Goal: Task Accomplishment & Management: Manage account settings

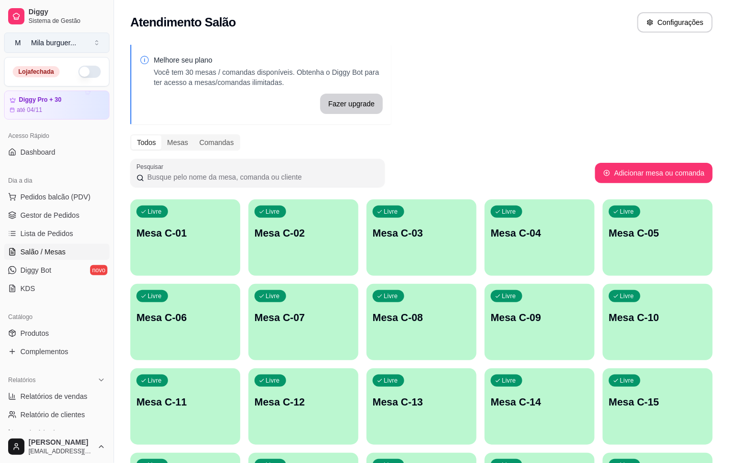
click at [82, 43] on button "M Mila burguer ..." at bounding box center [56, 43] width 105 height 20
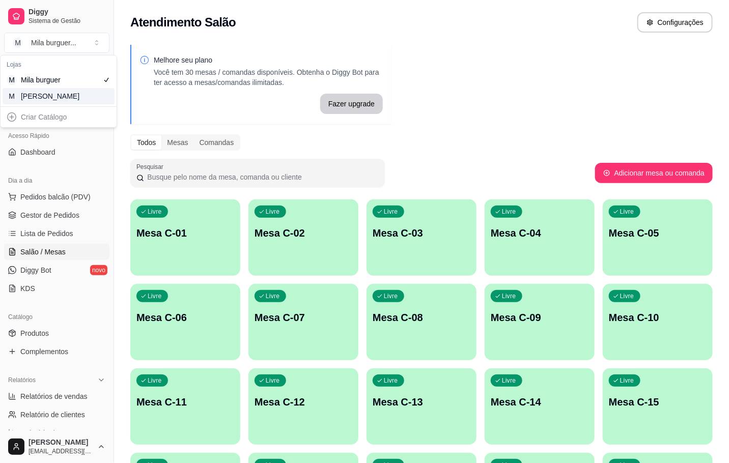
click at [86, 93] on div "M Mila Salgados" at bounding box center [59, 96] width 112 height 16
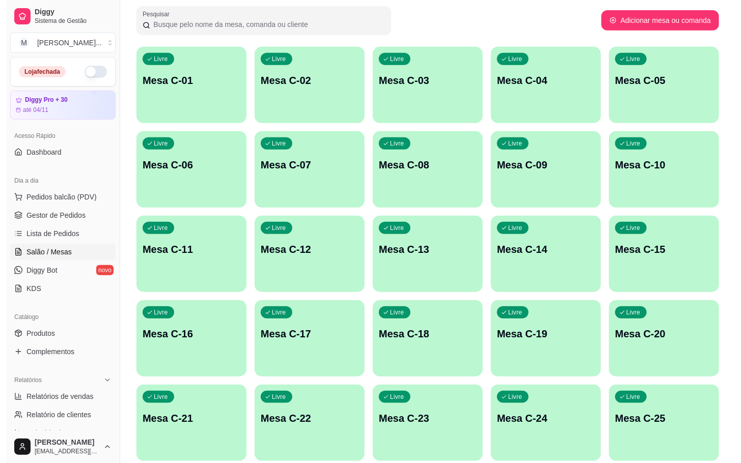
scroll to position [229, 0]
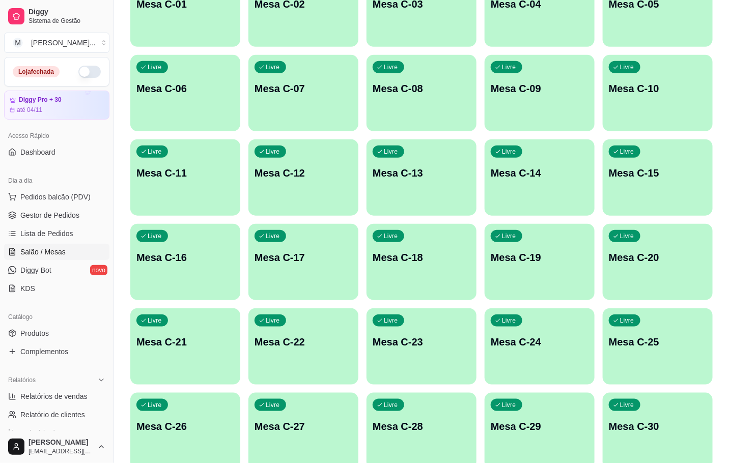
click at [312, 364] on div "Livre Mesa C-22" at bounding box center [303, 341] width 110 height 64
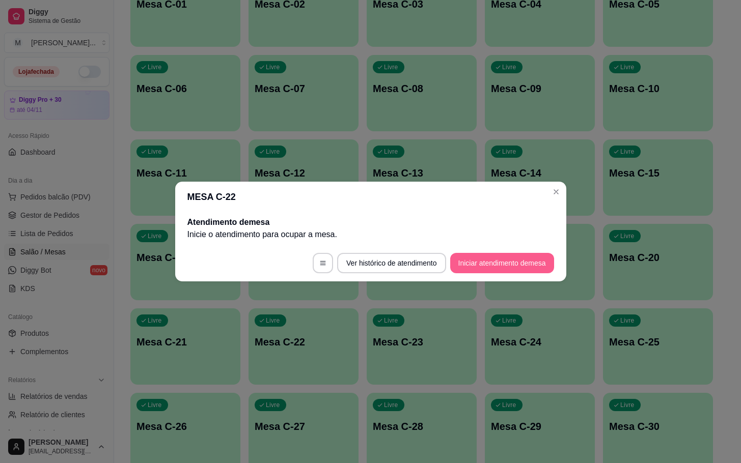
click at [496, 262] on button "Iniciar atendimento de mesa" at bounding box center [502, 263] width 104 height 20
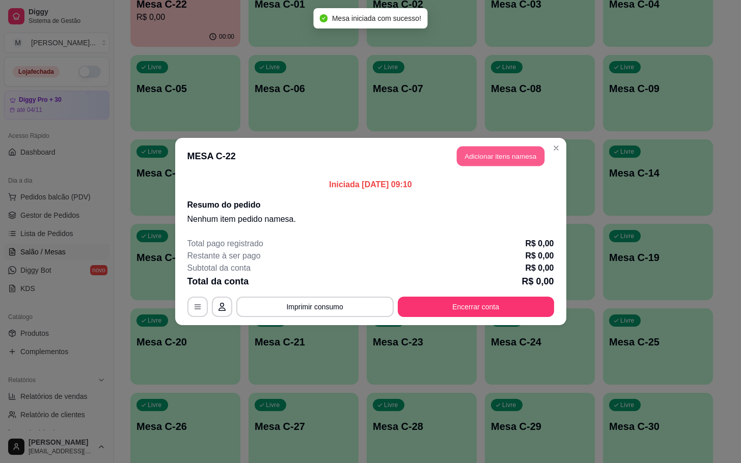
click at [477, 157] on button "Adicionar itens na mesa" at bounding box center [501, 157] width 88 height 20
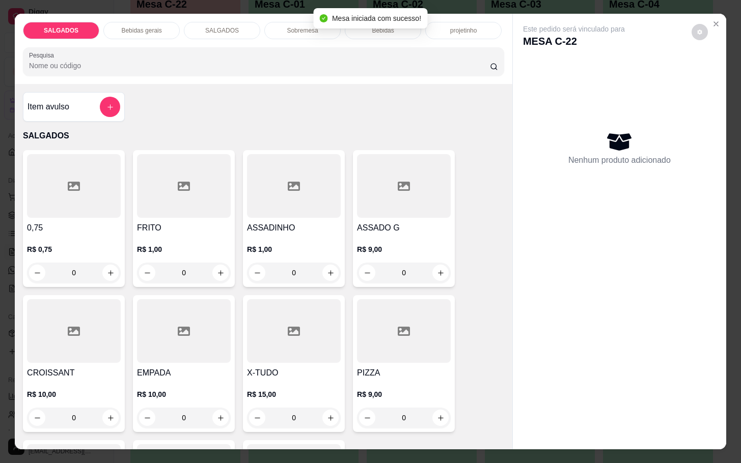
click at [189, 266] on input "0" at bounding box center [183, 273] width 57 height 20
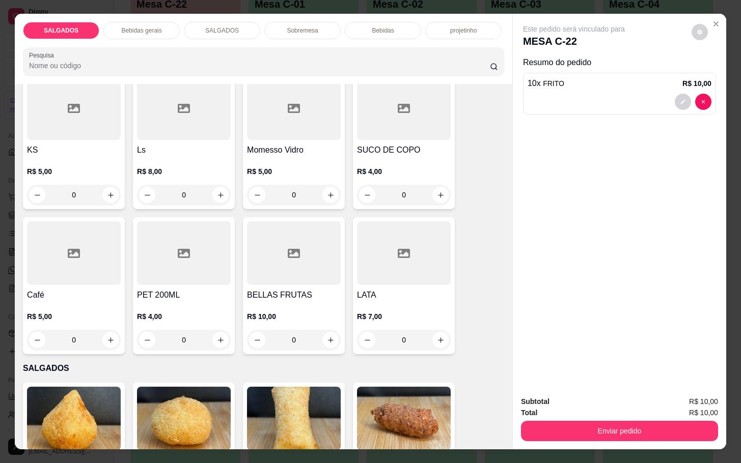
scroll to position [458, 0]
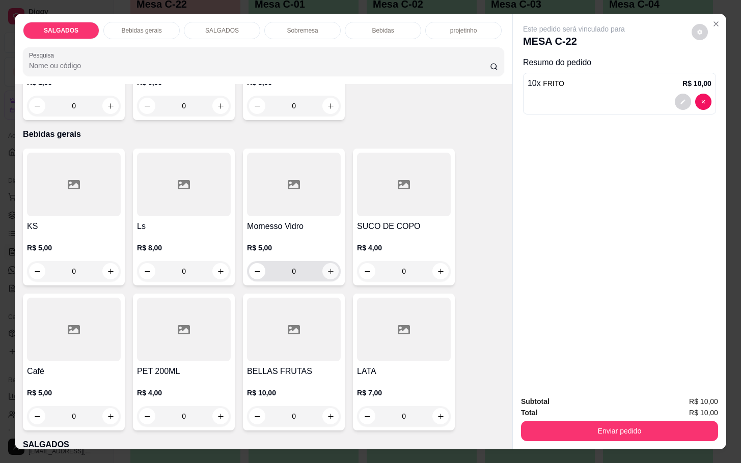
type input "10"
click at [327, 268] on icon "increase-product-quantity" at bounding box center [331, 272] width 8 height 8
type input "1"
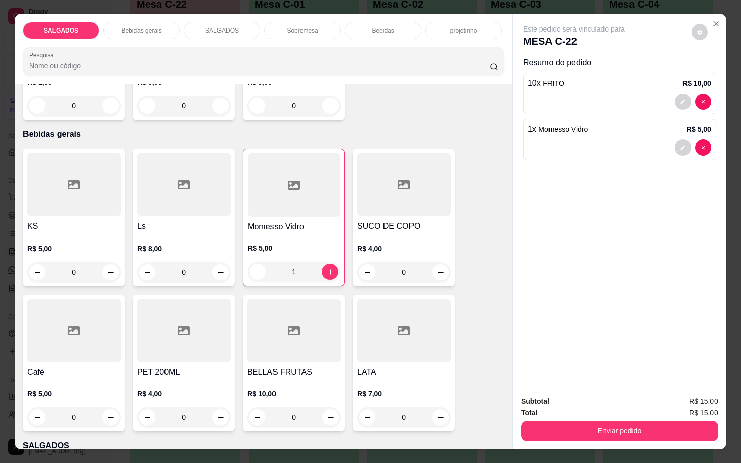
click at [61, 391] on p "R$ 5,00" at bounding box center [74, 394] width 94 height 10
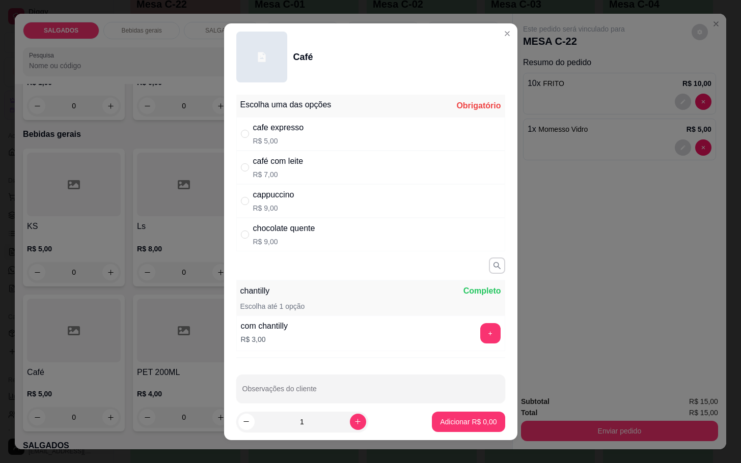
click at [289, 136] on p "R$ 5,00" at bounding box center [278, 141] width 51 height 10
radio input "true"
click at [454, 430] on button "Adicionar R$ 5,00" at bounding box center [468, 422] width 71 height 20
type input "1"
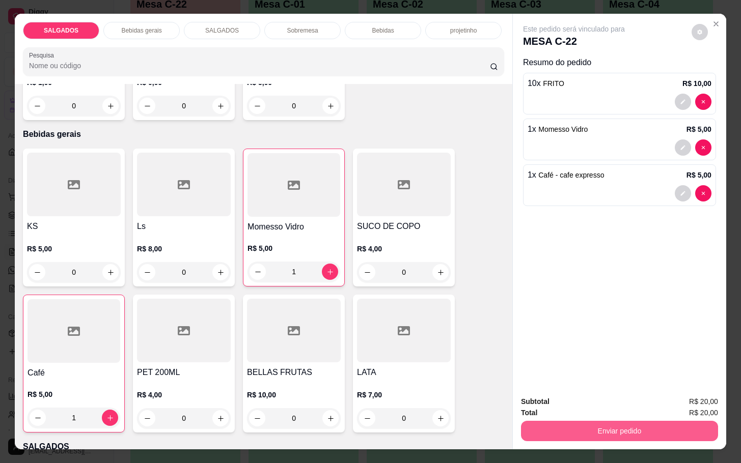
click at [547, 431] on button "Enviar pedido" at bounding box center [619, 431] width 197 height 20
click at [708, 408] on button "Enviar pedido" at bounding box center [690, 400] width 56 height 19
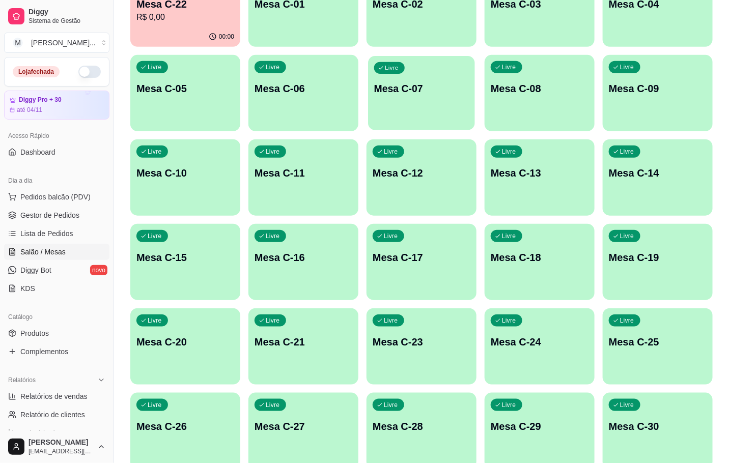
click at [437, 101] on div "Livre Mesa C-07" at bounding box center [421, 87] width 107 height 62
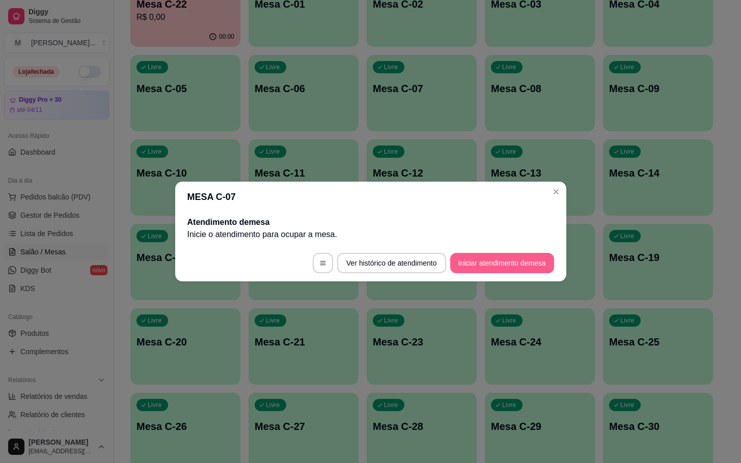
click at [521, 265] on button "Iniciar atendimento de mesa" at bounding box center [502, 263] width 104 height 20
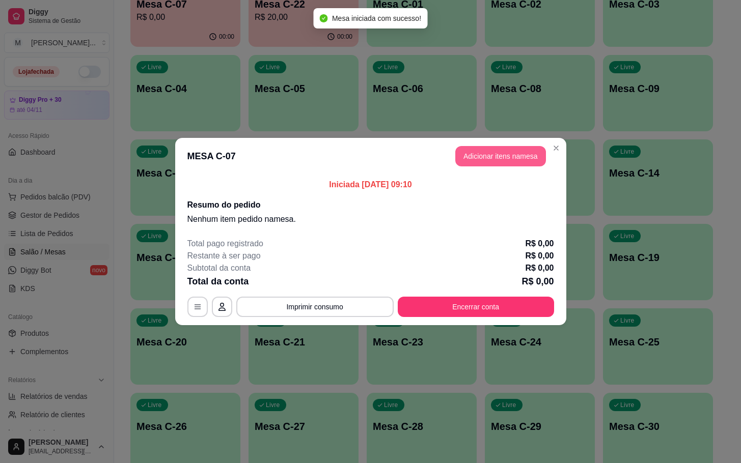
click at [509, 156] on button "Adicionar itens na mesa" at bounding box center [500, 156] width 91 height 20
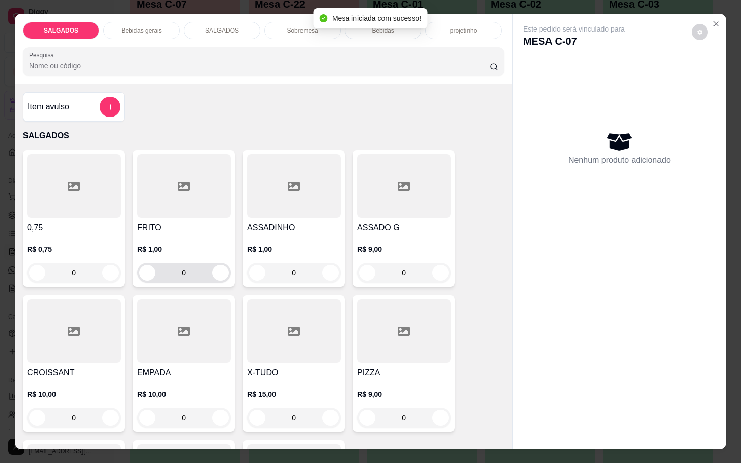
click at [196, 264] on input "0" at bounding box center [183, 273] width 57 height 20
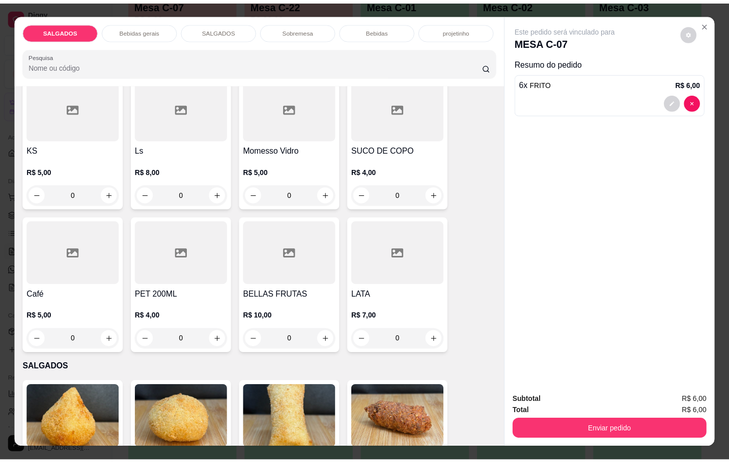
scroll to position [611, 0]
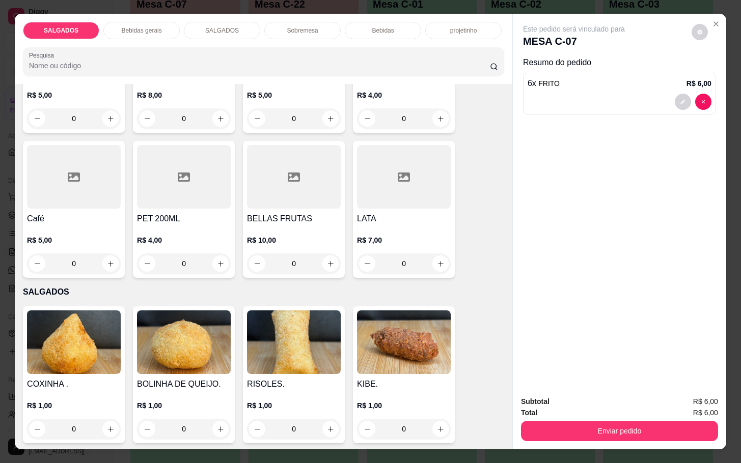
type input "6"
click at [72, 173] on icon at bounding box center [74, 177] width 12 height 9
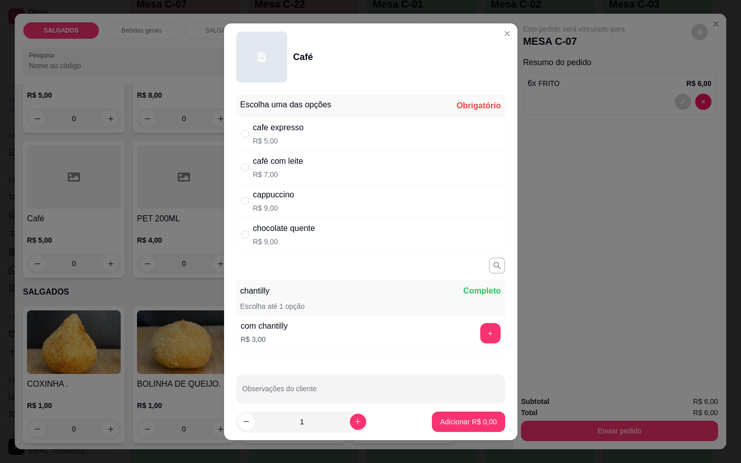
click at [280, 141] on p "R$ 5,00" at bounding box center [278, 141] width 51 height 10
click at [308, 162] on div "café com leite R$ 7,00" at bounding box center [370, 168] width 269 height 34
radio input "false"
radio input "true"
click at [354, 422] on icon "increase-product-quantity" at bounding box center [358, 422] width 8 height 8
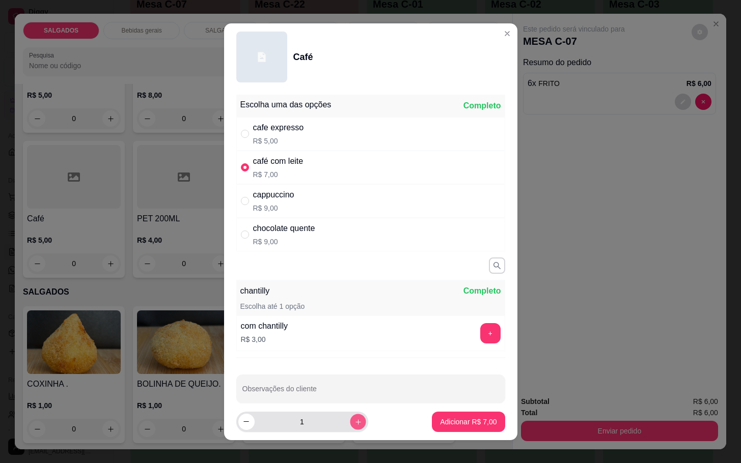
type input "2"
click at [455, 422] on p "Adicionar R$ 14,00" at bounding box center [466, 422] width 59 height 10
type input "2"
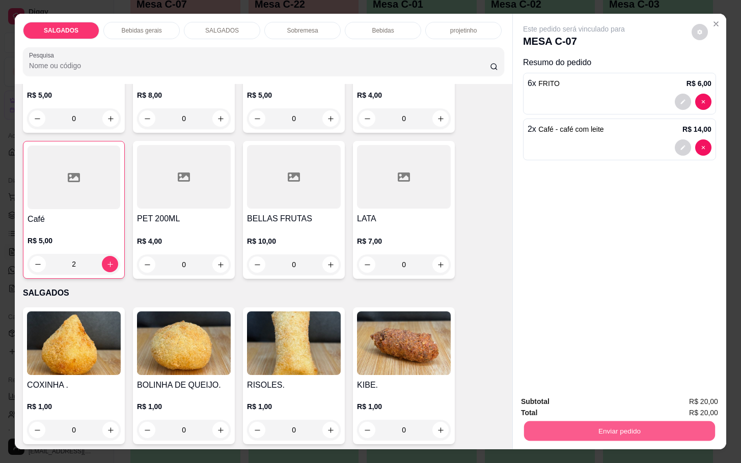
click at [613, 429] on button "Enviar pedido" at bounding box center [619, 431] width 191 height 20
click at [689, 395] on button "Enviar pedido" at bounding box center [690, 400] width 56 height 19
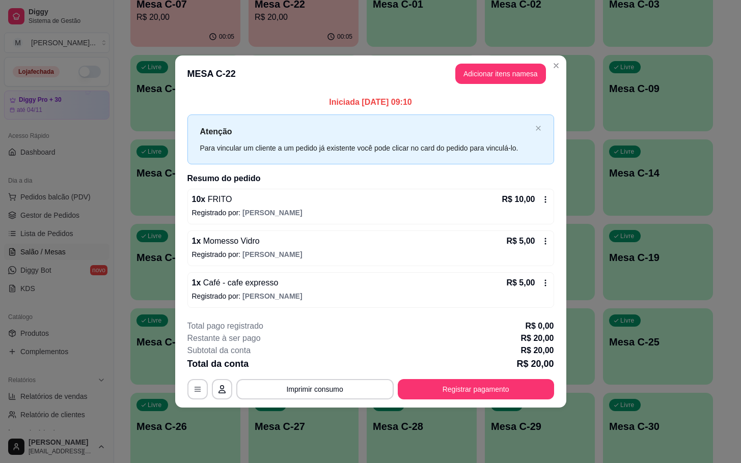
click at [478, 74] on button "Adicionar itens na mesa" at bounding box center [500, 74] width 91 height 20
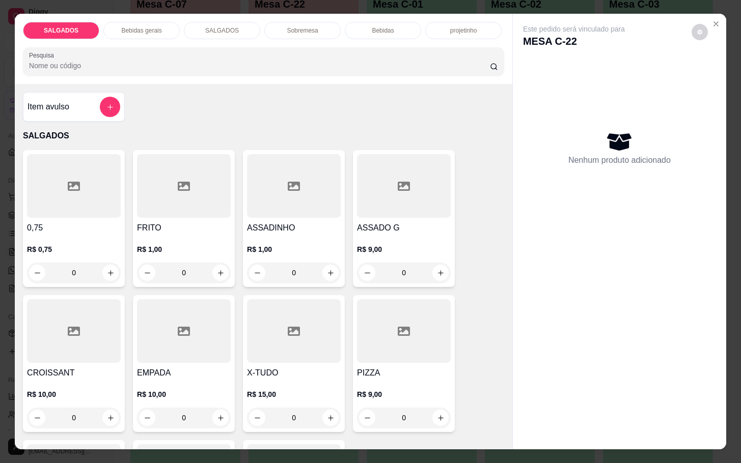
click at [100, 101] on div at bounding box center [110, 107] width 20 height 20
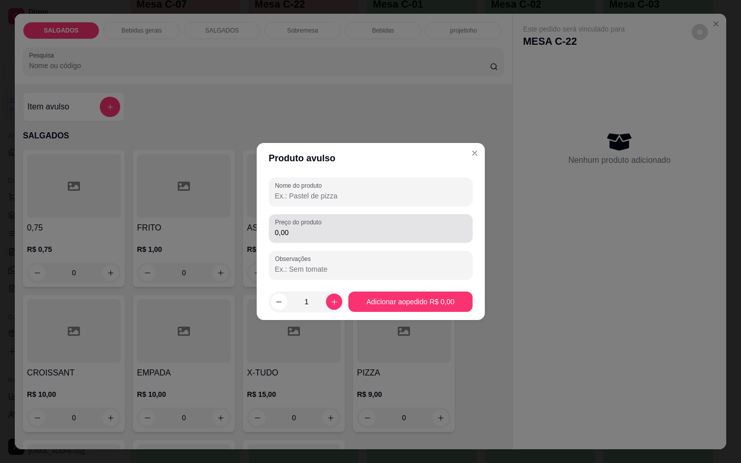
click at [324, 237] on input "0,00" at bounding box center [370, 233] width 191 height 10
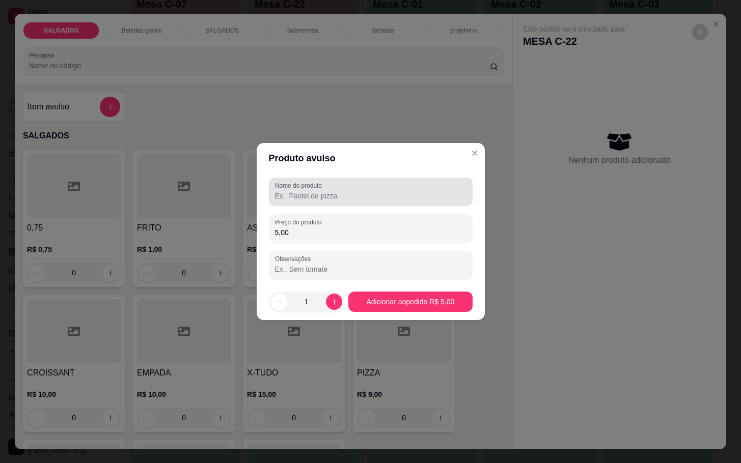
type input "5,00"
click at [382, 188] on div at bounding box center [370, 192] width 191 height 20
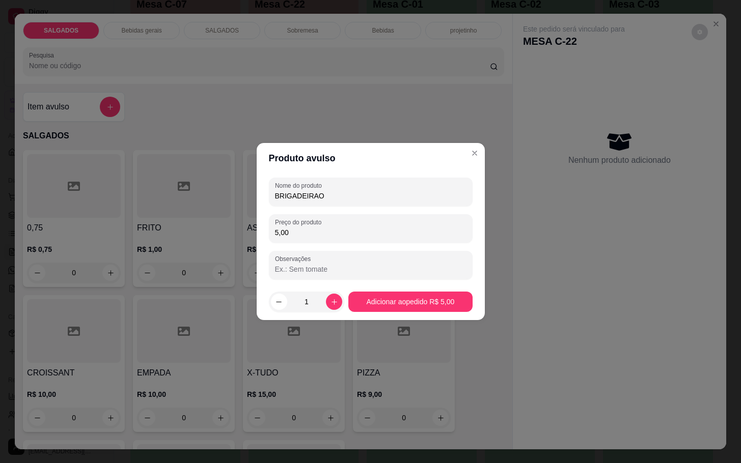
type input "BRIGADEIRAO"
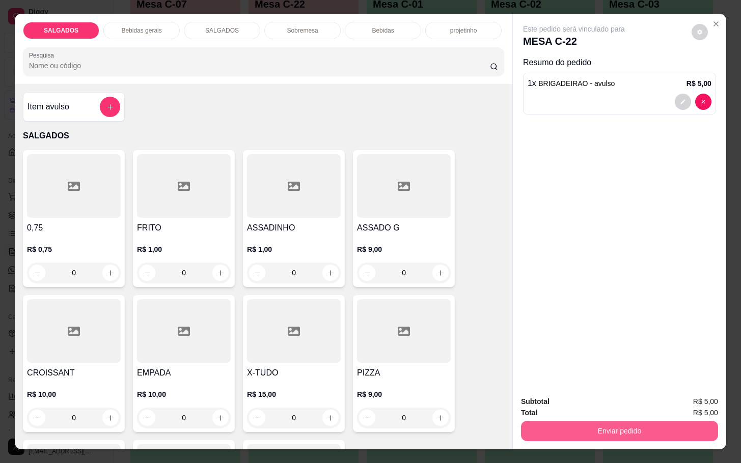
click at [611, 421] on button "Enviar pedido" at bounding box center [619, 431] width 197 height 20
click at [643, 421] on button "Enviar pedido" at bounding box center [619, 431] width 191 height 20
click at [686, 402] on button "Enviar pedido" at bounding box center [690, 400] width 56 height 19
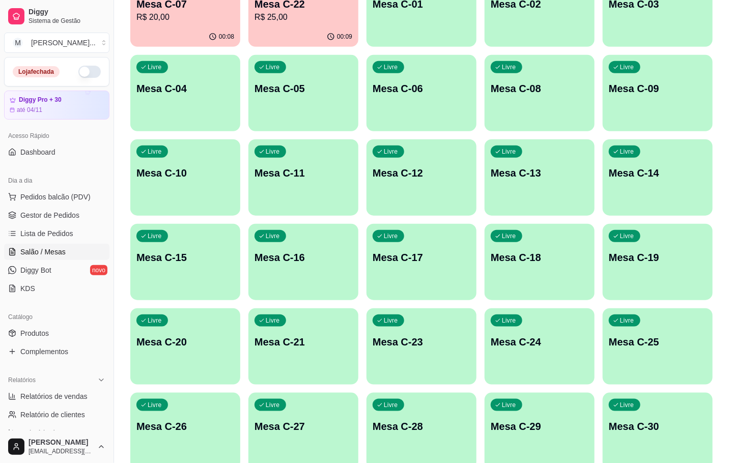
click at [198, 27] on div "00:08" at bounding box center [185, 37] width 110 height 20
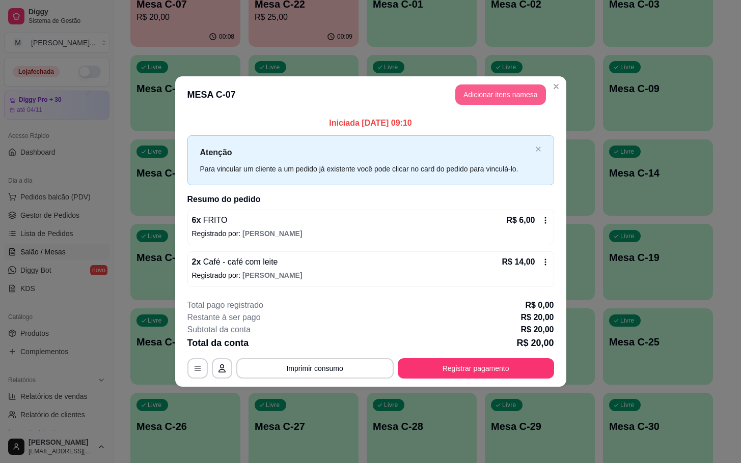
click at [471, 86] on header "MESA C-07 Adicionar itens na mesa" at bounding box center [370, 94] width 391 height 37
click at [474, 89] on button "Adicionar itens na mesa" at bounding box center [500, 95] width 91 height 20
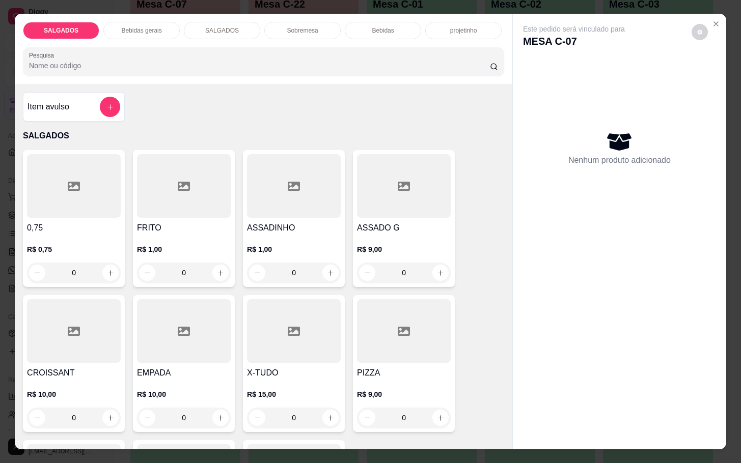
click at [156, 223] on h4 "FRITO" at bounding box center [184, 228] width 94 height 12
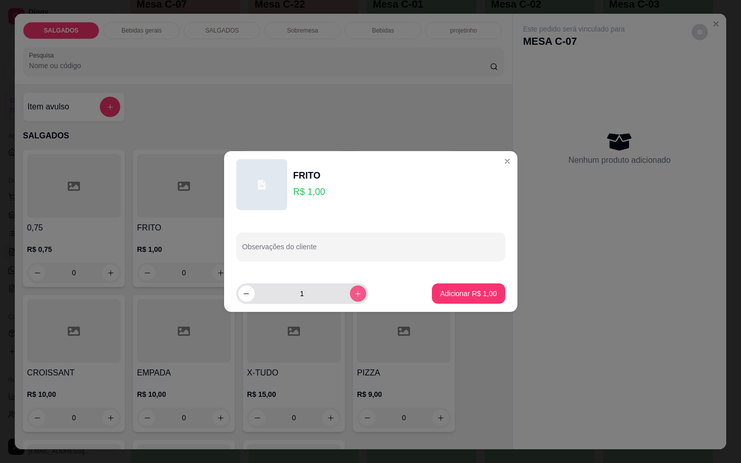
click at [354, 292] on icon "increase-product-quantity" at bounding box center [358, 294] width 8 height 8
click at [356, 292] on button "increase-product-quantity" at bounding box center [358, 294] width 16 height 16
type input "4"
click at [414, 297] on footer "4 Adicionar R$ 4,00" at bounding box center [370, 293] width 293 height 37
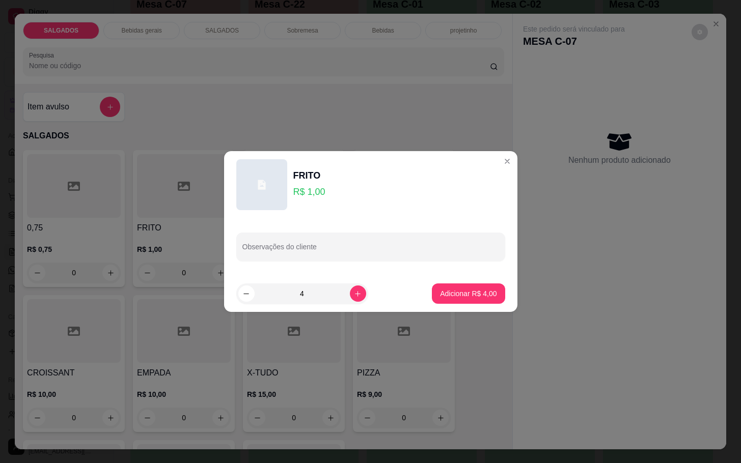
click at [440, 289] on p "Adicionar R$ 4,00" at bounding box center [468, 294] width 57 height 10
type input "4"
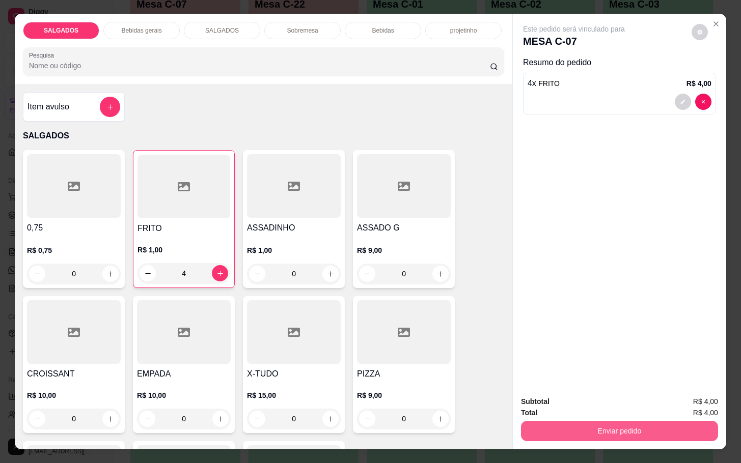
click at [590, 437] on div "Subtotal R$ 4,00 Total R$ 4,00 Enviar pedido" at bounding box center [619, 419] width 213 height 62
click at [622, 430] on button "Enviar pedido" at bounding box center [619, 431] width 197 height 20
click at [674, 400] on button "Enviar pedido" at bounding box center [690, 400] width 58 height 19
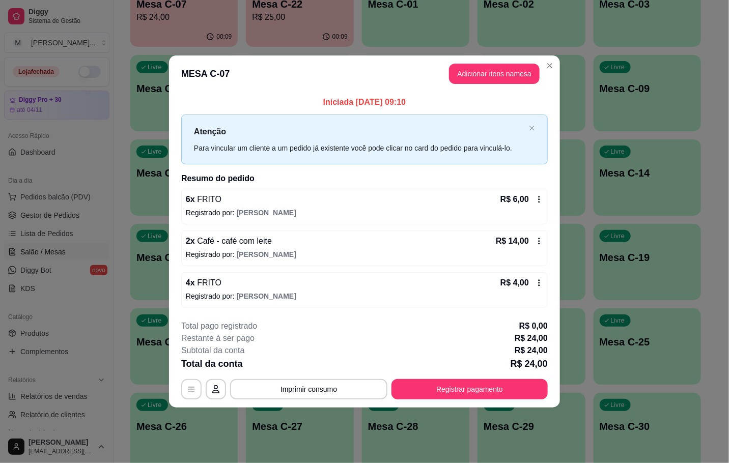
click at [328, 15] on p "R$ 25,00" at bounding box center [299, 17] width 95 height 12
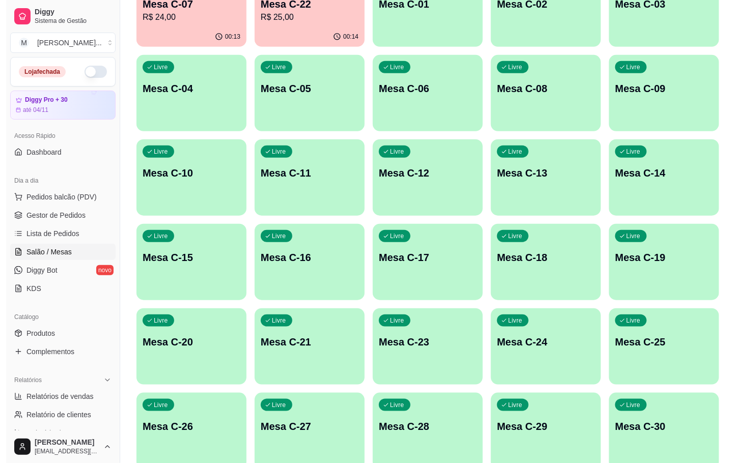
scroll to position [153, 0]
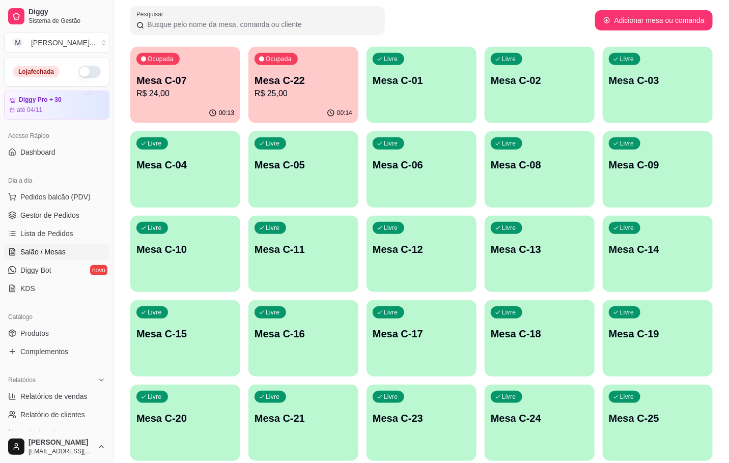
click at [196, 102] on button "Ocupada Mesa C-07 R$ 24,00 00:13" at bounding box center [185, 85] width 110 height 76
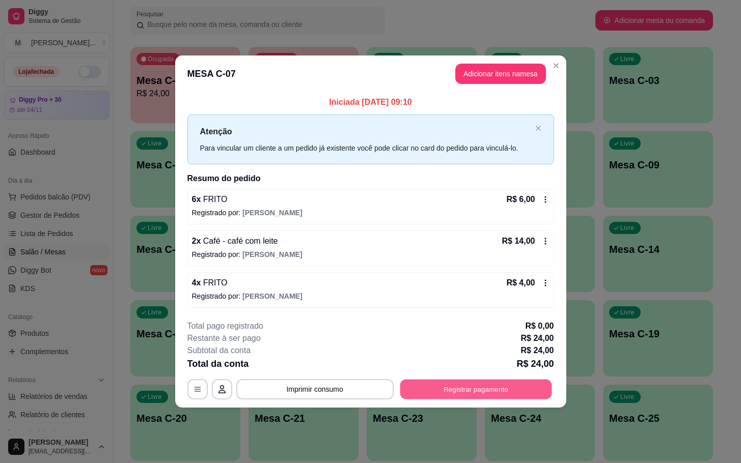
click at [474, 388] on button "Registrar pagamento" at bounding box center [476, 389] width 152 height 20
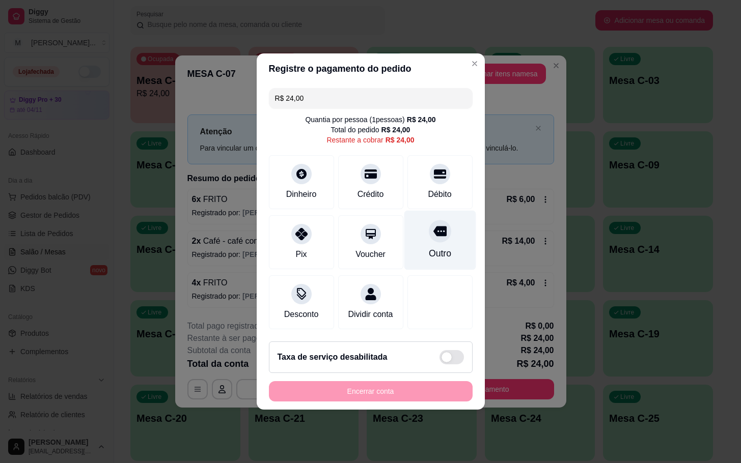
click at [433, 227] on icon at bounding box center [439, 232] width 13 height 10
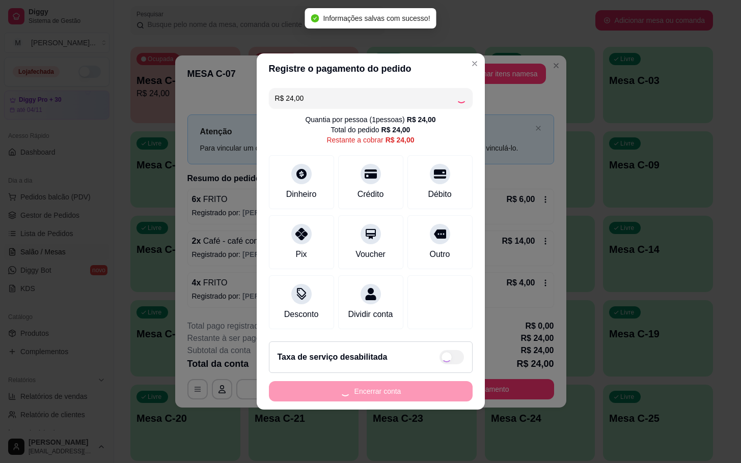
type input "R$ 0,00"
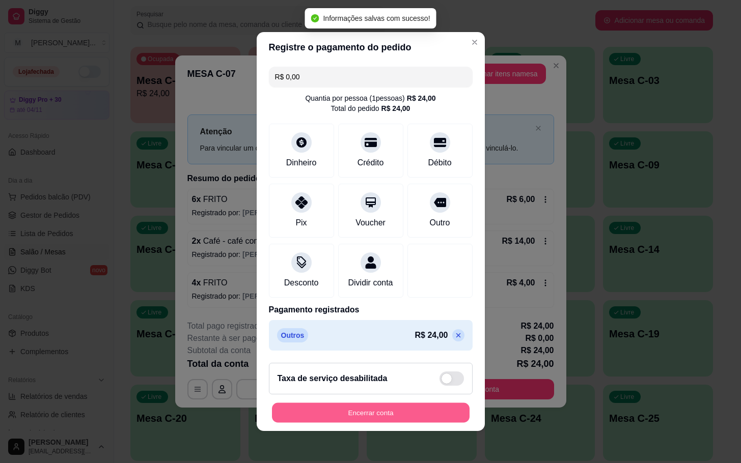
click at [385, 423] on button "Encerrar conta" at bounding box center [371, 413] width 198 height 20
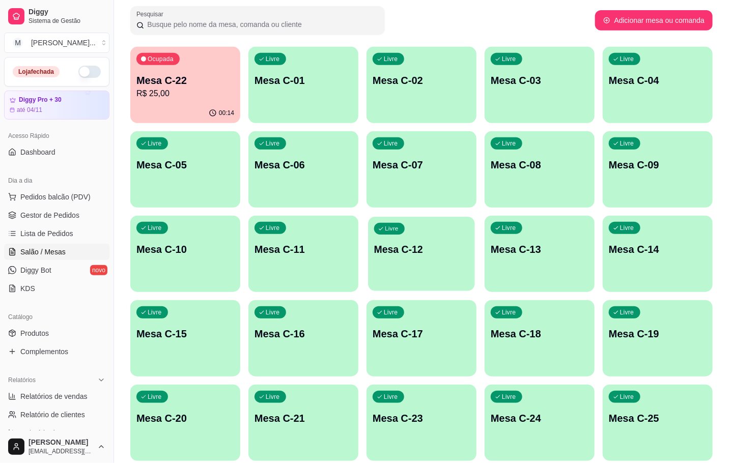
click at [412, 238] on div "Livre Mesa C-12" at bounding box center [421, 248] width 107 height 62
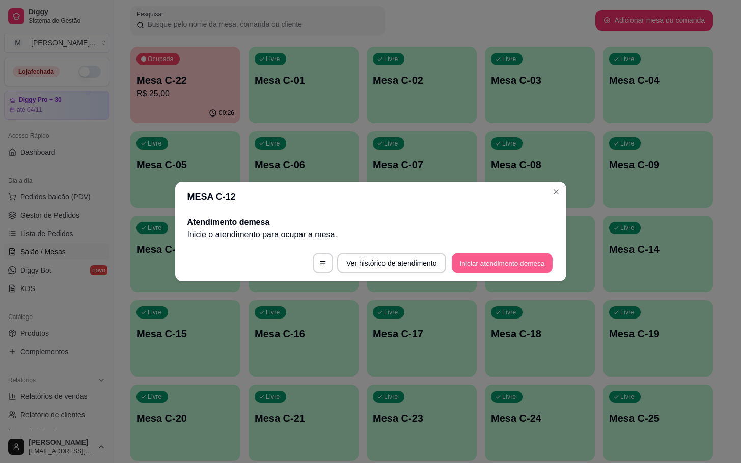
click at [500, 258] on button "Iniciar atendimento de mesa" at bounding box center [502, 264] width 101 height 20
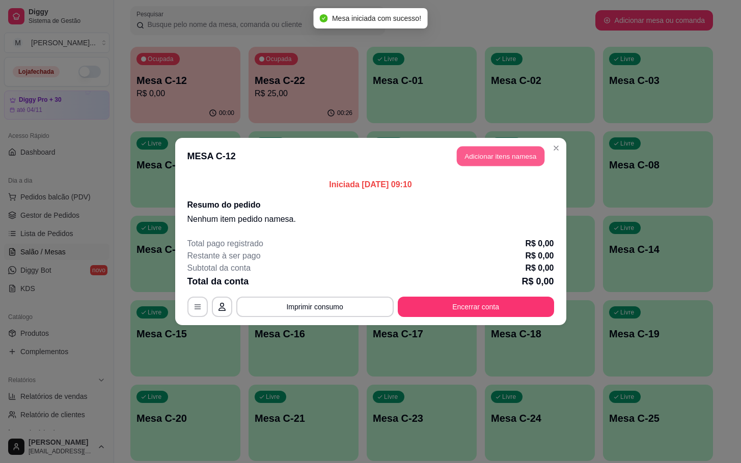
click at [496, 160] on button "Adicionar itens na mesa" at bounding box center [501, 157] width 88 height 20
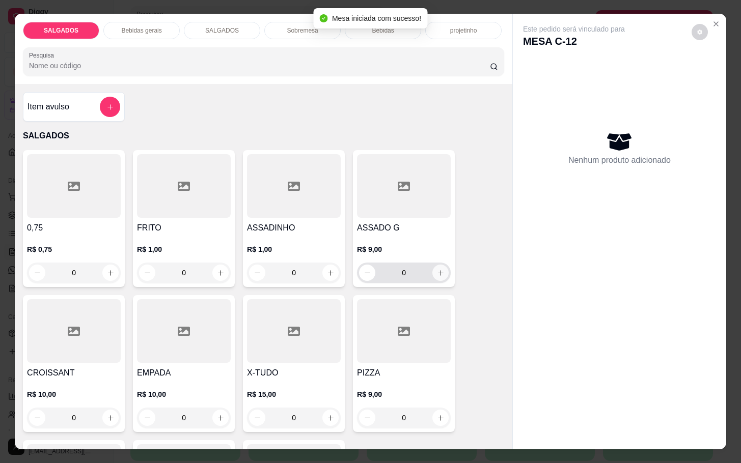
click at [432, 274] on button "increase-product-quantity" at bounding box center [440, 273] width 16 height 16
type input "1"
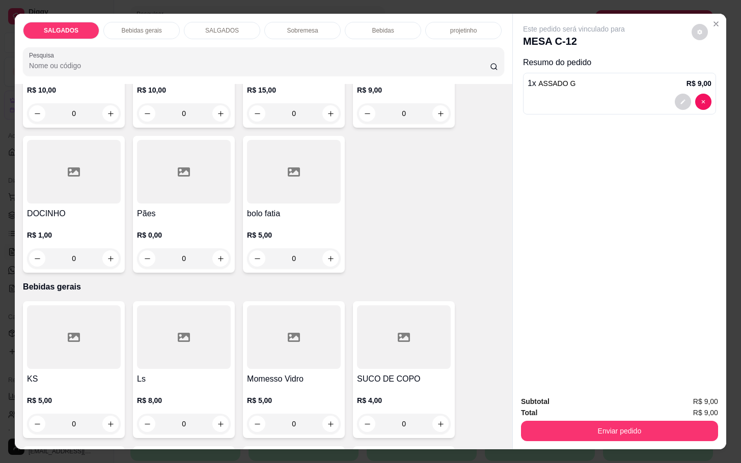
scroll to position [458, 0]
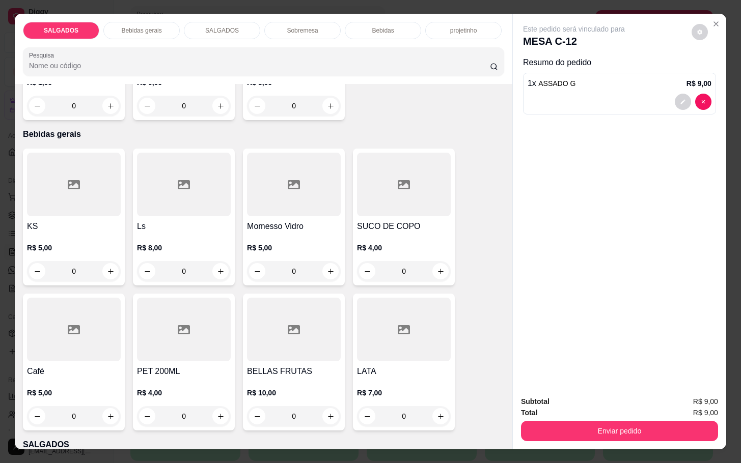
click at [107, 419] on div "0" at bounding box center [74, 416] width 94 height 20
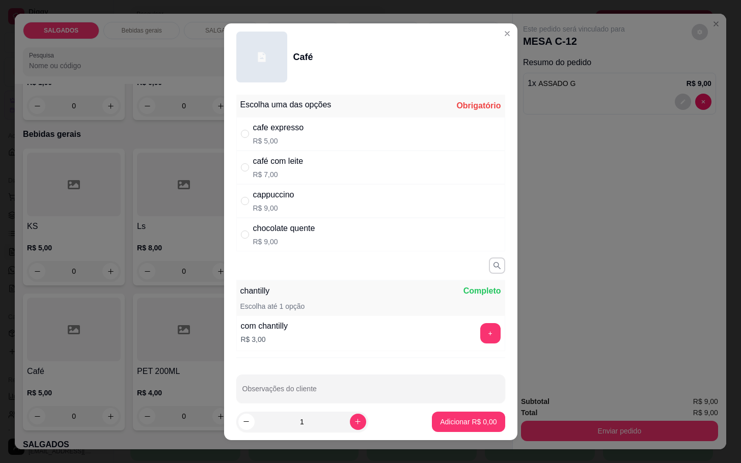
click at [292, 171] on p "R$ 7,00" at bounding box center [278, 175] width 50 height 10
radio input "true"
click at [466, 420] on p "Adicionar R$ 7,00" at bounding box center [468, 422] width 55 height 10
type input "1"
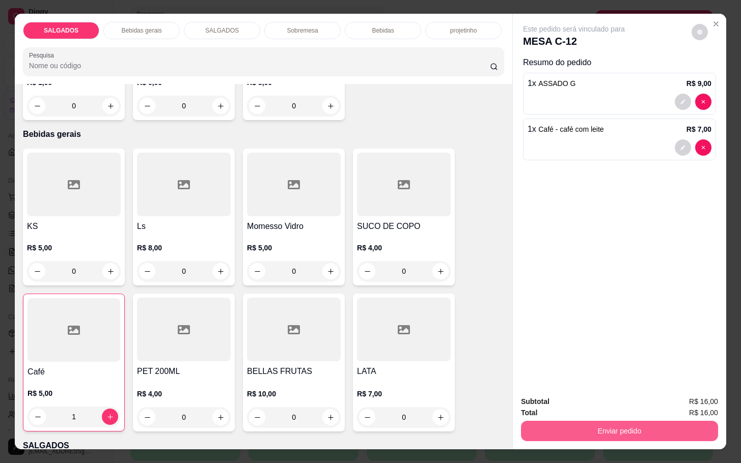
click at [599, 421] on button "Enviar pedido" at bounding box center [619, 431] width 197 height 20
click at [700, 408] on button "Enviar pedido" at bounding box center [690, 400] width 56 height 19
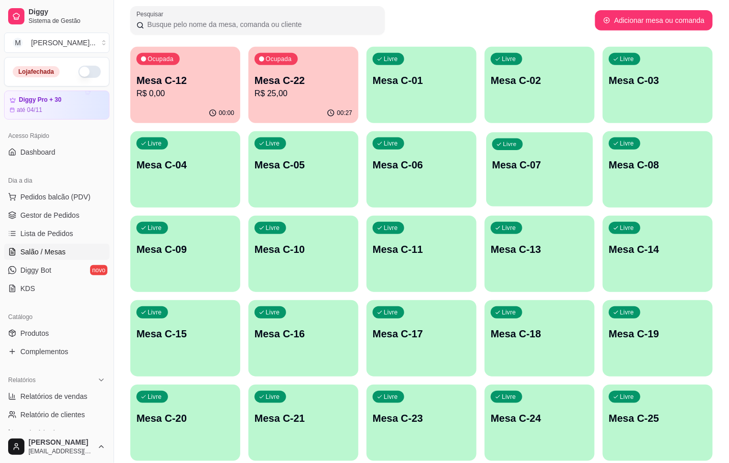
click at [503, 165] on p "Mesa C-07" at bounding box center [539, 165] width 95 height 14
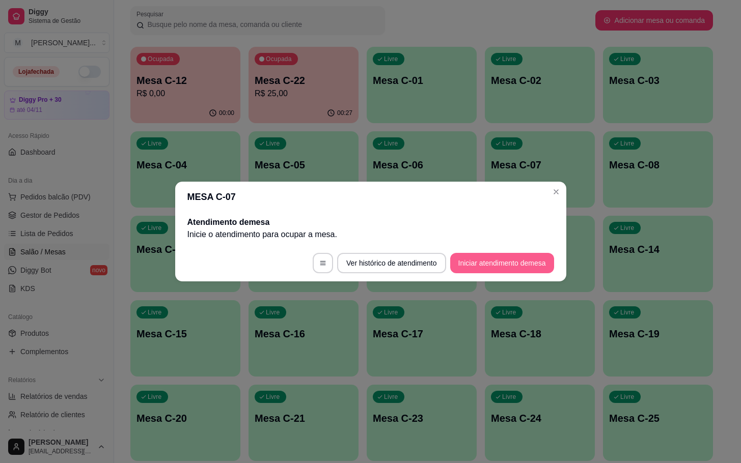
click at [535, 255] on button "Iniciar atendimento de mesa" at bounding box center [502, 263] width 104 height 20
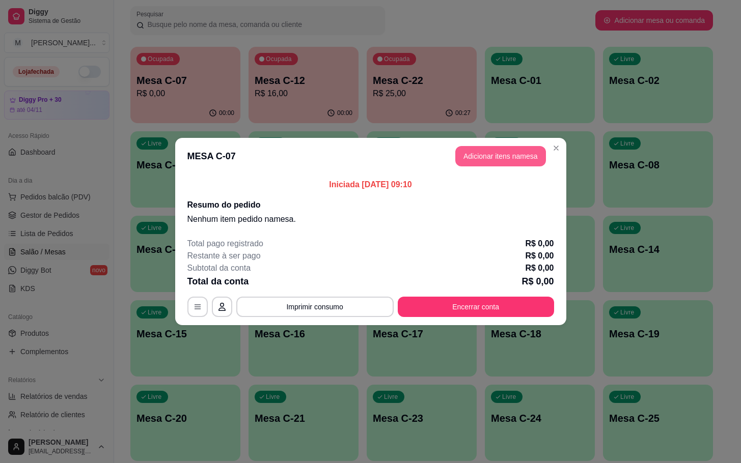
click at [509, 156] on button "Adicionar itens na mesa" at bounding box center [500, 156] width 91 height 20
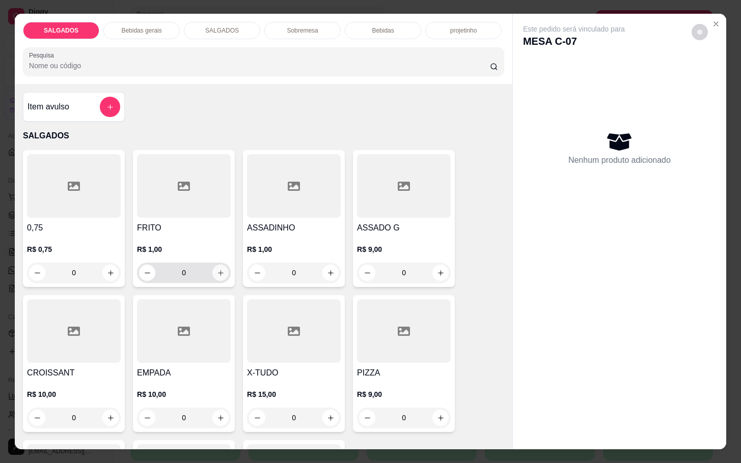
click at [217, 265] on button "increase-product-quantity" at bounding box center [220, 273] width 16 height 16
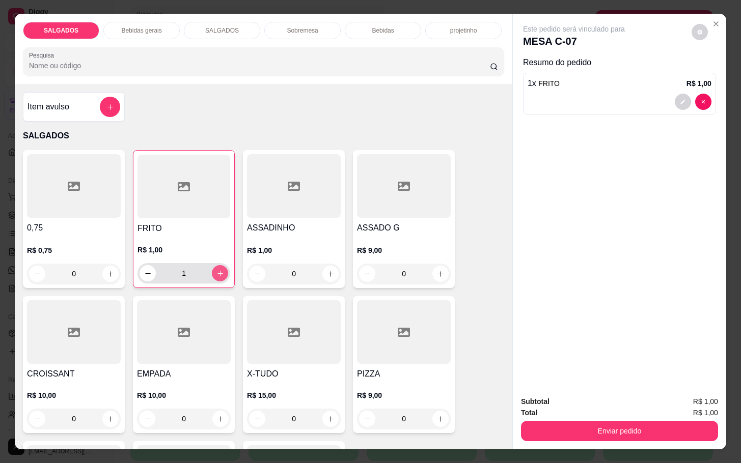
click at [212, 265] on button "increase-product-quantity" at bounding box center [220, 273] width 16 height 16
click at [212, 266] on button "increase-product-quantity" at bounding box center [220, 274] width 16 height 16
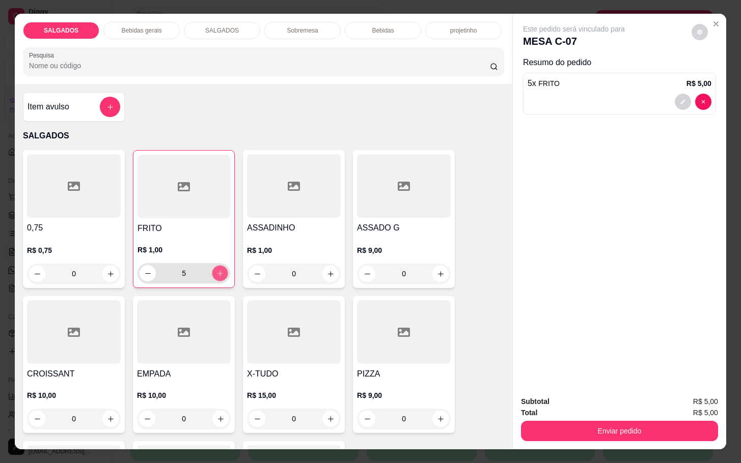
type input "6"
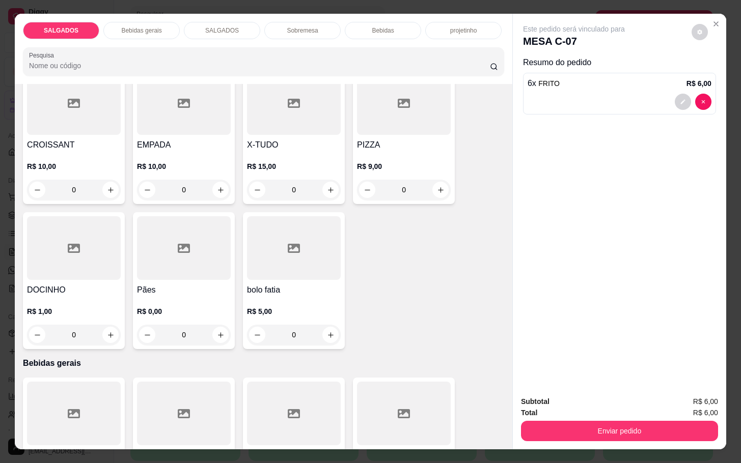
scroll to position [382, 0]
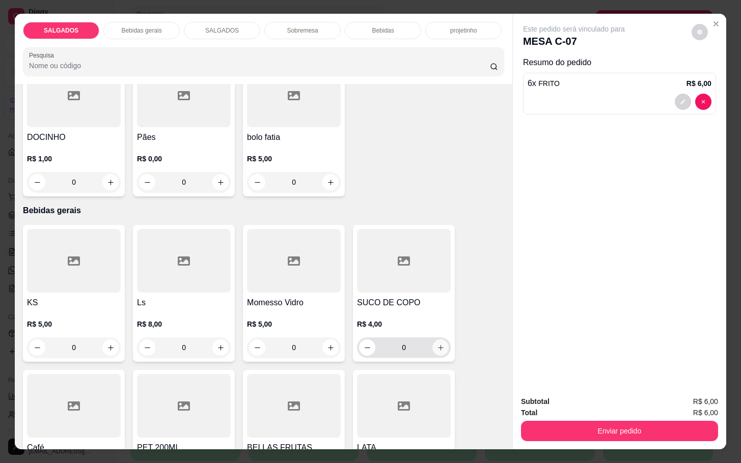
click at [437, 344] on icon "increase-product-quantity" at bounding box center [441, 348] width 8 height 8
type input "1"
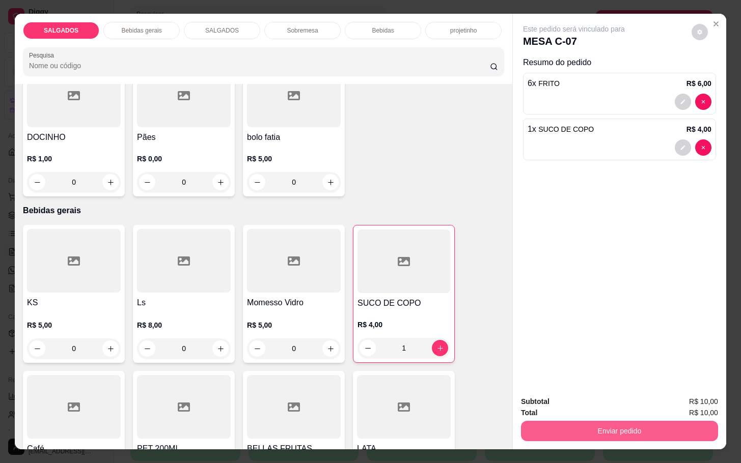
click at [588, 432] on button "Enviar pedido" at bounding box center [619, 431] width 197 height 20
click at [674, 405] on button "Enviar pedido" at bounding box center [690, 400] width 58 height 19
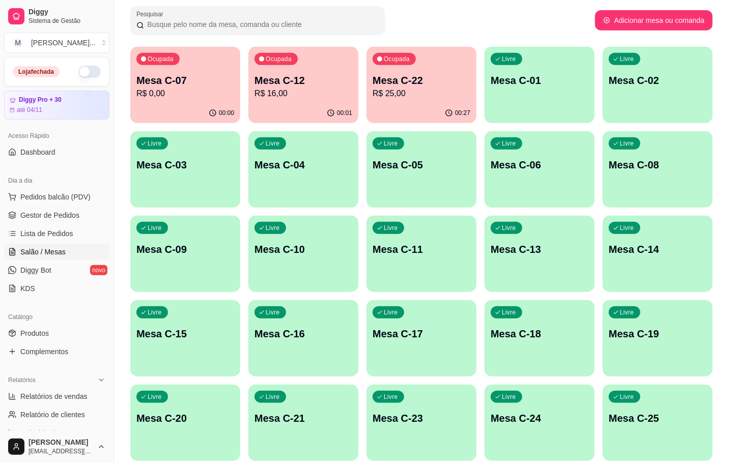
click at [548, 345] on div "Livre Mesa C-18" at bounding box center [540, 332] width 110 height 64
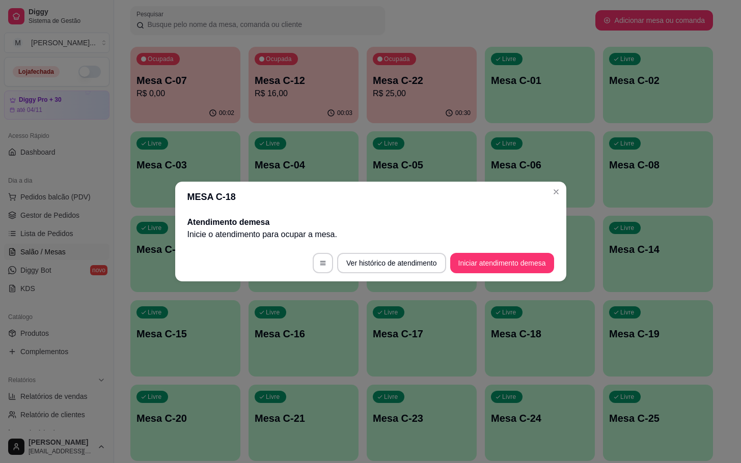
click at [521, 275] on footer "Ver histórico de atendimento Iniciar atendimento de mesa" at bounding box center [370, 263] width 391 height 37
click at [518, 266] on button "Iniciar atendimento de mesa" at bounding box center [502, 264] width 101 height 20
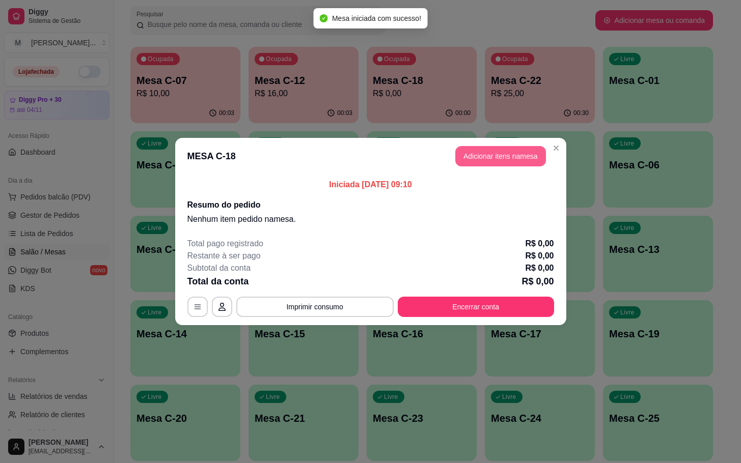
click at [522, 155] on button "Adicionar itens na mesa" at bounding box center [500, 156] width 91 height 20
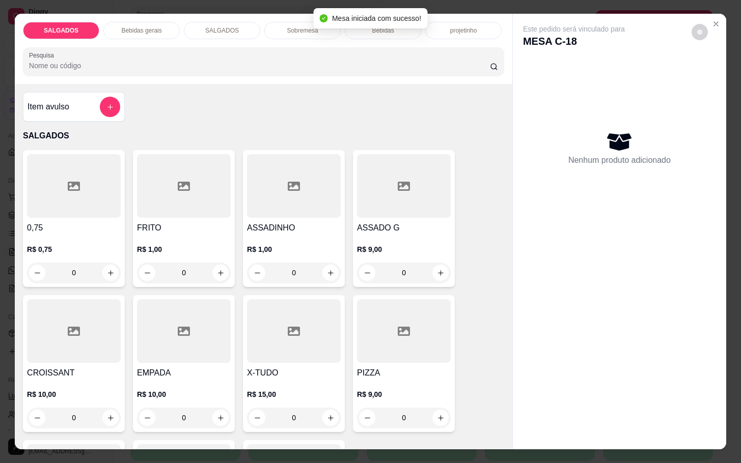
drag, startPoint x: 189, startPoint y: 263, endPoint x: 178, endPoint y: 268, distance: 12.6
click at [183, 266] on input "0" at bounding box center [183, 273] width 57 height 20
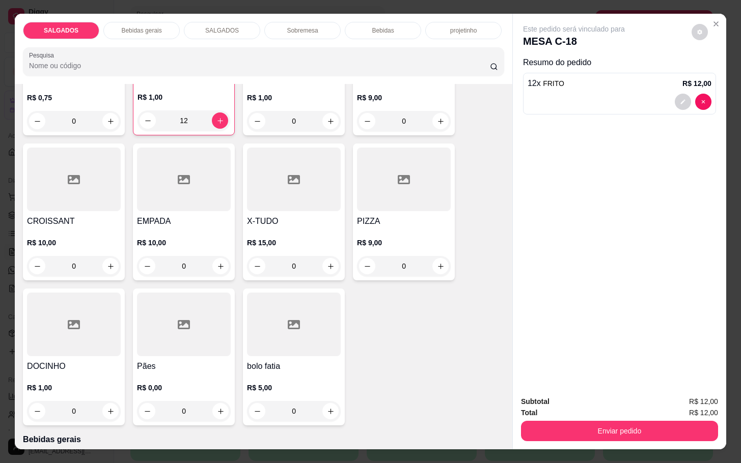
scroll to position [306, 0]
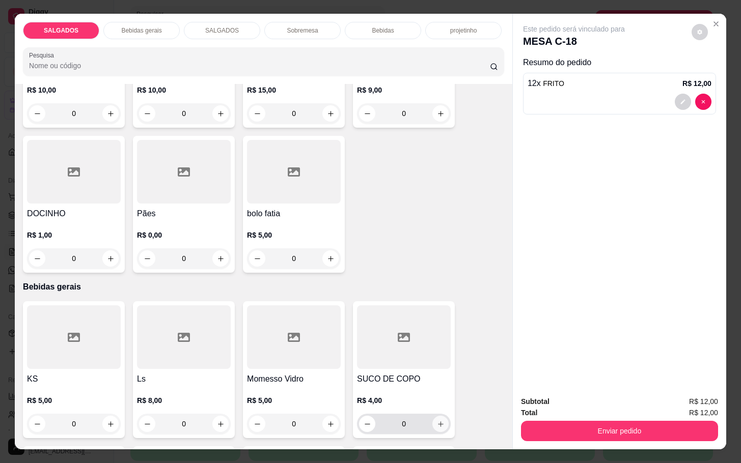
type input "12"
click at [437, 422] on icon "increase-product-quantity" at bounding box center [441, 425] width 8 height 8
click at [432, 418] on button "increase-product-quantity" at bounding box center [440, 425] width 16 height 16
type input "2"
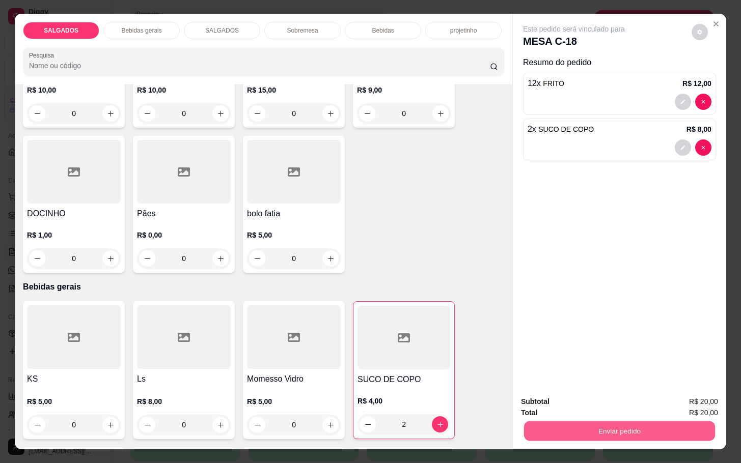
click at [589, 435] on button "Enviar pedido" at bounding box center [619, 431] width 191 height 20
click at [686, 399] on button "Enviar pedido" at bounding box center [690, 400] width 56 height 19
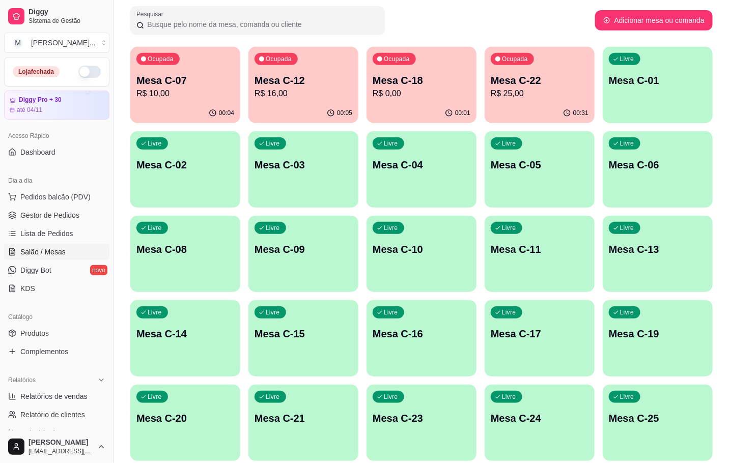
click at [188, 83] on p "Mesa C-07" at bounding box center [185, 80] width 98 height 14
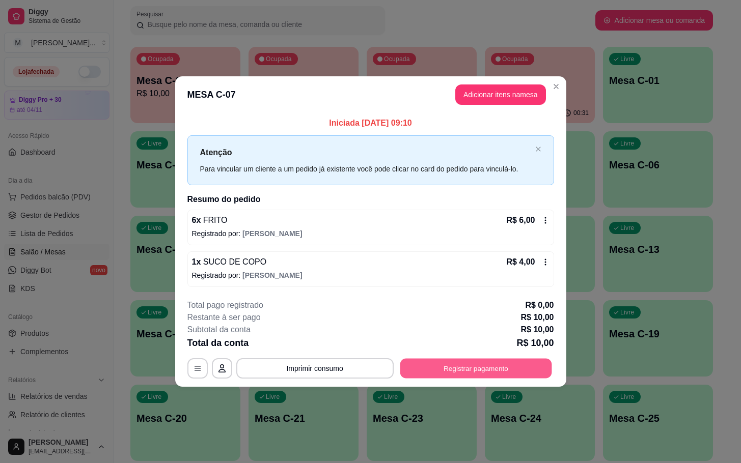
click at [517, 371] on button "Registrar pagamento" at bounding box center [476, 368] width 152 height 20
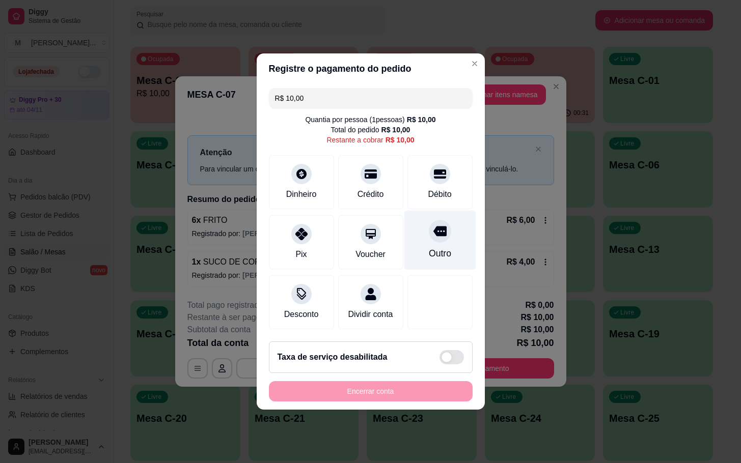
click at [429, 223] on div at bounding box center [440, 231] width 22 height 22
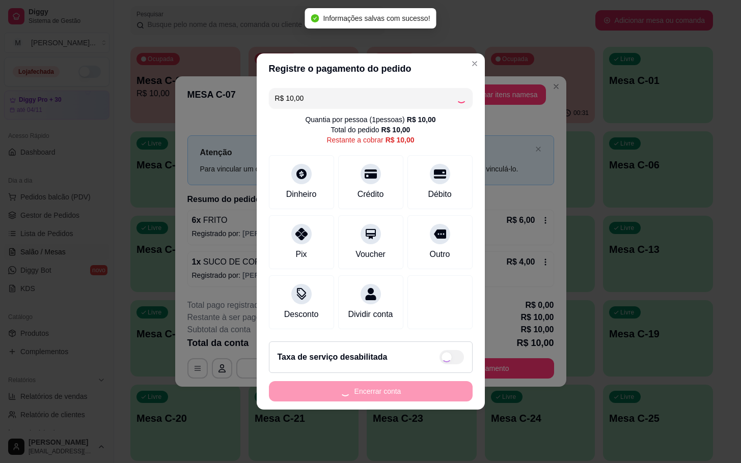
type input "R$ 0,00"
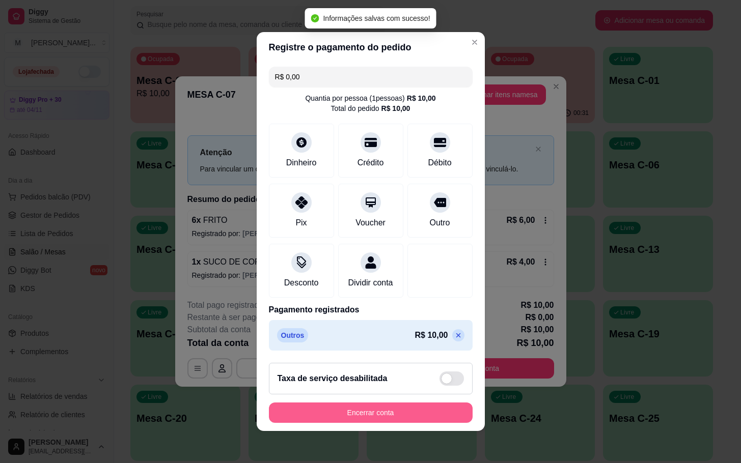
click at [345, 417] on button "Encerrar conta" at bounding box center [371, 413] width 204 height 20
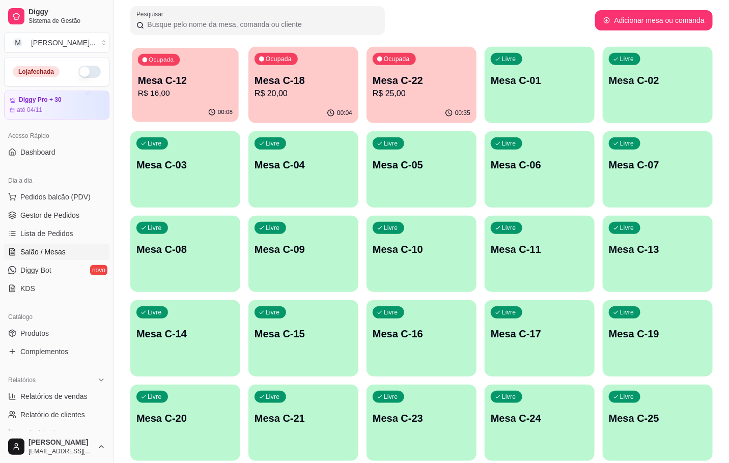
click at [143, 78] on p "Mesa C-12" at bounding box center [185, 81] width 95 height 14
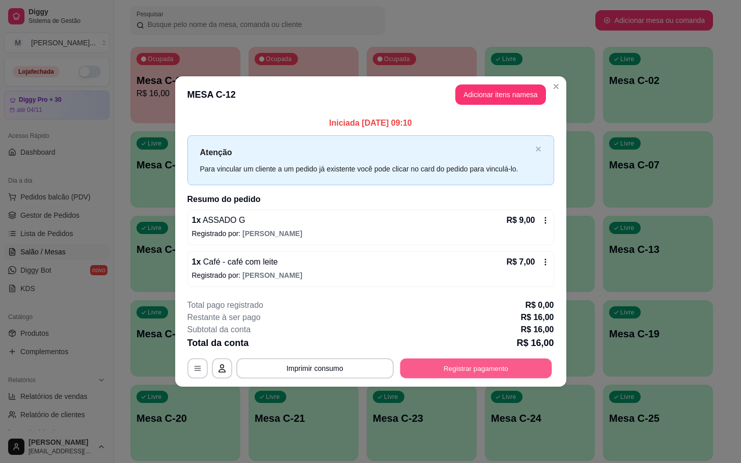
click at [476, 360] on button "Registrar pagamento" at bounding box center [476, 368] width 152 height 20
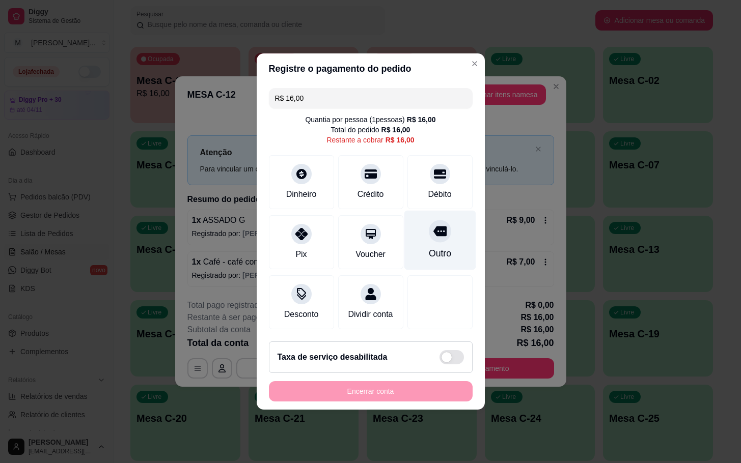
click at [433, 240] on div "Outro" at bounding box center [440, 241] width 72 height 60
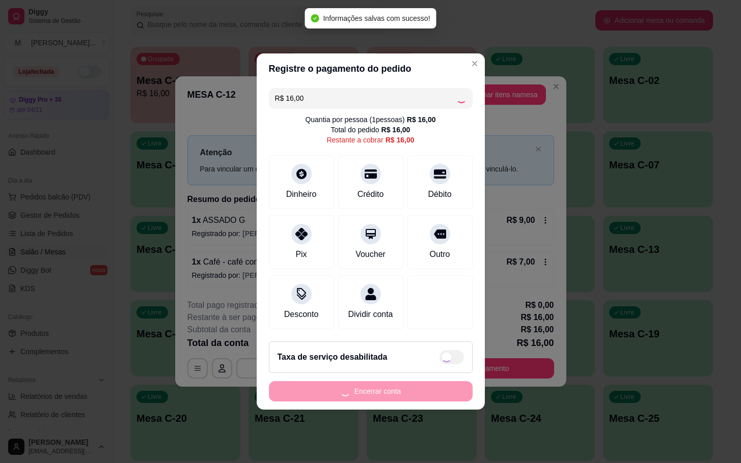
type input "R$ 0,00"
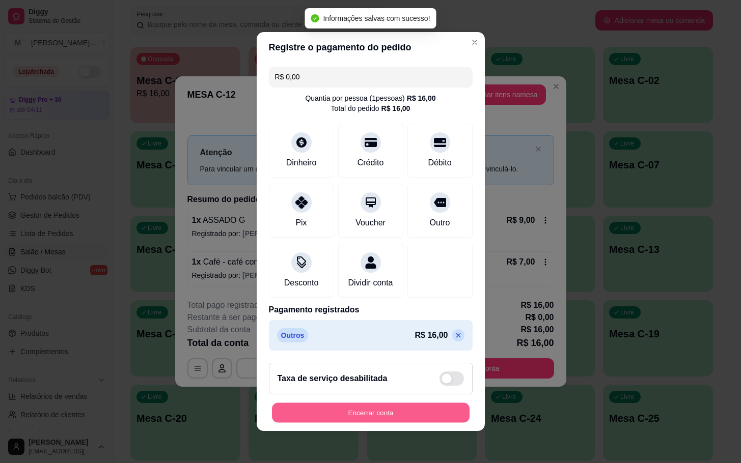
click at [422, 423] on button "Encerrar conta" at bounding box center [371, 413] width 198 height 20
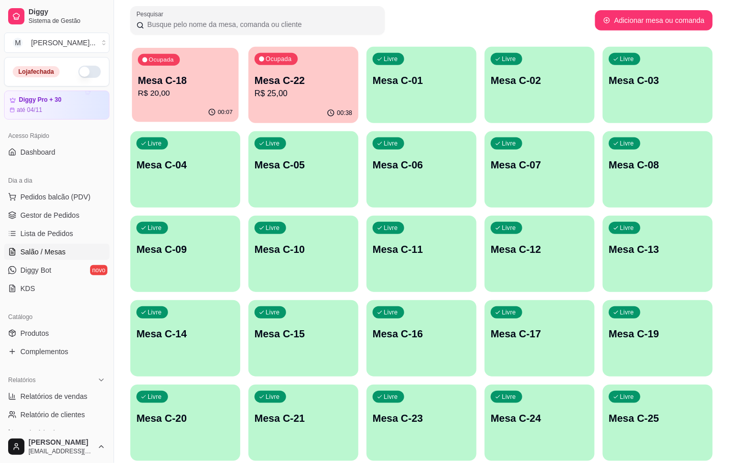
click at [175, 64] on div "Ocupada Mesa C-18 R$ 20,00" at bounding box center [185, 75] width 107 height 55
click at [301, 55] on div "Ocupada Mesa C-22 R$ 25,00" at bounding box center [303, 75] width 107 height 55
click at [489, 419] on div "Ocupada Mesa C-18 R$ 20,00 00:08 Ocupada Mesa C-22 R$ 25,00 00:38 Livre Mesa C-…" at bounding box center [421, 296] width 582 height 499
drag, startPoint x: 365, startPoint y: 76, endPoint x: 332, endPoint y: 90, distance: 35.8
click at [350, 83] on div "Ocupada Mesa C-18 R$ 20,00 00:08 Ocupada Mesa C-22 R$ 25,00 00:38 Livre Mesa C-…" at bounding box center [421, 296] width 582 height 499
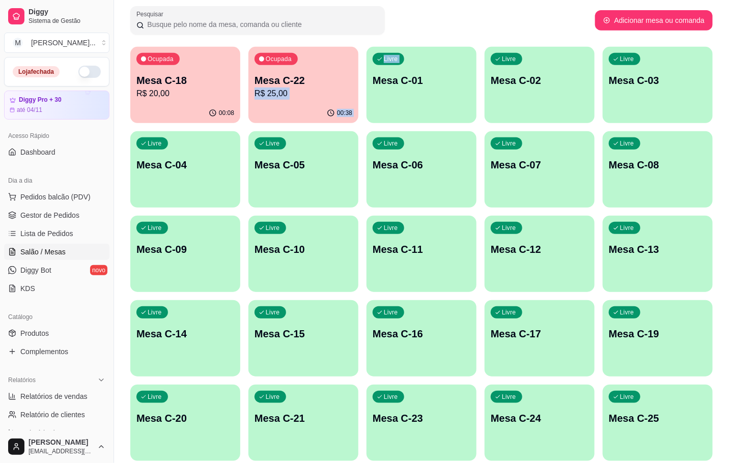
click at [335, 90] on p "R$ 25,00" at bounding box center [304, 94] width 98 height 12
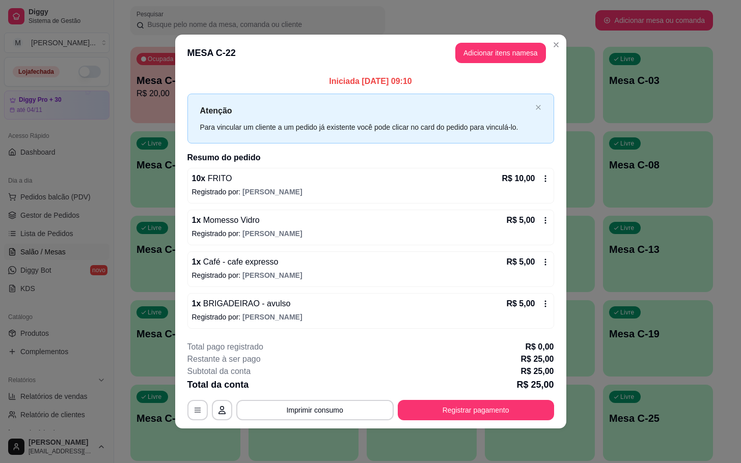
click at [544, 401] on div "**********" at bounding box center [370, 380] width 367 height 79
click at [542, 405] on button "Registrar pagamento" at bounding box center [476, 410] width 152 height 20
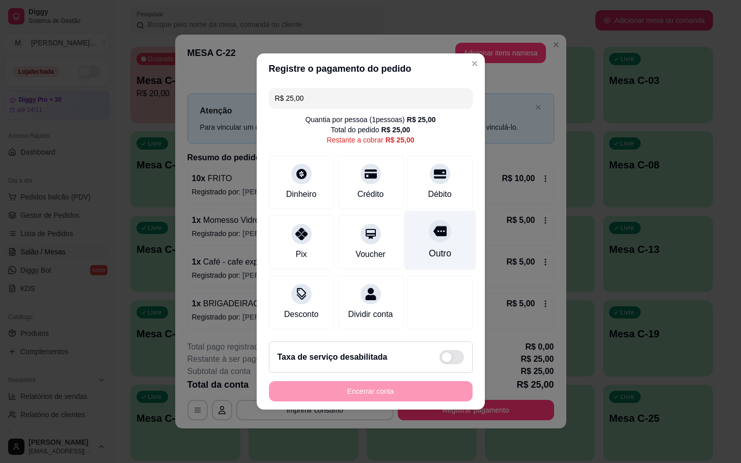
click at [434, 253] on div "Outro" at bounding box center [439, 253] width 22 height 13
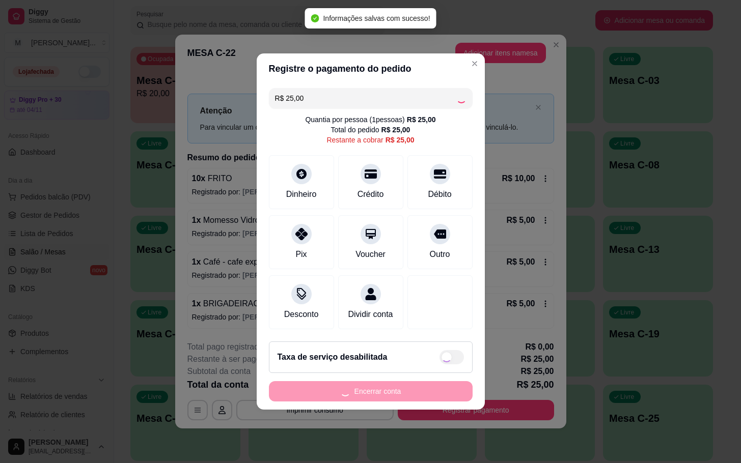
type input "R$ 0,00"
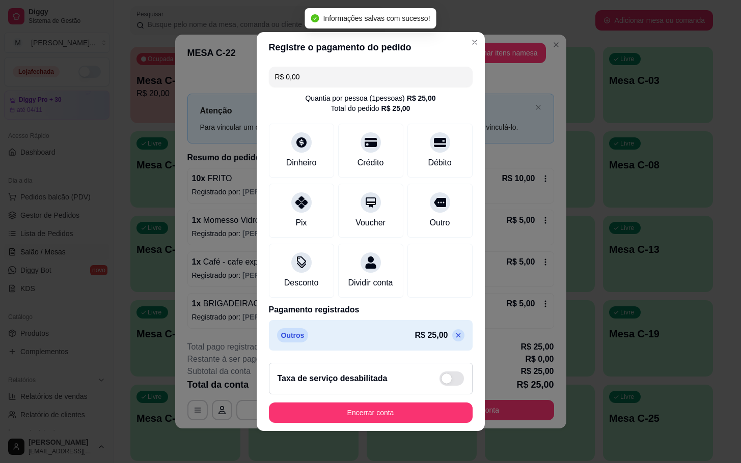
click at [359, 405] on footer "Taxa de serviço desabilitada Encerrar conta" at bounding box center [371, 393] width 228 height 76
click at [368, 421] on button "Encerrar conta" at bounding box center [371, 413] width 204 height 20
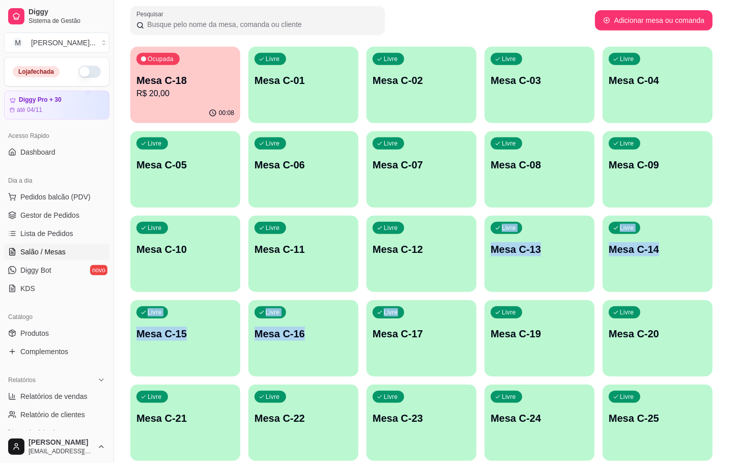
click at [428, 296] on div "Ocupada Mesa C-18 R$ 20,00 00:08 Livre Mesa C-01 Livre Mesa C-02 Livre Mesa C-0…" at bounding box center [421, 296] width 582 height 499
click at [418, 282] on button "Livre Mesa C-12" at bounding box center [422, 254] width 110 height 76
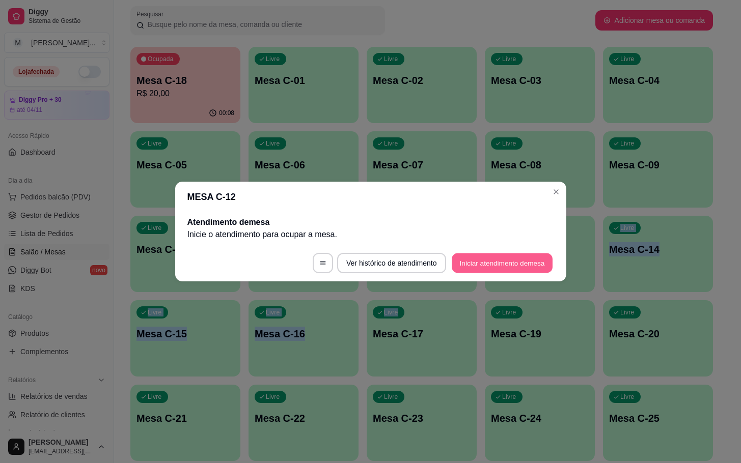
click at [523, 272] on button "Iniciar atendimento de mesa" at bounding box center [502, 264] width 101 height 20
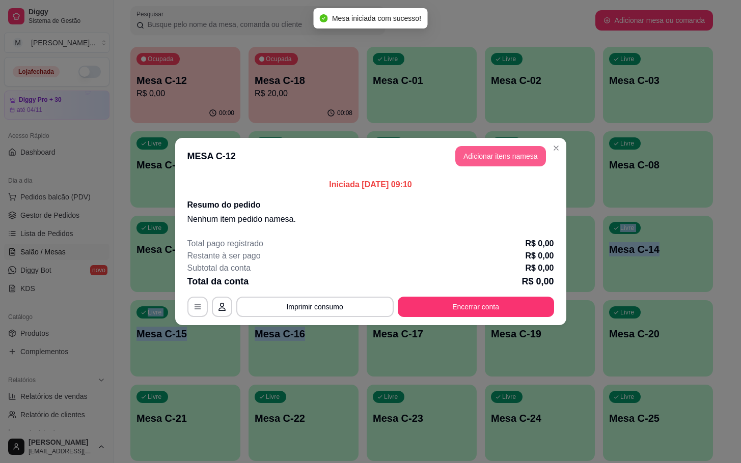
click at [517, 165] on button "Adicionar itens na mesa" at bounding box center [500, 156] width 91 height 20
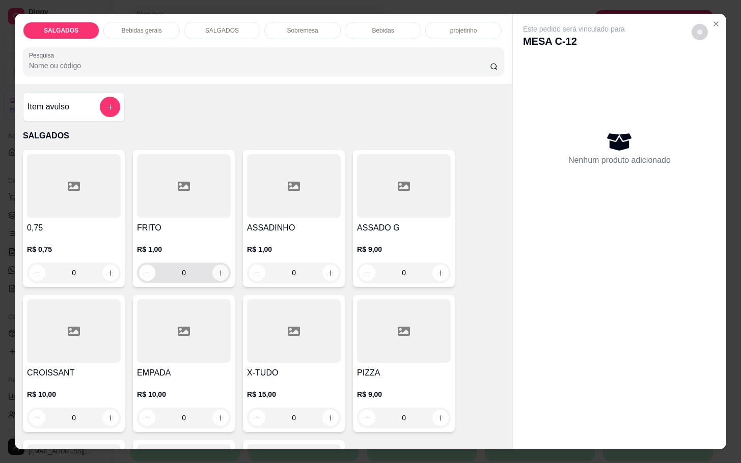
click at [217, 269] on icon "increase-product-quantity" at bounding box center [221, 273] width 8 height 8
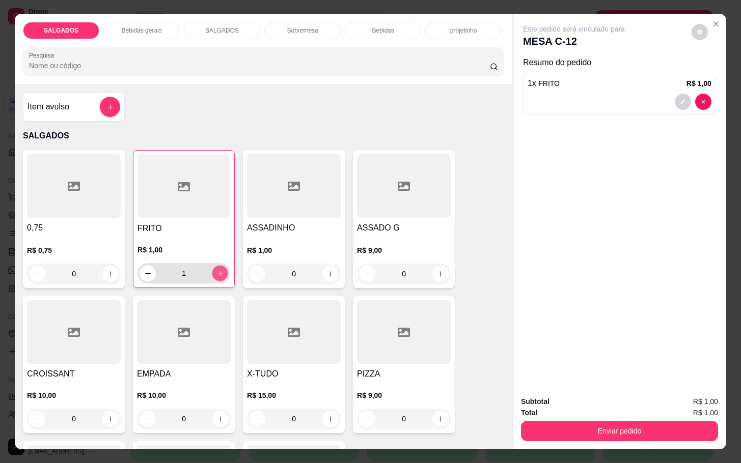
click at [216, 270] on icon "increase-product-quantity" at bounding box center [220, 274] width 8 height 8
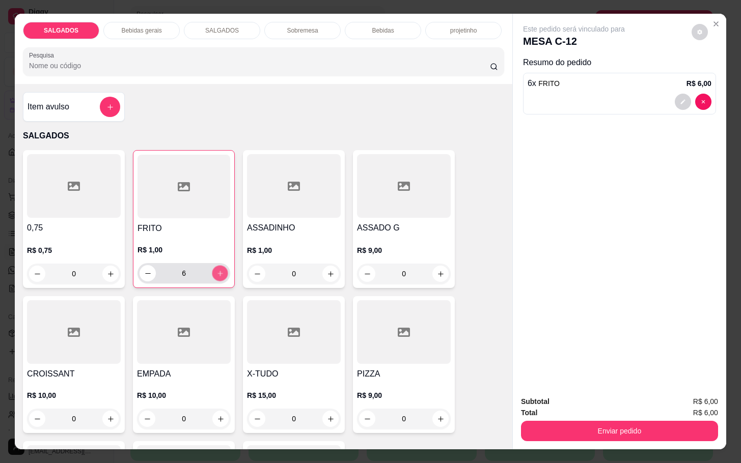
click at [216, 270] on icon "increase-product-quantity" at bounding box center [220, 274] width 8 height 8
type input "8"
click at [162, 28] on div "Bebidas gerais" at bounding box center [141, 30] width 76 height 17
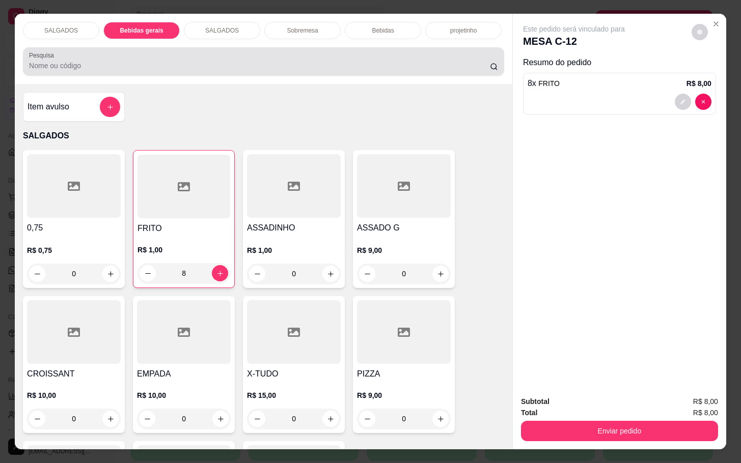
scroll to position [24, 0]
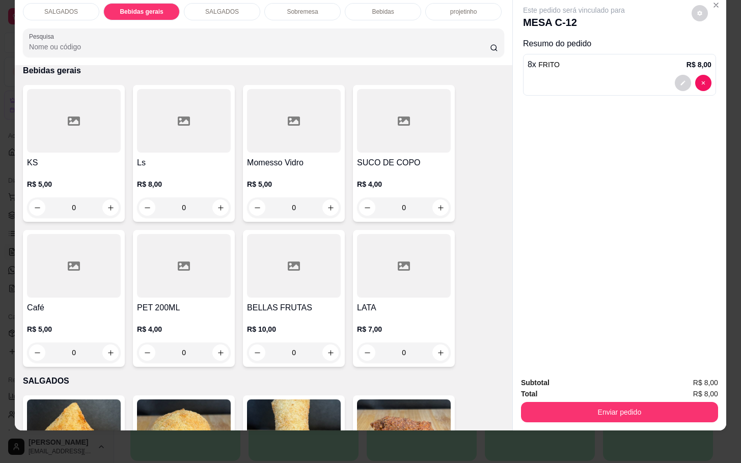
click at [112, 286] on div at bounding box center [74, 266] width 94 height 64
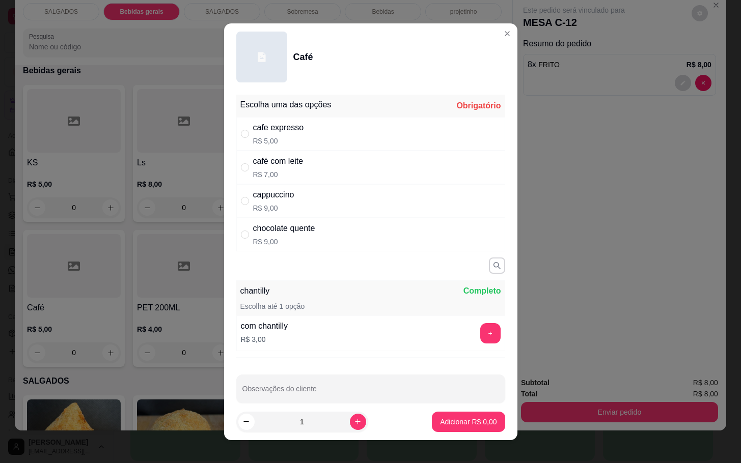
click at [442, 139] on div "cafe expresso R$ 5,00" at bounding box center [370, 134] width 269 height 34
radio input "true"
click at [449, 422] on p "Adicionar R$ 5,00" at bounding box center [468, 422] width 57 height 10
type input "1"
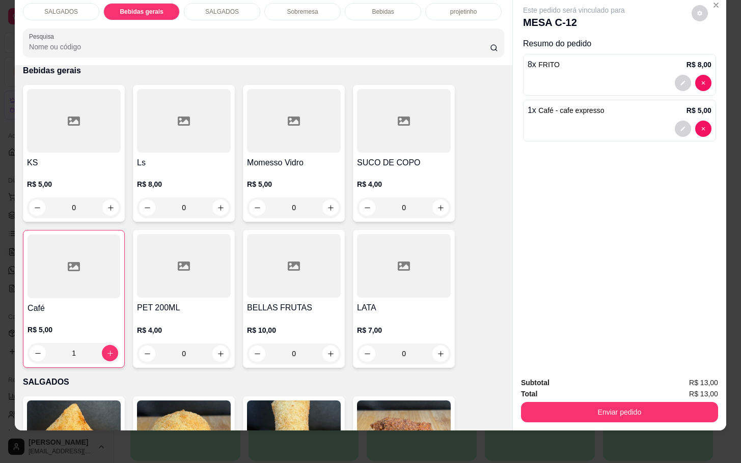
click at [570, 428] on div "SALGADOS Bebidas gerais SALGADOS Sobremesa Bebidas projetinho Pesquisa Item avu…" at bounding box center [370, 231] width 741 height 463
drag, startPoint x: 572, startPoint y: 419, endPoint x: 649, endPoint y: 410, distance: 77.9
click at [573, 419] on div "SALGADOS Bebidas gerais SALGADOS Sobremesa Bebidas projetinho Pesquisa Item avu…" at bounding box center [370, 231] width 741 height 463
click at [673, 406] on button "Enviar pedido" at bounding box center [619, 412] width 197 height 20
click at [681, 376] on button "Enviar pedido" at bounding box center [690, 376] width 58 height 19
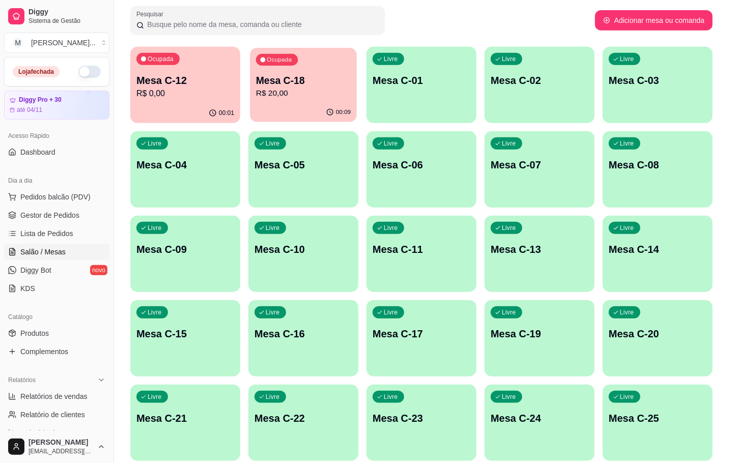
click at [328, 69] on div "Ocupada Mesa C-18 R$ 20,00" at bounding box center [303, 75] width 107 height 55
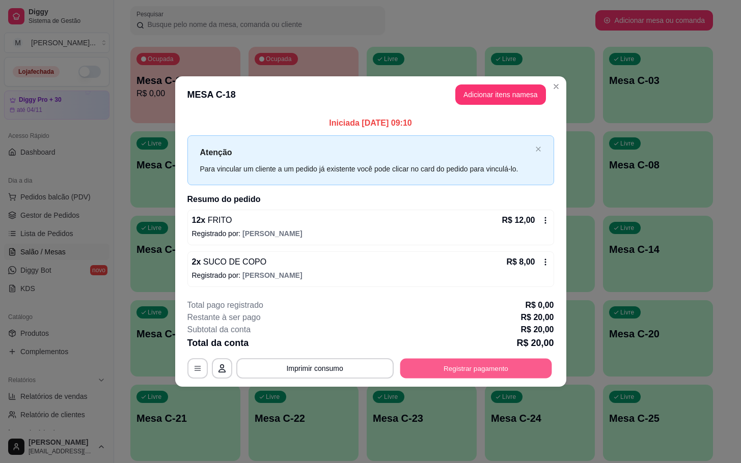
click at [468, 370] on button "Registrar pagamento" at bounding box center [476, 368] width 152 height 20
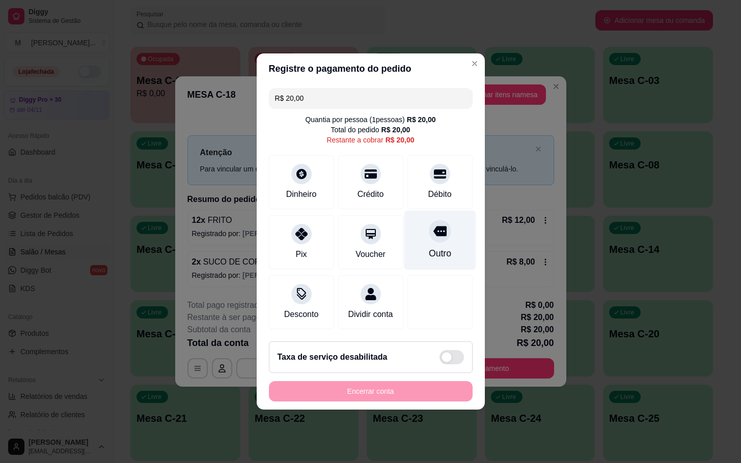
drag, startPoint x: 437, startPoint y: 248, endPoint x: 440, endPoint y: 241, distance: 7.3
click at [437, 247] on div "Outro" at bounding box center [439, 253] width 22 height 13
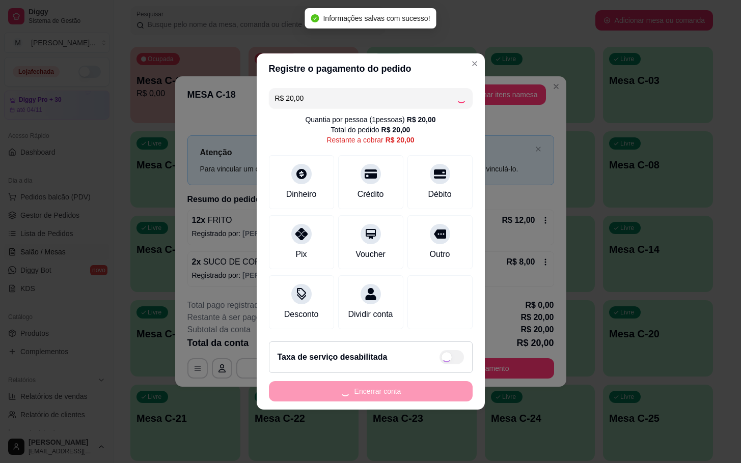
type input "R$ 0,00"
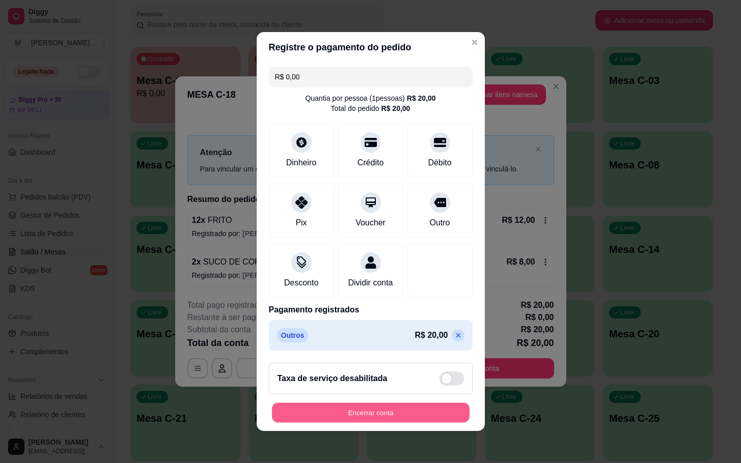
click at [403, 416] on button "Encerrar conta" at bounding box center [371, 413] width 198 height 20
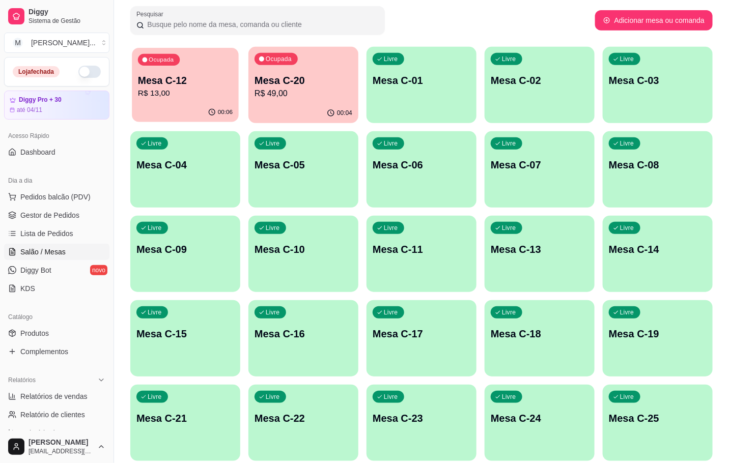
click at [161, 82] on p "Mesa C-12" at bounding box center [185, 81] width 95 height 14
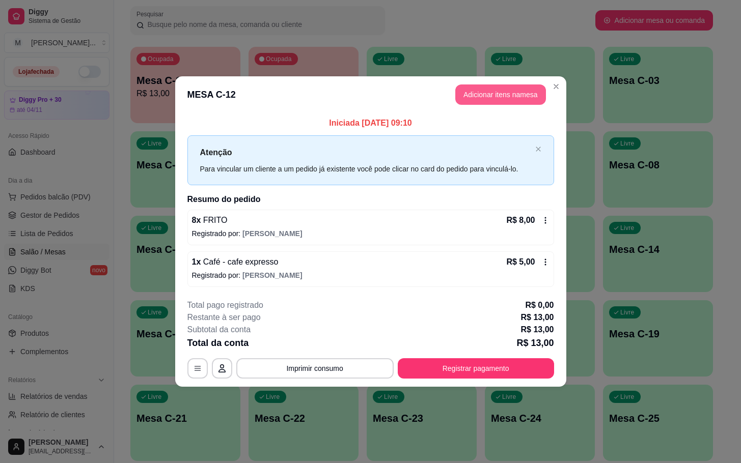
click at [496, 91] on button "Adicionar itens na mesa" at bounding box center [500, 95] width 91 height 20
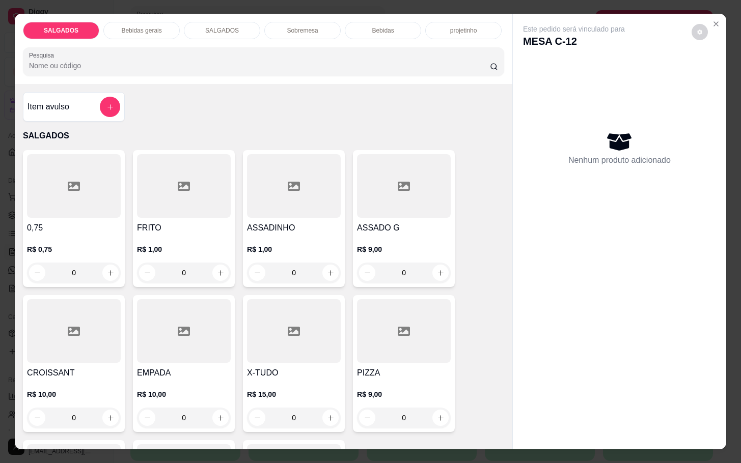
click at [136, 36] on div "SALGADOS Bebidas gerais SALGADOS Sobremesa Bebidas projetinho Pesquisa" at bounding box center [263, 49] width 497 height 70
click at [125, 35] on div "SALGADOS Bebidas gerais SALGADOS Sobremesa Bebidas projetinho Pesquisa" at bounding box center [263, 49] width 497 height 70
click at [128, 31] on div "Bebidas gerais" at bounding box center [141, 30] width 76 height 17
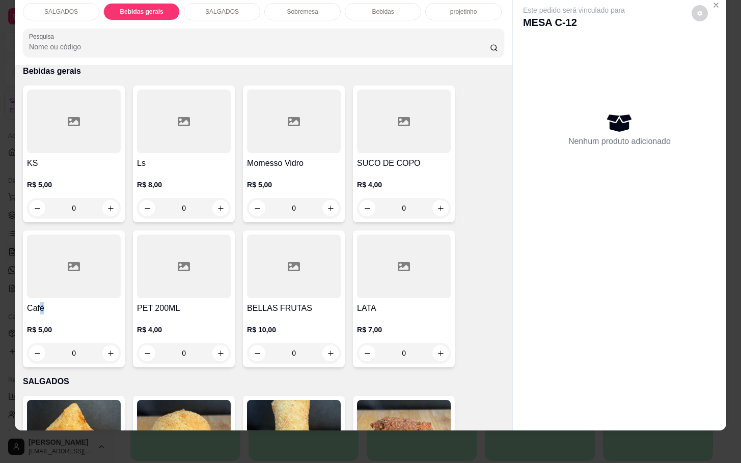
click at [36, 302] on h4 "Café" at bounding box center [74, 308] width 94 height 12
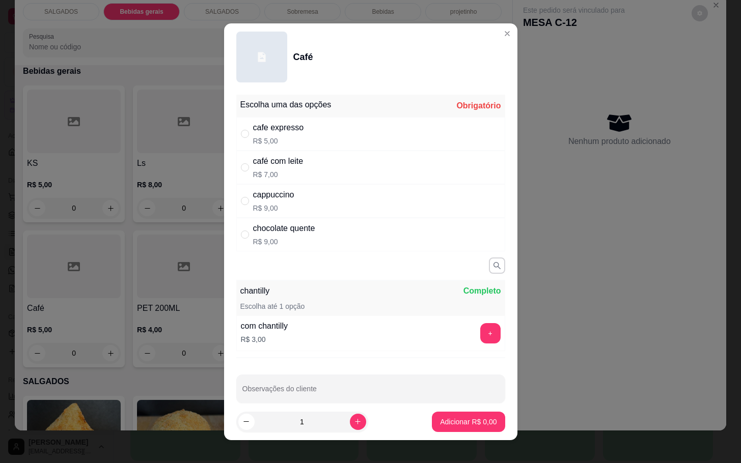
drag, startPoint x: 267, startPoint y: 128, endPoint x: 271, endPoint y: 145, distance: 17.2
click at [267, 133] on div "cafe expresso" at bounding box center [278, 128] width 51 height 12
radio input "true"
click at [485, 421] on button "Adicionar R$ 5,00" at bounding box center [468, 422] width 71 height 20
type input "1"
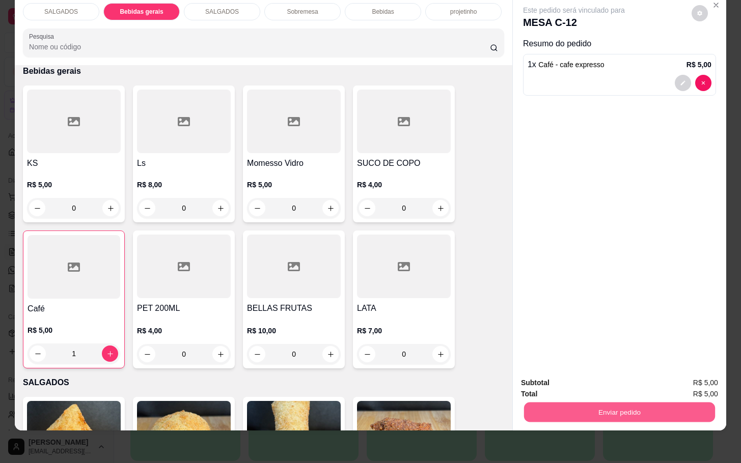
click at [670, 402] on button "Enviar pedido" at bounding box center [619, 412] width 191 height 20
click at [709, 379] on button "Enviar pedido" at bounding box center [690, 376] width 58 height 19
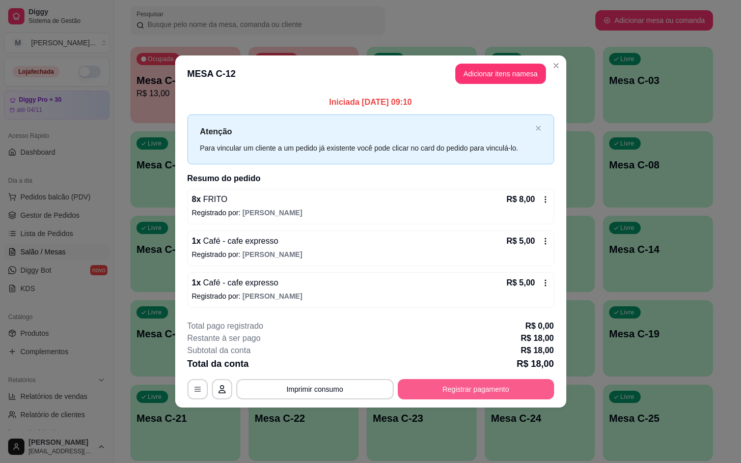
click at [480, 391] on button "Registrar pagamento" at bounding box center [476, 389] width 156 height 20
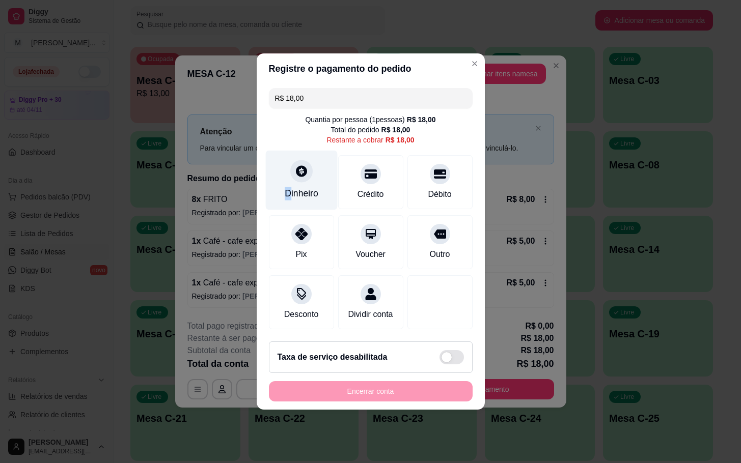
click at [286, 181] on div "Dinheiro" at bounding box center [301, 181] width 72 height 60
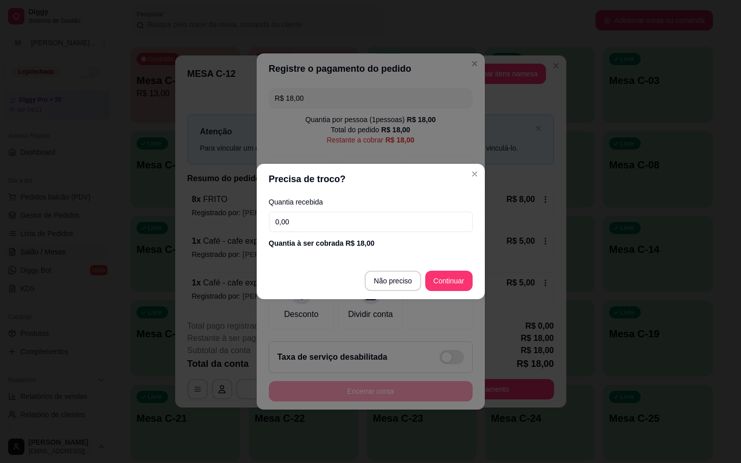
click at [322, 222] on input "0,00" at bounding box center [371, 222] width 204 height 20
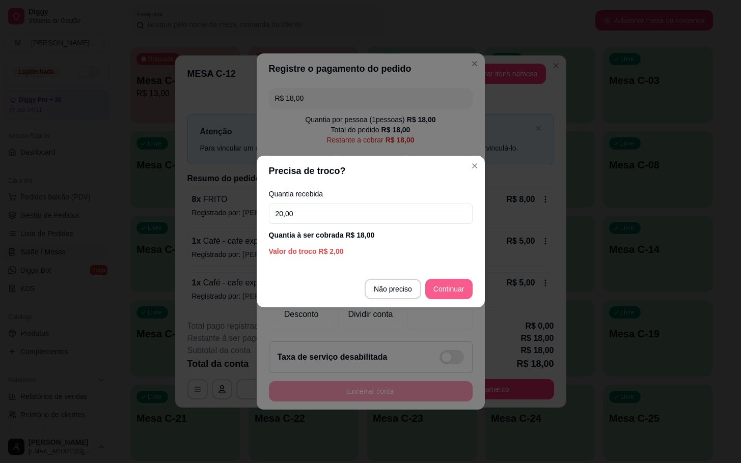
type input "20,00"
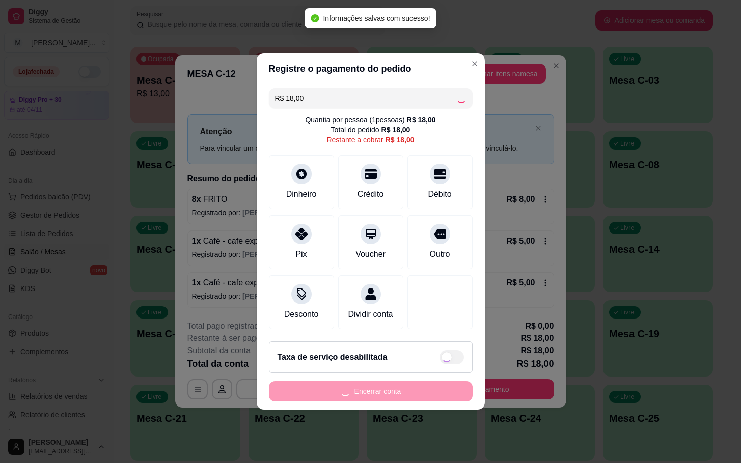
type input "R$ 0,00"
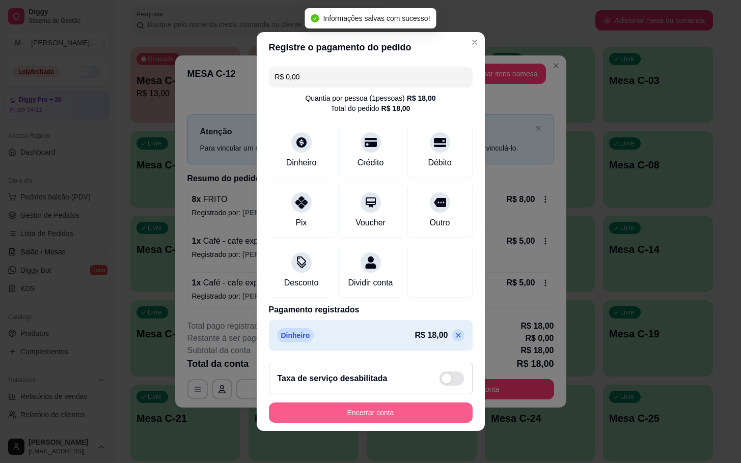
click at [412, 411] on button "Encerrar conta" at bounding box center [371, 413] width 204 height 20
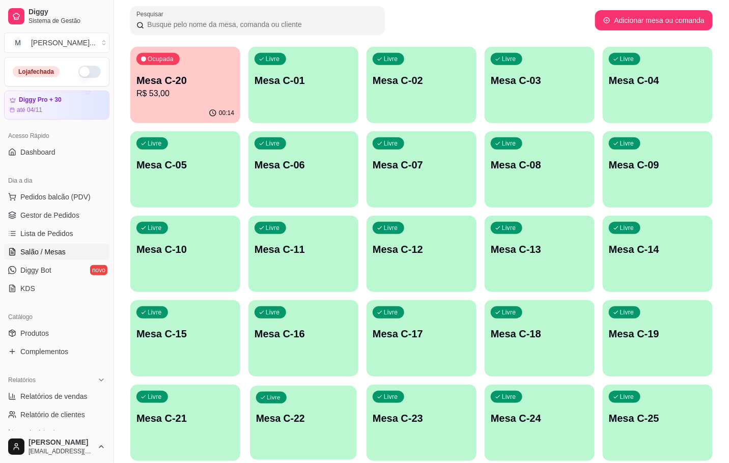
click at [298, 428] on div "Livre Mesa C-22" at bounding box center [303, 417] width 107 height 62
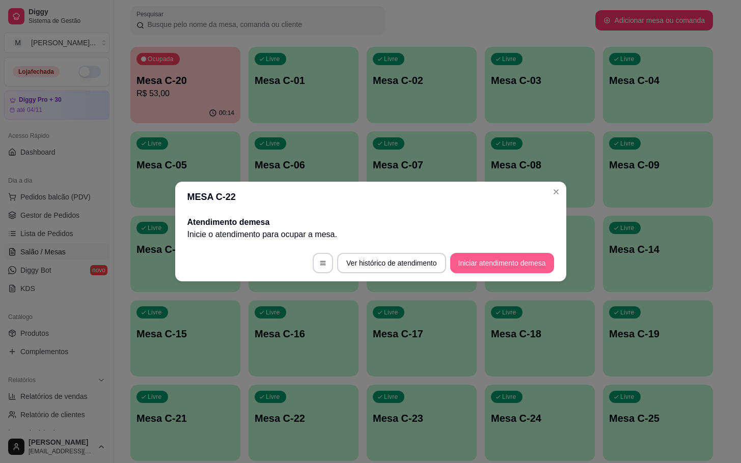
click at [472, 269] on button "Iniciar atendimento de mesa" at bounding box center [502, 263] width 104 height 20
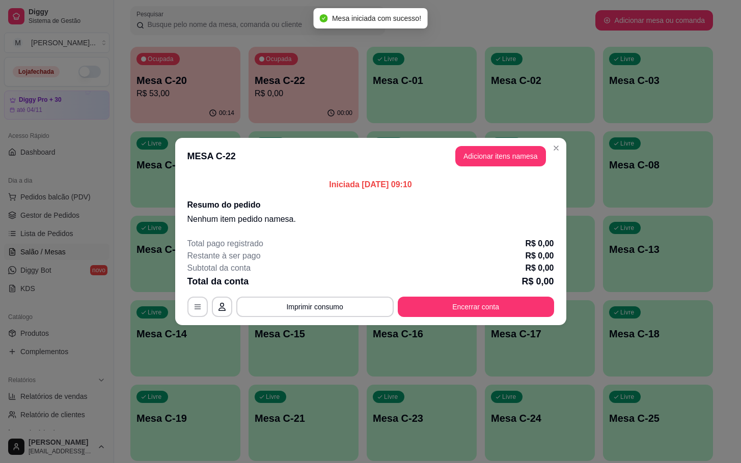
click at [502, 157] on button "Adicionar itens na mesa" at bounding box center [500, 156] width 91 height 20
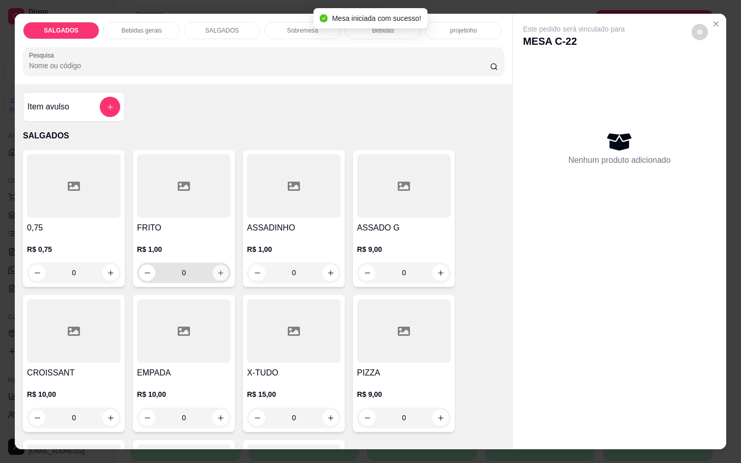
click at [217, 269] on icon "increase-product-quantity" at bounding box center [221, 273] width 8 height 8
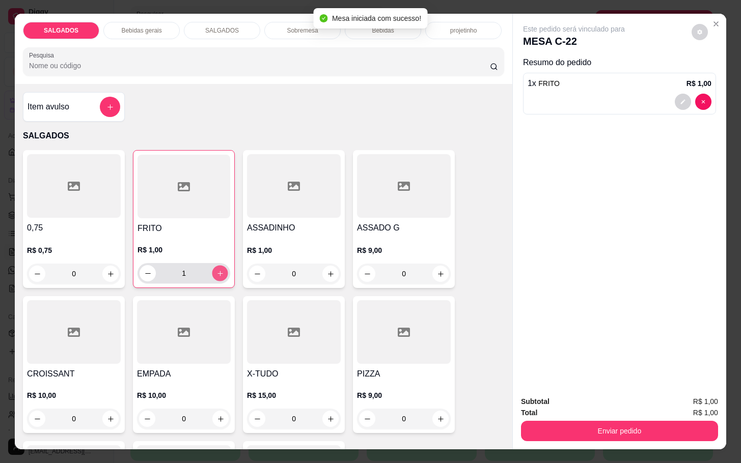
click at [216, 270] on icon "increase-product-quantity" at bounding box center [220, 274] width 8 height 8
click at [212, 274] on button "increase-product-quantity" at bounding box center [220, 273] width 16 height 16
click at [212, 274] on button "increase-product-quantity" at bounding box center [220, 274] width 16 height 16
type input "5"
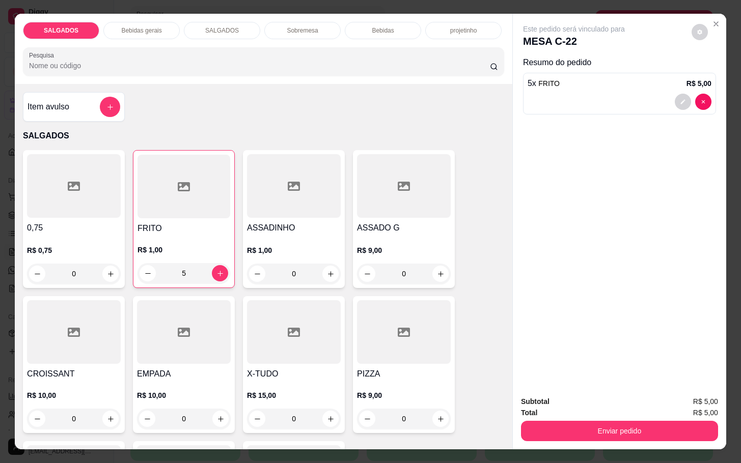
click at [152, 35] on div "SALGADOS Bebidas gerais SALGADOS Sobremesa Bebidas projetinho Pesquisa" at bounding box center [263, 49] width 497 height 70
click at [149, 32] on div "Bebidas gerais" at bounding box center [141, 30] width 76 height 17
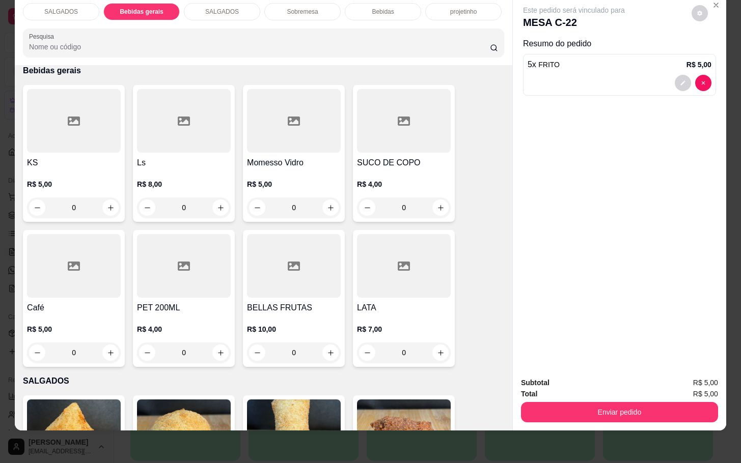
click at [386, 120] on div at bounding box center [404, 121] width 94 height 64
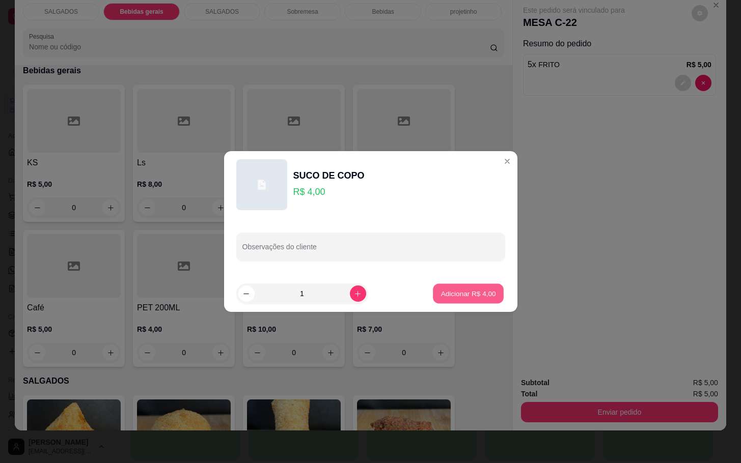
click at [454, 296] on p "Adicionar R$ 4,00" at bounding box center [468, 294] width 55 height 10
type input "1"
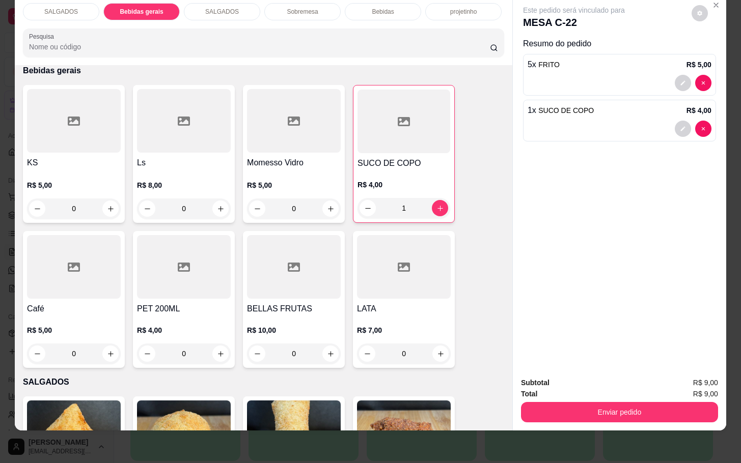
drag, startPoint x: 623, startPoint y: 421, endPoint x: 623, endPoint y: 404, distance: 16.8
click at [623, 417] on div "SALGADOS Bebidas gerais SALGADOS Sobremesa Bebidas projetinho Pesquisa Item avu…" at bounding box center [370, 231] width 741 height 463
click at [613, 402] on button "Enviar pedido" at bounding box center [619, 412] width 191 height 20
click at [688, 376] on button "Enviar pedido" at bounding box center [690, 376] width 56 height 19
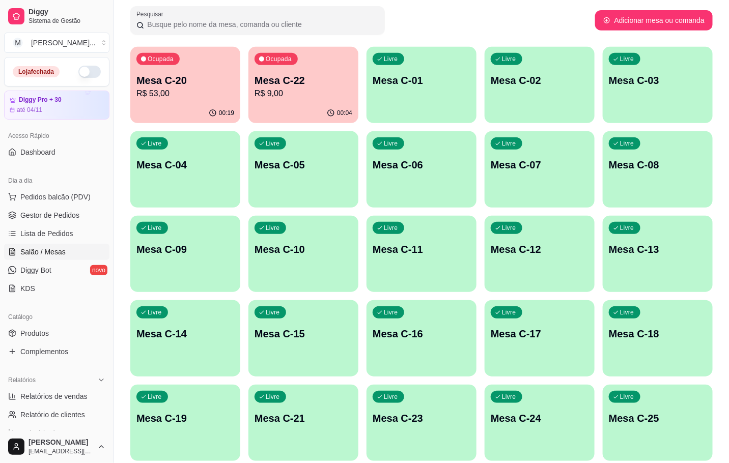
click at [275, 81] on p "Mesa C-22" at bounding box center [304, 80] width 98 height 14
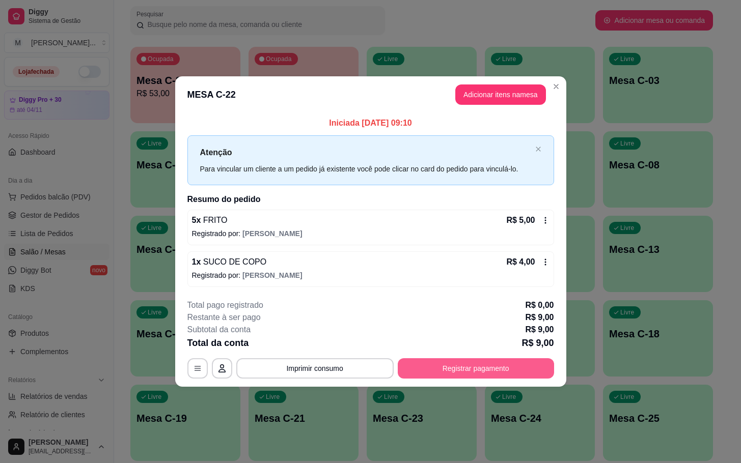
click at [435, 368] on button "Registrar pagamento" at bounding box center [476, 368] width 156 height 20
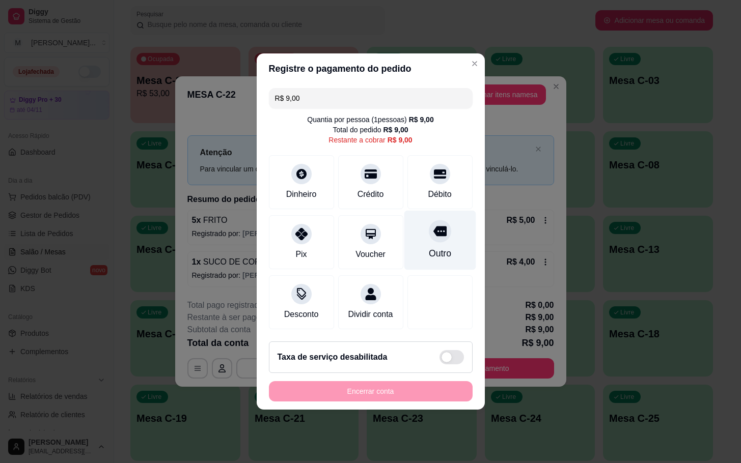
click at [430, 251] on div "Outro" at bounding box center [439, 253] width 22 height 13
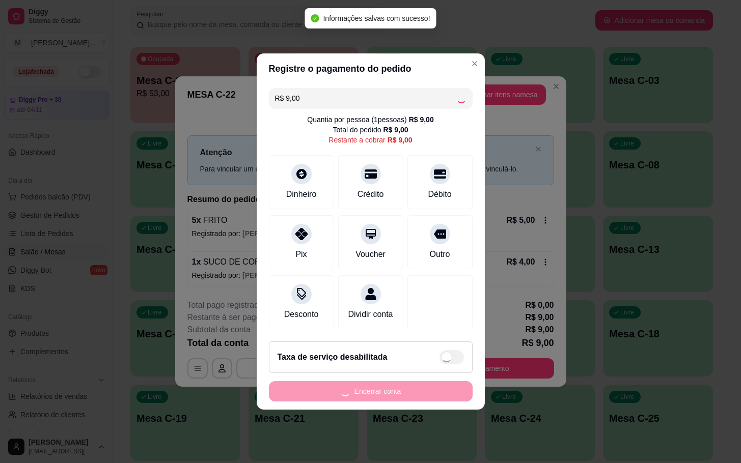
type input "R$ 0,00"
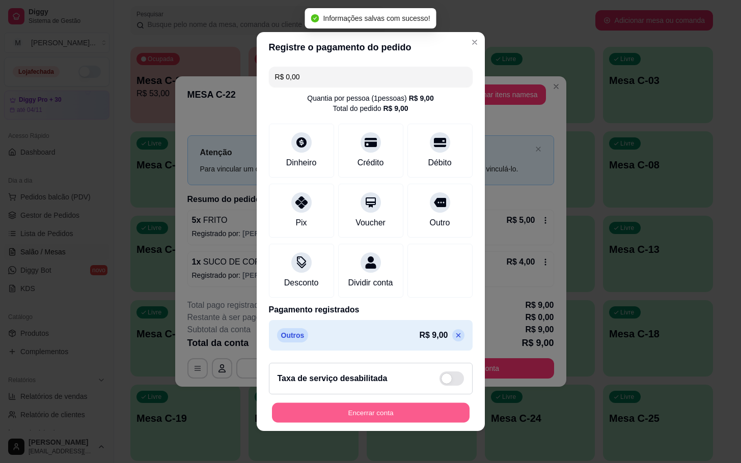
click at [382, 419] on button "Encerrar conta" at bounding box center [371, 413] width 198 height 20
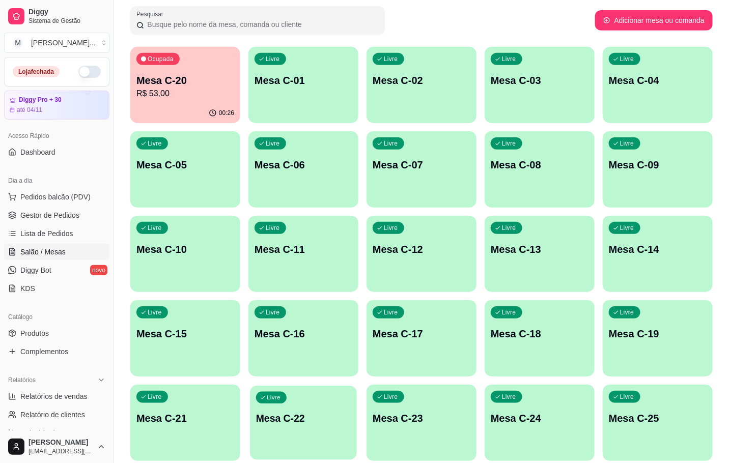
click at [277, 414] on p "Mesa C-22" at bounding box center [303, 419] width 95 height 14
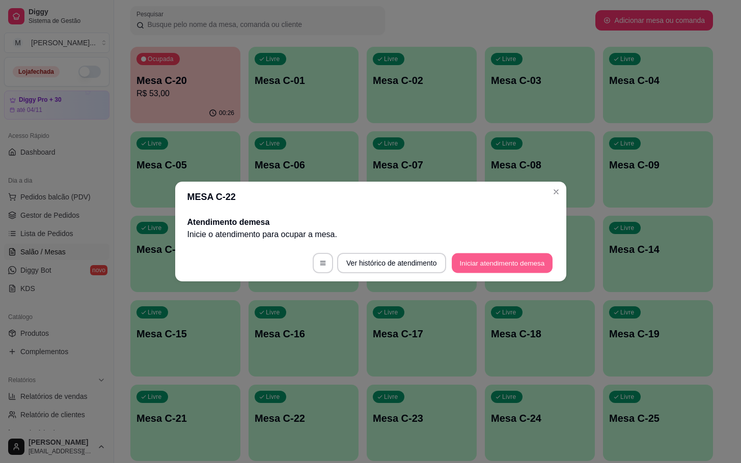
click at [486, 270] on button "Iniciar atendimento de mesa" at bounding box center [502, 264] width 101 height 20
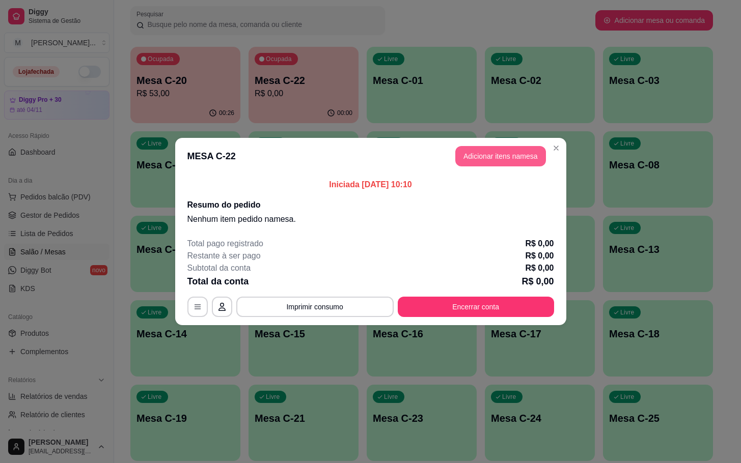
click at [492, 150] on button "Adicionar itens na mesa" at bounding box center [500, 156] width 91 height 20
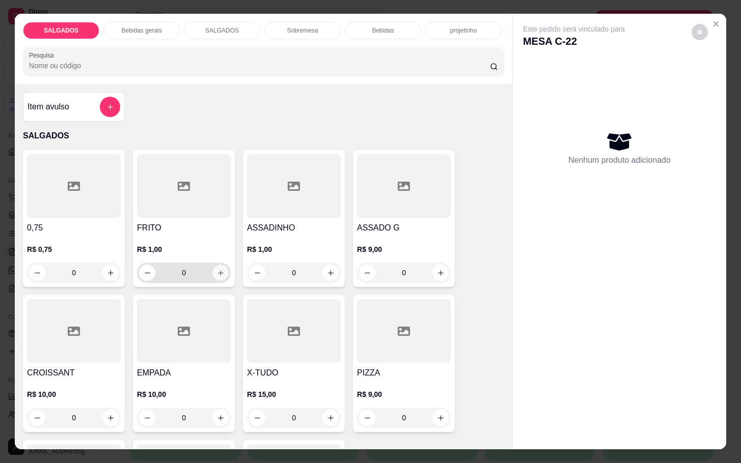
click at [217, 269] on icon "increase-product-quantity" at bounding box center [221, 273] width 8 height 8
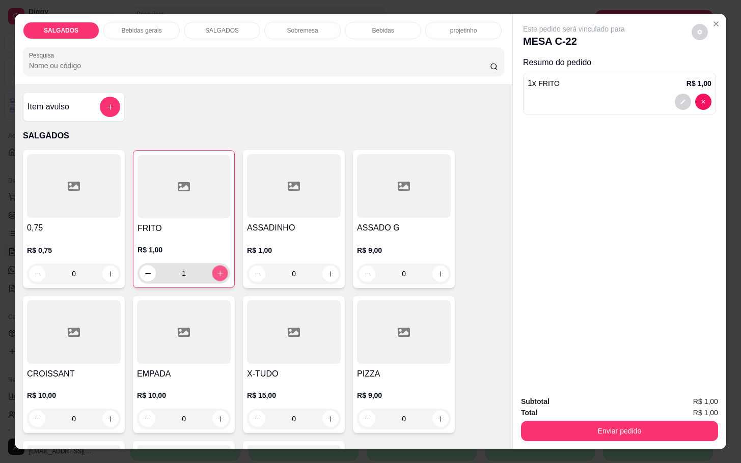
click at [217, 270] on icon "increase-product-quantity" at bounding box center [220, 274] width 8 height 8
click at [216, 270] on icon "increase-product-quantity" at bounding box center [220, 274] width 8 height 8
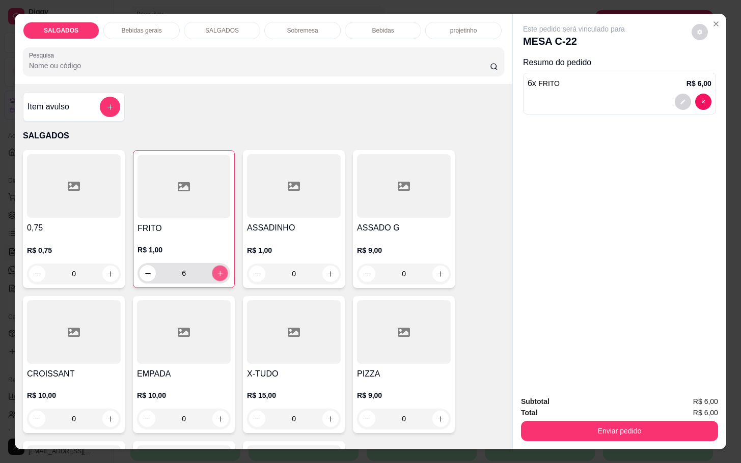
click at [216, 270] on icon "increase-product-quantity" at bounding box center [220, 274] width 8 height 8
type input "9"
click at [437, 270] on icon "increase-product-quantity" at bounding box center [441, 274] width 8 height 8
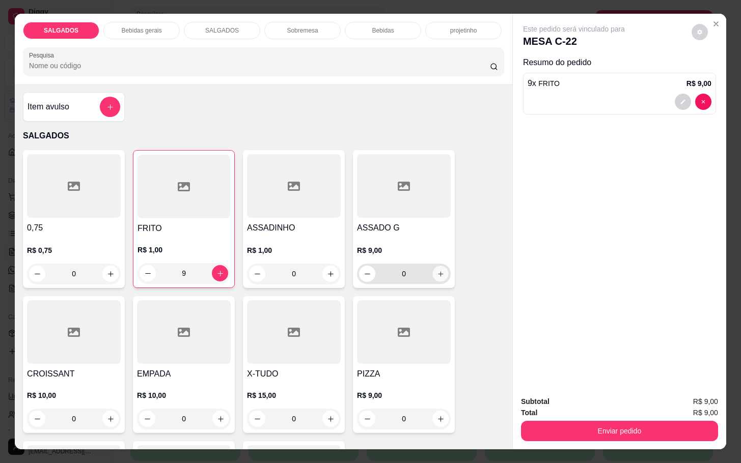
type input "1"
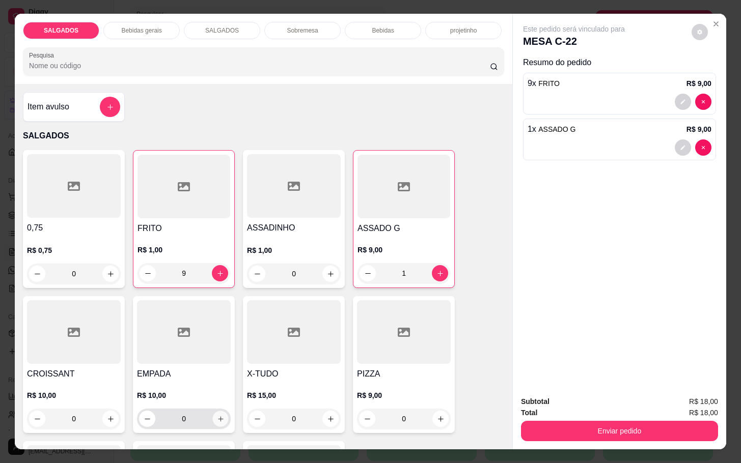
click at [217, 415] on icon "increase-product-quantity" at bounding box center [221, 419] width 8 height 8
type input "1"
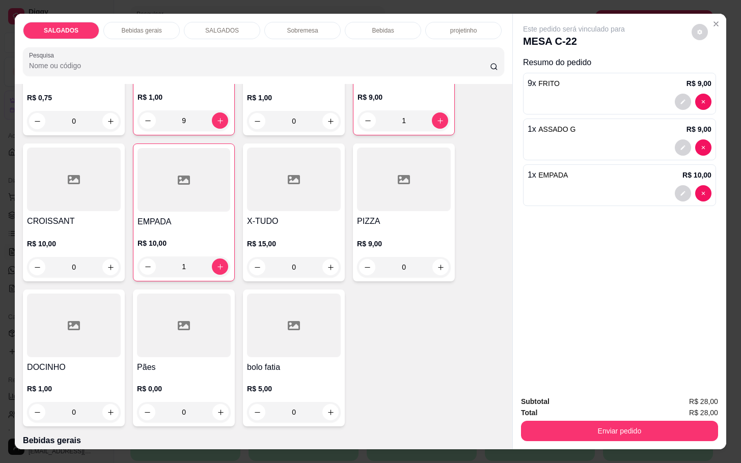
scroll to position [458, 0]
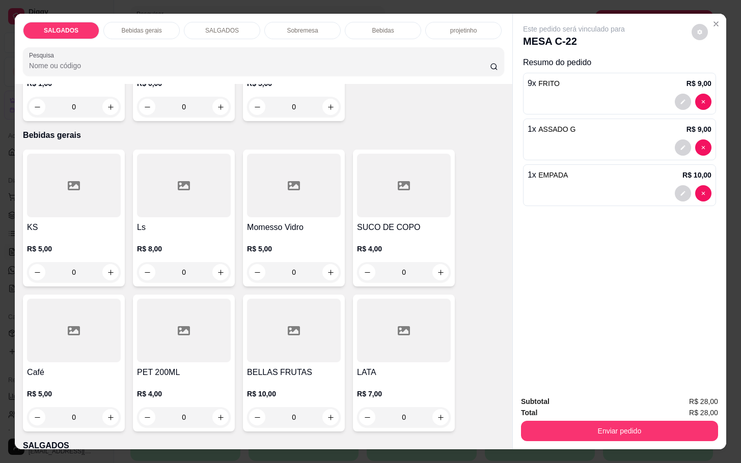
click at [86, 356] on div at bounding box center [74, 331] width 94 height 64
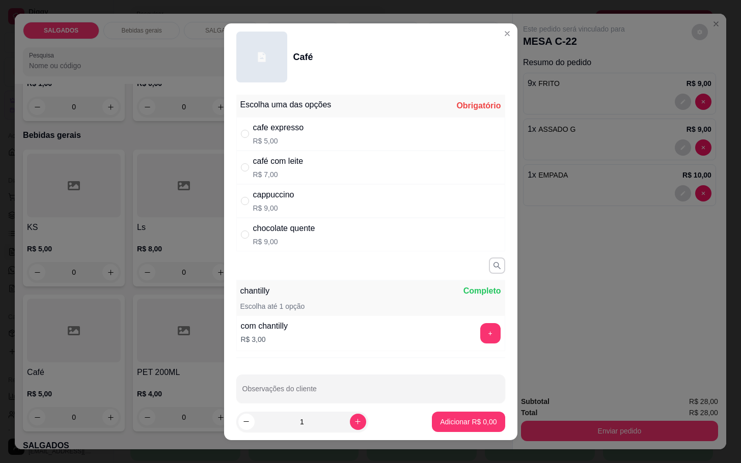
click at [296, 168] on div "café com leite R$ 7,00" at bounding box center [278, 167] width 50 height 24
radio input "true"
click at [443, 422] on p "Adicionar R$ 7,00" at bounding box center [468, 422] width 55 height 10
type input "1"
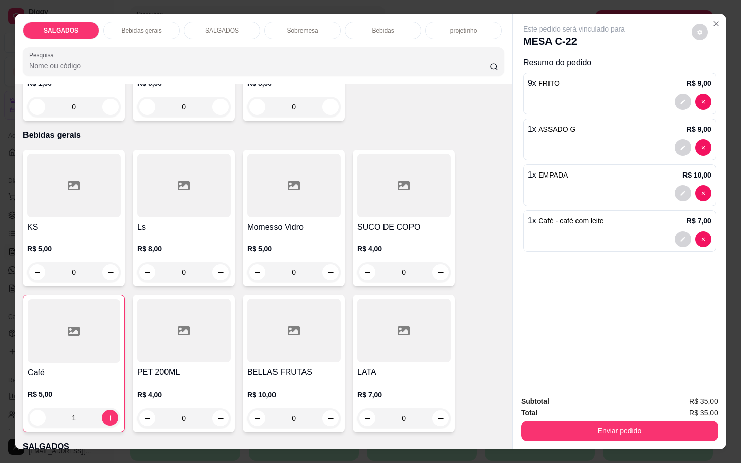
click at [91, 367] on h4 "Café" at bounding box center [73, 373] width 93 height 12
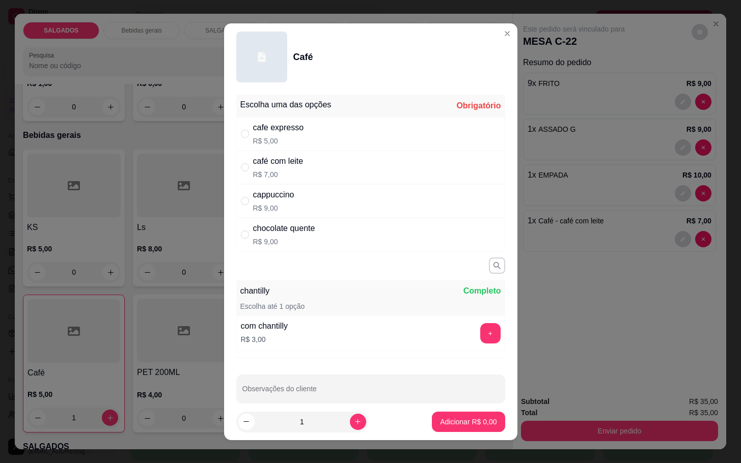
click at [318, 132] on div "cafe expresso R$ 5,00" at bounding box center [370, 134] width 269 height 34
radio input "true"
click at [445, 430] on button "Adicionar R$ 5,00" at bounding box center [468, 422] width 73 height 20
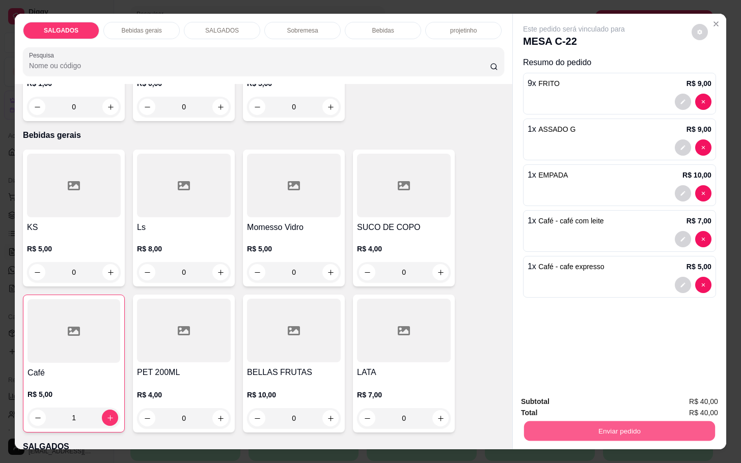
click at [613, 429] on button "Enviar pedido" at bounding box center [619, 431] width 191 height 20
click at [679, 401] on button "Enviar pedido" at bounding box center [690, 400] width 56 height 19
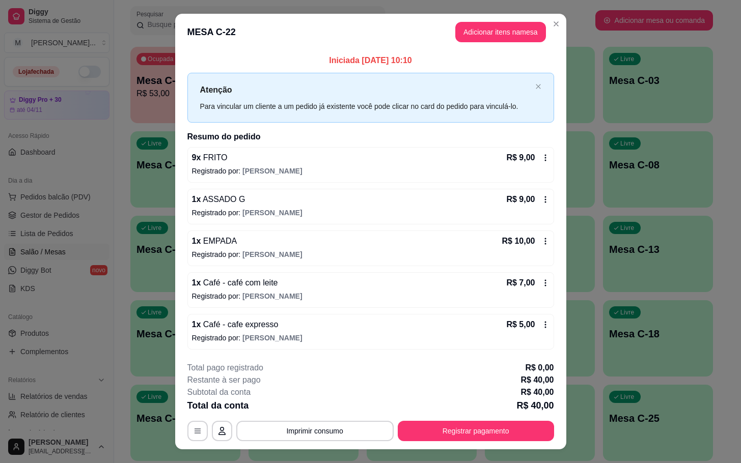
scroll to position [20, 0]
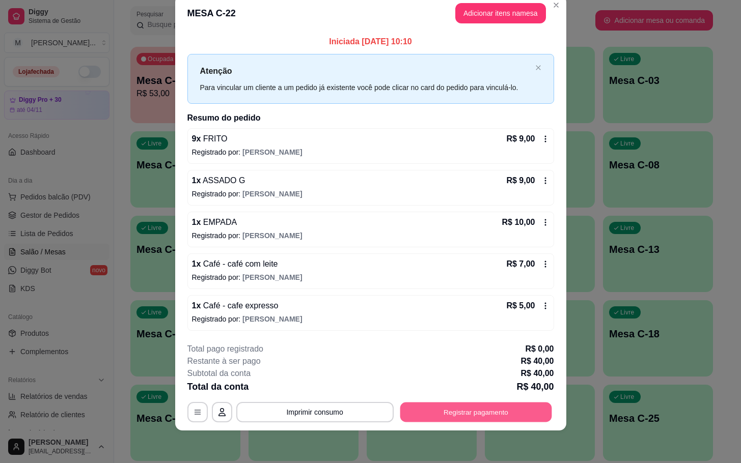
click at [477, 422] on button "Registrar pagamento" at bounding box center [476, 412] width 152 height 20
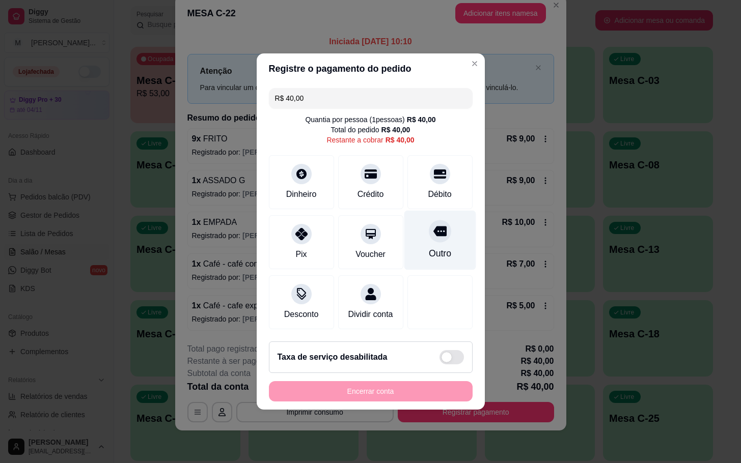
click at [428, 247] on div "Outro" at bounding box center [439, 253] width 22 height 13
type input "R$ 0,00"
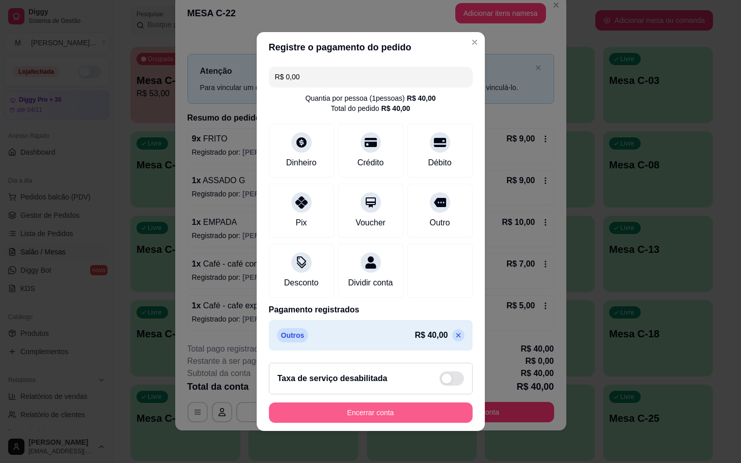
click at [379, 416] on button "Encerrar conta" at bounding box center [371, 413] width 204 height 20
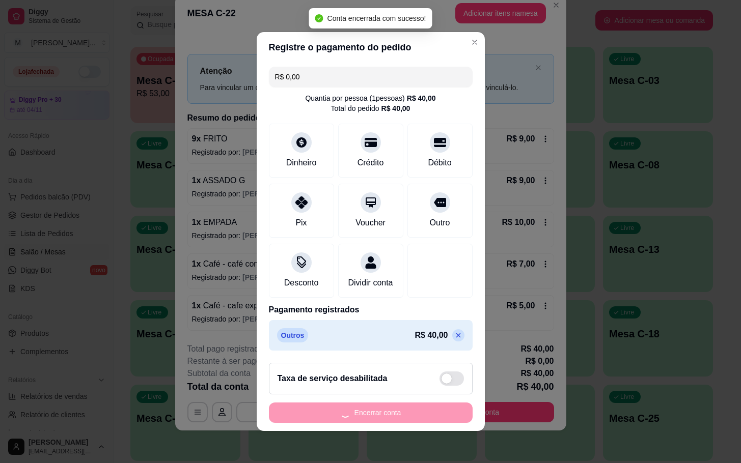
scroll to position [0, 0]
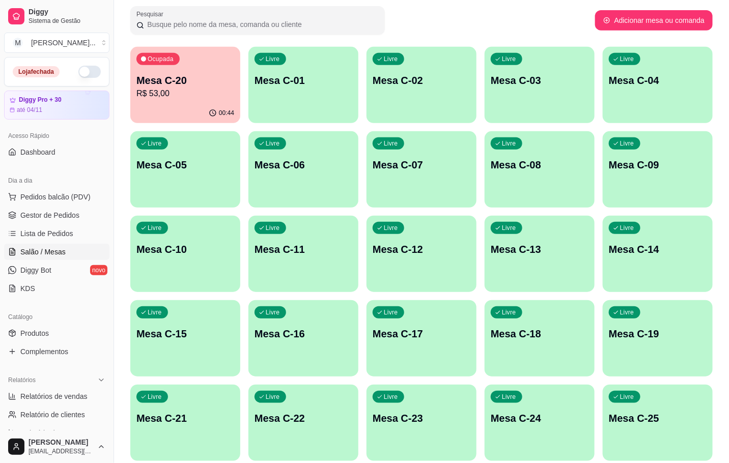
click at [196, 101] on button "Ocupada Mesa C-20 R$ 53,00 00:44" at bounding box center [185, 85] width 110 height 76
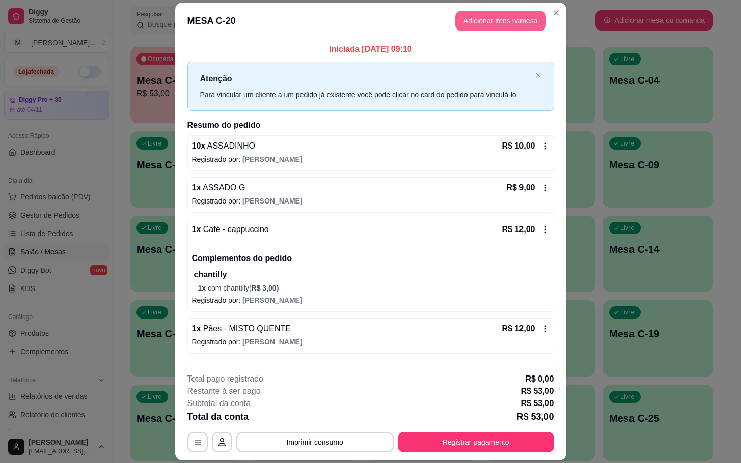
click at [466, 13] on button "Adicionar itens na mesa" at bounding box center [500, 21] width 91 height 20
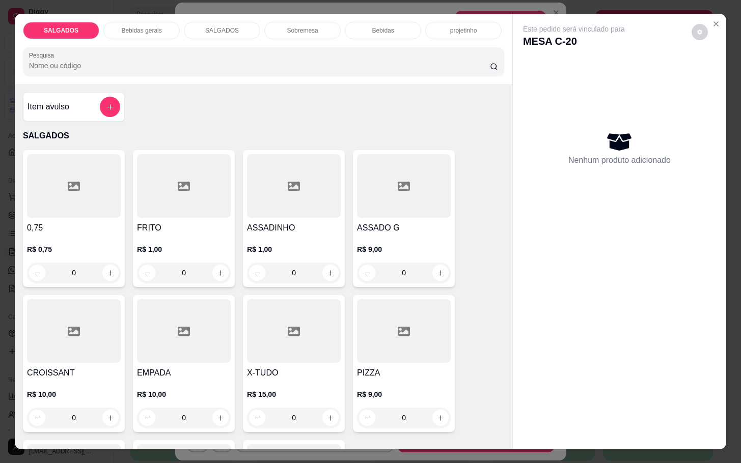
scroll to position [76, 0]
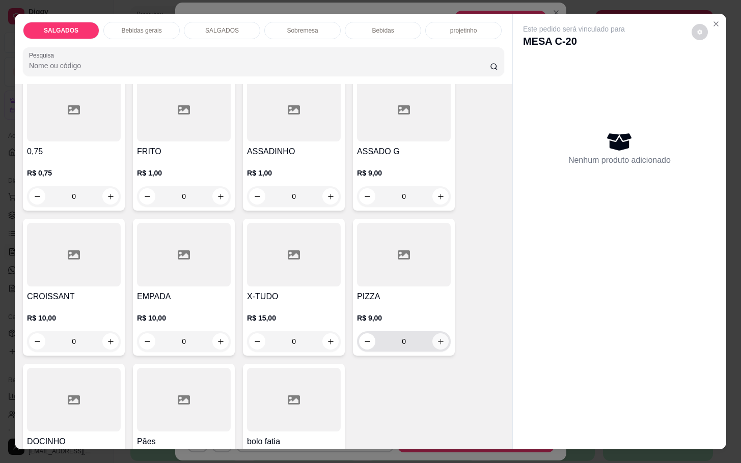
click at [436, 341] on button "increase-product-quantity" at bounding box center [440, 342] width 16 height 16
type input "1"
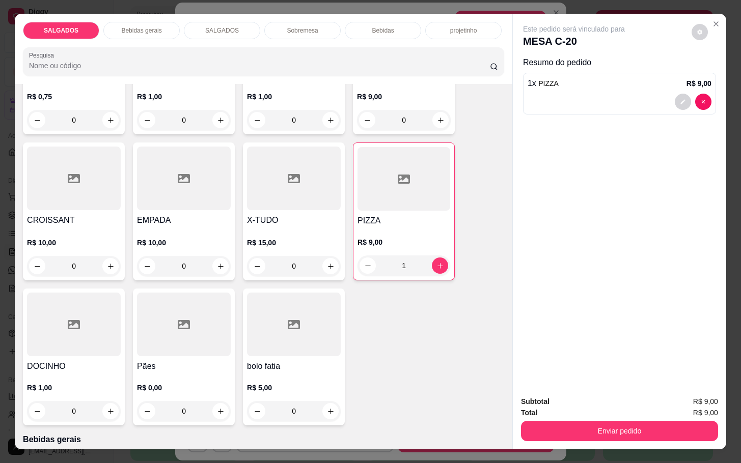
scroll to position [306, 0]
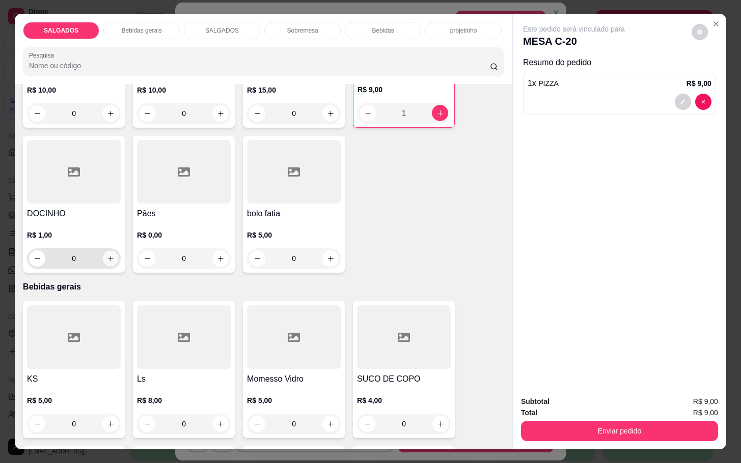
click at [107, 256] on icon "increase-product-quantity" at bounding box center [111, 259] width 8 height 8
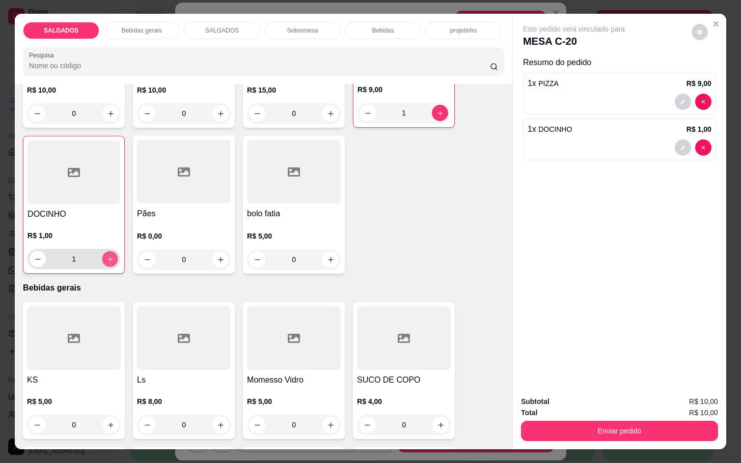
click at [106, 256] on icon "increase-product-quantity" at bounding box center [110, 260] width 8 height 8
type input "2"
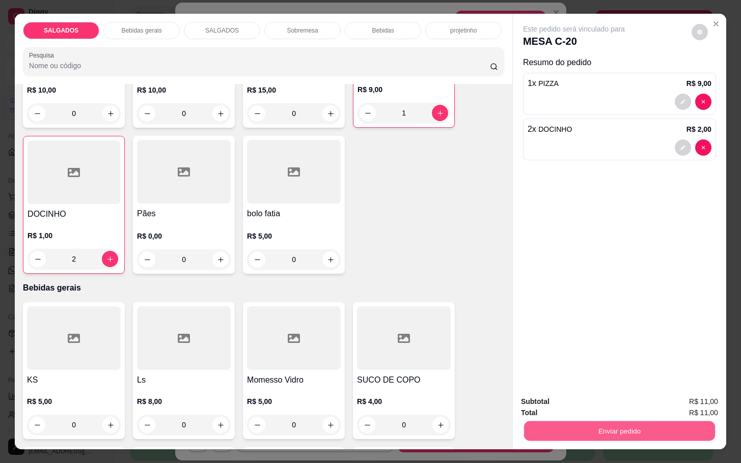
click at [550, 421] on button "Enviar pedido" at bounding box center [619, 431] width 191 height 20
click at [687, 396] on button "Enviar pedido" at bounding box center [690, 400] width 56 height 19
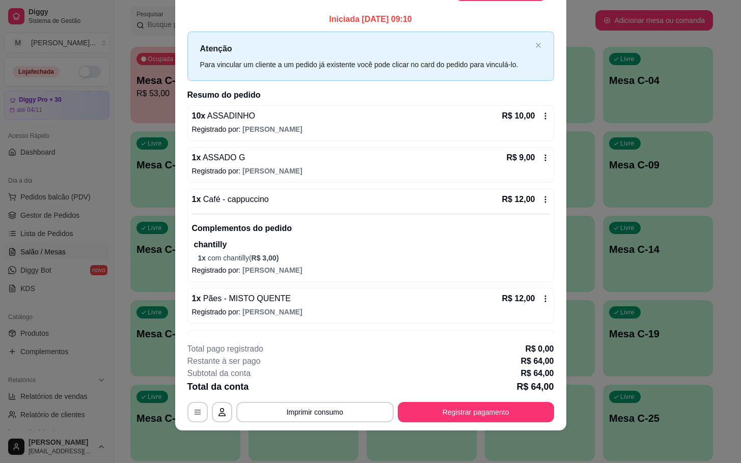
scroll to position [0, 0]
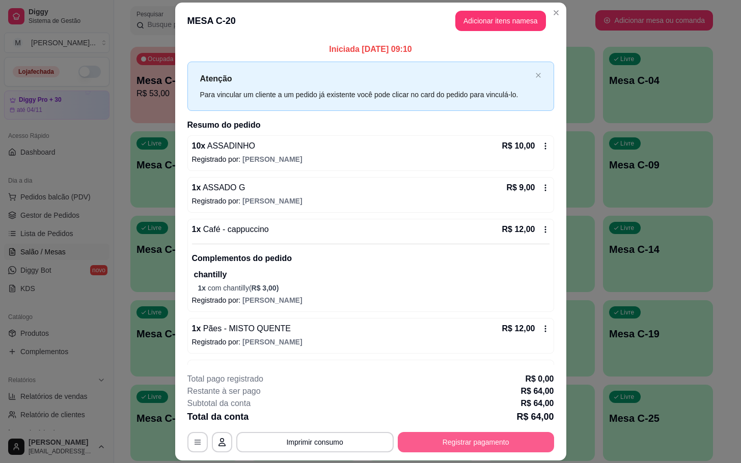
click at [450, 437] on button "Registrar pagamento" at bounding box center [476, 442] width 156 height 20
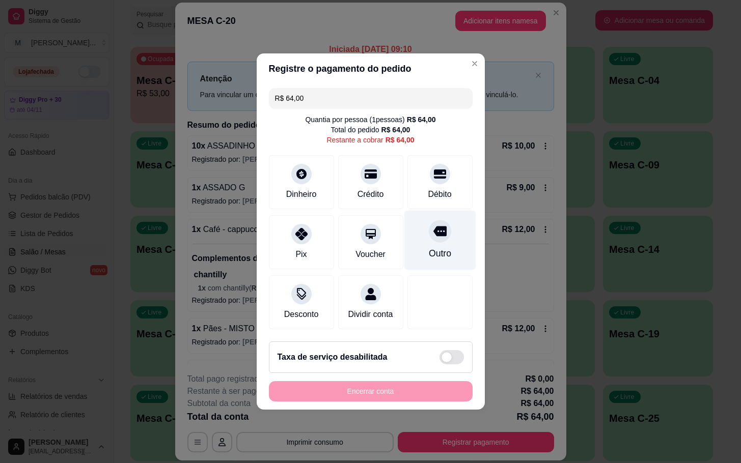
click at [434, 237] on div "Outro" at bounding box center [440, 241] width 72 height 60
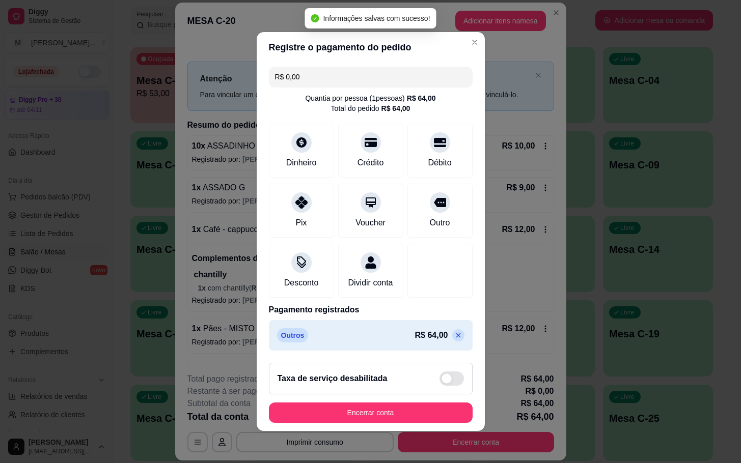
type input "R$ 0,00"
click at [428, 419] on button "Encerrar conta" at bounding box center [371, 413] width 198 height 20
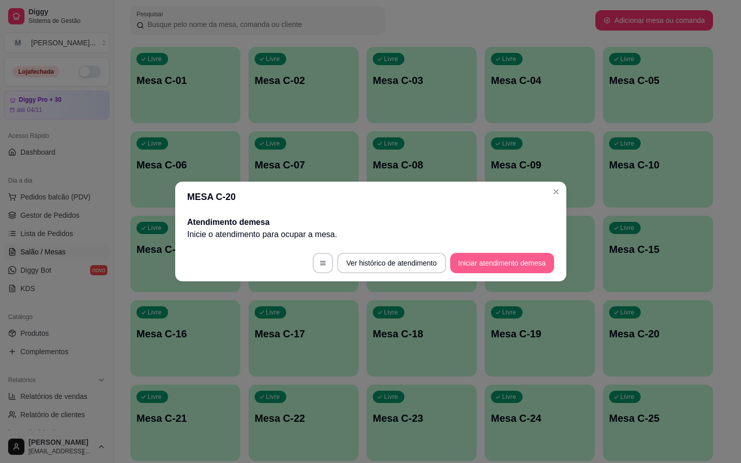
click at [494, 265] on button "Iniciar atendimento de mesa" at bounding box center [502, 263] width 104 height 20
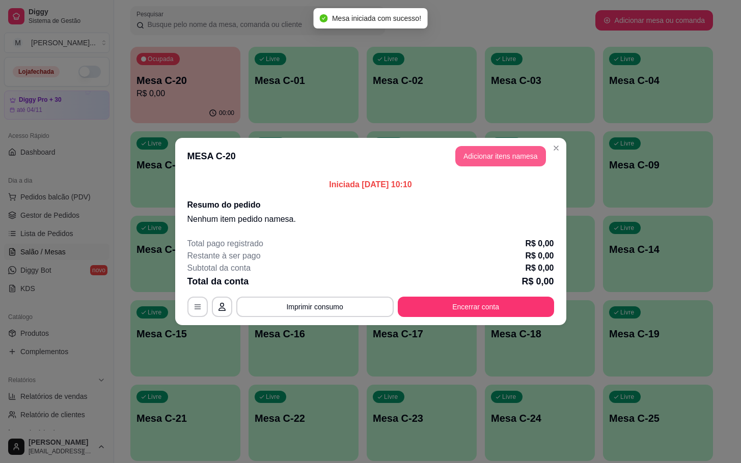
click at [521, 156] on button "Adicionar itens na mesa" at bounding box center [500, 156] width 91 height 20
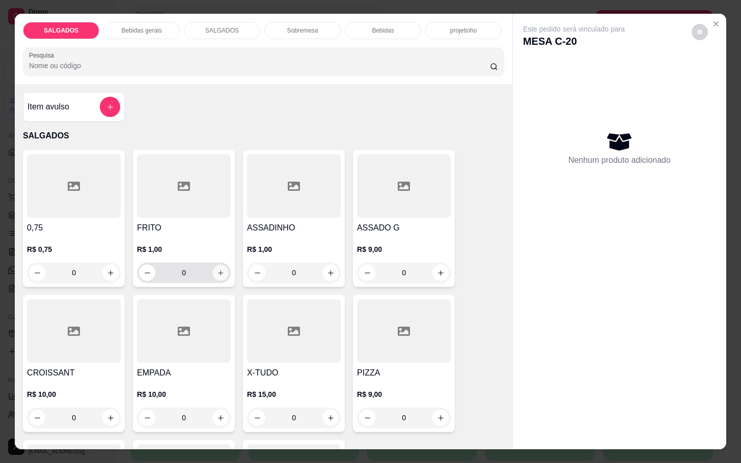
click at [213, 265] on button "increase-product-quantity" at bounding box center [221, 273] width 16 height 16
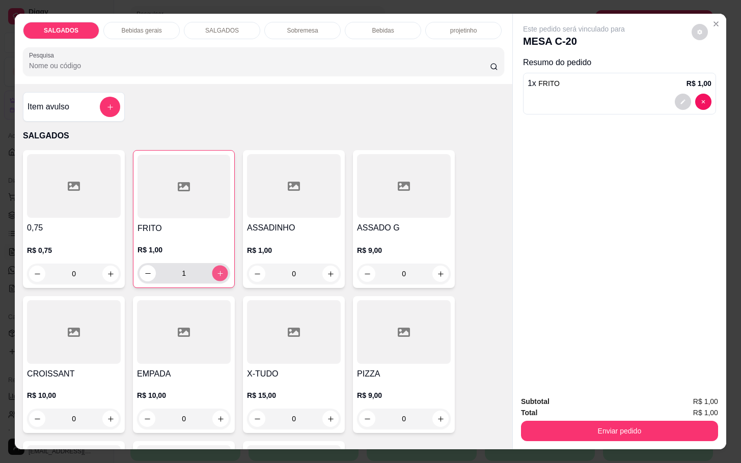
click at [212, 266] on button "increase-product-quantity" at bounding box center [220, 274] width 16 height 16
click at [212, 265] on button "increase-product-quantity" at bounding box center [220, 273] width 16 height 16
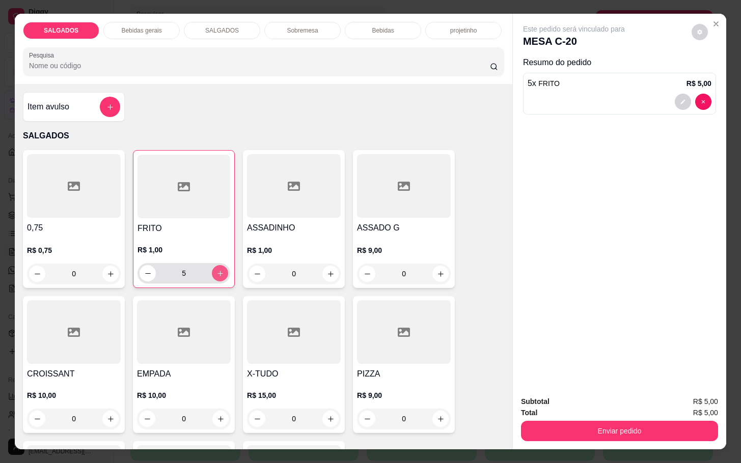
type input "6"
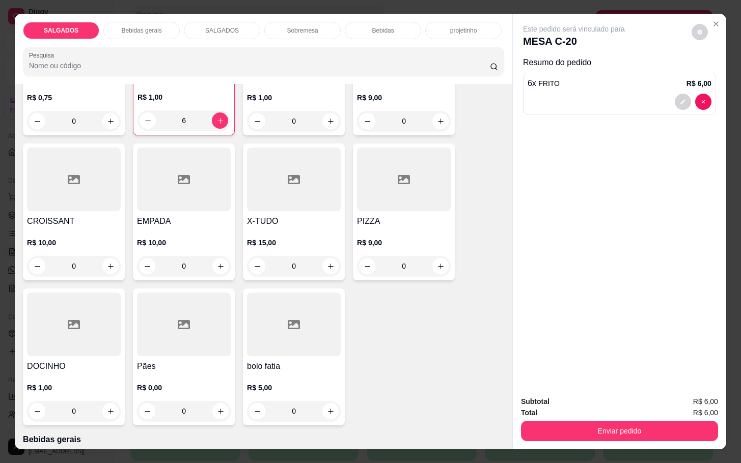
scroll to position [458, 0]
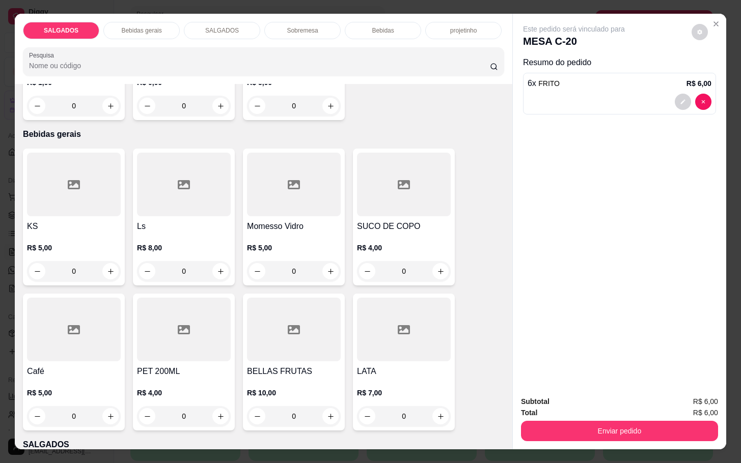
click at [63, 332] on div at bounding box center [74, 330] width 94 height 64
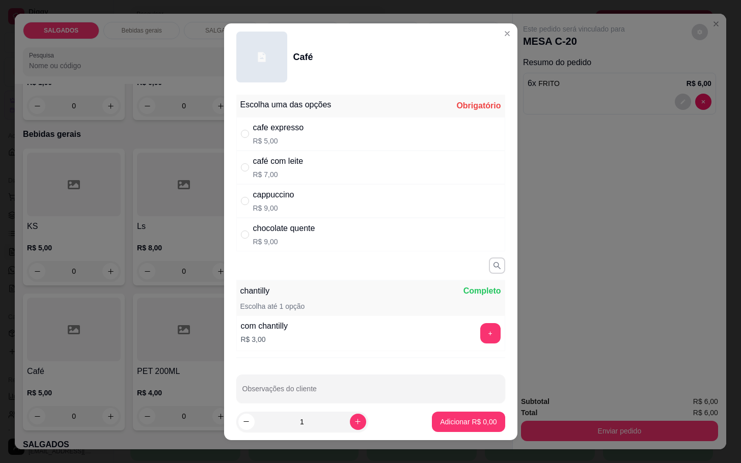
click at [272, 172] on p "R$ 7,00" at bounding box center [278, 175] width 50 height 10
radio input "true"
click at [457, 425] on button "Adicionar R$ 7,00" at bounding box center [468, 422] width 71 height 20
type input "1"
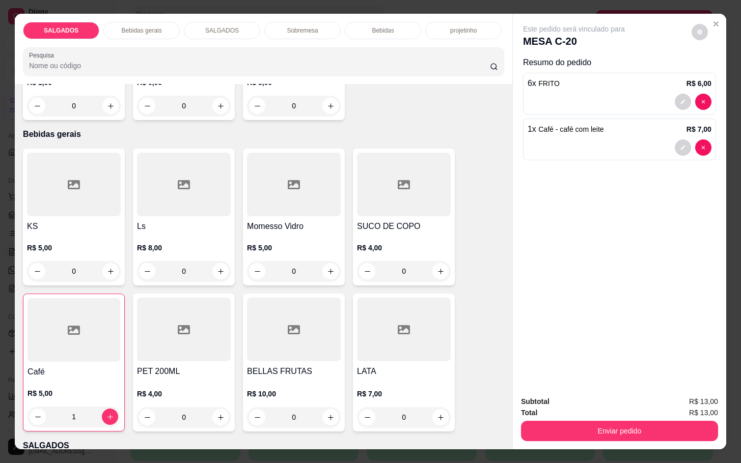
click at [622, 419] on div "Enviar pedido" at bounding box center [619, 430] width 197 height 23
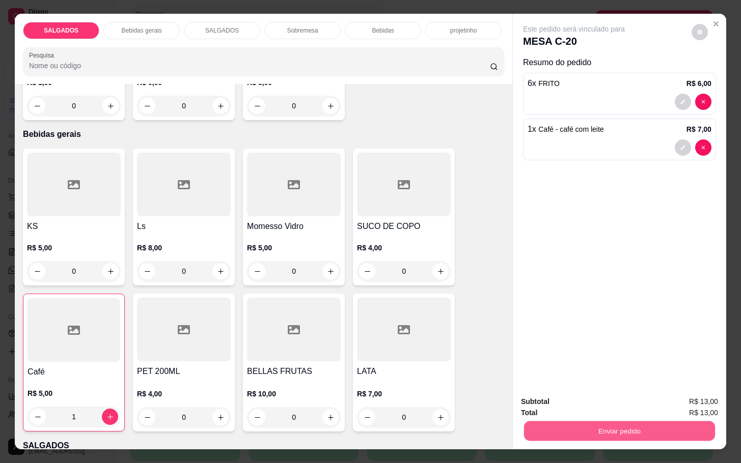
click at [621, 421] on button "Enviar pedido" at bounding box center [619, 431] width 191 height 20
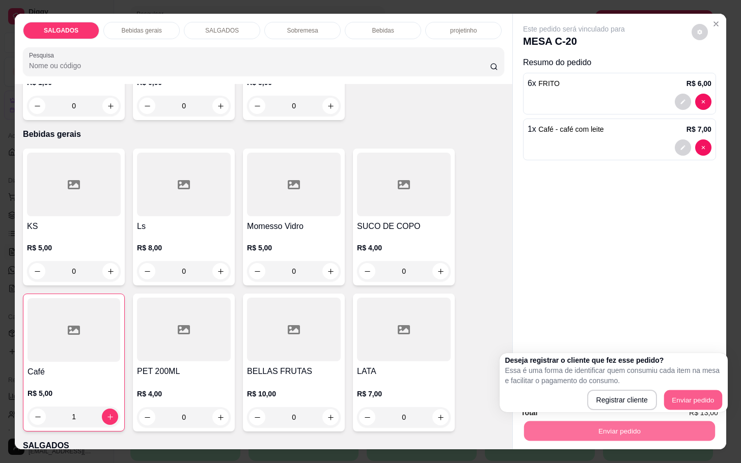
click at [712, 391] on button "Enviar pedido" at bounding box center [693, 401] width 58 height 20
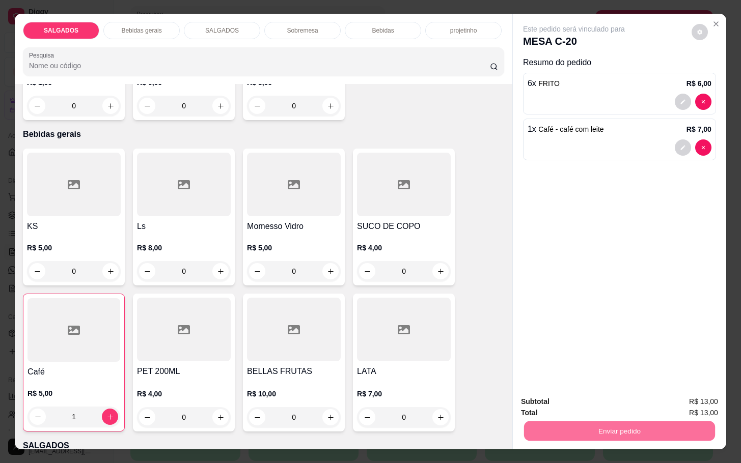
click at [691, 396] on button "Enviar pedido" at bounding box center [690, 400] width 56 height 19
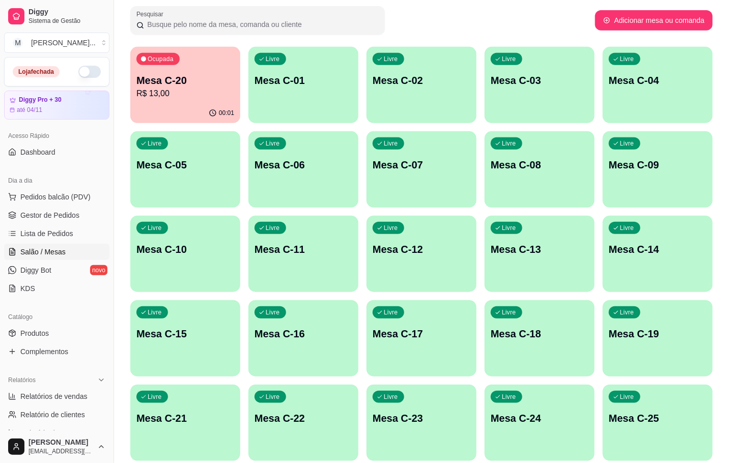
click at [183, 104] on div "00:01" at bounding box center [185, 113] width 110 height 20
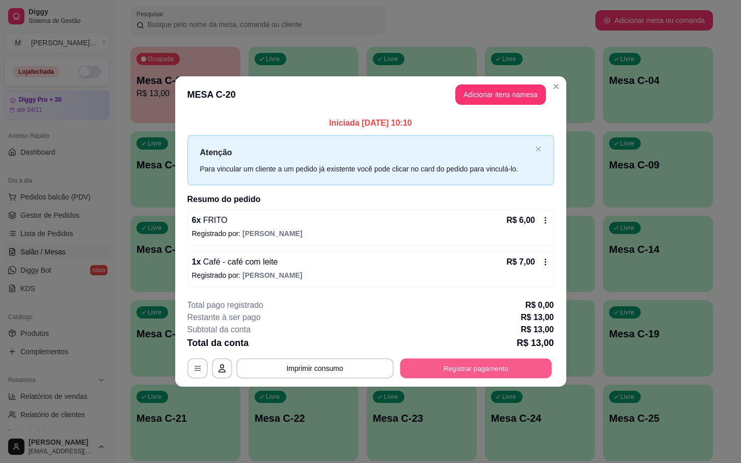
click at [473, 362] on button "Registrar pagamento" at bounding box center [476, 368] width 152 height 20
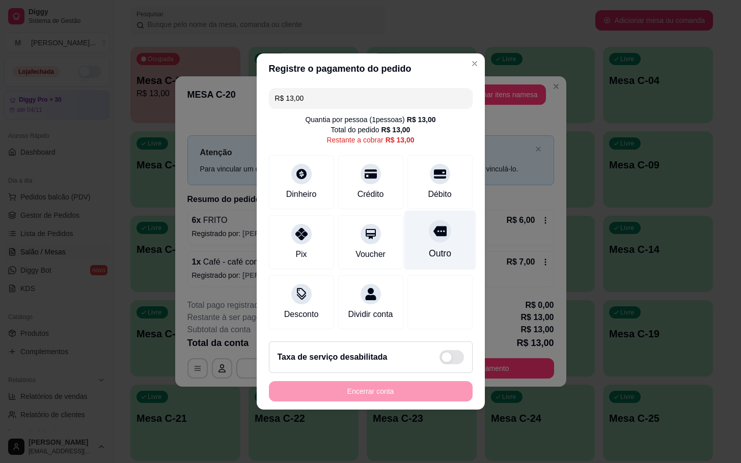
click at [440, 220] on div "Outro" at bounding box center [440, 241] width 72 height 60
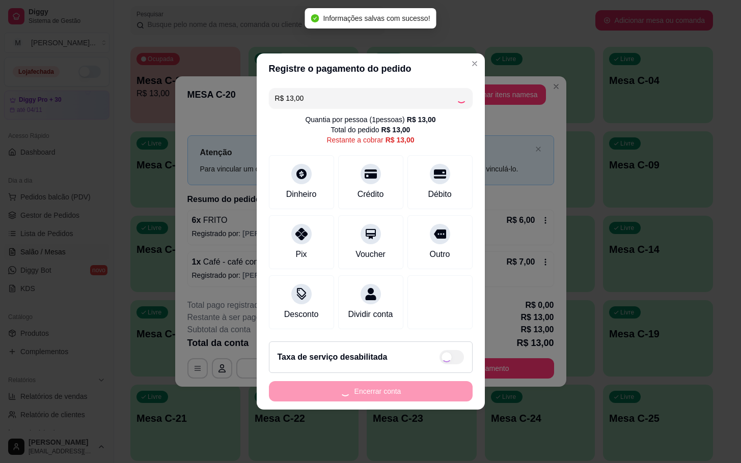
type input "R$ 0,00"
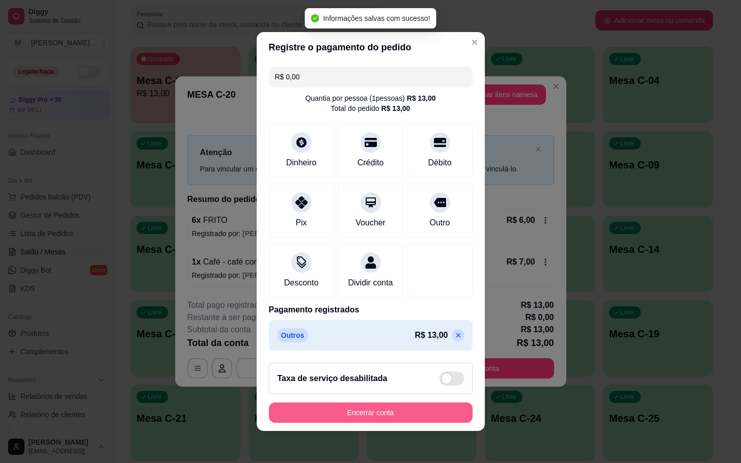
click at [417, 423] on button "Encerrar conta" at bounding box center [371, 413] width 204 height 20
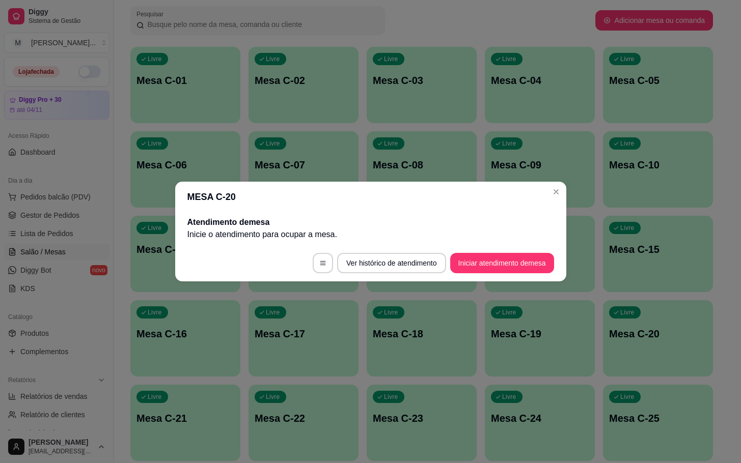
click at [495, 273] on footer "Ver histórico de atendimento Iniciar atendimento de mesa" at bounding box center [370, 263] width 391 height 37
click at [508, 263] on button "Iniciar atendimento de mesa" at bounding box center [502, 263] width 104 height 20
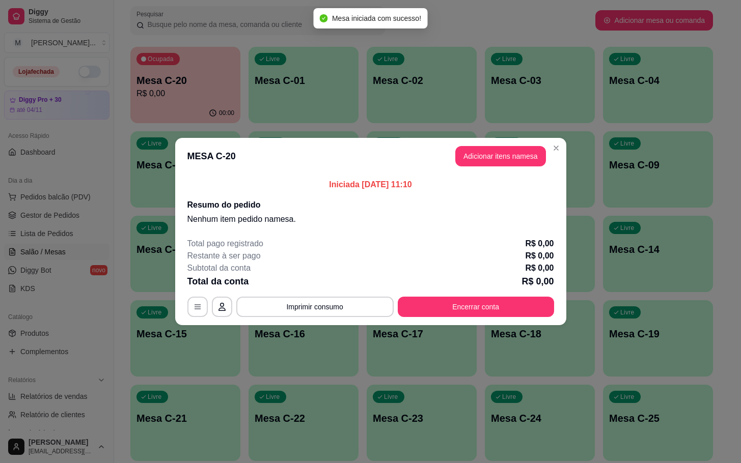
drag, startPoint x: 542, startPoint y: 141, endPoint x: 538, endPoint y: 146, distance: 6.5
click at [539, 144] on header "MESA C-20 Adicionar itens na mesa" at bounding box center [370, 156] width 391 height 37
click at [532, 151] on button "Adicionar itens na mesa" at bounding box center [501, 157] width 88 height 20
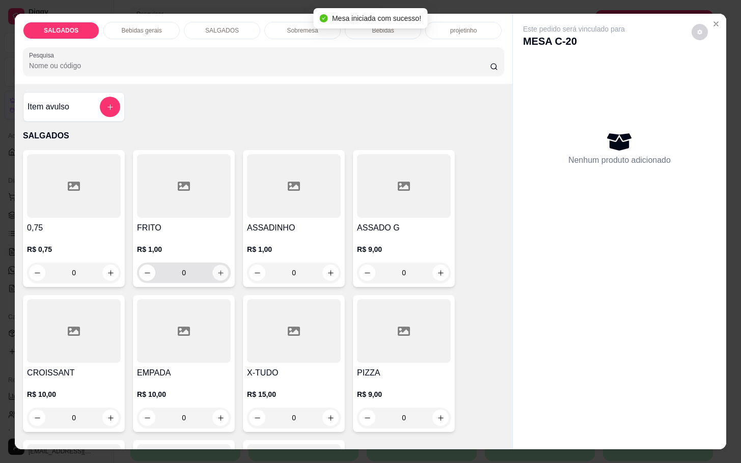
click at [217, 270] on icon "increase-product-quantity" at bounding box center [221, 273] width 8 height 8
click at [219, 270] on button "increase-product-quantity" at bounding box center [221, 273] width 16 height 16
click at [224, 268] on div "1" at bounding box center [184, 273] width 94 height 20
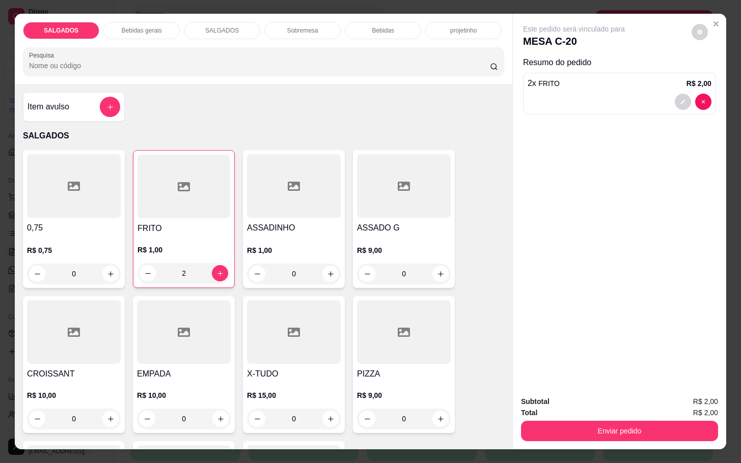
click at [228, 265] on div "FRITO R$ 1,00 2" at bounding box center [184, 219] width 102 height 138
click at [216, 270] on icon "increase-product-quantity" at bounding box center [220, 274] width 8 height 8
click at [221, 270] on button "increase-product-quantity" at bounding box center [220, 274] width 16 height 16
click at [221, 273] on div "5" at bounding box center [183, 273] width 93 height 20
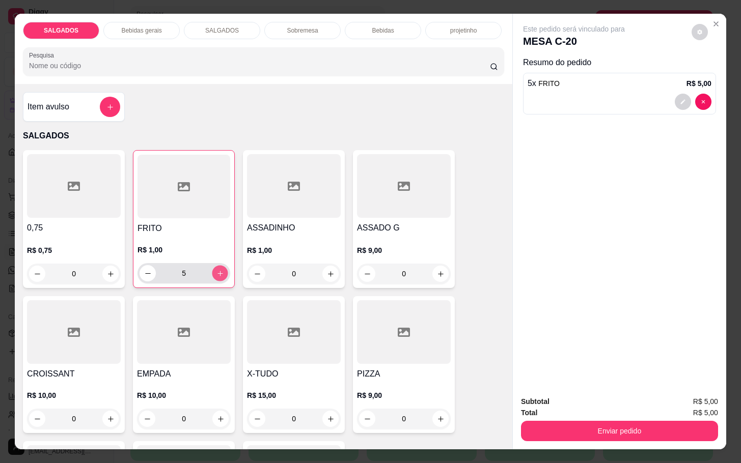
click at [219, 273] on button "increase-product-quantity" at bounding box center [220, 274] width 16 height 16
click at [217, 273] on button "increase-product-quantity" at bounding box center [220, 274] width 16 height 16
click at [217, 273] on button "increase-product-quantity" at bounding box center [220, 273] width 16 height 16
type input "8"
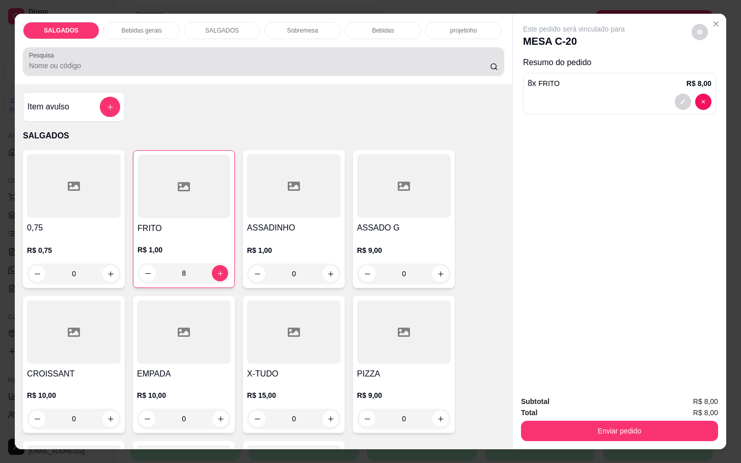
click at [129, 51] on div at bounding box center [263, 61] width 469 height 20
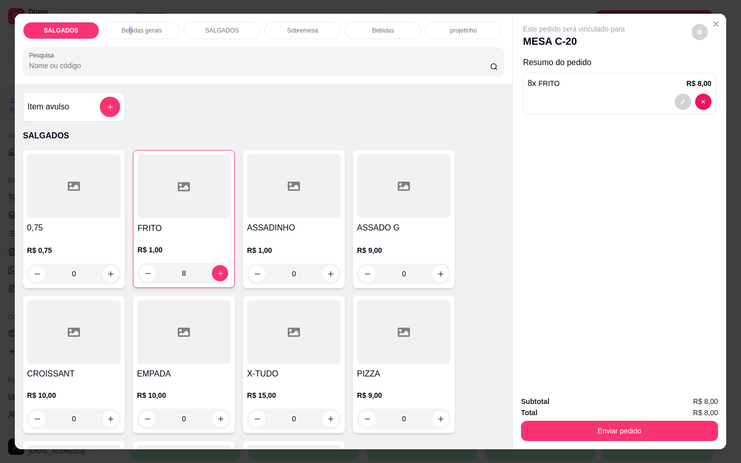
click at [125, 22] on div "Bebidas gerais" at bounding box center [141, 30] width 76 height 17
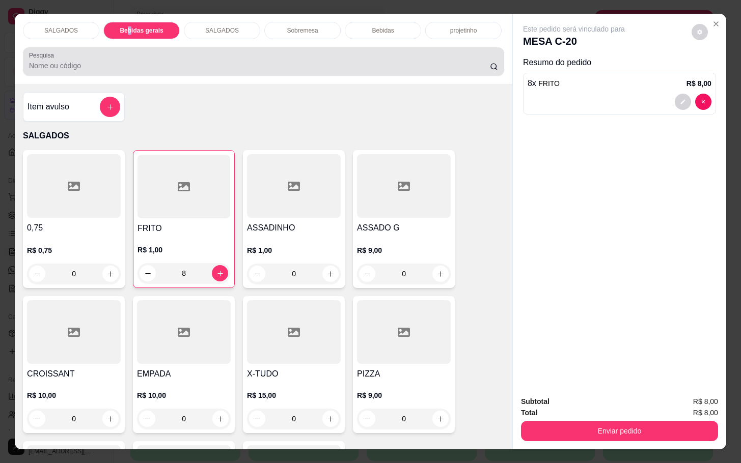
scroll to position [24, 0]
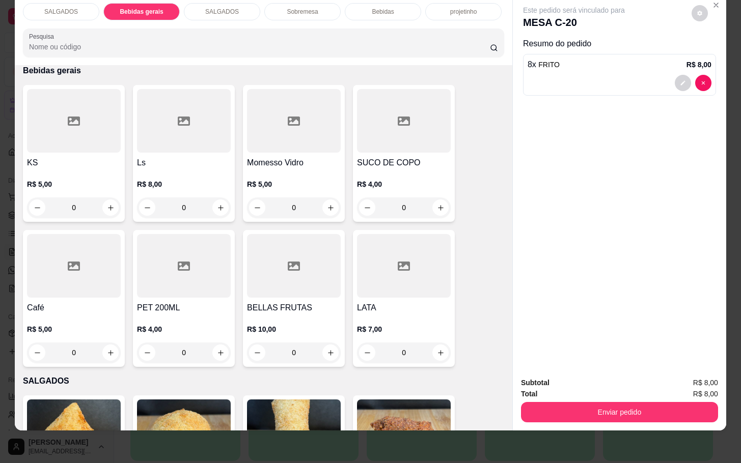
drag, startPoint x: 384, startPoint y: 14, endPoint x: 384, endPoint y: 8, distance: 6.1
click at [384, 9] on div "SALGADOS Bebidas gerais SALGADOS Sobremesa Bebidas projetinho Pesquisa" at bounding box center [263, 30] width 497 height 70
click at [386, 8] on div "Bebidas" at bounding box center [383, 11] width 76 height 17
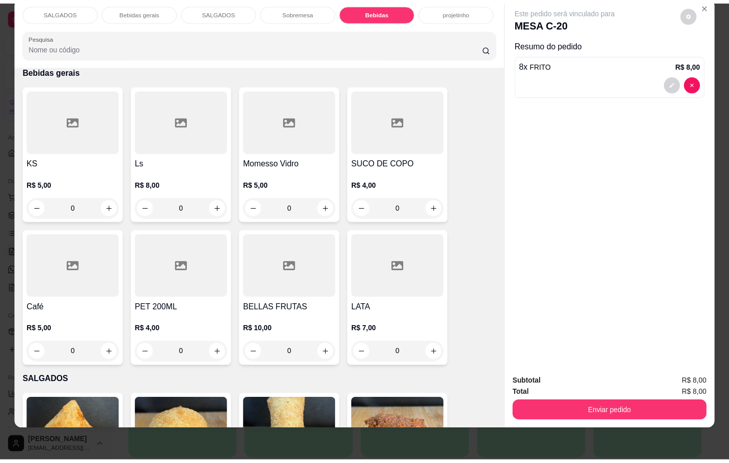
scroll to position [1750, 0]
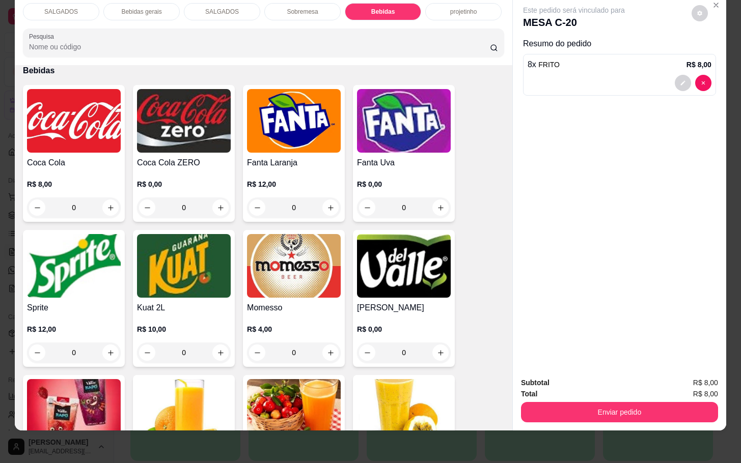
click at [46, 120] on img at bounding box center [74, 121] width 94 height 64
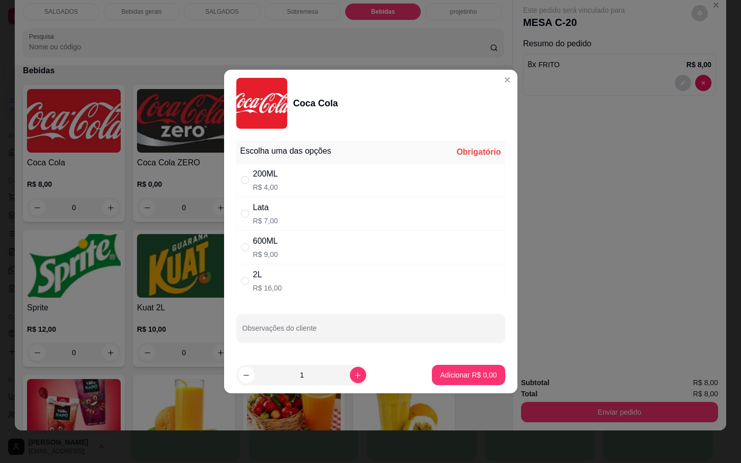
click at [363, 282] on div "2L R$ 16,00" at bounding box center [370, 281] width 269 height 34
radio input "true"
click at [450, 375] on p "Adicionar R$ 16,00" at bounding box center [466, 375] width 61 height 10
type input "1"
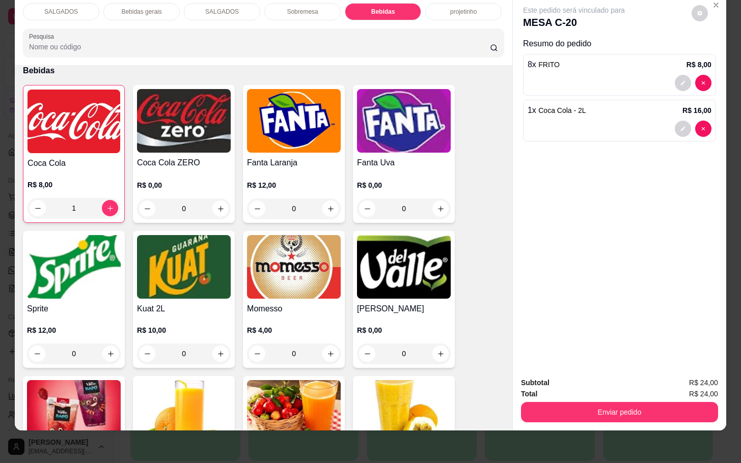
click at [628, 414] on div "Subtotal R$ 24,00 Total R$ 24,00 Enviar pedido" at bounding box center [619, 400] width 213 height 62
click at [637, 408] on button "Enviar pedido" at bounding box center [619, 412] width 191 height 20
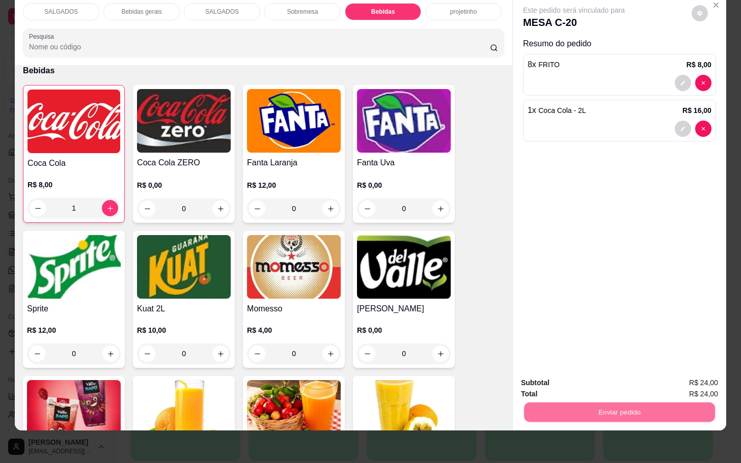
click at [699, 381] on button "Enviar pedido" at bounding box center [690, 376] width 58 height 19
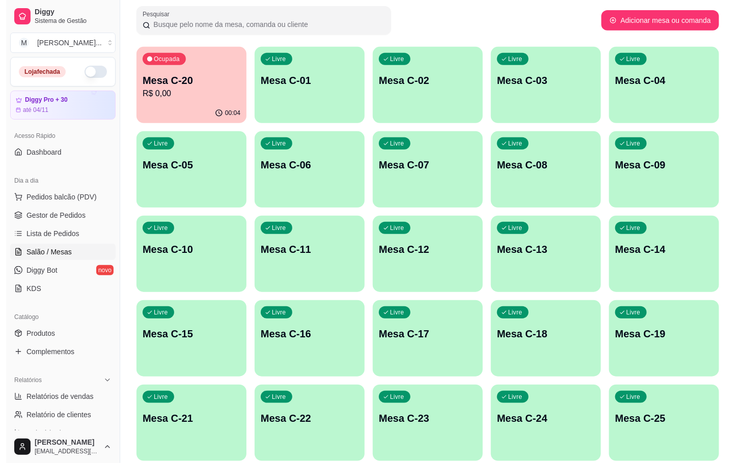
scroll to position [276, 0]
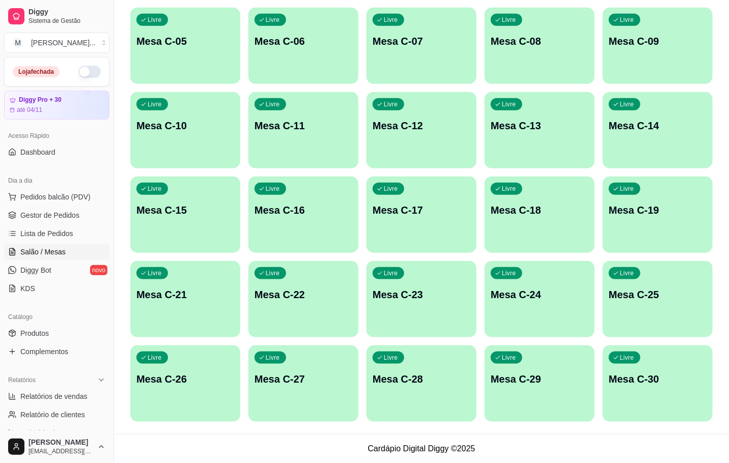
click at [335, 301] on p "Mesa C-22" at bounding box center [304, 295] width 98 height 14
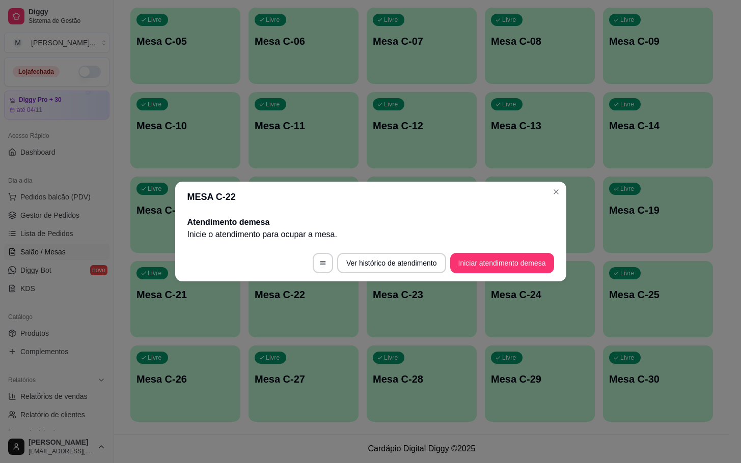
click at [528, 249] on footer "Ver histórico de atendimento Iniciar atendimento de mesa" at bounding box center [370, 263] width 391 height 37
click at [527, 256] on button "Iniciar atendimento de mesa" at bounding box center [502, 263] width 104 height 20
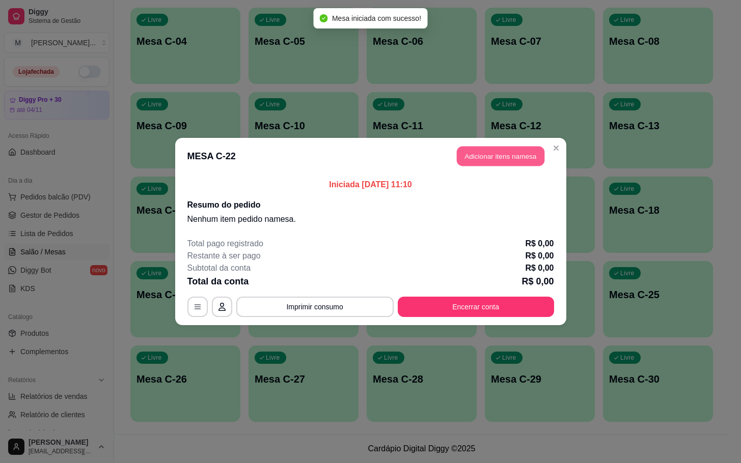
click at [523, 161] on button "Adicionar itens na mesa" at bounding box center [501, 157] width 88 height 20
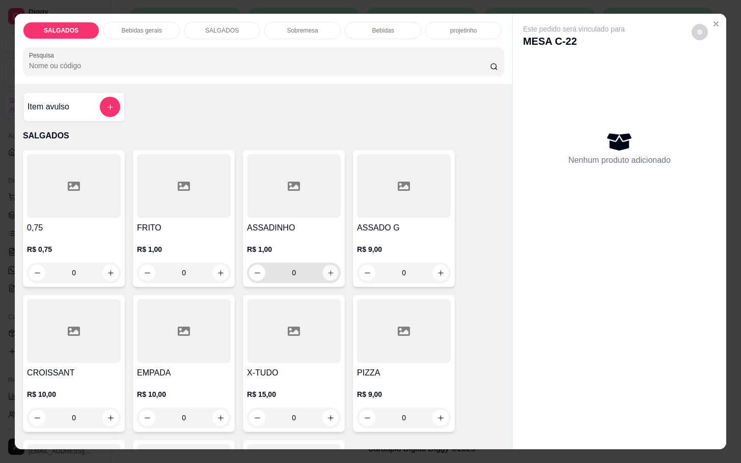
click at [327, 269] on icon "increase-product-quantity" at bounding box center [331, 273] width 8 height 8
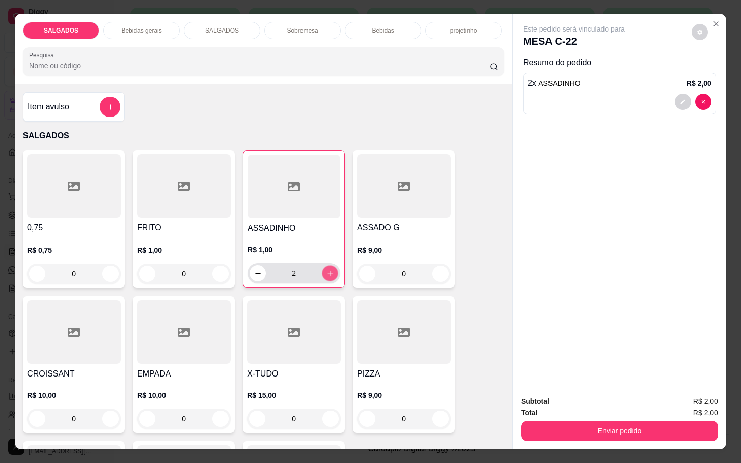
click at [327, 270] on icon "increase-product-quantity" at bounding box center [330, 274] width 8 height 8
type input "4"
click at [147, 15] on div "SALGADOS Bebidas gerais SALGADOS Sobremesa Bebidas projetinho Pesquisa" at bounding box center [263, 49] width 497 height 70
drag, startPoint x: 134, startPoint y: 39, endPoint x: 142, endPoint y: 35, distance: 8.4
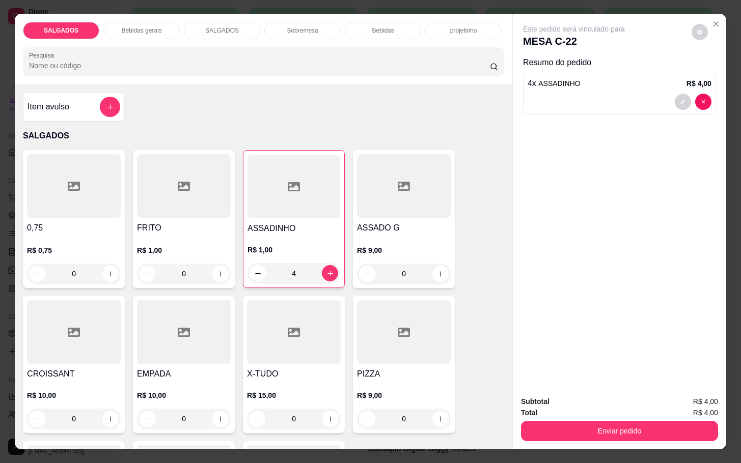
click at [135, 38] on div "SALGADOS Bebidas gerais SALGADOS Sobremesa Bebidas projetinho Pesquisa" at bounding box center [263, 49] width 497 height 70
click at [144, 35] on div "SALGADOS Bebidas gerais SALGADOS Sobremesa Bebidas projetinho Pesquisa" at bounding box center [263, 49] width 497 height 70
click at [145, 34] on div "SALGADOS Bebidas gerais SALGADOS Sobremesa Bebidas projetinho Pesquisa" at bounding box center [263, 49] width 497 height 70
click at [153, 31] on div "Bebidas gerais" at bounding box center [141, 30] width 76 height 17
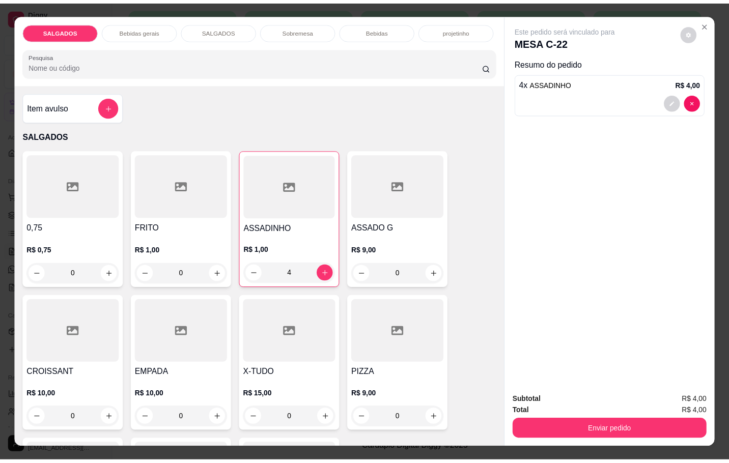
scroll to position [24, 0]
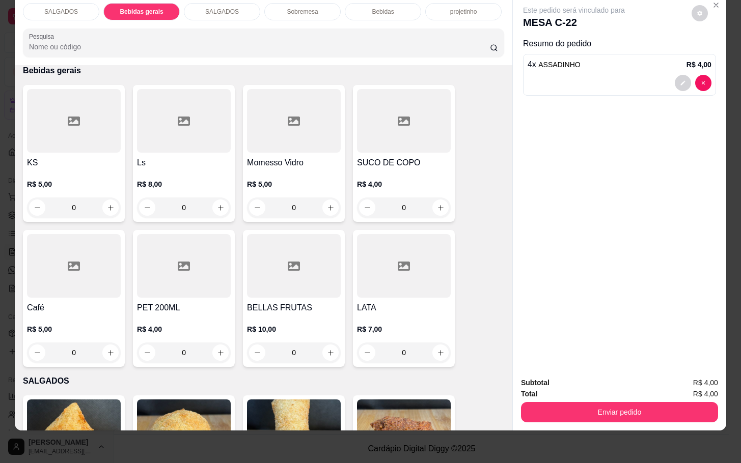
click at [402, 142] on div "SUCO DE COPO R$ 4,00 0" at bounding box center [404, 153] width 102 height 137
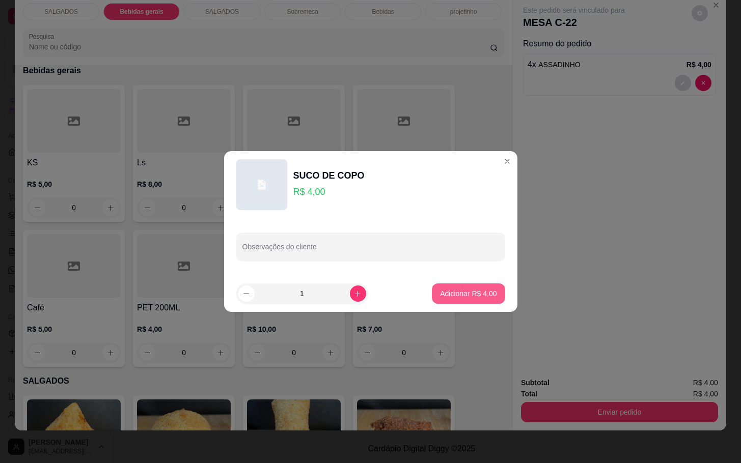
click at [455, 292] on p "Adicionar R$ 4,00" at bounding box center [468, 294] width 57 height 10
type input "1"
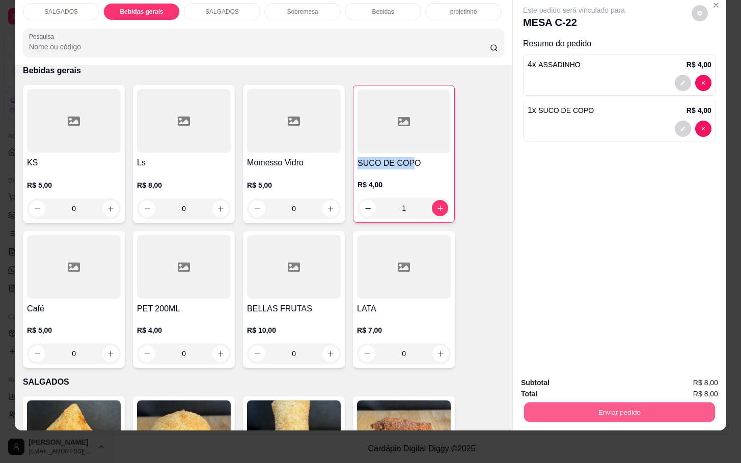
click at [590, 402] on button "Enviar pedido" at bounding box center [619, 412] width 191 height 20
click at [675, 368] on button "Enviar pedido" at bounding box center [690, 376] width 56 height 19
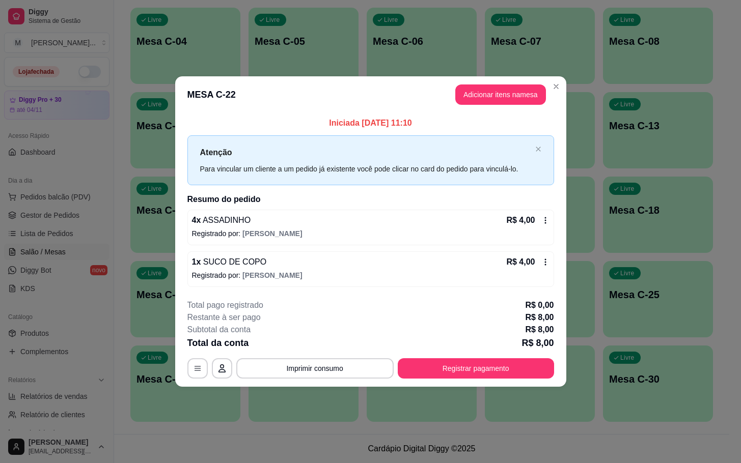
click at [503, 78] on div "**********" at bounding box center [370, 231] width 741 height 463
click at [496, 92] on button "Adicionar itens na mesa" at bounding box center [500, 95] width 91 height 20
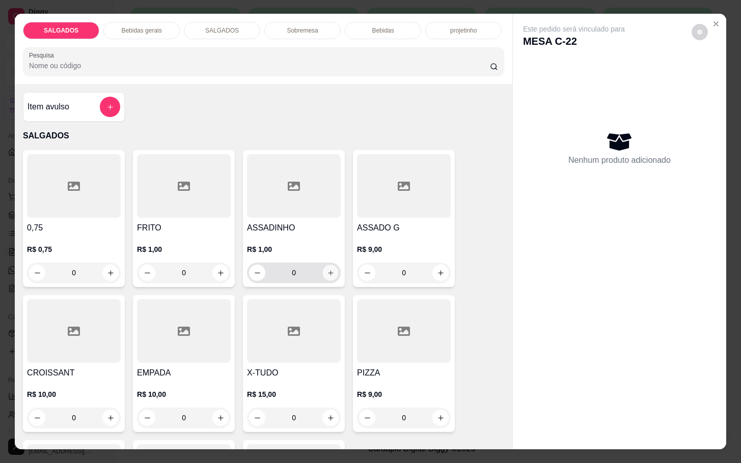
click at [326, 268] on button "increase-product-quantity" at bounding box center [331, 273] width 16 height 16
click at [327, 269] on icon "increase-product-quantity" at bounding box center [331, 273] width 8 height 8
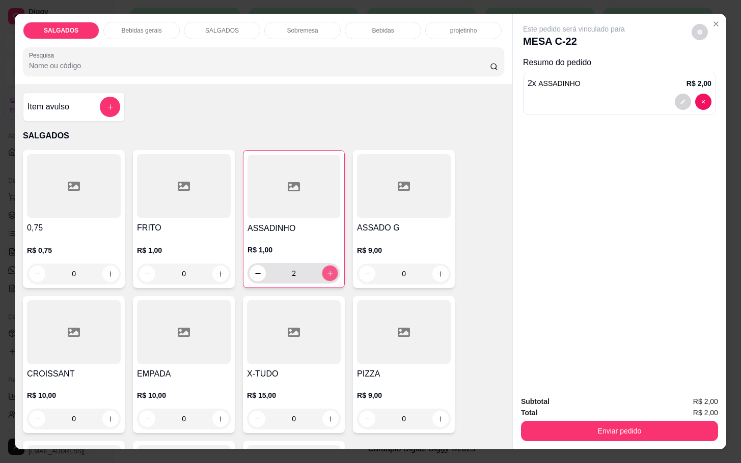
click at [330, 266] on button "increase-product-quantity" at bounding box center [330, 274] width 16 height 16
click at [327, 270] on icon "increase-product-quantity" at bounding box center [330, 274] width 8 height 8
type input "4"
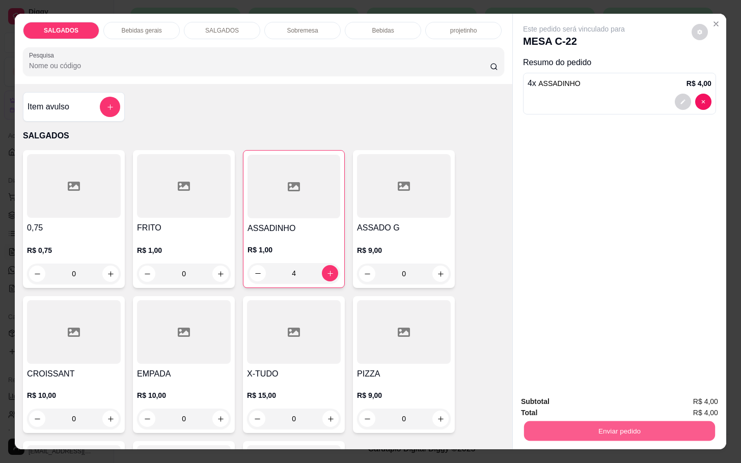
click at [591, 428] on button "Enviar pedido" at bounding box center [619, 431] width 191 height 20
click at [694, 400] on button "Enviar pedido" at bounding box center [690, 400] width 58 height 19
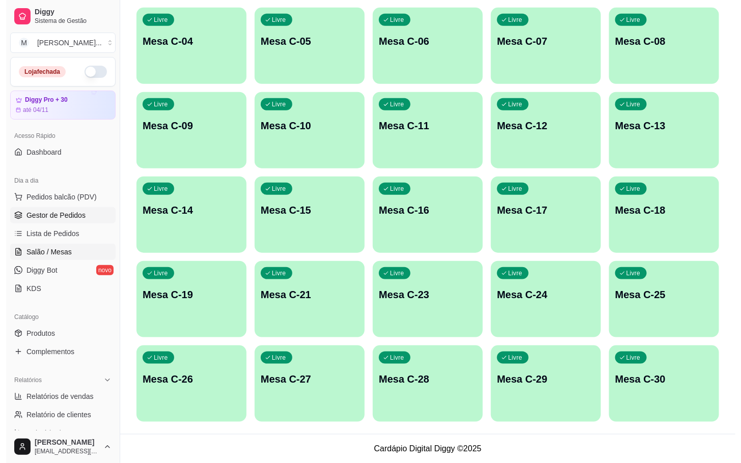
scroll to position [124, 0]
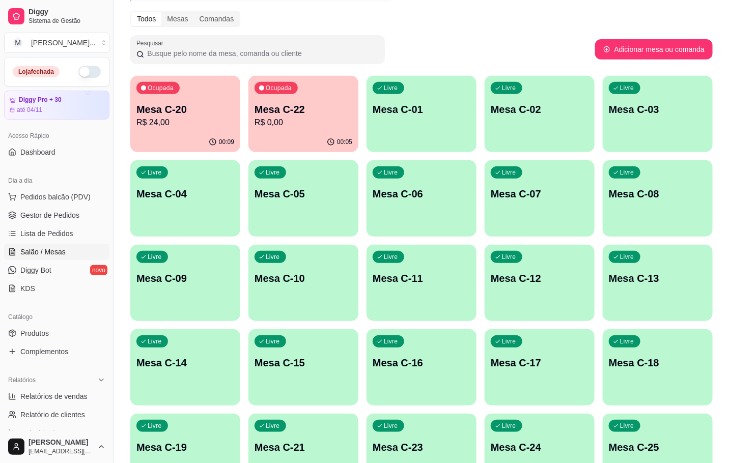
click at [136, 112] on div "Ocupada Mesa C-20 R$ 24,00" at bounding box center [185, 104] width 110 height 57
click at [312, 123] on p "R$ 12,00" at bounding box center [304, 123] width 98 height 12
click at [292, 103] on p "Mesa C-22" at bounding box center [303, 110] width 95 height 14
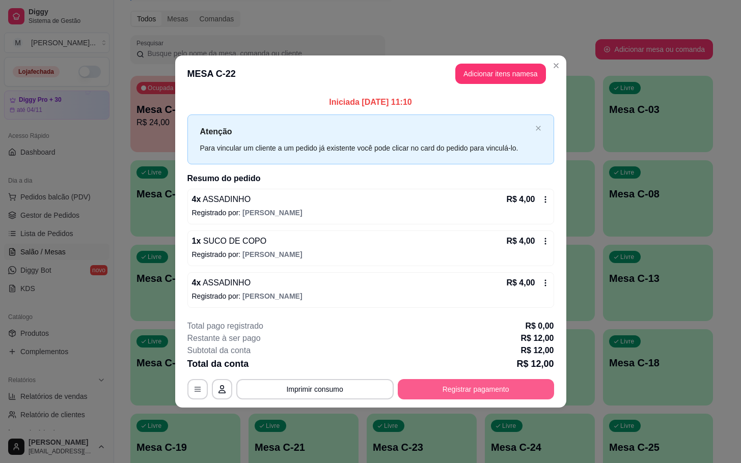
click at [491, 391] on button "Registrar pagamento" at bounding box center [476, 389] width 156 height 20
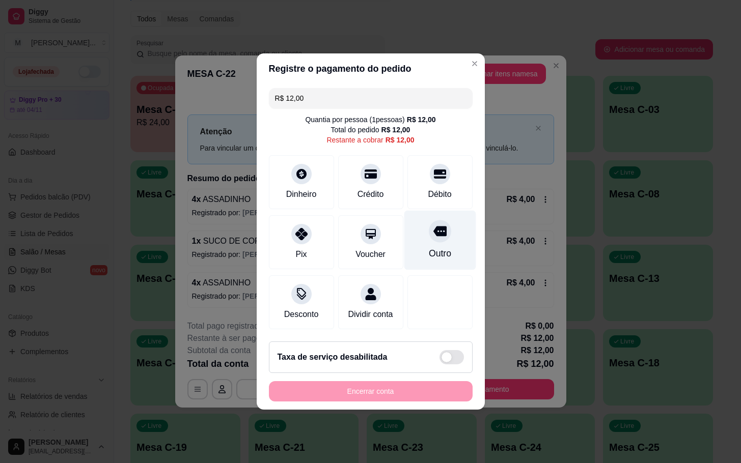
click at [428, 247] on div "Outro" at bounding box center [439, 253] width 22 height 13
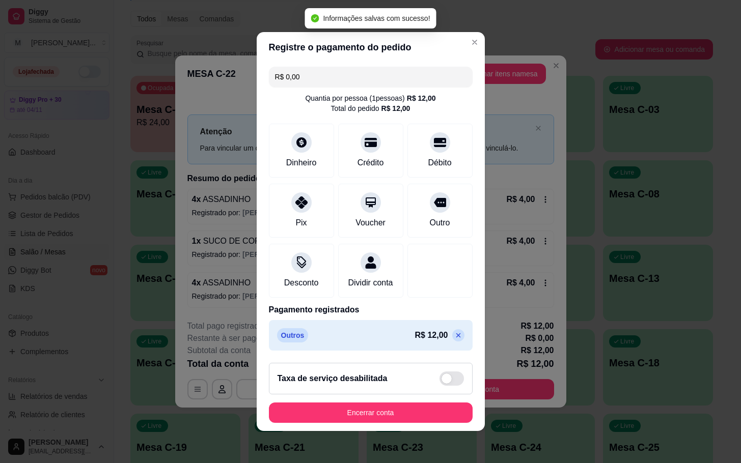
type input "R$ 0,00"
click at [373, 413] on button "Encerrar conta" at bounding box center [371, 413] width 198 height 20
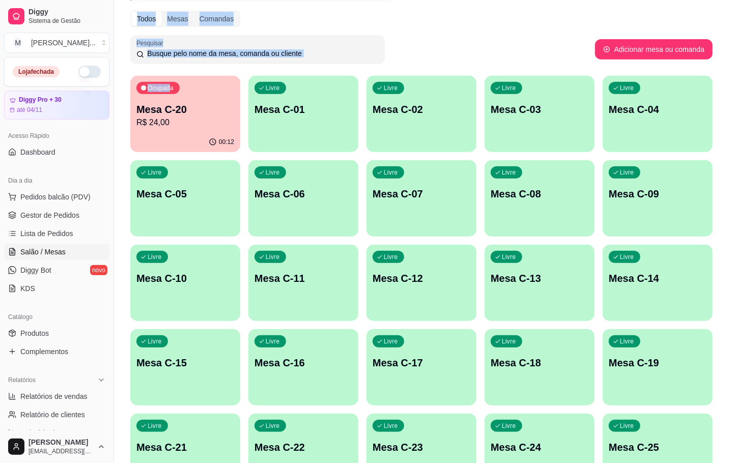
drag, startPoint x: 125, startPoint y: 19, endPoint x: 201, endPoint y: 130, distance: 134.2
click at [170, 86] on div "Melhore seu plano Você tem 30 mesas / comandas disponíveis. Obtenha o Diggy Bot…" at bounding box center [421, 251] width 615 height 672
click at [202, 130] on div "Ocupada Mesa C-20 R$ 24,00" at bounding box center [185, 104] width 110 height 57
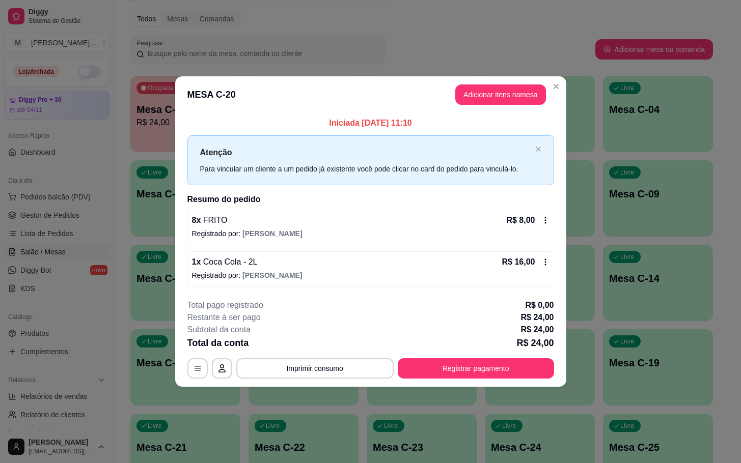
drag, startPoint x: 434, startPoint y: 354, endPoint x: 437, endPoint y: 376, distance: 21.6
click at [432, 368] on div "**********" at bounding box center [370, 338] width 367 height 79
click at [445, 378] on button "Registrar pagamento" at bounding box center [476, 368] width 156 height 20
click at [440, 243] on div "Outro" at bounding box center [440, 241] width 72 height 60
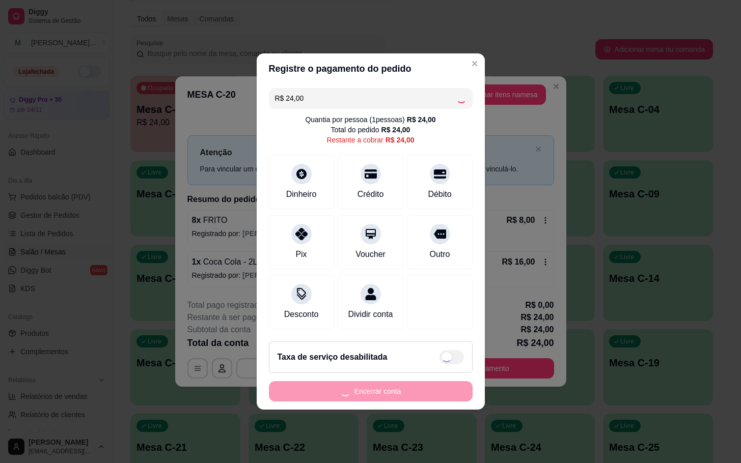
type input "R$ 0,00"
click at [400, 403] on footer "Taxa de serviço desabilitada Encerrar conta" at bounding box center [371, 372] width 228 height 76
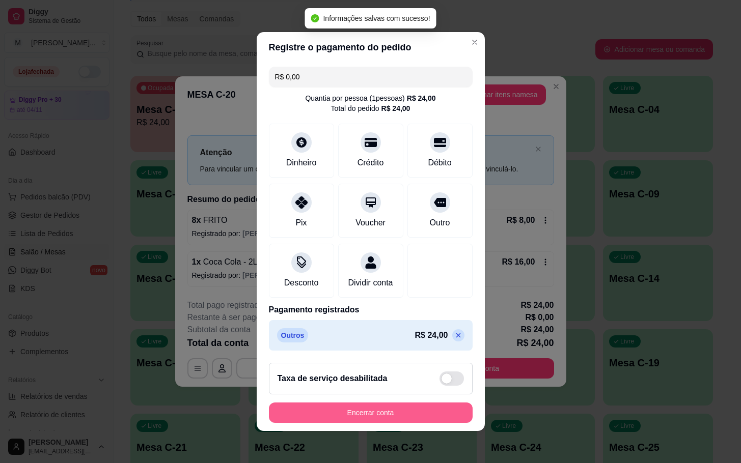
click at [416, 417] on button "Encerrar conta" at bounding box center [371, 413] width 204 height 20
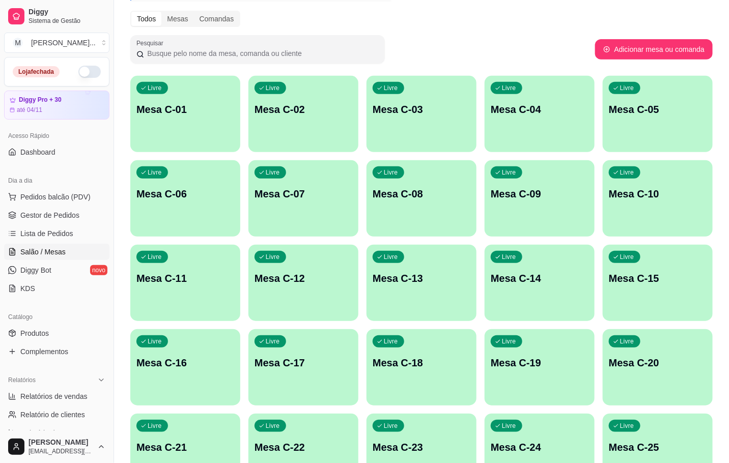
click at [573, 199] on p "Mesa C-09" at bounding box center [540, 194] width 98 height 14
click at [315, 450] on p "Mesa C-22" at bounding box center [303, 448] width 95 height 14
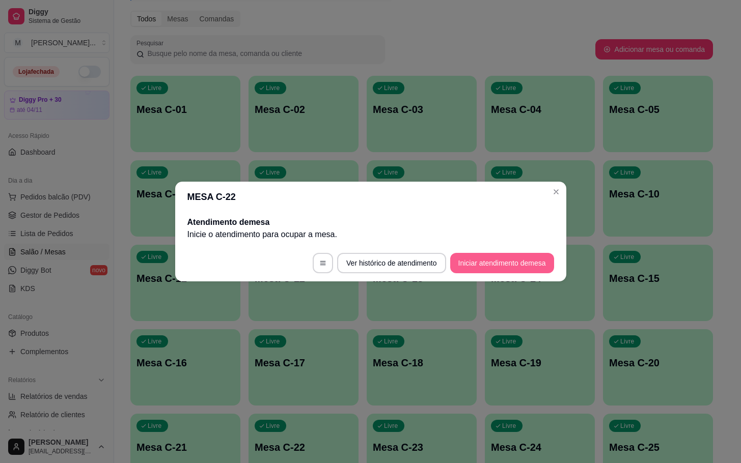
click at [478, 261] on button "Iniciar atendimento de mesa" at bounding box center [502, 263] width 104 height 20
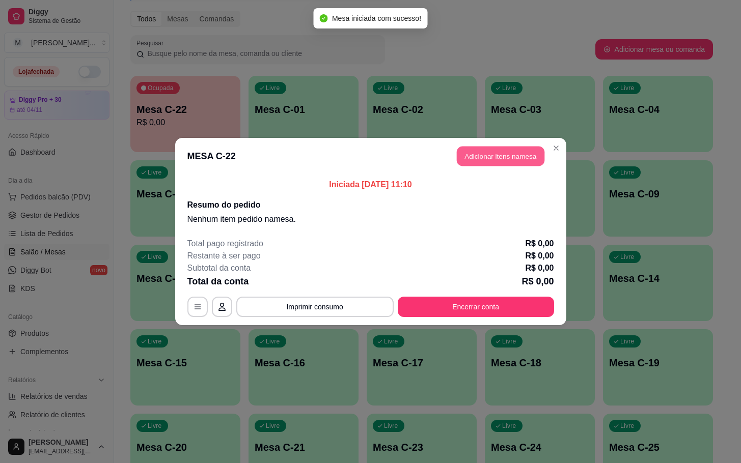
click at [509, 163] on button "Adicionar itens na mesa" at bounding box center [501, 157] width 88 height 20
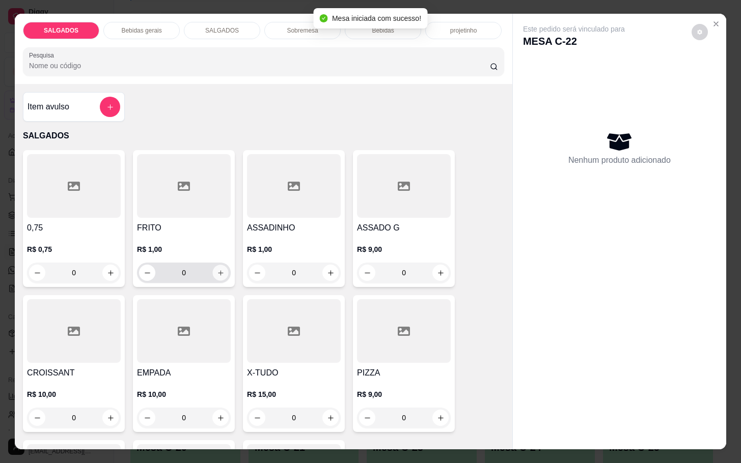
click at [218, 269] on icon "increase-product-quantity" at bounding box center [221, 273] width 8 height 8
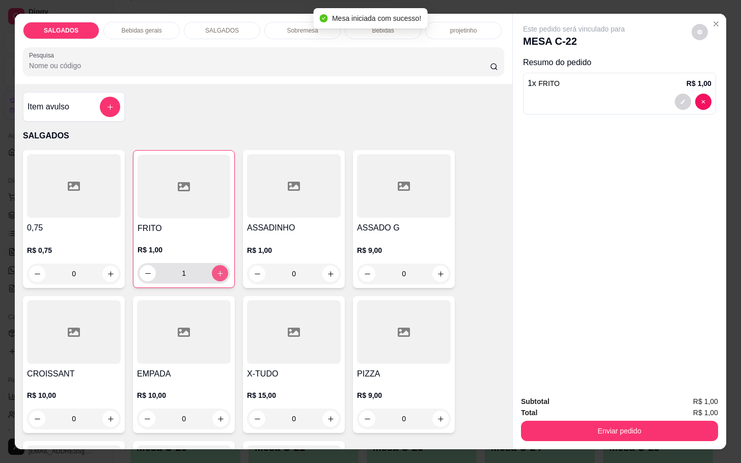
click at [216, 270] on icon "increase-product-quantity" at bounding box center [220, 274] width 8 height 8
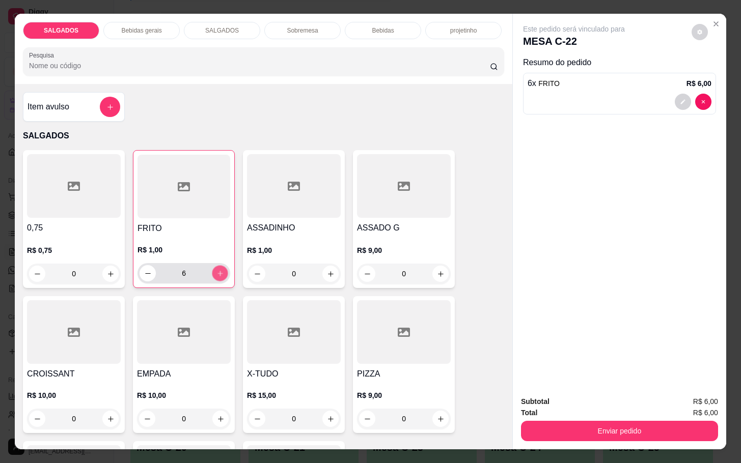
click at [216, 270] on icon "increase-product-quantity" at bounding box center [220, 274] width 8 height 8
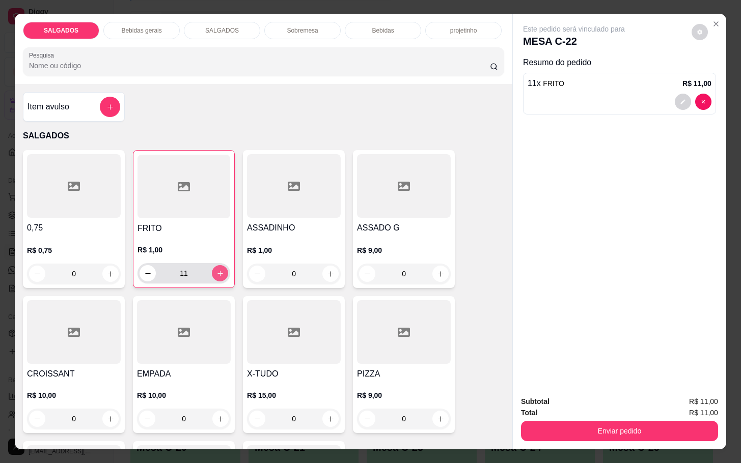
click at [217, 270] on icon "increase-product-quantity" at bounding box center [220, 274] width 8 height 8
type input "12"
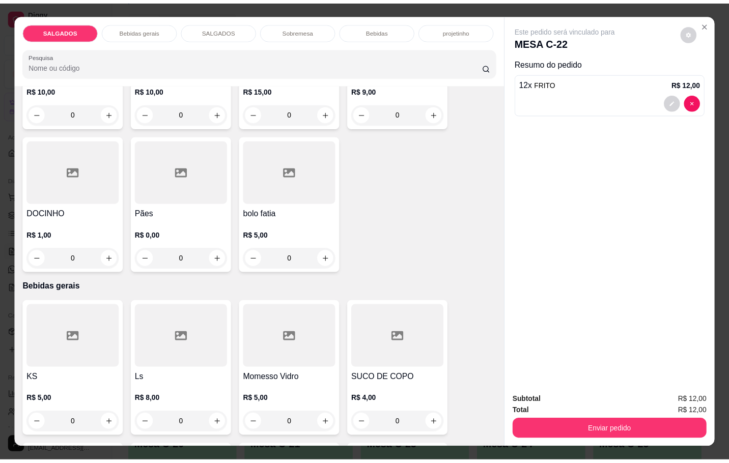
scroll to position [382, 0]
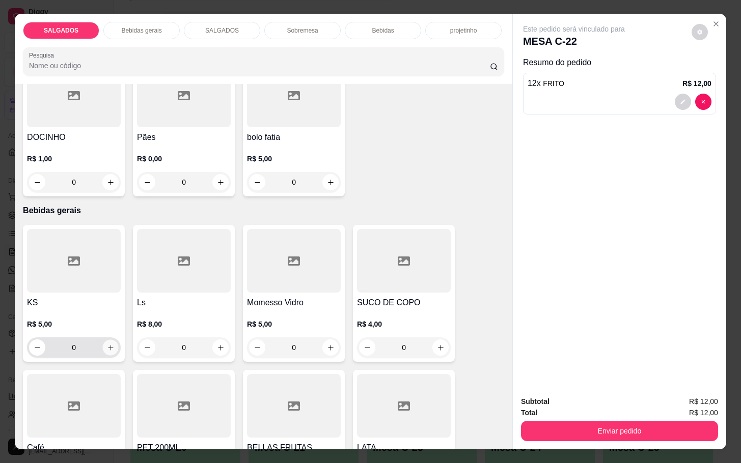
click at [107, 344] on icon "increase-product-quantity" at bounding box center [111, 348] width 8 height 8
type input "1"
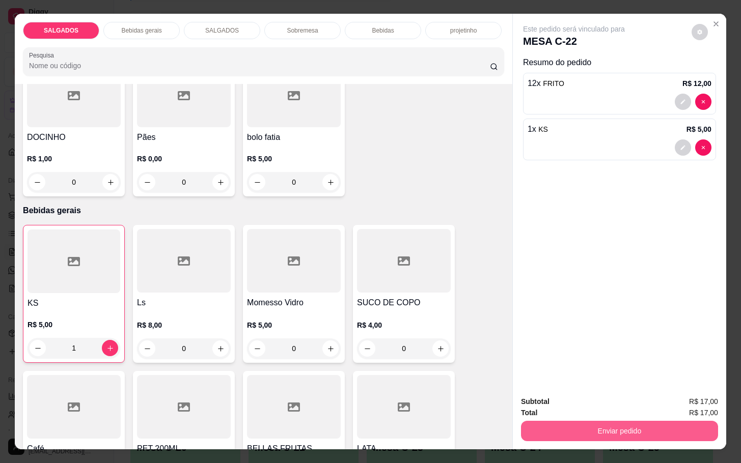
click at [593, 429] on button "Enviar pedido" at bounding box center [619, 431] width 197 height 20
click at [684, 407] on button "Enviar pedido" at bounding box center [690, 400] width 56 height 19
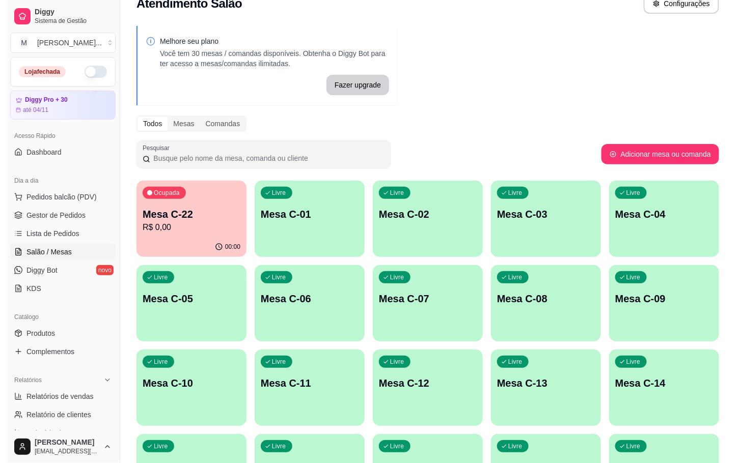
scroll to position [0, 0]
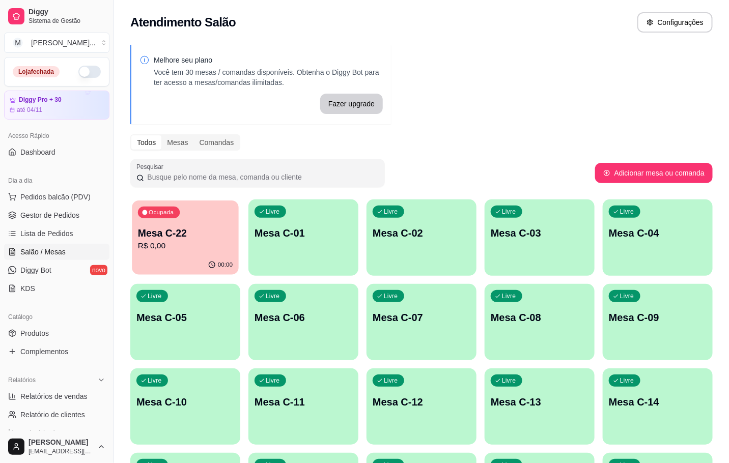
click at [160, 220] on div "Ocupada Mesa C-22 R$ 0,00" at bounding box center [185, 228] width 107 height 55
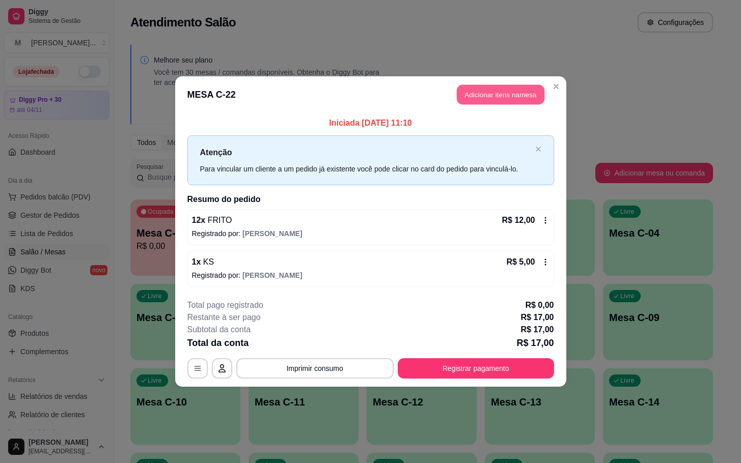
click at [490, 101] on button "Adicionar itens na mesa" at bounding box center [501, 95] width 88 height 20
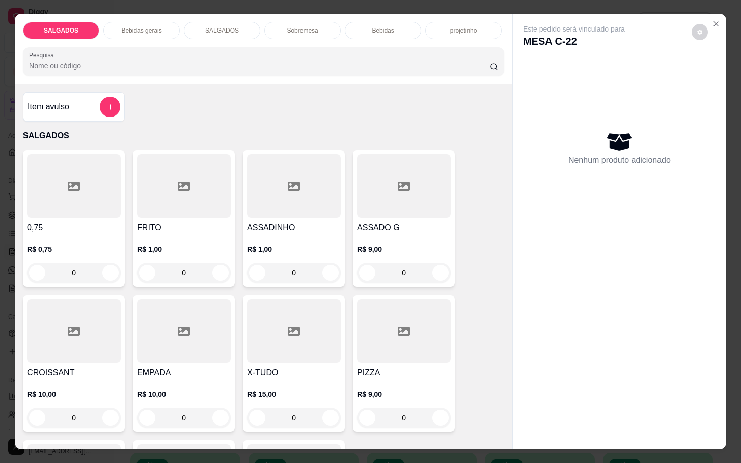
click at [91, 101] on div "Item avulso" at bounding box center [73, 107] width 93 height 20
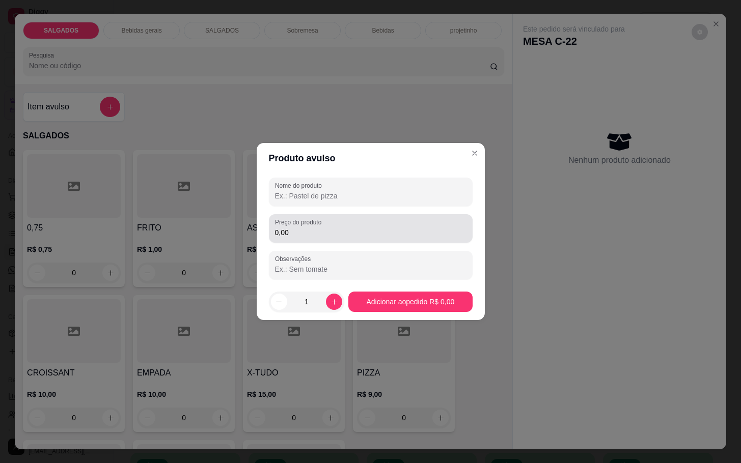
click at [314, 227] on div "0,00" at bounding box center [370, 228] width 191 height 20
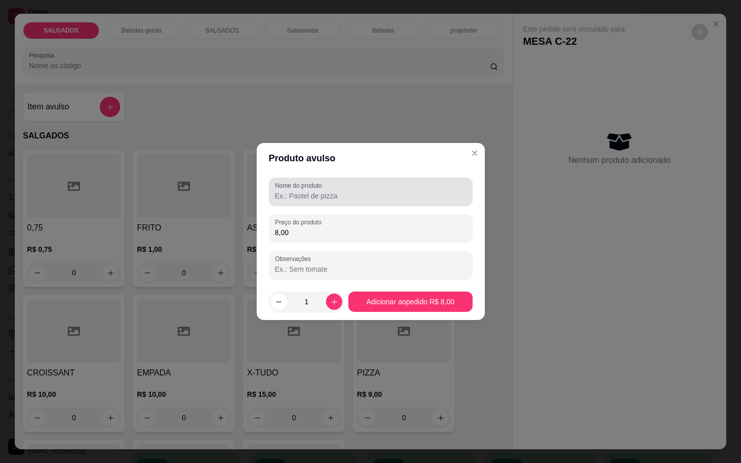
type input "8,00"
click at [292, 203] on div "Nome do produto" at bounding box center [371, 192] width 204 height 29
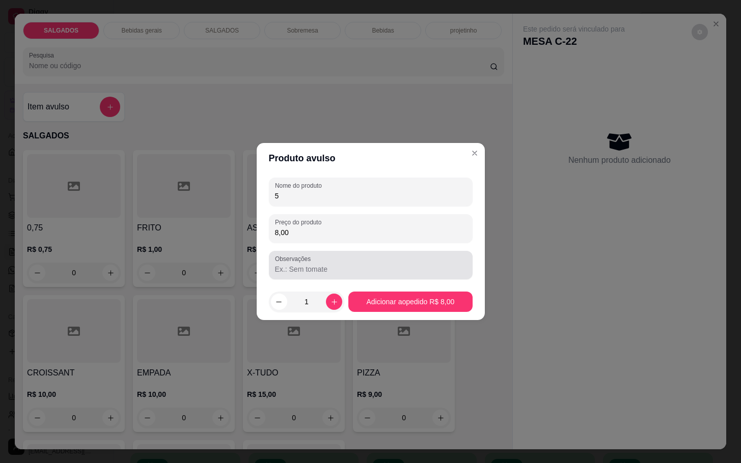
type input "5"
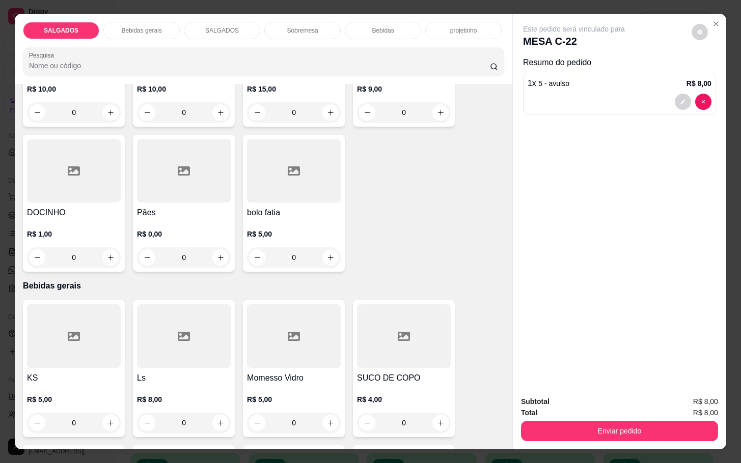
scroll to position [535, 0]
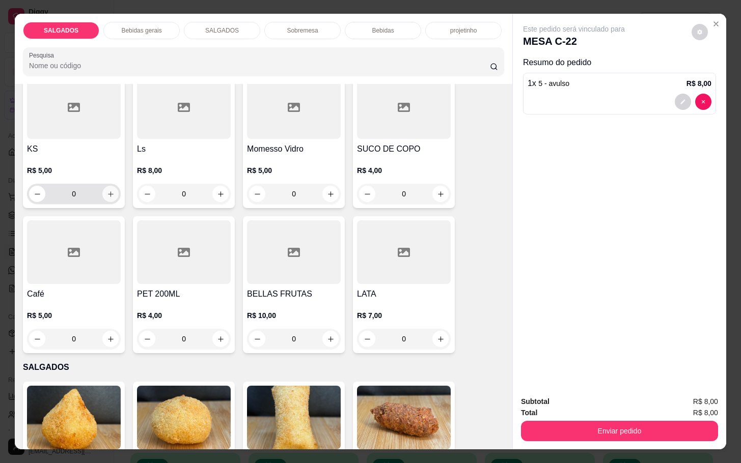
click at [107, 190] on icon "increase-product-quantity" at bounding box center [111, 194] width 8 height 8
type input "1"
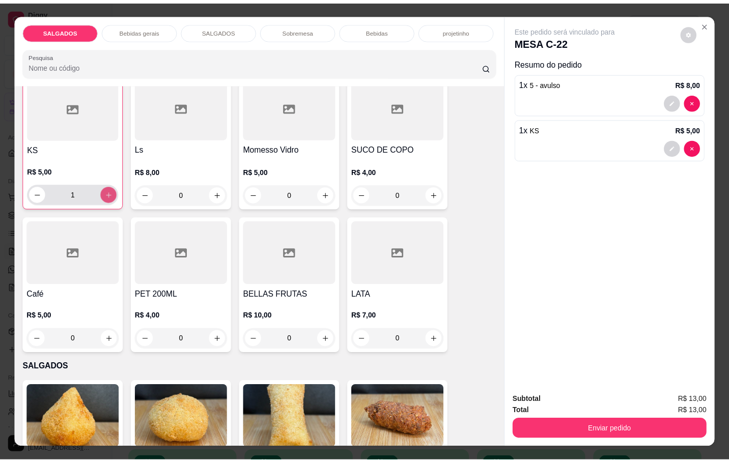
scroll to position [535, 0]
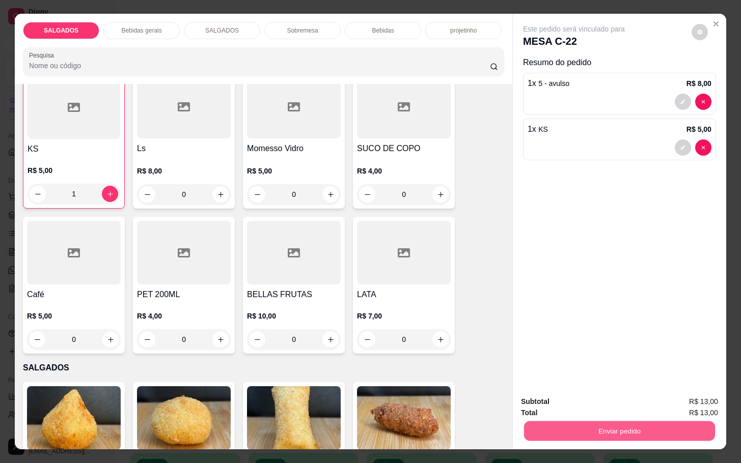
click at [661, 425] on button "Enviar pedido" at bounding box center [619, 431] width 191 height 20
click at [686, 394] on button "Enviar pedido" at bounding box center [690, 400] width 58 height 19
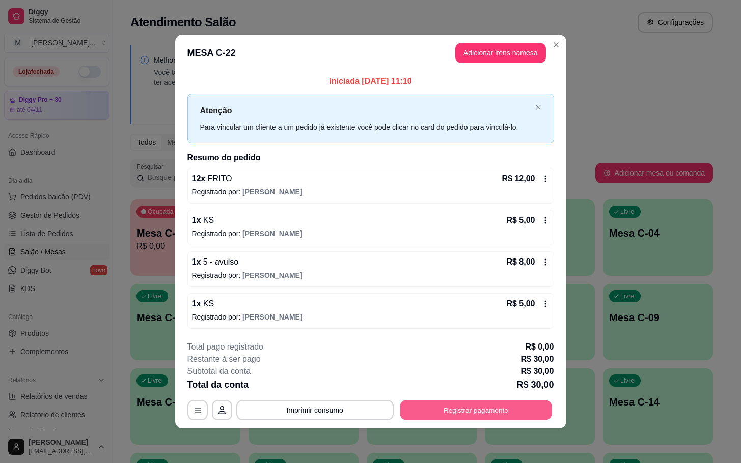
click at [492, 414] on button "Registrar pagamento" at bounding box center [476, 410] width 152 height 20
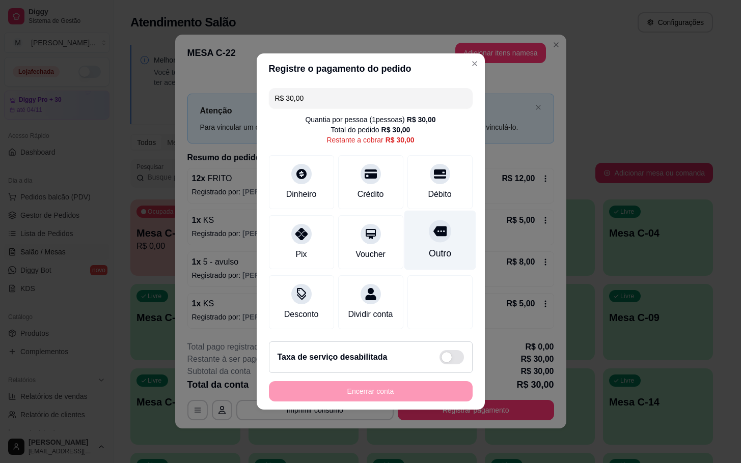
click at [437, 228] on div at bounding box center [440, 231] width 22 height 22
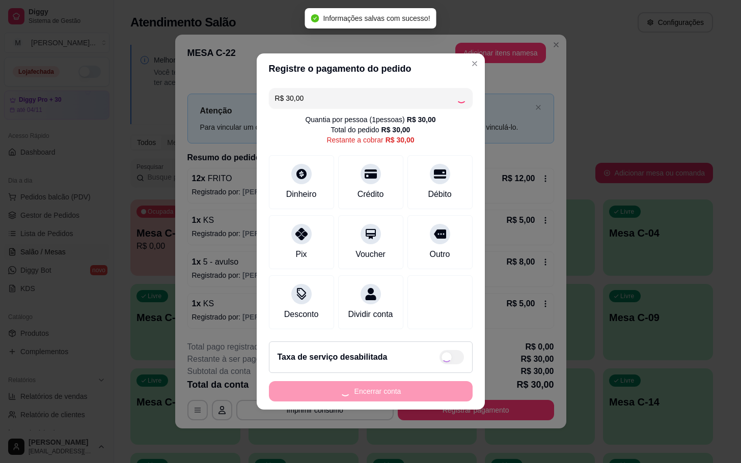
type input "R$ 0,00"
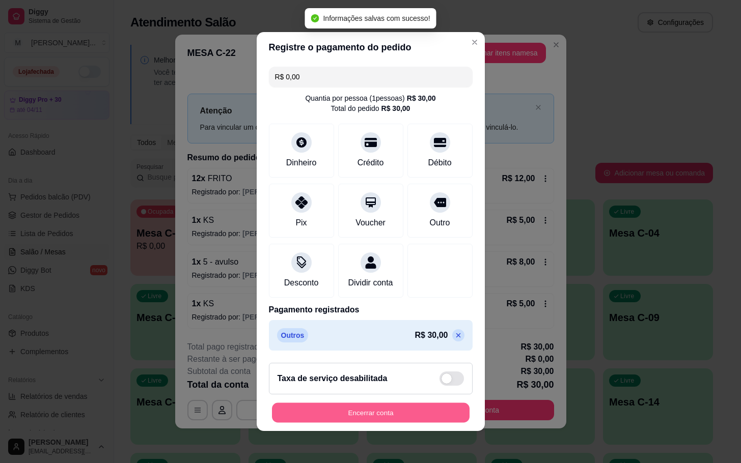
click at [414, 419] on button "Encerrar conta" at bounding box center [371, 413] width 198 height 20
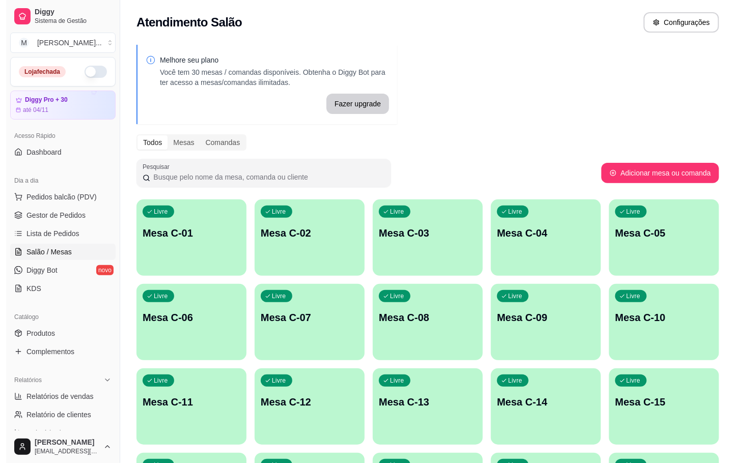
scroll to position [153, 0]
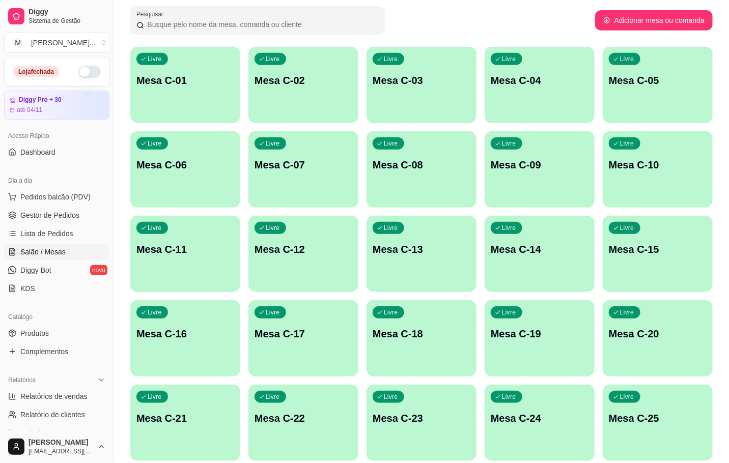
click at [301, 419] on p "Mesa C-22" at bounding box center [304, 418] width 98 height 14
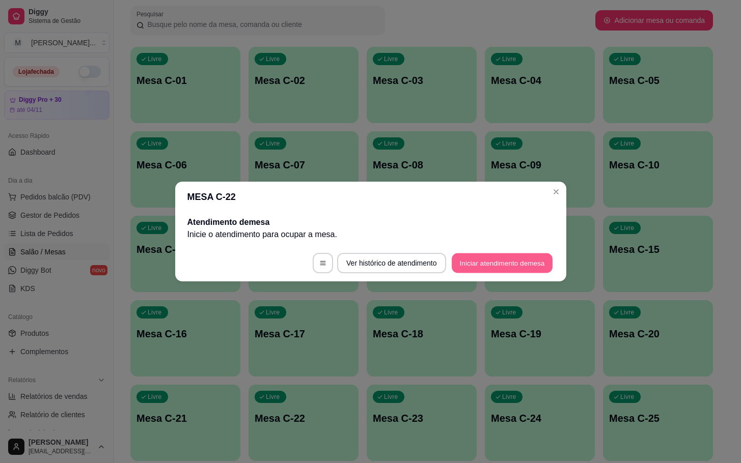
click at [533, 272] on button "Iniciar atendimento de mesa" at bounding box center [502, 264] width 101 height 20
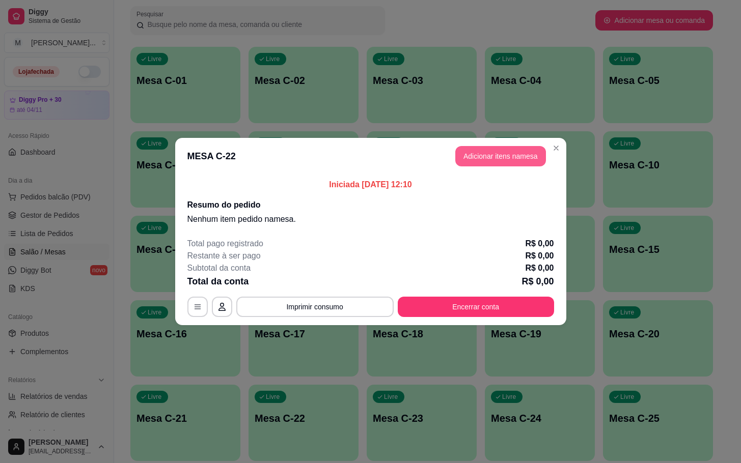
click at [507, 148] on button "Adicionar itens na mesa" at bounding box center [500, 156] width 91 height 20
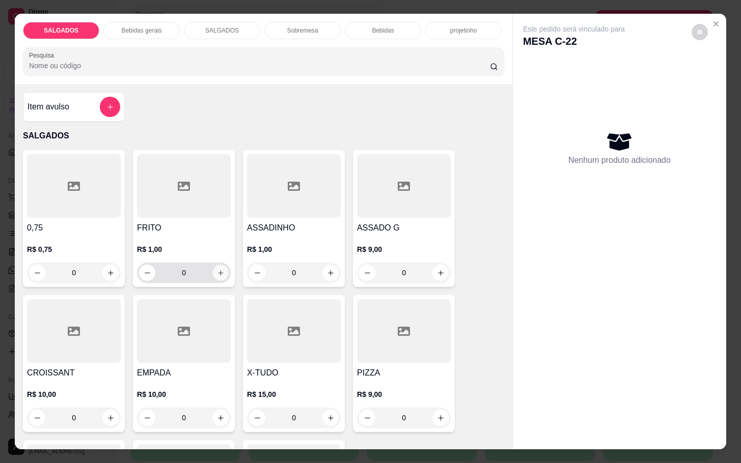
click at [217, 272] on icon "increase-product-quantity" at bounding box center [221, 273] width 8 height 8
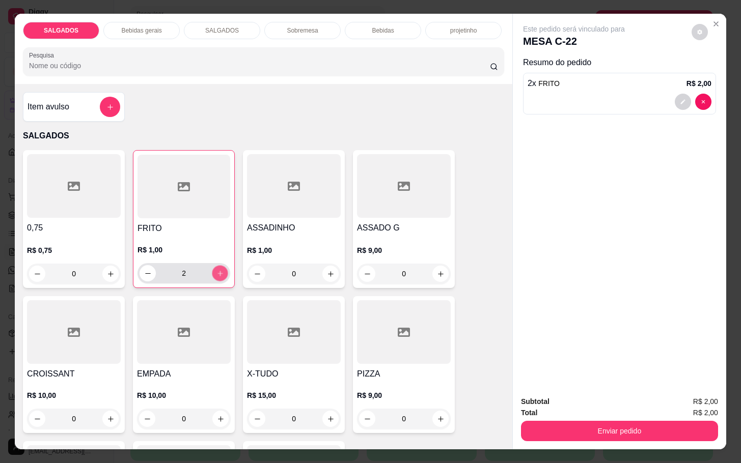
click at [217, 272] on icon "increase-product-quantity" at bounding box center [220, 274] width 8 height 8
click at [216, 270] on icon "increase-product-quantity" at bounding box center [220, 274] width 8 height 8
type input "6"
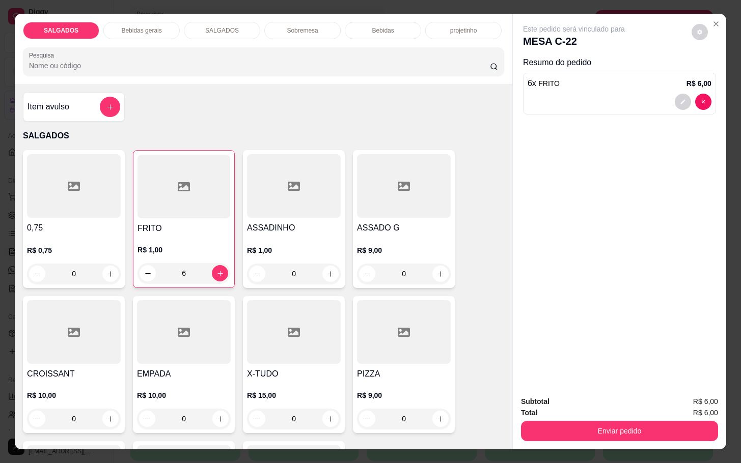
click at [146, 14] on div "SALGADOS Bebidas gerais SALGADOS Sobremesa Bebidas projetinho Pesquisa" at bounding box center [263, 49] width 497 height 70
click at [147, 26] on p "Bebidas gerais" at bounding box center [141, 30] width 40 height 8
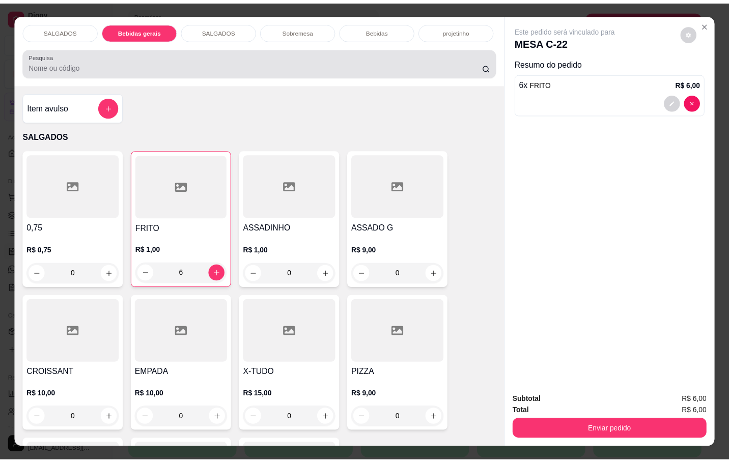
scroll to position [24, 0]
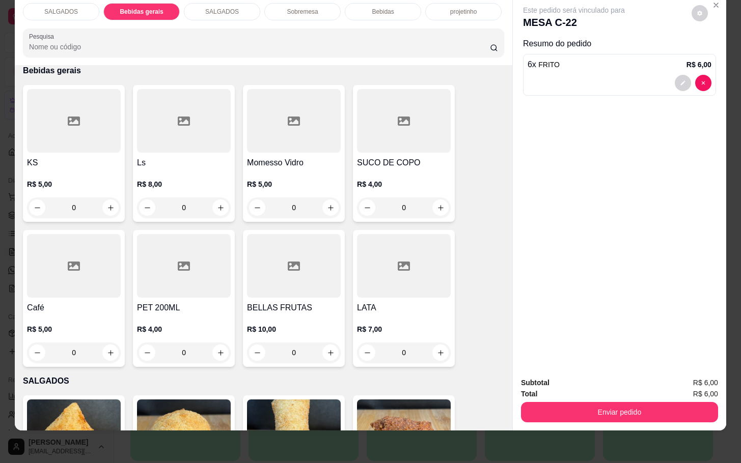
click at [321, 158] on div "Momesso Vidro R$ 5,00 0" at bounding box center [294, 153] width 102 height 137
click at [439, 291] on button "Adicionar R$ 5,00" at bounding box center [468, 294] width 73 height 20
type input "1"
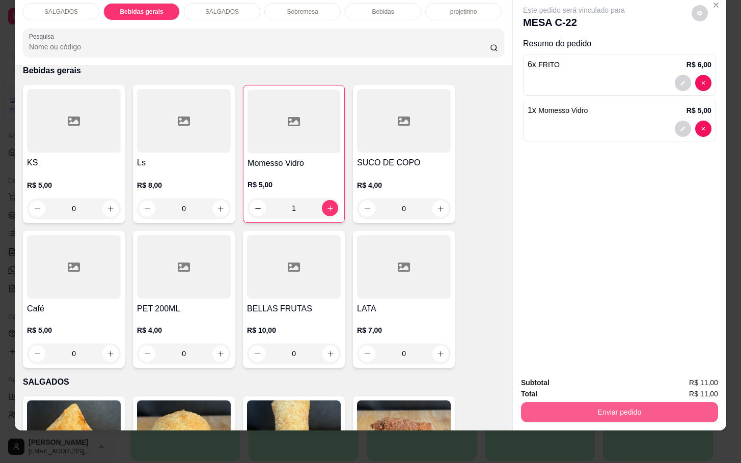
click at [693, 402] on button "Enviar pedido" at bounding box center [619, 412] width 197 height 20
click at [703, 377] on button "Enviar pedido" at bounding box center [690, 376] width 58 height 19
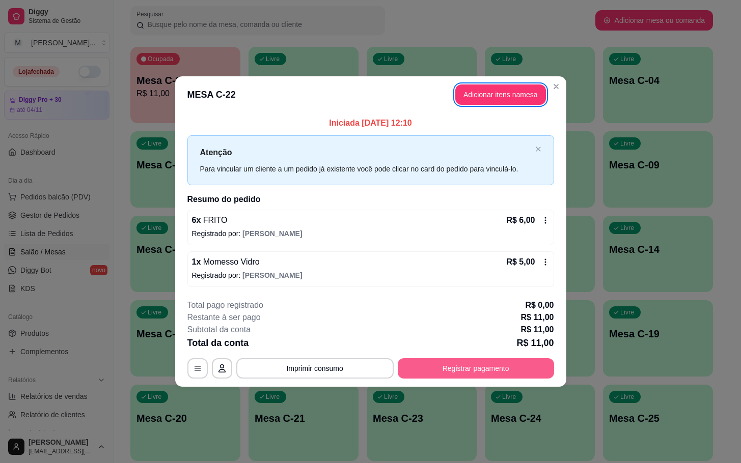
click at [494, 379] on button "Registrar pagamento" at bounding box center [476, 368] width 156 height 20
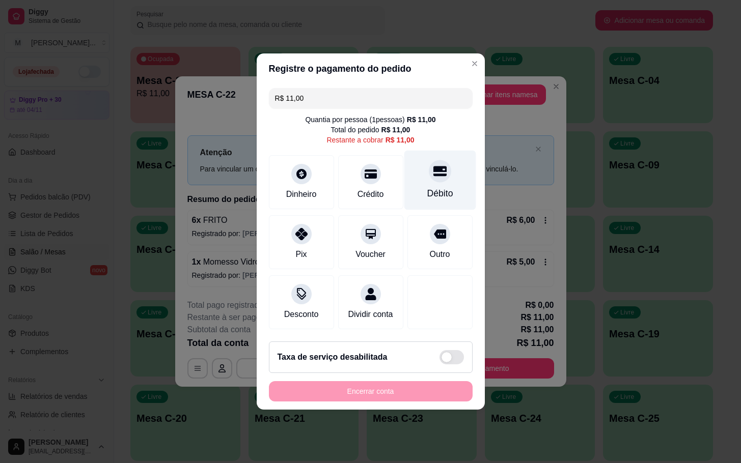
click at [428, 188] on div "Débito" at bounding box center [440, 193] width 26 height 13
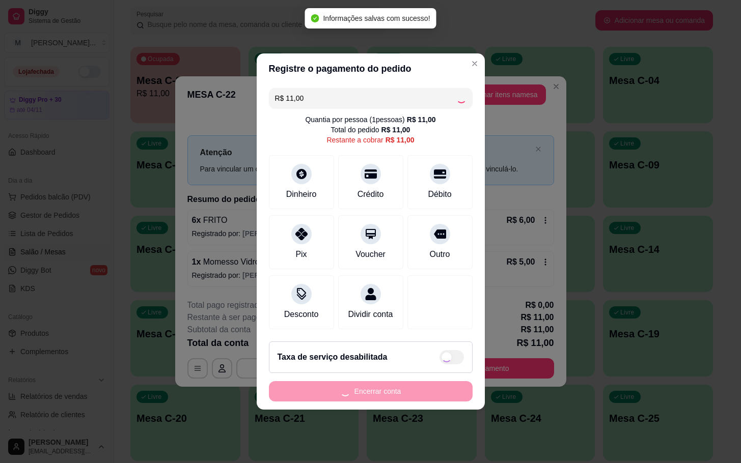
type input "R$ 0,00"
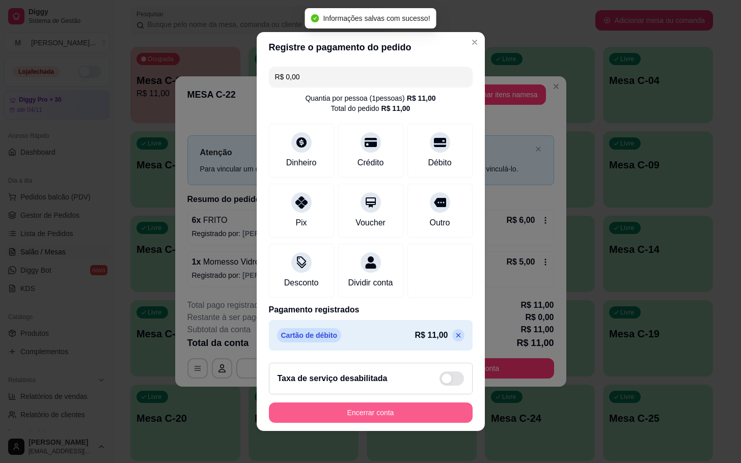
click at [434, 423] on button "Encerrar conta" at bounding box center [371, 413] width 204 height 20
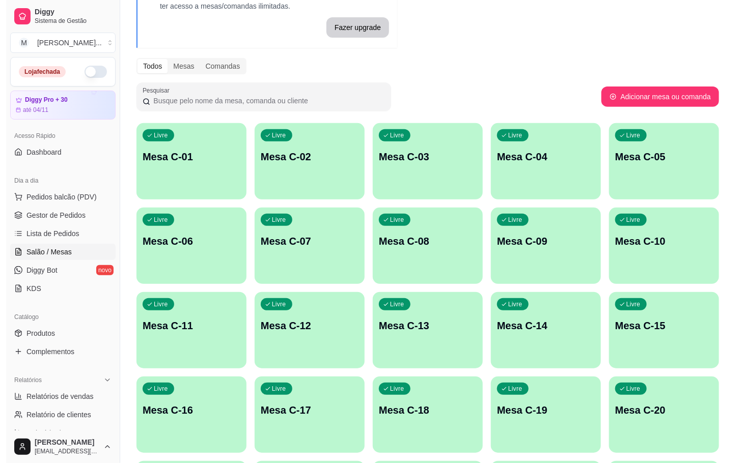
scroll to position [276, 0]
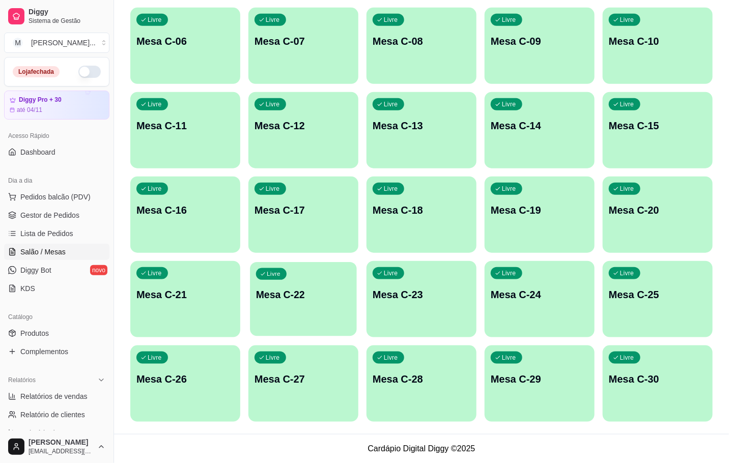
click at [318, 304] on div "Livre Mesa C-22" at bounding box center [303, 293] width 107 height 62
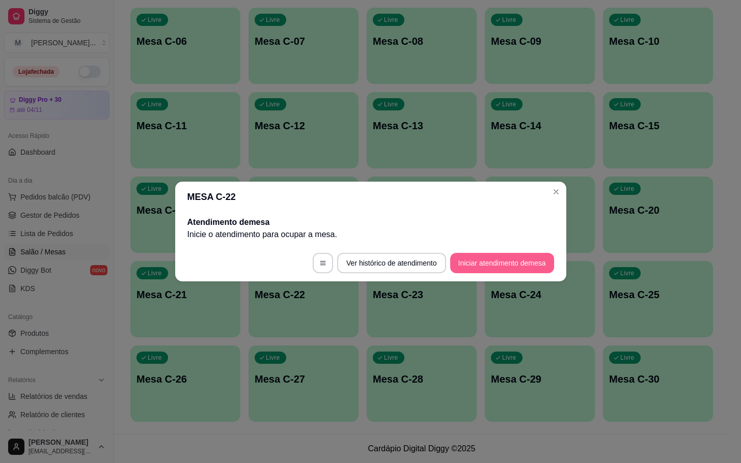
click at [477, 267] on button "Iniciar atendimento de mesa" at bounding box center [502, 263] width 104 height 20
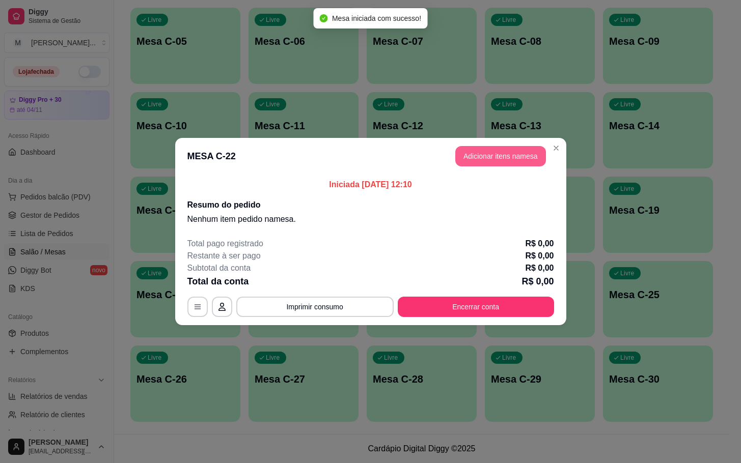
click at [483, 156] on button "Adicionar itens na mesa" at bounding box center [500, 156] width 91 height 20
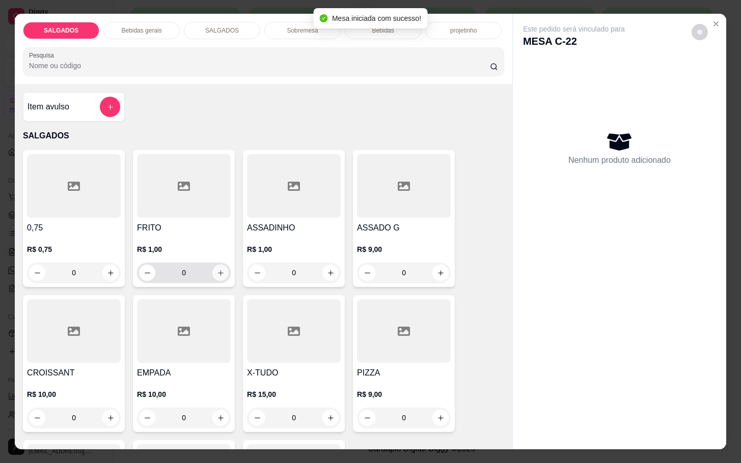
click at [218, 269] on icon "increase-product-quantity" at bounding box center [221, 273] width 8 height 8
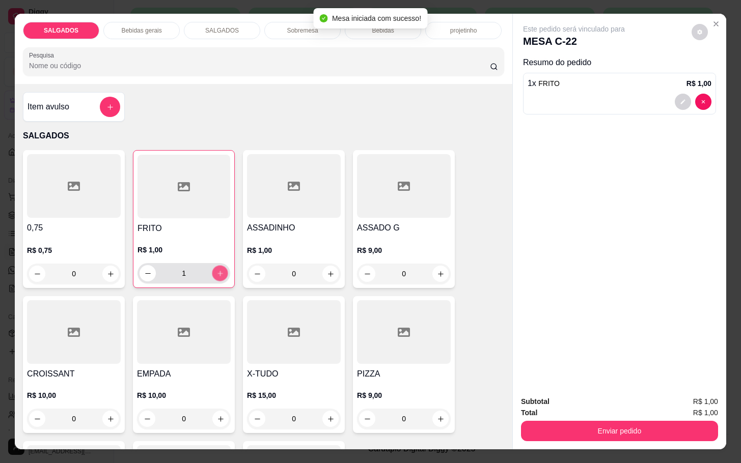
click at [217, 268] on button "increase-product-quantity" at bounding box center [220, 274] width 16 height 16
click at [216, 270] on icon "increase-product-quantity" at bounding box center [220, 274] width 8 height 8
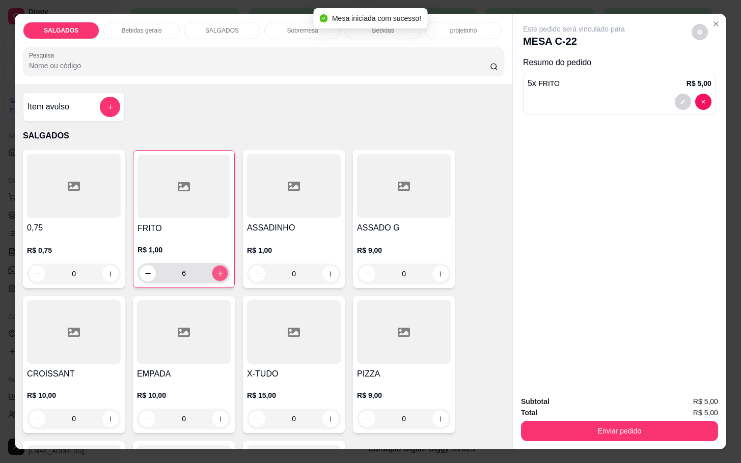
click at [216, 270] on icon "increase-product-quantity" at bounding box center [220, 274] width 8 height 8
type input "8"
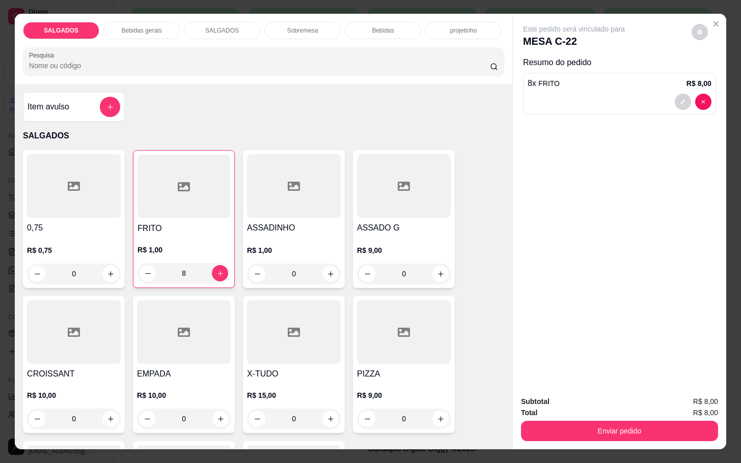
click at [144, 22] on div "Bebidas gerais" at bounding box center [141, 30] width 76 height 17
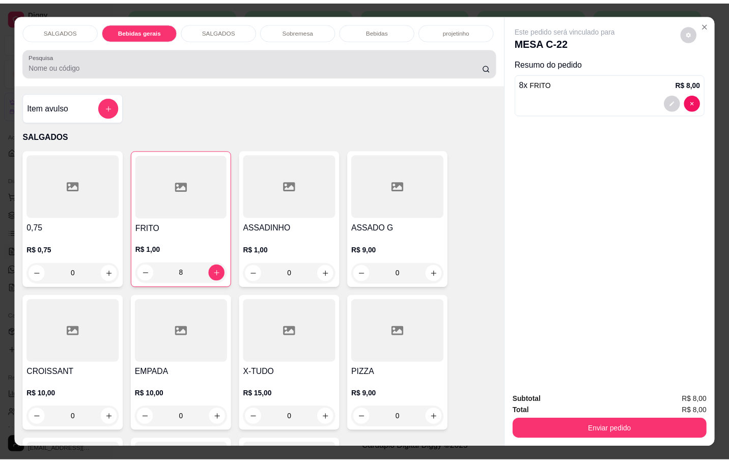
scroll to position [24, 0]
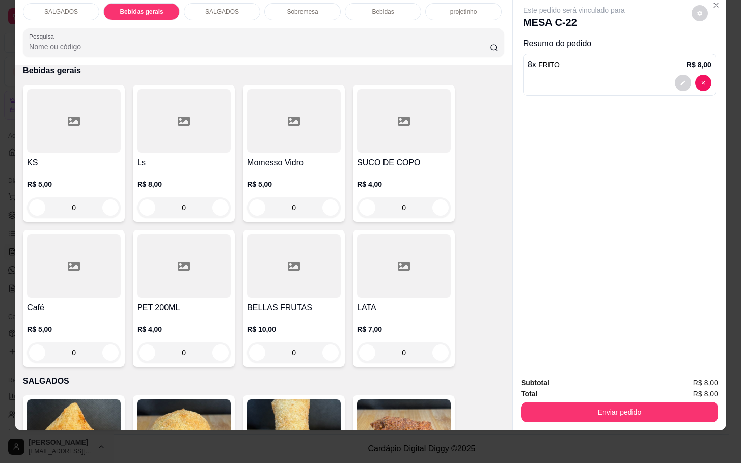
click at [307, 157] on h4 "Momesso Vidro" at bounding box center [294, 163] width 94 height 12
click at [469, 294] on p "Adicionar R$ 5,00" at bounding box center [468, 294] width 57 height 10
type input "1"
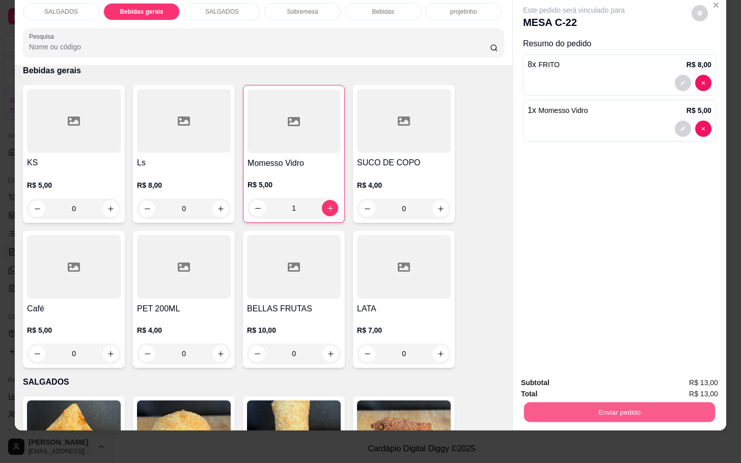
click at [538, 402] on button "Enviar pedido" at bounding box center [619, 412] width 191 height 20
click at [701, 377] on button "Enviar pedido" at bounding box center [690, 376] width 56 height 19
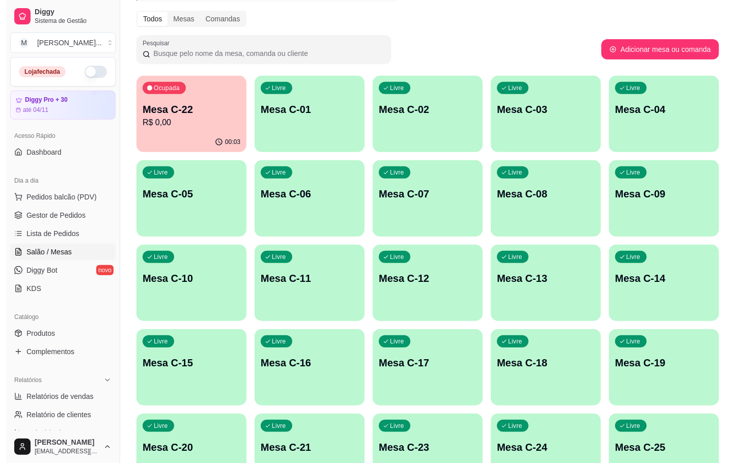
scroll to position [276, 0]
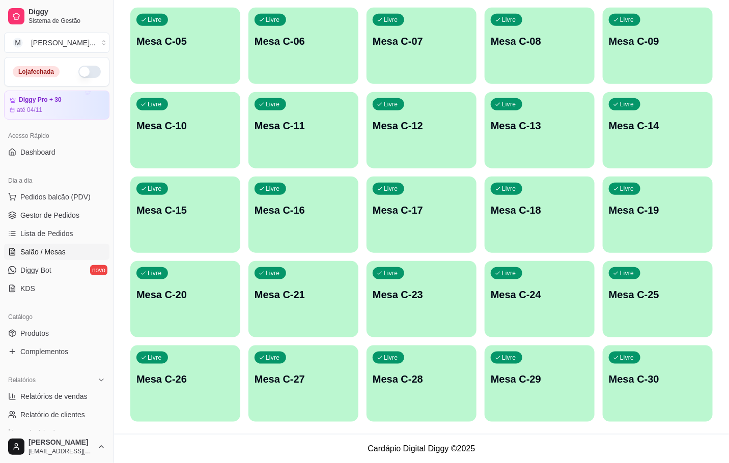
click at [220, 330] on div "button" at bounding box center [185, 331] width 110 height 12
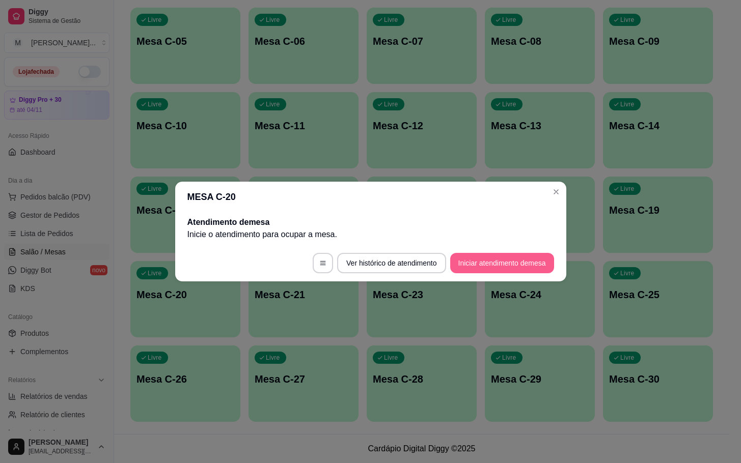
click at [506, 271] on button "Iniciar atendimento de mesa" at bounding box center [502, 263] width 104 height 20
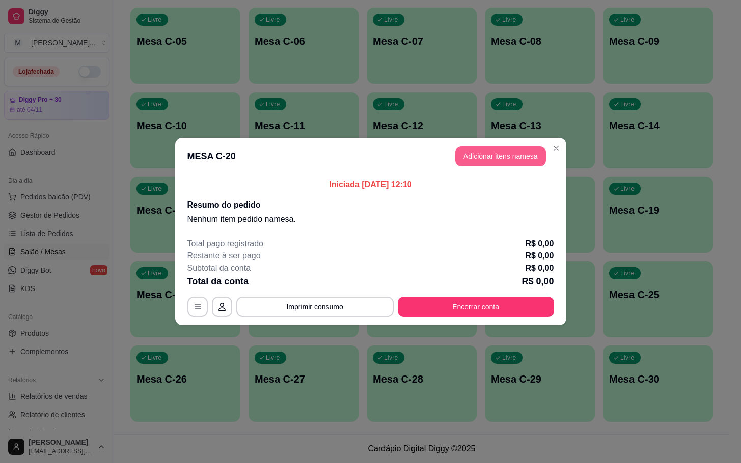
click at [531, 155] on button "Adicionar itens na mesa" at bounding box center [500, 156] width 91 height 20
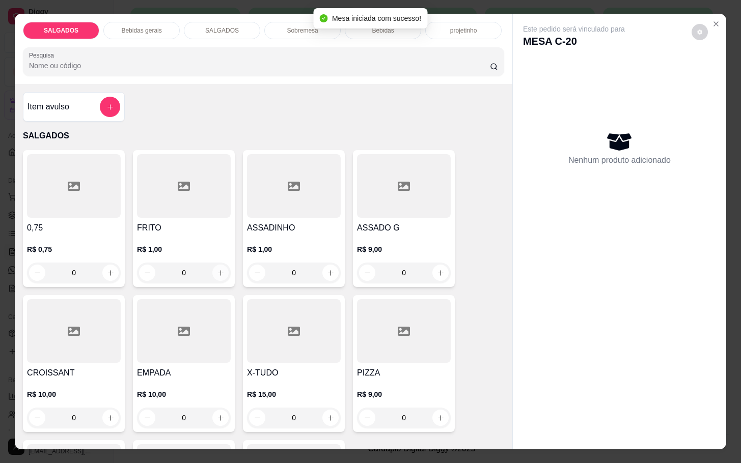
click at [213, 266] on div "0" at bounding box center [184, 273] width 90 height 20
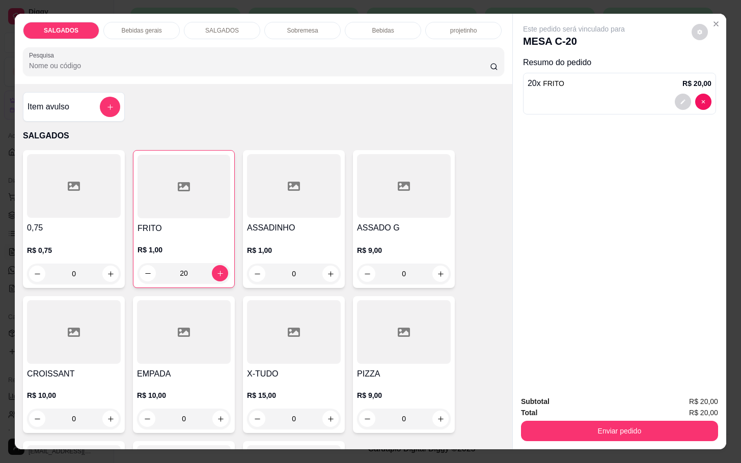
type input "20"
click at [643, 413] on div "Subtotal R$ 20,00 Total R$ 20,00 Enviar pedido" at bounding box center [619, 418] width 197 height 45
click at [149, 22] on div "Bebidas gerais" at bounding box center [141, 30] width 76 height 17
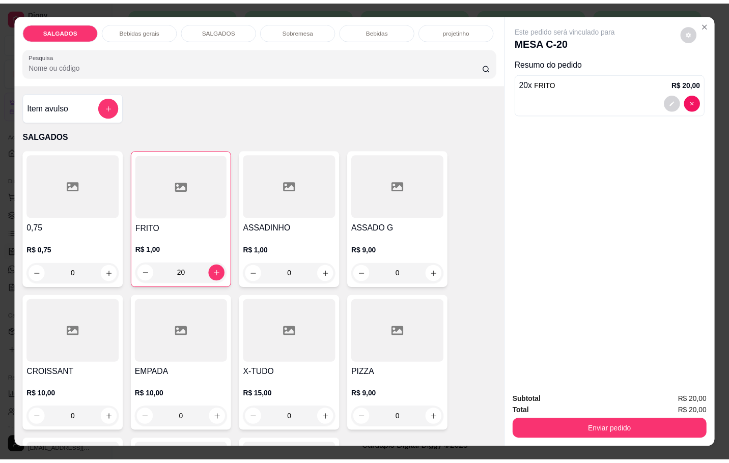
scroll to position [24, 0]
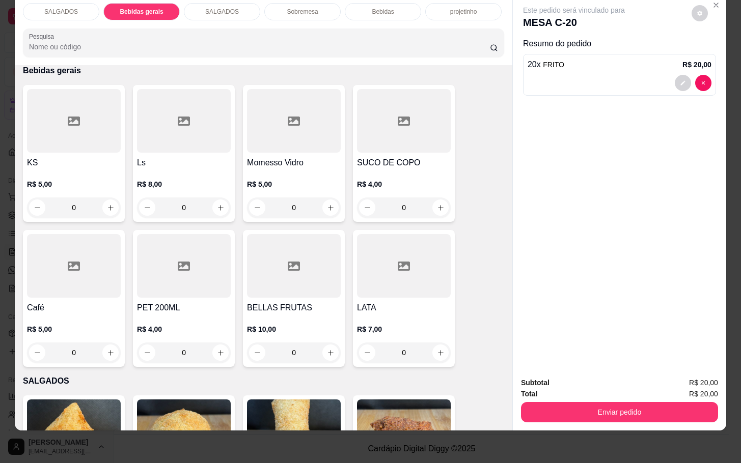
click at [306, 157] on h4 "Momesso Vidro" at bounding box center [294, 163] width 94 height 12
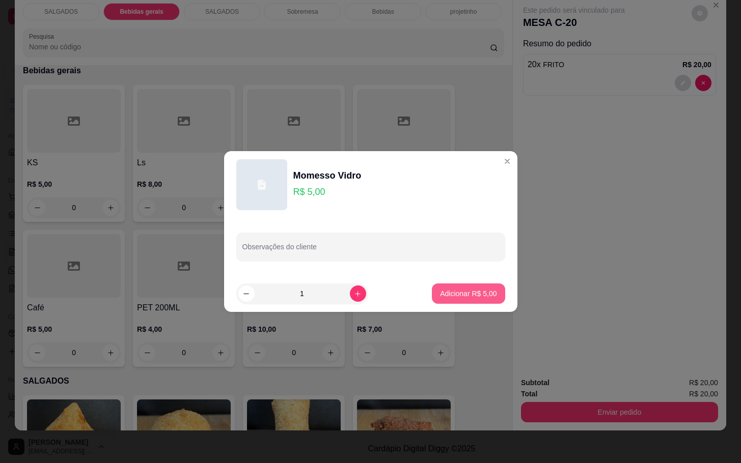
click at [446, 289] on p "Adicionar R$ 5,00" at bounding box center [468, 294] width 57 height 10
type input "1"
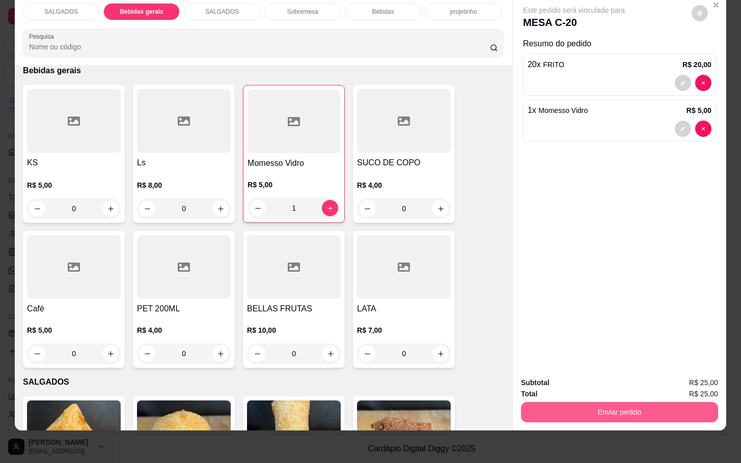
click at [565, 408] on button "Enviar pedido" at bounding box center [619, 412] width 197 height 20
drag, startPoint x: 687, startPoint y: 385, endPoint x: 683, endPoint y: 394, distance: 10.0
click at [685, 394] on div "Subtotal R$ 25,00 Total R$ 25,00 Enviar pedido" at bounding box center [619, 399] width 197 height 45
click at [681, 402] on button "Enviar pedido" at bounding box center [619, 412] width 197 height 20
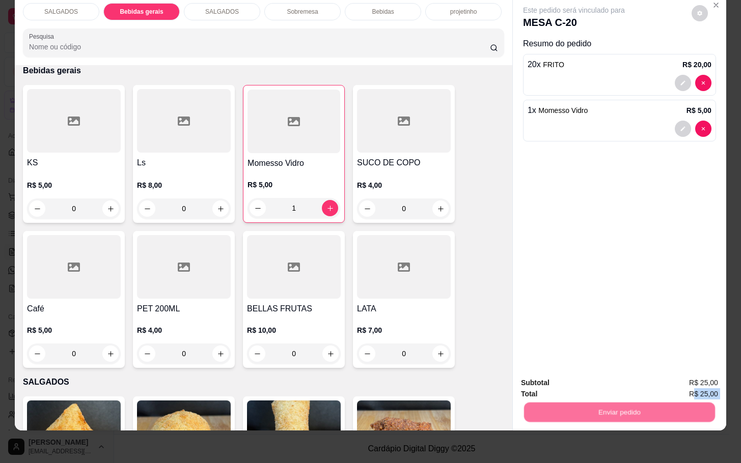
click at [710, 374] on button "Enviar pedido" at bounding box center [690, 376] width 58 height 19
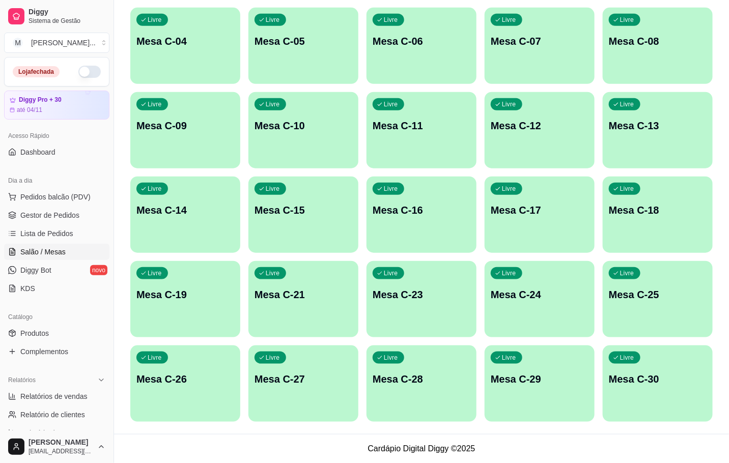
click at [616, 76] on div "button" at bounding box center [658, 78] width 110 height 12
click at [585, 70] on div "Livre Mesa C-07" at bounding box center [539, 40] width 107 height 62
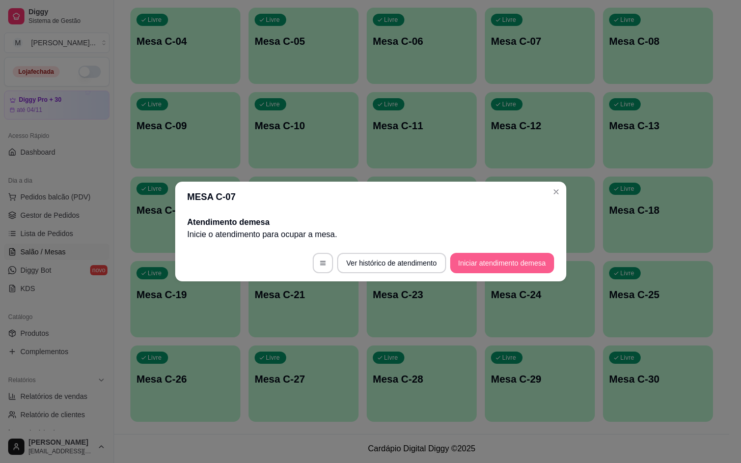
click at [544, 266] on button "Iniciar atendimento de mesa" at bounding box center [502, 263] width 104 height 20
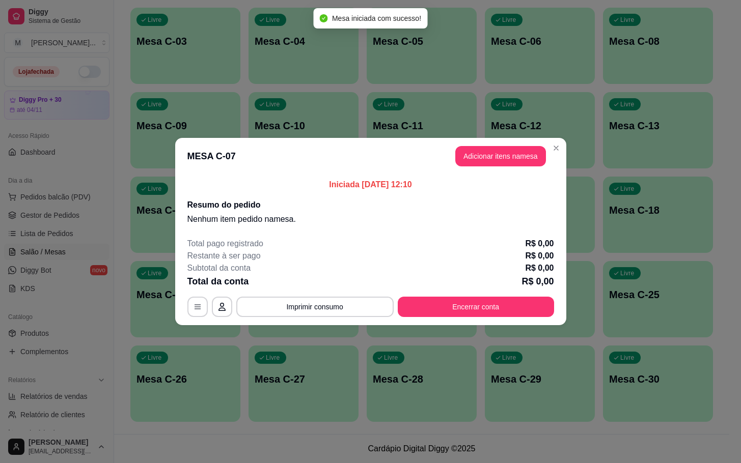
click at [524, 173] on header "MESA C-07 Adicionar itens na mesa" at bounding box center [370, 156] width 391 height 37
click at [530, 158] on button "Adicionar itens na mesa" at bounding box center [501, 157] width 88 height 20
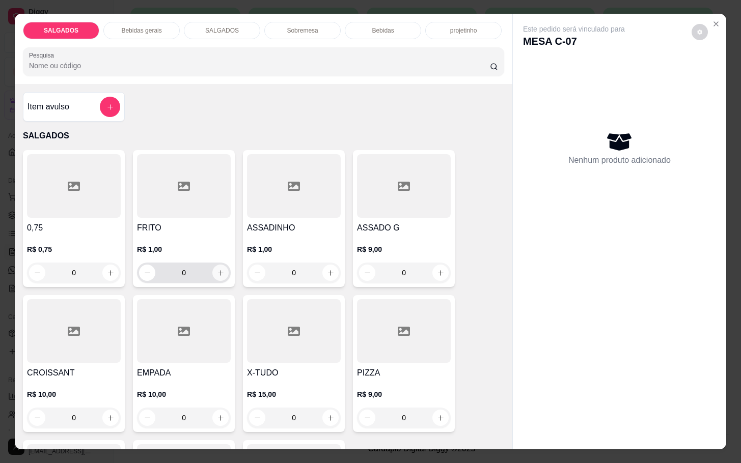
click at [217, 272] on icon "increase-product-quantity" at bounding box center [221, 273] width 8 height 8
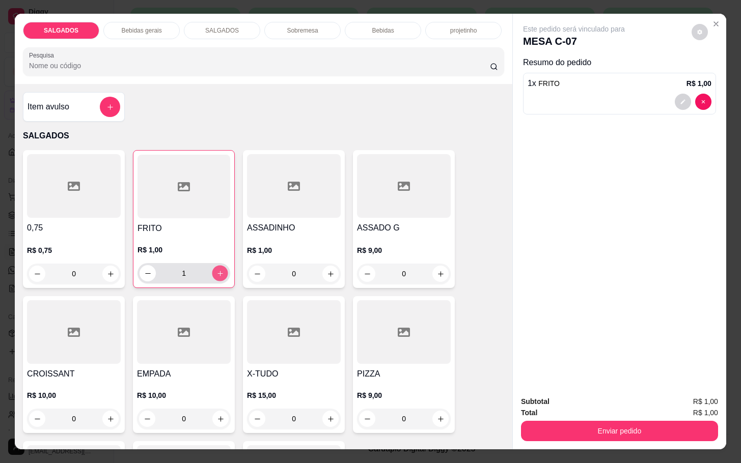
click at [217, 270] on icon "increase-product-quantity" at bounding box center [220, 274] width 8 height 8
click at [218, 271] on button "increase-product-quantity" at bounding box center [220, 274] width 16 height 16
click at [218, 271] on button "increase-product-quantity" at bounding box center [220, 273] width 16 height 16
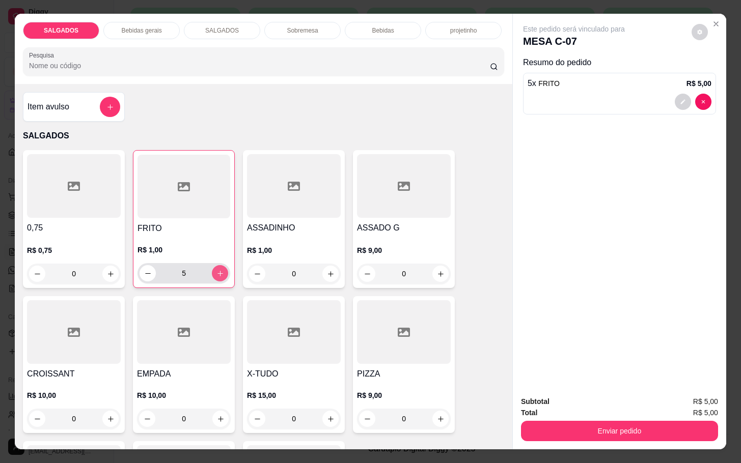
type input "6"
click at [544, 409] on div "Total R$ 6,00" at bounding box center [619, 412] width 197 height 11
click at [577, 422] on button "Enviar pedido" at bounding box center [619, 431] width 197 height 20
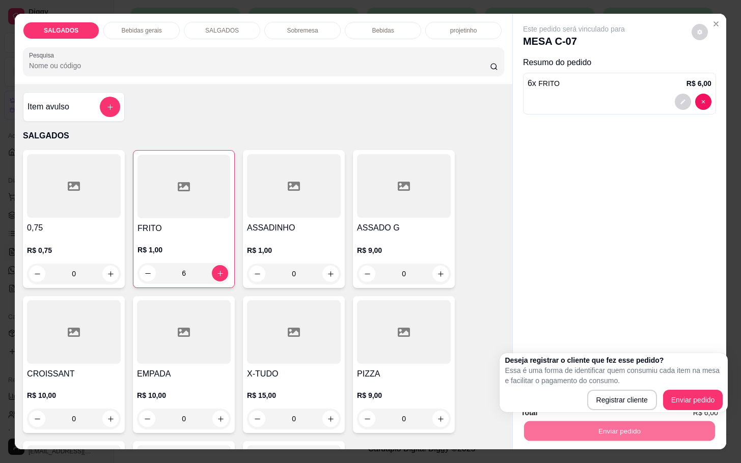
click at [711, 419] on div "Enviar pedido" at bounding box center [619, 430] width 197 height 23
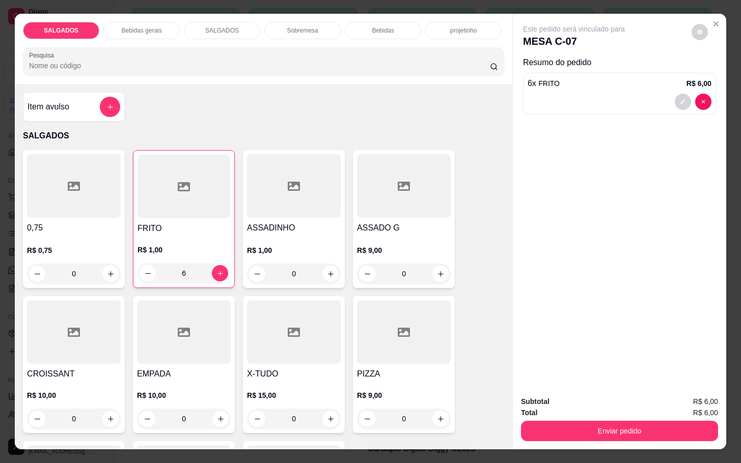
click at [649, 419] on div "Enviar pedido" at bounding box center [619, 430] width 197 height 23
click at [648, 433] on button "Enviar pedido" at bounding box center [619, 431] width 197 height 20
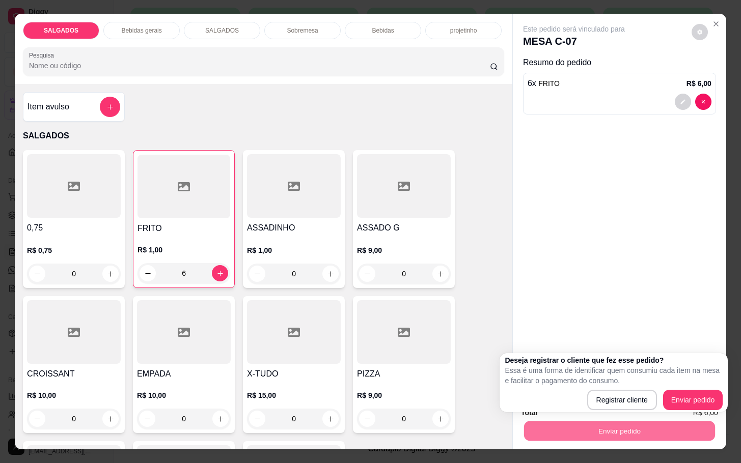
click at [661, 397] on div "Registrar cliente Enviar pedido" at bounding box center [614, 400] width 218 height 20
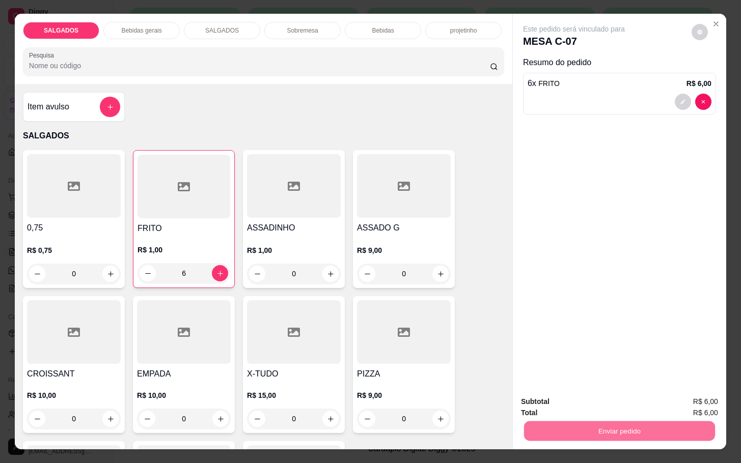
click at [669, 396] on button "Enviar pedido" at bounding box center [693, 400] width 60 height 20
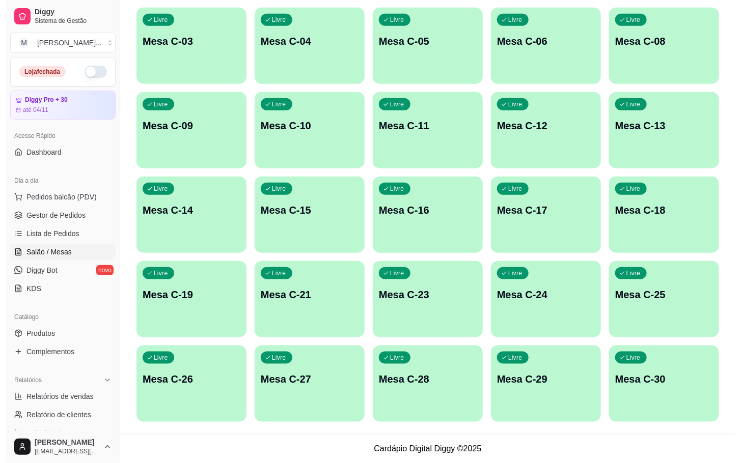
scroll to position [200, 0]
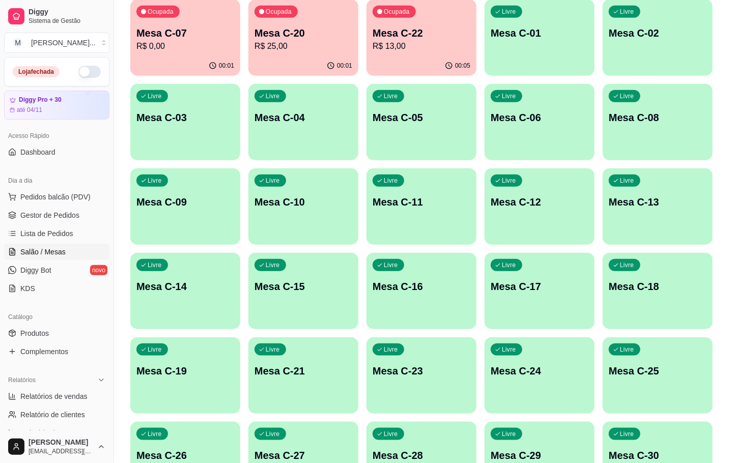
click at [327, 59] on button "Ocupada Mesa C-20 R$ 25,00 00:01" at bounding box center [303, 37] width 110 height 76
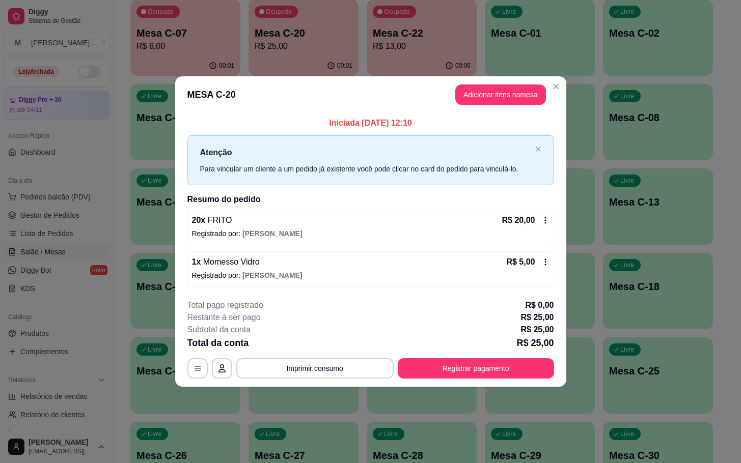
click at [508, 106] on header "MESA C-20 Adicionar itens na mesa" at bounding box center [370, 94] width 391 height 37
click at [503, 101] on button "Adicionar itens na mesa" at bounding box center [500, 95] width 91 height 20
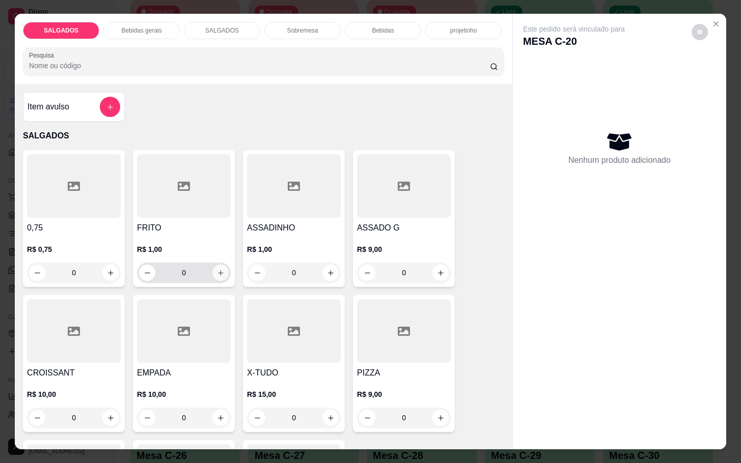
click at [208, 263] on div "0" at bounding box center [184, 273] width 90 height 20
click at [213, 265] on button "increase-product-quantity" at bounding box center [221, 273] width 16 height 16
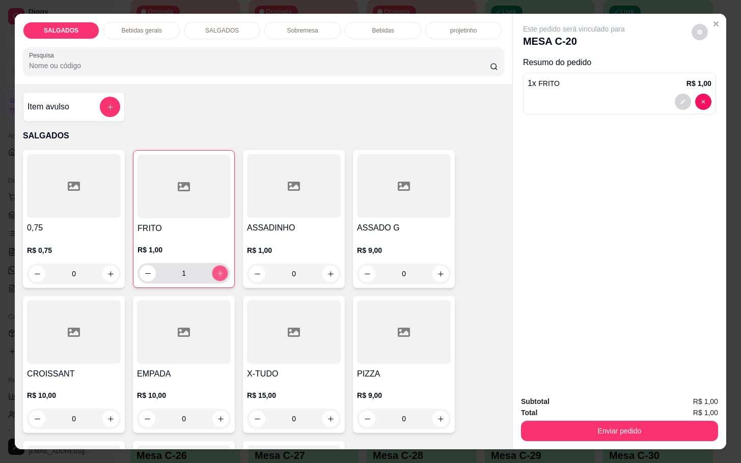
click at [212, 266] on button "increase-product-quantity" at bounding box center [220, 274] width 16 height 16
click at [213, 265] on button "increase-product-quantity" at bounding box center [220, 273] width 16 height 16
click at [216, 271] on icon "increase-product-quantity" at bounding box center [220, 274] width 8 height 8
type input "4"
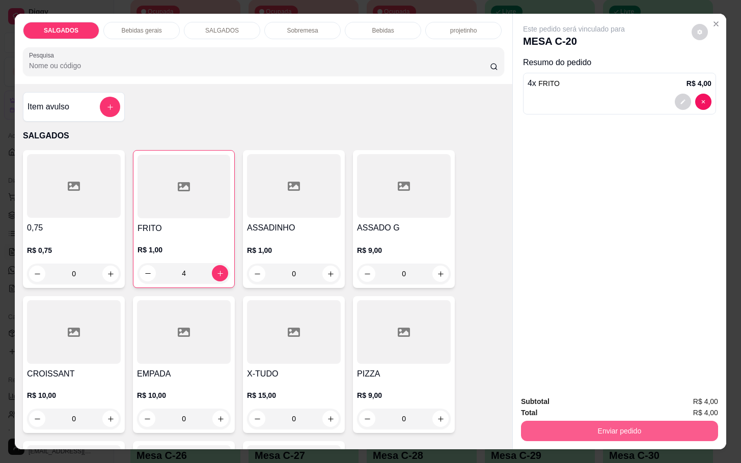
click at [657, 431] on button "Enviar pedido" at bounding box center [619, 431] width 197 height 20
click at [672, 396] on button "Enviar pedido" at bounding box center [690, 400] width 58 height 19
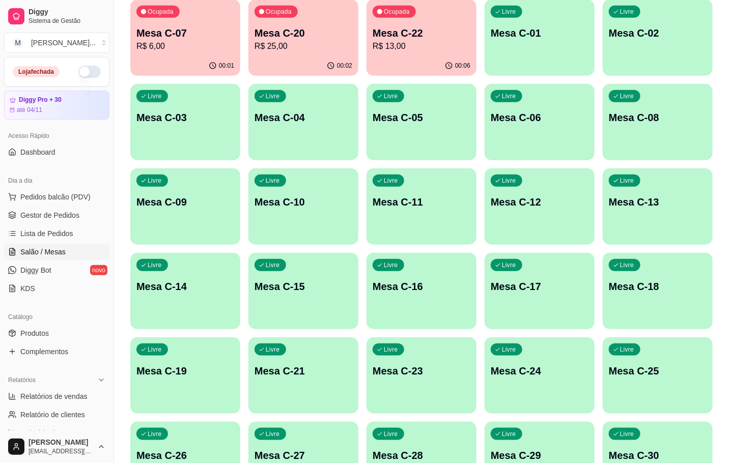
click at [723, 66] on div "Melhore seu plano Você tem 30 mesas / comandas disponíveis. Obtenha o Diggy Bot…" at bounding box center [421, 175] width 615 height 672
click at [437, 51] on p "R$ 13,00" at bounding box center [421, 46] width 95 height 12
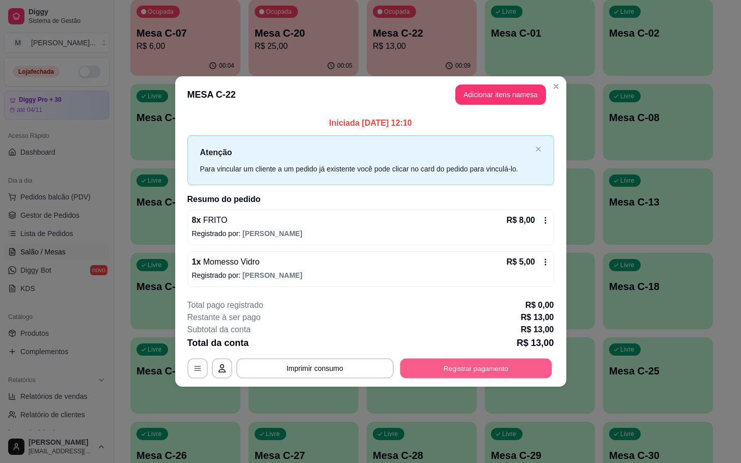
click at [467, 362] on button "Registrar pagamento" at bounding box center [476, 368] width 152 height 20
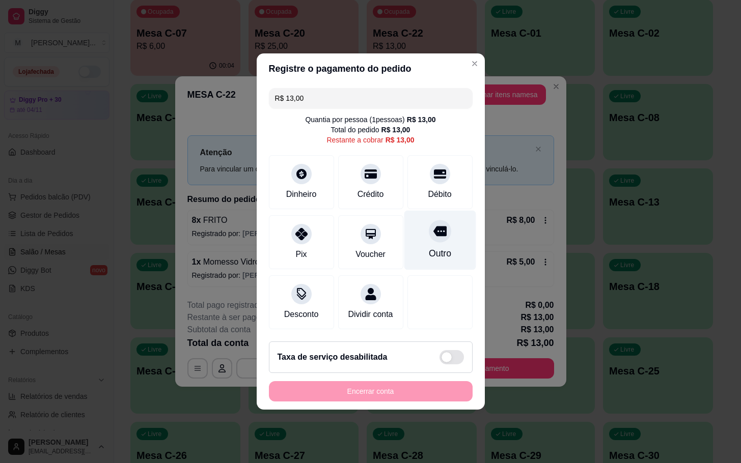
click at [443, 223] on div "Outro" at bounding box center [440, 241] width 72 height 60
type input "R$ 0,00"
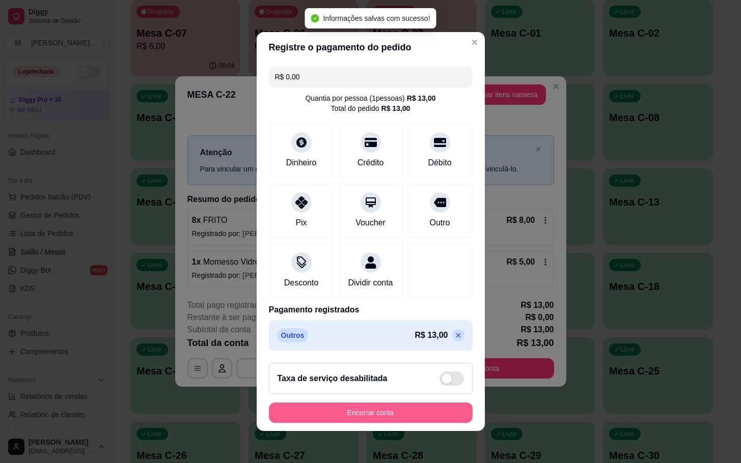
click at [388, 418] on button "Encerrar conta" at bounding box center [371, 413] width 204 height 20
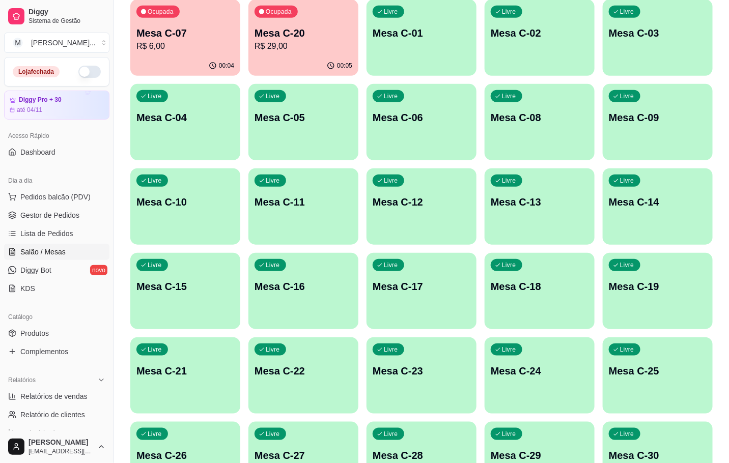
click at [266, 35] on p "Mesa C-20" at bounding box center [304, 33] width 98 height 14
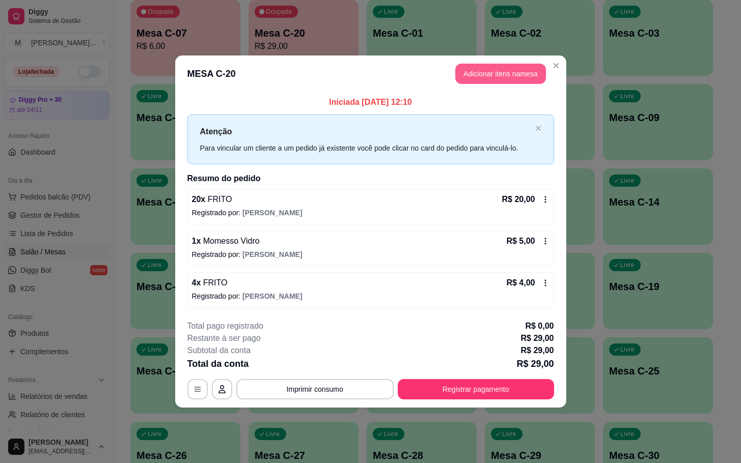
click at [515, 78] on button "Adicionar itens na mesa" at bounding box center [500, 74] width 91 height 20
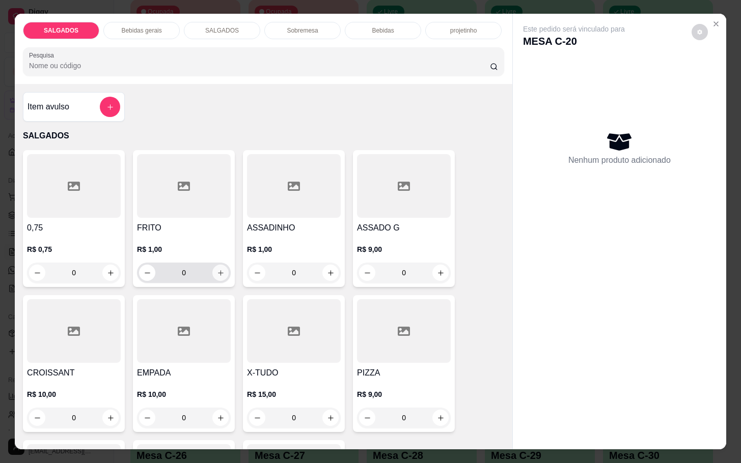
click at [217, 269] on icon "increase-product-quantity" at bounding box center [221, 273] width 8 height 8
type input "1"
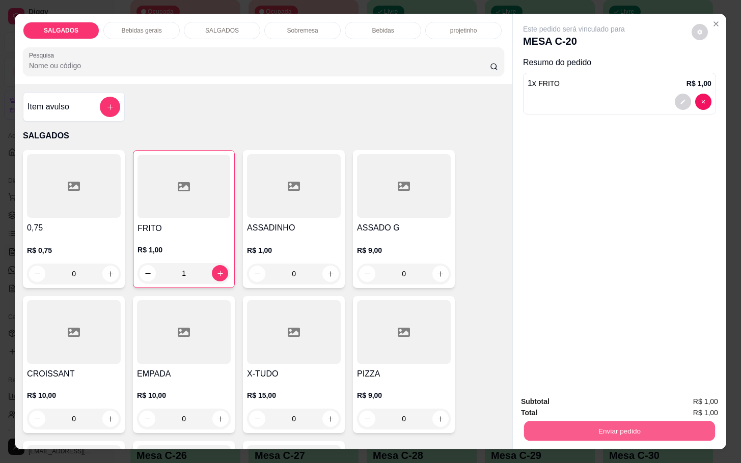
click at [573, 421] on button "Enviar pedido" at bounding box center [619, 431] width 191 height 20
click at [683, 403] on button "Enviar pedido" at bounding box center [690, 400] width 58 height 19
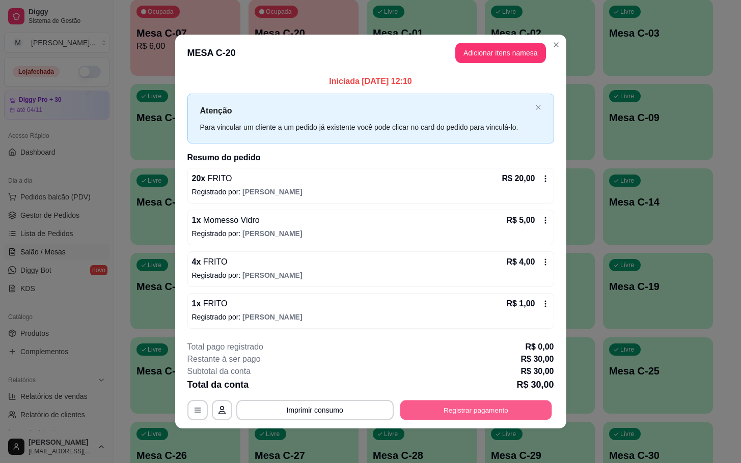
click at [489, 421] on div "**********" at bounding box center [370, 410] width 367 height 20
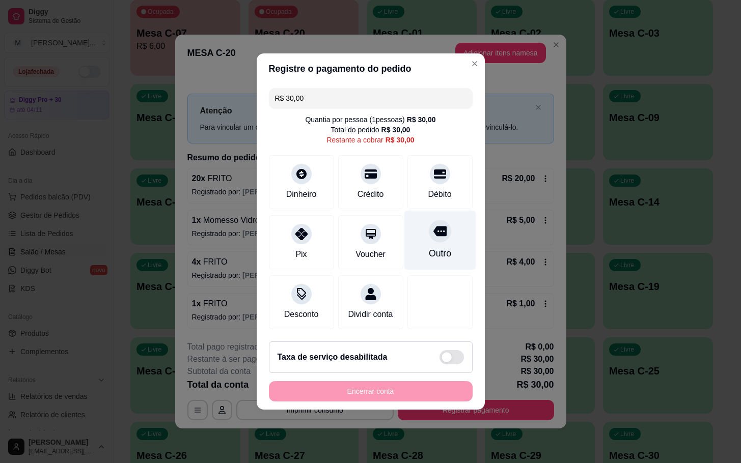
click at [418, 259] on div "Outro" at bounding box center [440, 241] width 72 height 60
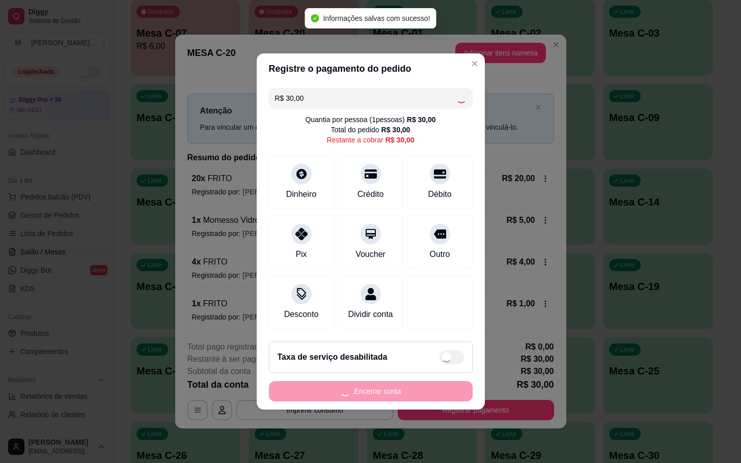
type input "R$ 0,00"
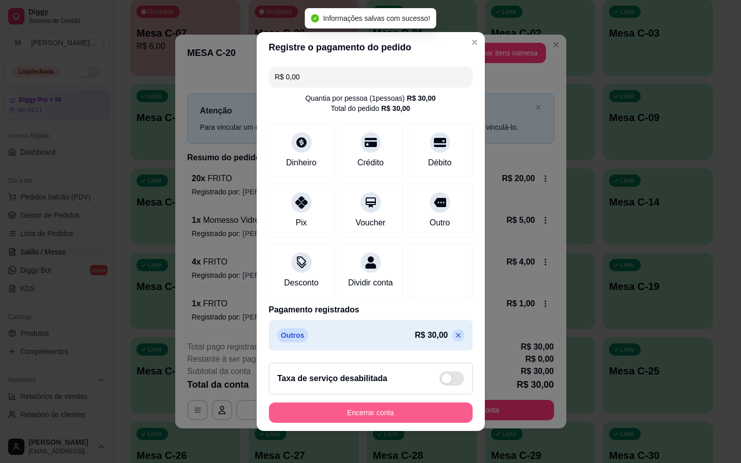
click at [403, 422] on button "Encerrar conta" at bounding box center [371, 413] width 204 height 20
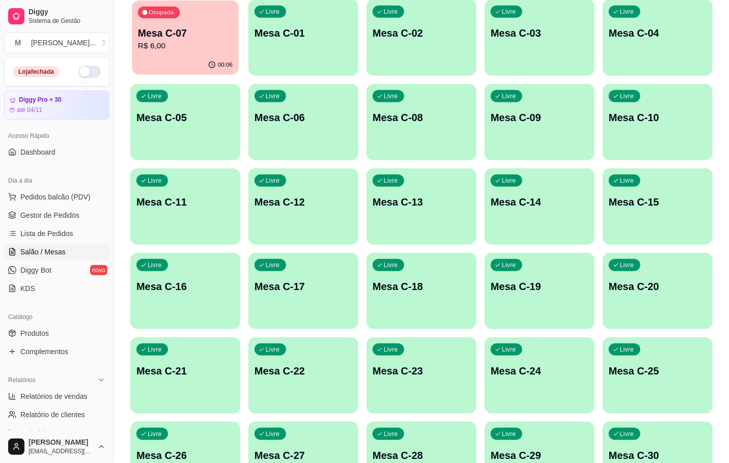
click at [216, 43] on p "R$ 6,00" at bounding box center [185, 46] width 95 height 12
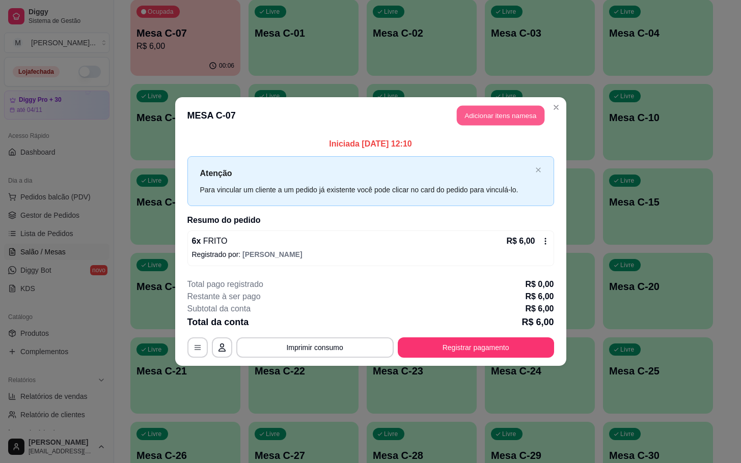
click at [492, 108] on button "Adicionar itens na mesa" at bounding box center [501, 116] width 88 height 20
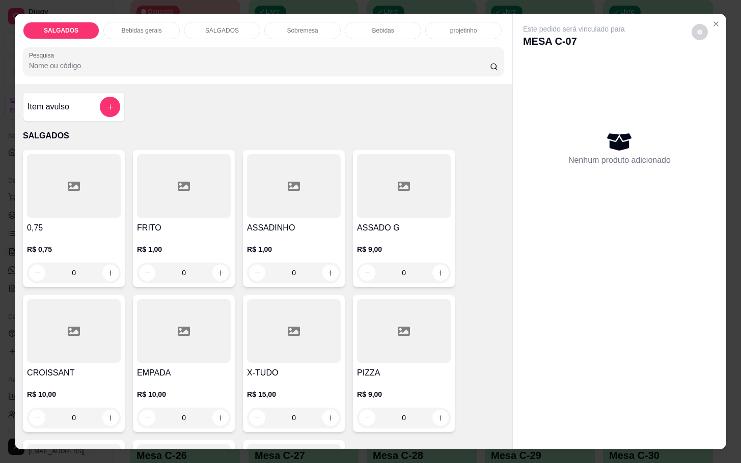
click at [155, 174] on div at bounding box center [184, 186] width 94 height 64
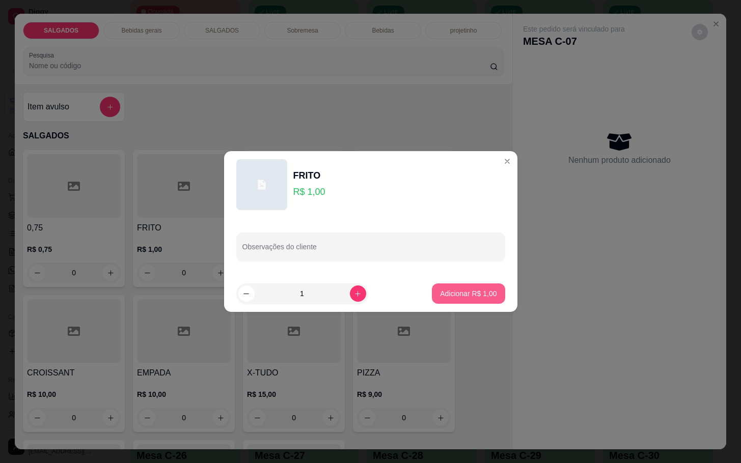
click at [451, 320] on div "FRITO R$ 1,00 Observações do cliente 1 Adicionar R$ 1,00" at bounding box center [370, 231] width 741 height 463
click at [471, 285] on button "Adicionar R$ 1,00" at bounding box center [468, 294] width 73 height 20
type input "1"
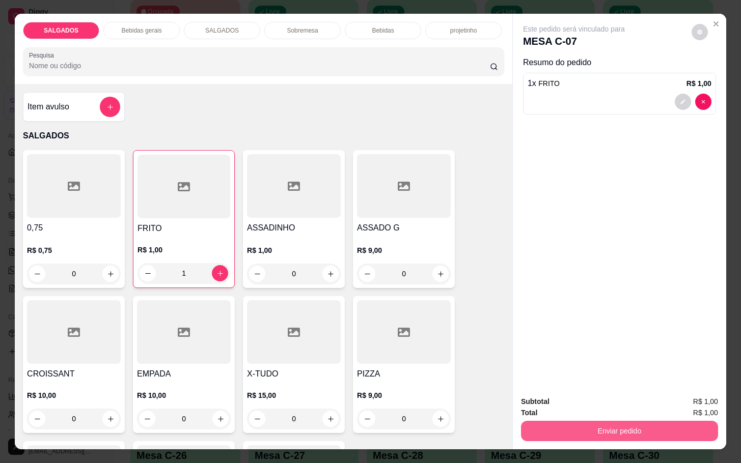
click at [661, 424] on button "Enviar pedido" at bounding box center [619, 431] width 197 height 20
click at [702, 398] on button "Enviar pedido" at bounding box center [690, 400] width 58 height 19
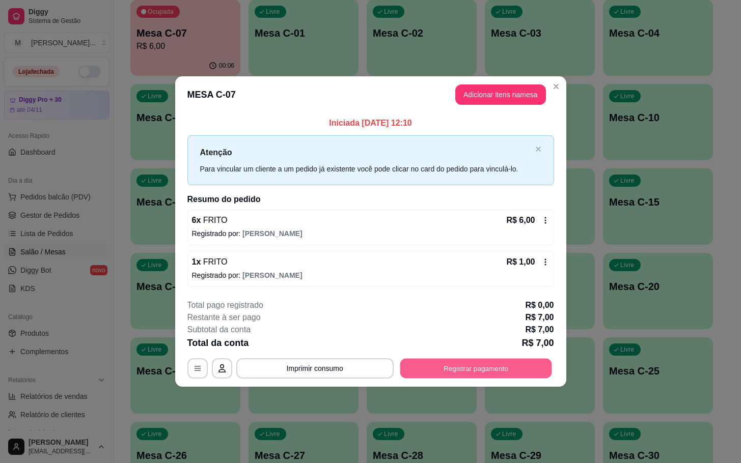
click at [478, 374] on button "Registrar pagamento" at bounding box center [476, 368] width 152 height 20
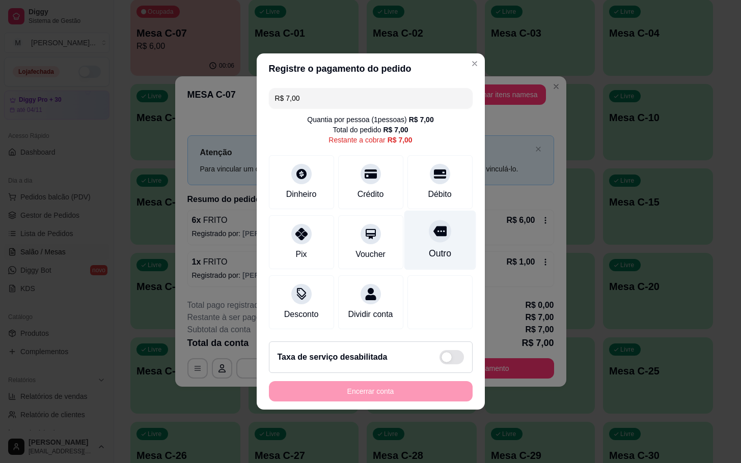
click at [456, 251] on div "Outro" at bounding box center [440, 241] width 72 height 60
type input "R$ 0,00"
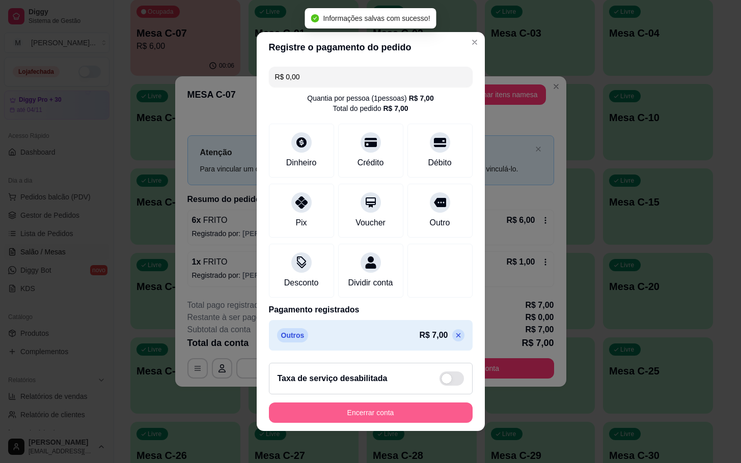
click at [451, 414] on button "Encerrar conta" at bounding box center [371, 413] width 204 height 20
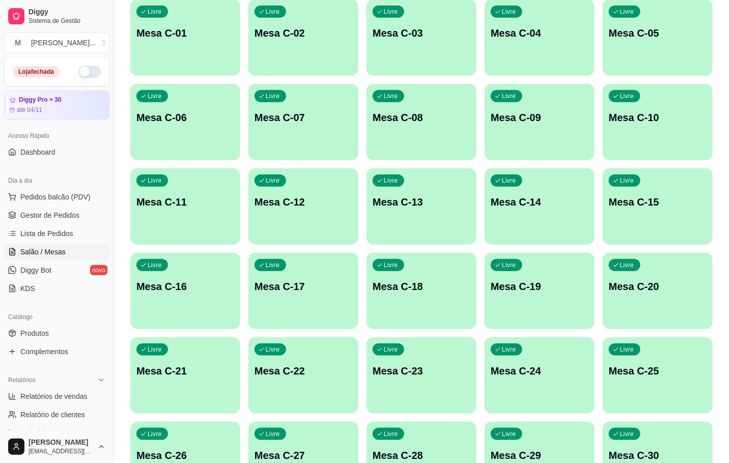
click at [334, 188] on div "Livre Mesa C-12" at bounding box center [303, 201] width 110 height 64
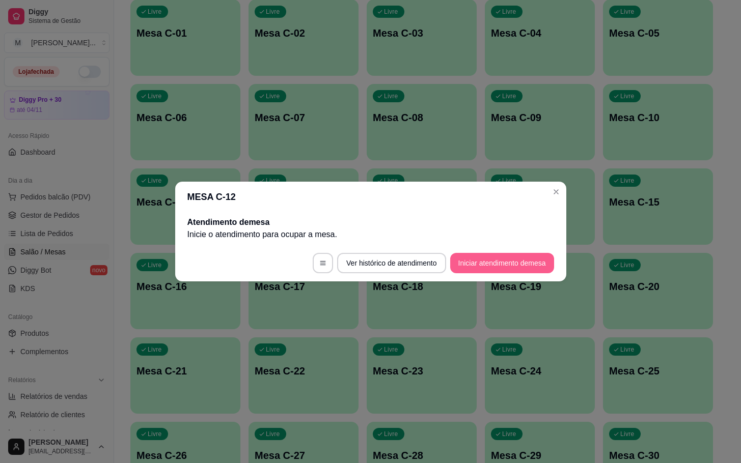
click at [522, 264] on button "Iniciar atendimento de mesa" at bounding box center [502, 263] width 104 height 20
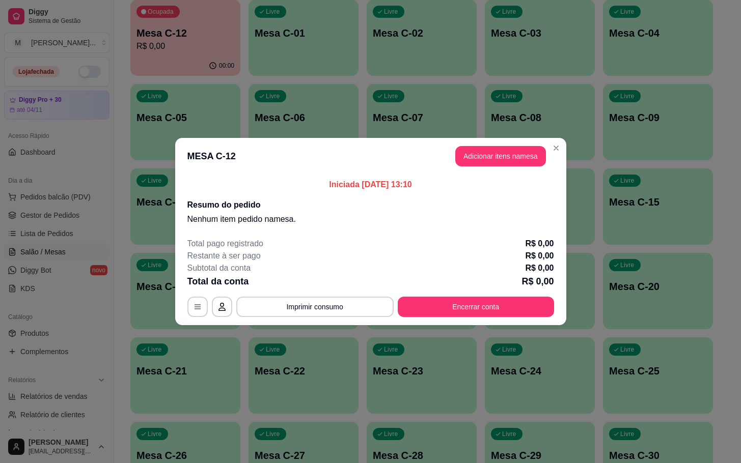
click at [479, 156] on button "Adicionar itens na mesa" at bounding box center [500, 156] width 91 height 20
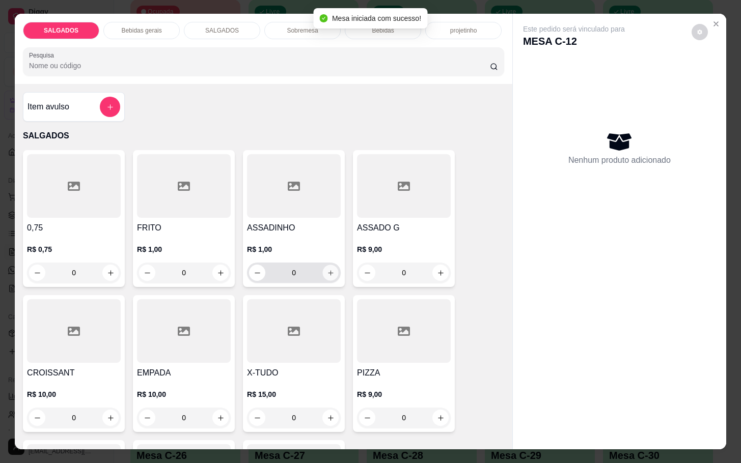
click at [327, 269] on icon "increase-product-quantity" at bounding box center [331, 273] width 8 height 8
click at [330, 269] on button "increase-product-quantity" at bounding box center [331, 273] width 16 height 16
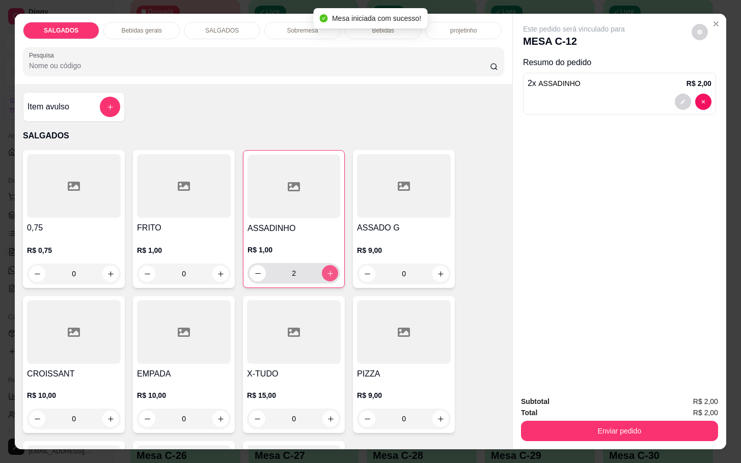
click at [331, 269] on button "increase-product-quantity" at bounding box center [330, 273] width 16 height 16
click at [333, 268] on div "4" at bounding box center [293, 273] width 93 height 20
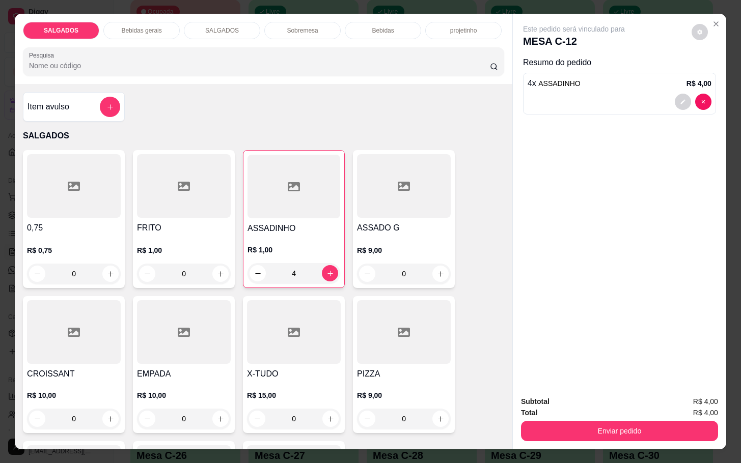
click at [332, 270] on div "4" at bounding box center [293, 273] width 93 height 20
click at [330, 270] on button "increase-product-quantity" at bounding box center [330, 273] width 16 height 16
click at [330, 270] on button "increase-product-quantity" at bounding box center [330, 274] width 16 height 16
type input "6"
click at [136, 27] on p "Bebidas gerais" at bounding box center [141, 30] width 40 height 8
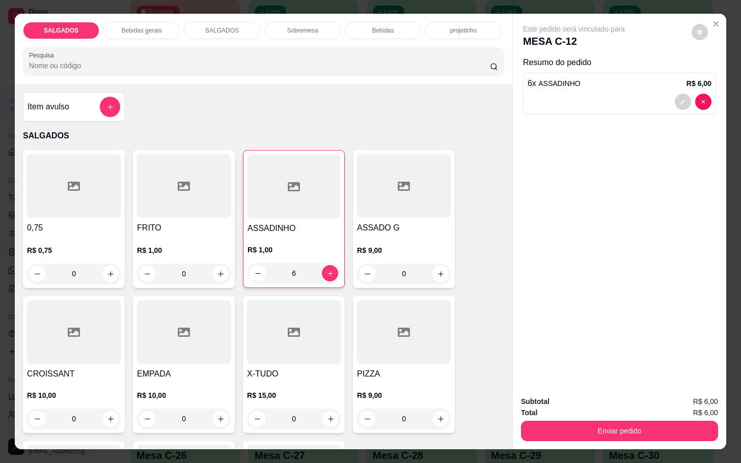
scroll to position [24, 0]
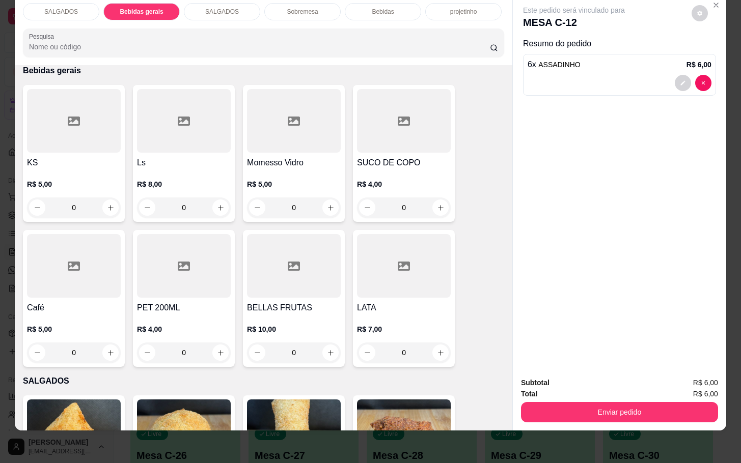
click at [83, 3] on div "SALGADOS" at bounding box center [61, 11] width 76 height 17
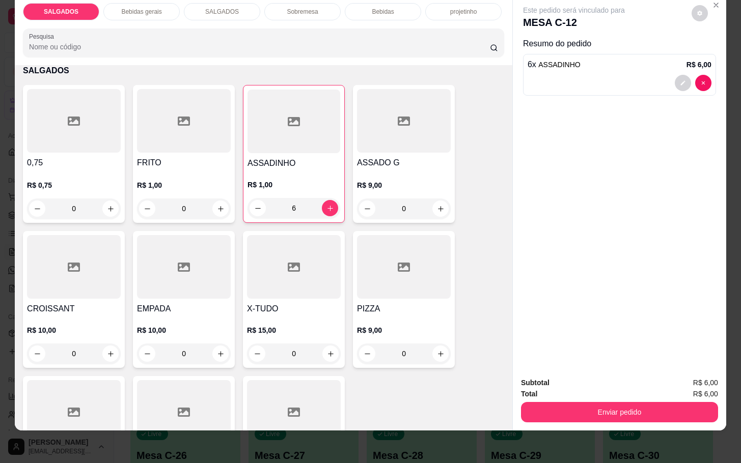
click at [396, 143] on div "ASSADO G R$ 9,00 0" at bounding box center [404, 154] width 102 height 138
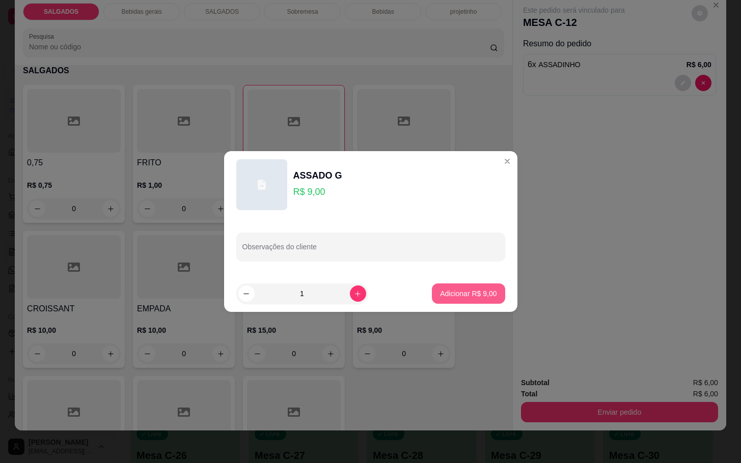
click at [463, 292] on p "Adicionar R$ 9,00" at bounding box center [468, 294] width 57 height 10
type input "1"
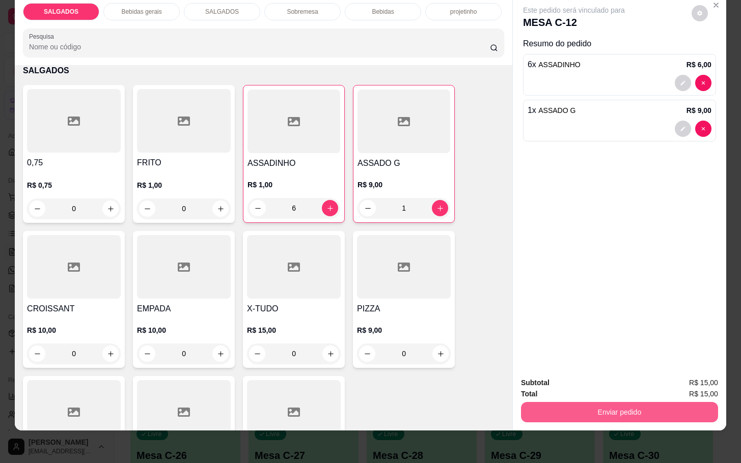
click at [591, 404] on button "Enviar pedido" at bounding box center [619, 412] width 197 height 20
click at [678, 372] on button "Enviar pedido" at bounding box center [690, 376] width 58 height 19
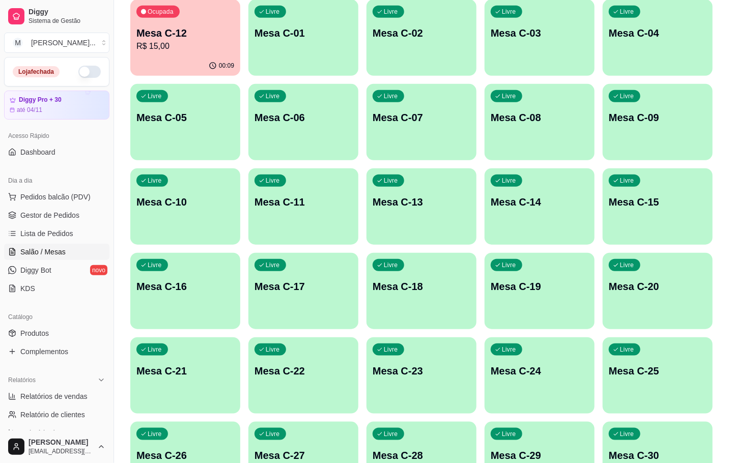
click at [312, 374] on p "Mesa C-22" at bounding box center [304, 371] width 98 height 14
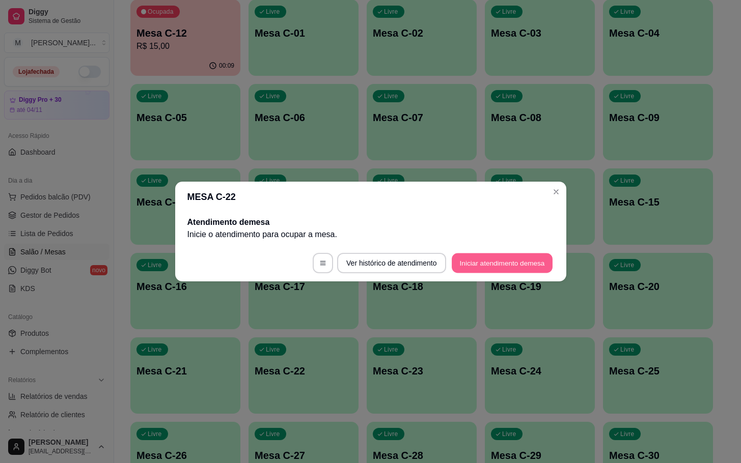
click at [495, 263] on button "Iniciar atendimento de mesa" at bounding box center [502, 264] width 101 height 20
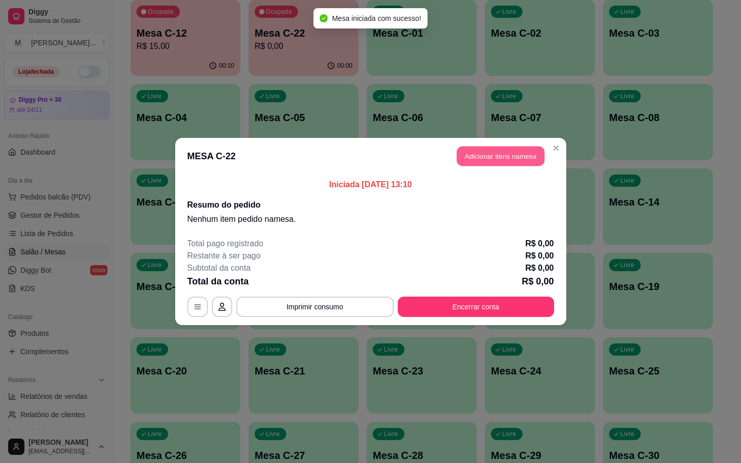
click at [467, 167] on header "MESA C-22 Adicionar itens na mesa" at bounding box center [370, 156] width 391 height 37
click at [471, 157] on button "Adicionar itens na mesa" at bounding box center [501, 157] width 88 height 20
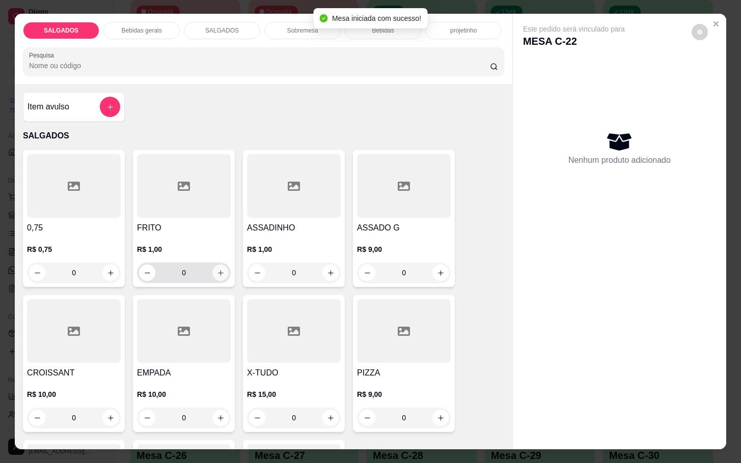
click at [217, 269] on icon "increase-product-quantity" at bounding box center [221, 273] width 8 height 8
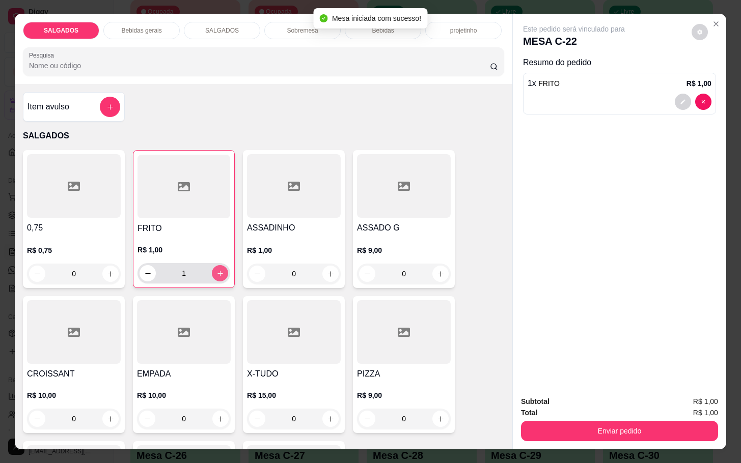
click at [216, 270] on icon "increase-product-quantity" at bounding box center [220, 274] width 8 height 8
click at [217, 265] on button "increase-product-quantity" at bounding box center [220, 273] width 16 height 16
click at [216, 270] on icon "increase-product-quantity" at bounding box center [220, 274] width 8 height 8
type input "4"
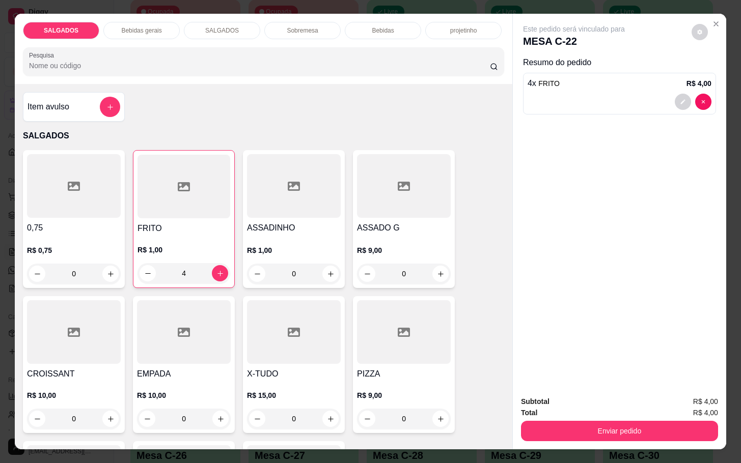
click at [157, 32] on div "Bebidas gerais" at bounding box center [141, 30] width 76 height 17
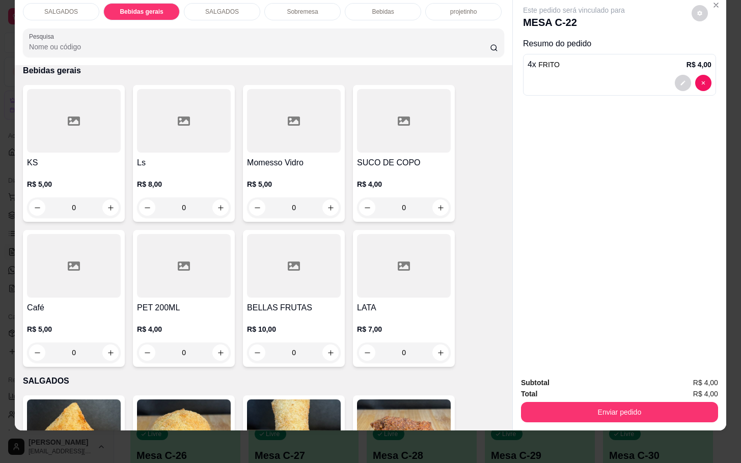
drag, startPoint x: 366, startPoint y: 202, endPoint x: 367, endPoint y: 227, distance: 25.0
click at [366, 209] on div "KS R$ 5,00 0 Ls R$ 8,00 0 Momesso Vidro R$ 5,00 0 SUCO DE COPO R$ 4,00 0 Café R…" at bounding box center [263, 226] width 481 height 282
click at [315, 124] on div at bounding box center [294, 121] width 94 height 64
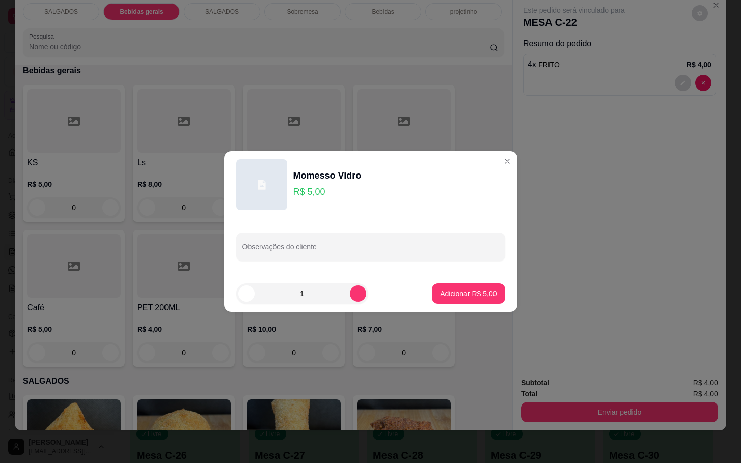
click at [451, 280] on section "Momesso Vidro R$ 5,00 Observações do cliente 1 Adicionar R$ 5,00" at bounding box center [370, 231] width 293 height 161
drag, startPoint x: 462, startPoint y: 310, endPoint x: 483, endPoint y: 310, distance: 20.9
click at [463, 310] on footer "1 Adicionar R$ 5,00" at bounding box center [370, 293] width 293 height 37
click at [483, 298] on p "Adicionar R$ 5,00" at bounding box center [468, 294] width 57 height 10
type input "1"
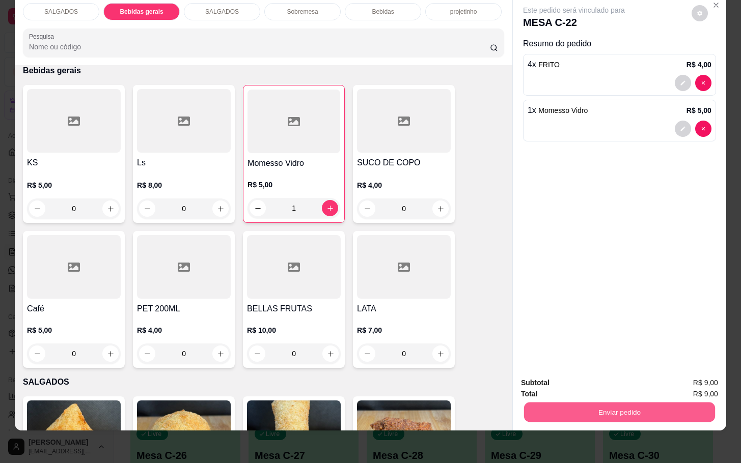
click at [567, 406] on button "Enviar pedido" at bounding box center [619, 412] width 191 height 20
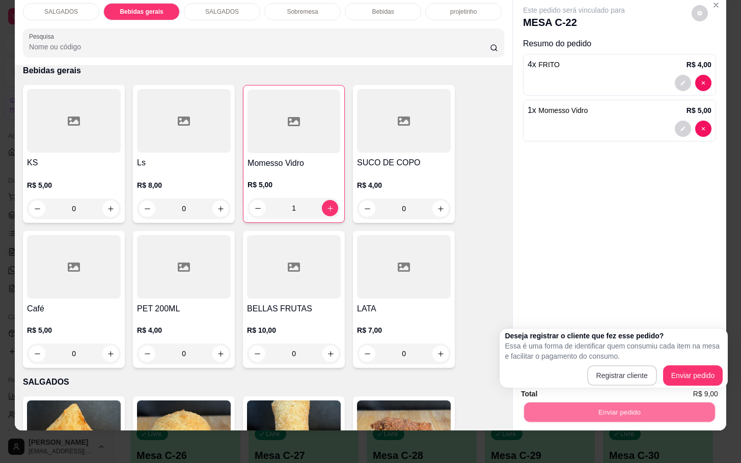
click at [658, 370] on div "Registrar cliente Enviar pedido" at bounding box center [614, 376] width 218 height 20
click at [664, 373] on div "Registrar cliente Enviar pedido" at bounding box center [614, 376] width 218 height 20
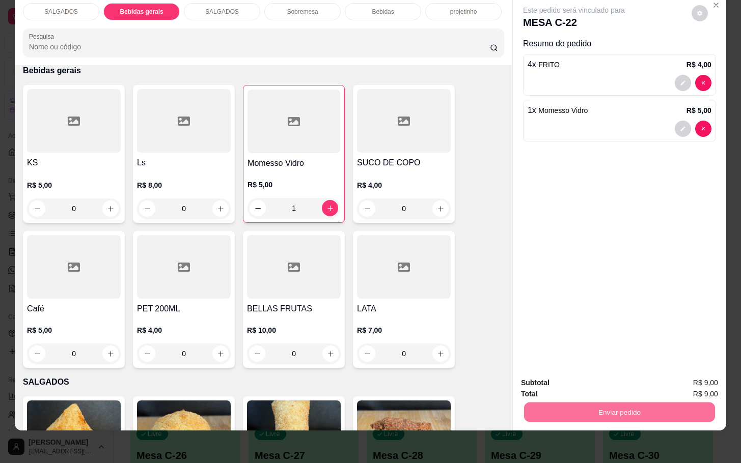
click at [667, 374] on button "Enviar pedido" at bounding box center [690, 376] width 56 height 19
click at [660, 388] on div "Total R$ 9,00" at bounding box center [619, 393] width 197 height 11
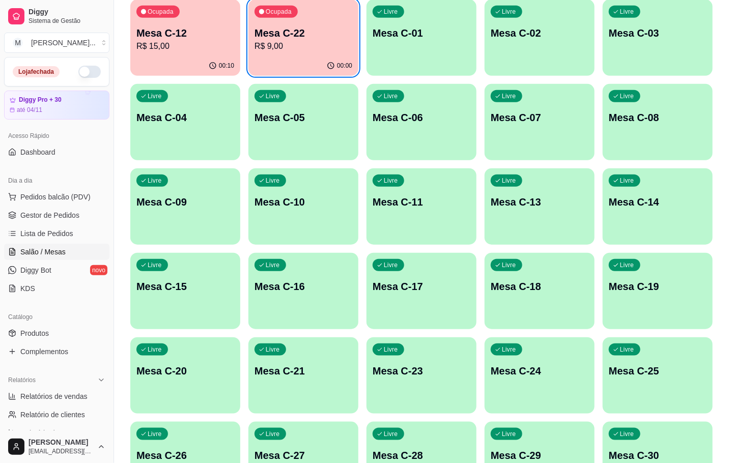
click at [228, 36] on p "Mesa C-12" at bounding box center [185, 33] width 98 height 14
click at [284, 29] on p "Mesa C-22" at bounding box center [304, 33] width 98 height 14
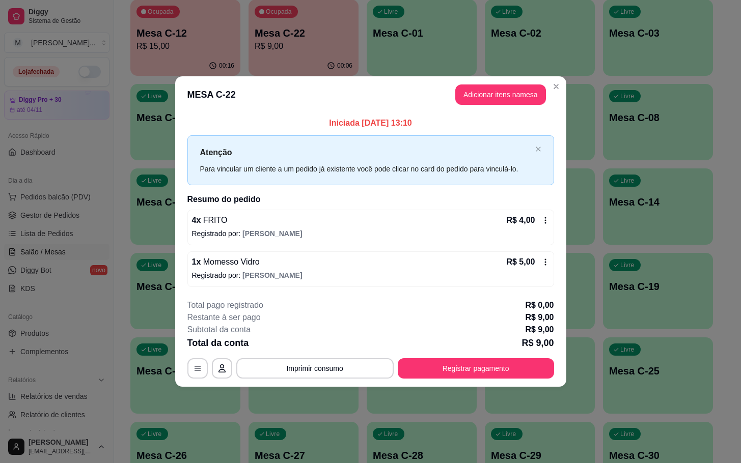
click at [434, 382] on footer "**********" at bounding box center [370, 339] width 391 height 96
click at [431, 362] on button "Registrar pagamento" at bounding box center [476, 368] width 152 height 20
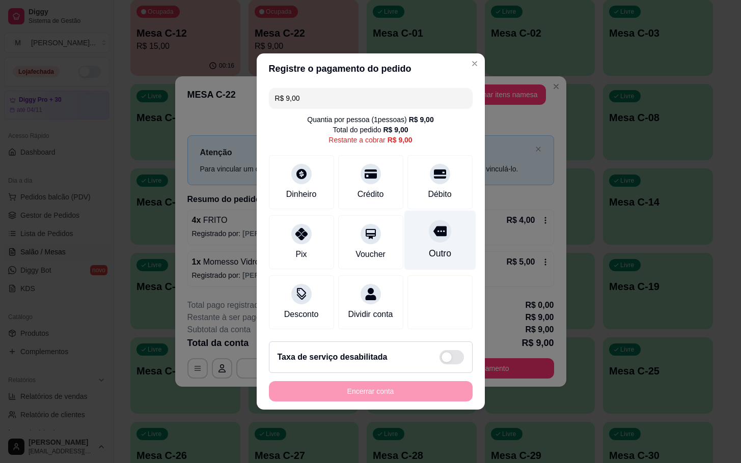
click at [404, 240] on div "Outro" at bounding box center [440, 241] width 72 height 60
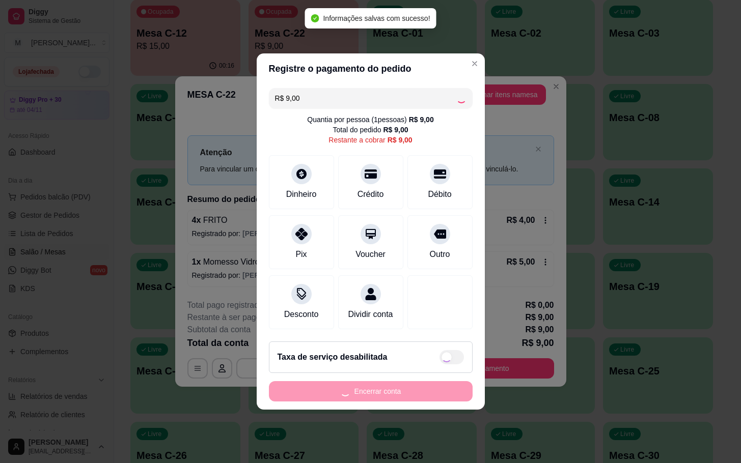
type input "R$ 0,00"
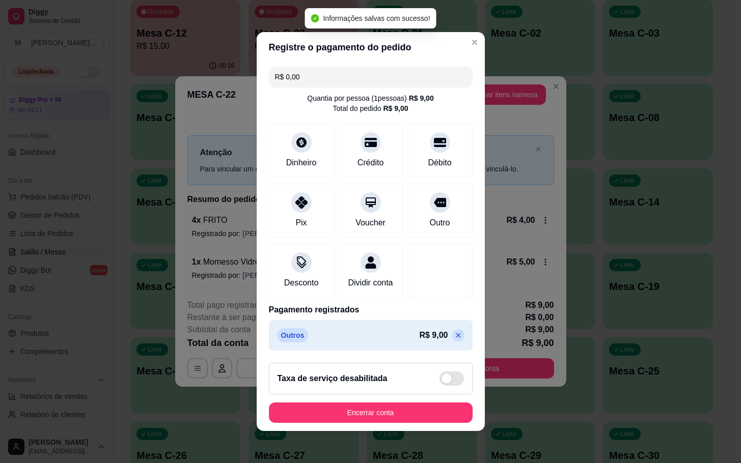
drag, startPoint x: 345, startPoint y: 408, endPoint x: 353, endPoint y: 413, distance: 9.3
click at [353, 413] on footer "Taxa de serviço desabilitada Encerrar conta" at bounding box center [371, 393] width 228 height 76
click at [356, 421] on button "Encerrar conta" at bounding box center [371, 413] width 198 height 20
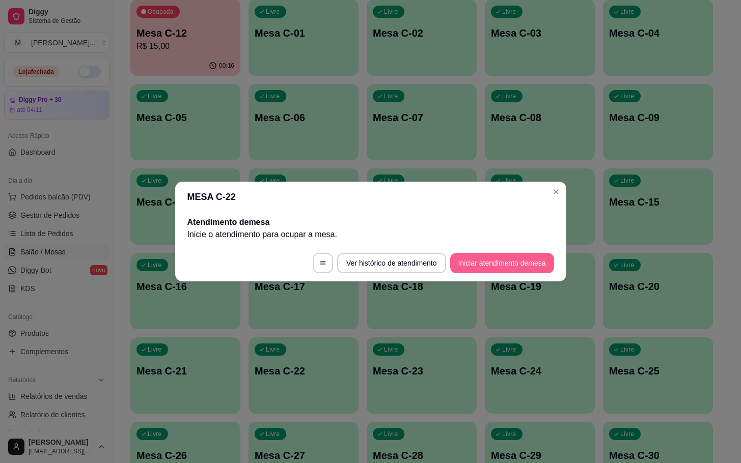
click at [457, 257] on button "Iniciar atendimento de mesa" at bounding box center [502, 263] width 104 height 20
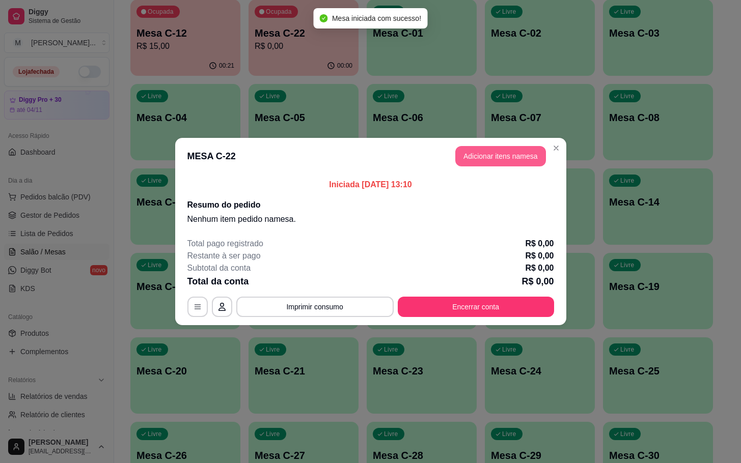
click at [504, 153] on button "Adicionar itens na mesa" at bounding box center [500, 156] width 91 height 20
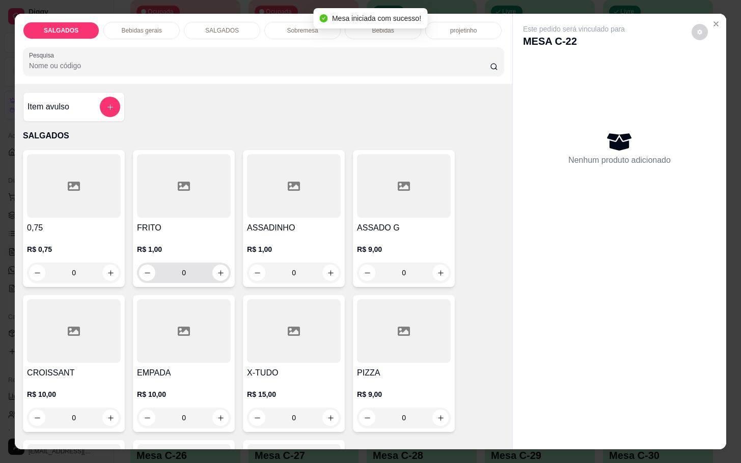
click at [194, 266] on input "0" at bounding box center [183, 273] width 57 height 20
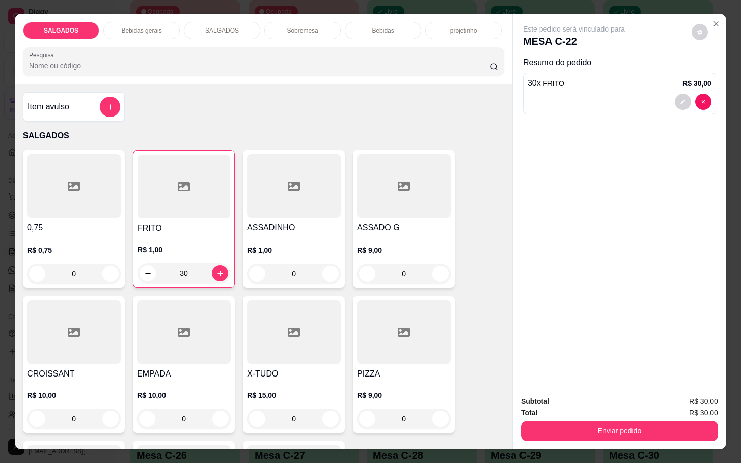
type input "30"
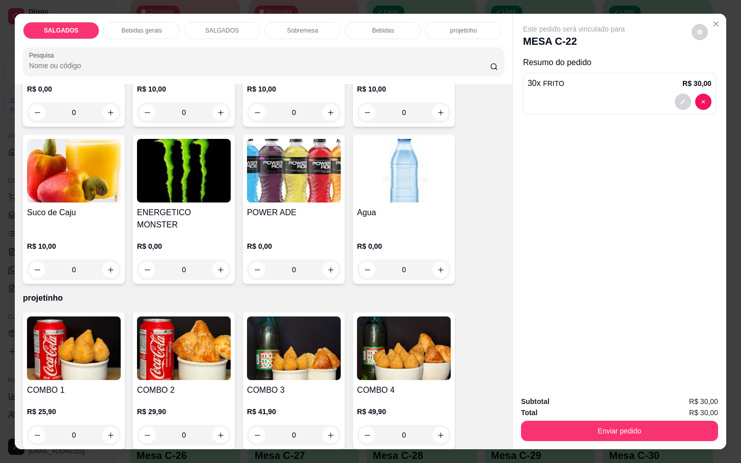
scroll to position [0, 0]
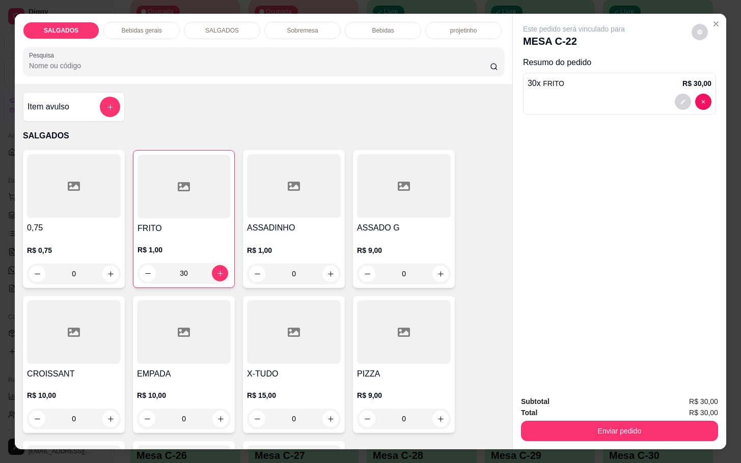
click at [144, 14] on div "SALGADOS Bebidas gerais SALGADOS Sobremesa Bebidas projetinho Pesquisa" at bounding box center [263, 49] width 497 height 70
click at [150, 22] on div "Bebidas gerais" at bounding box center [141, 30] width 76 height 17
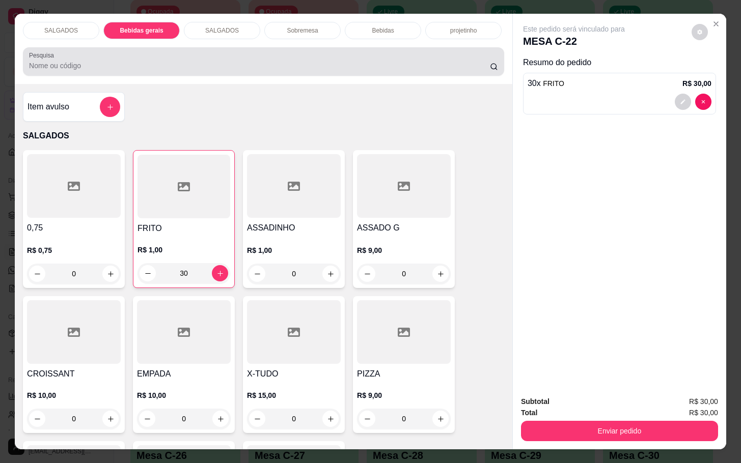
scroll to position [24, 0]
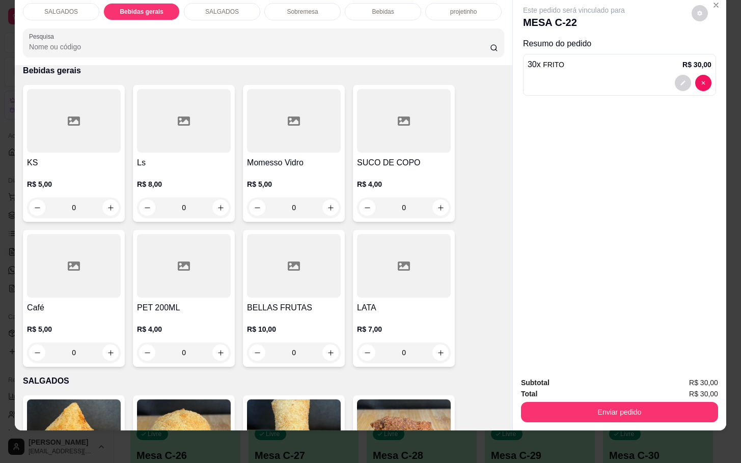
click at [164, 127] on div at bounding box center [184, 121] width 94 height 64
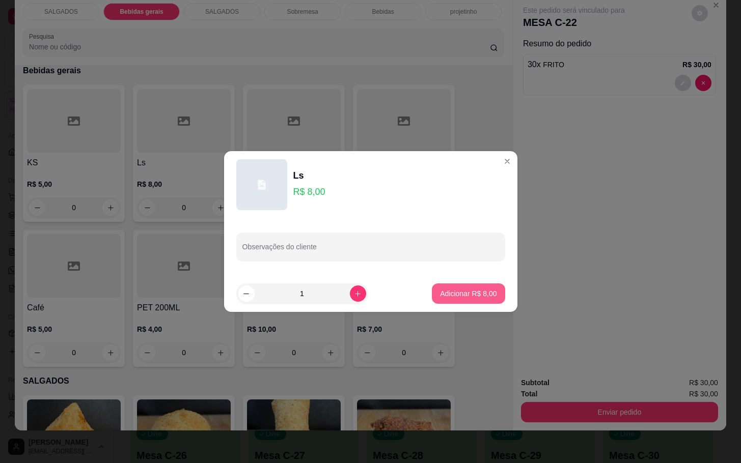
click at [457, 298] on button "Adicionar R$ 8,00" at bounding box center [468, 294] width 73 height 20
type input "1"
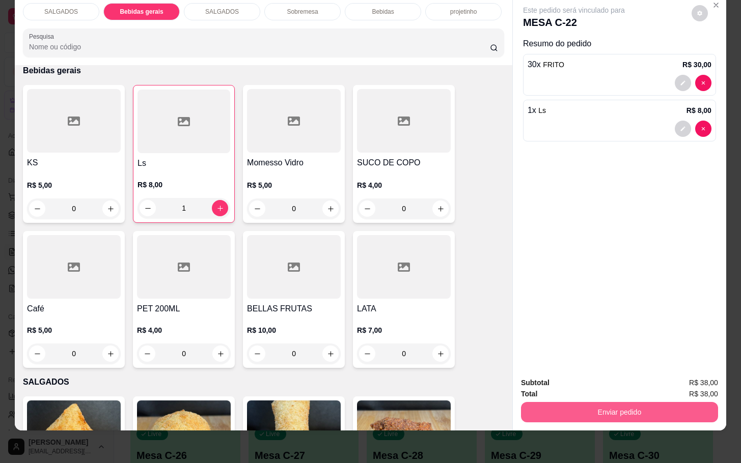
click at [624, 408] on button "Enviar pedido" at bounding box center [619, 412] width 197 height 20
click at [703, 379] on button "Enviar pedido" at bounding box center [690, 376] width 58 height 19
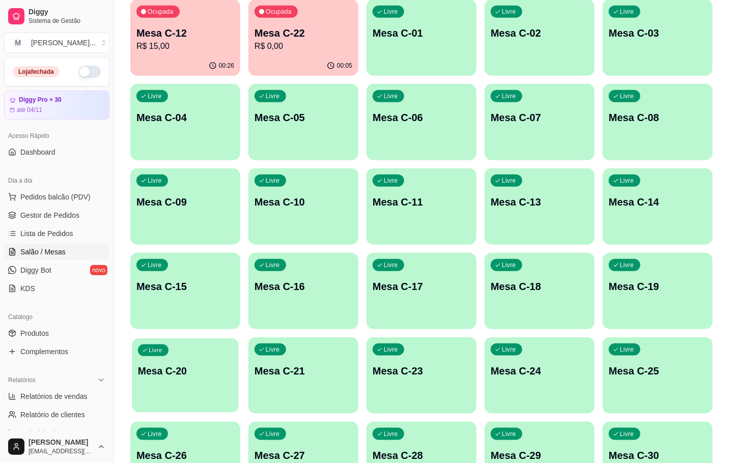
click at [191, 379] on div "Livre Mesa C-20" at bounding box center [185, 370] width 107 height 62
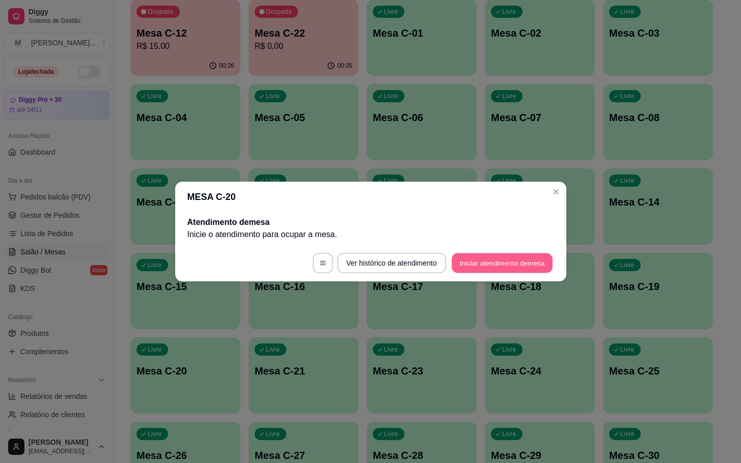
click at [502, 262] on button "Iniciar atendimento de mesa" at bounding box center [502, 264] width 101 height 20
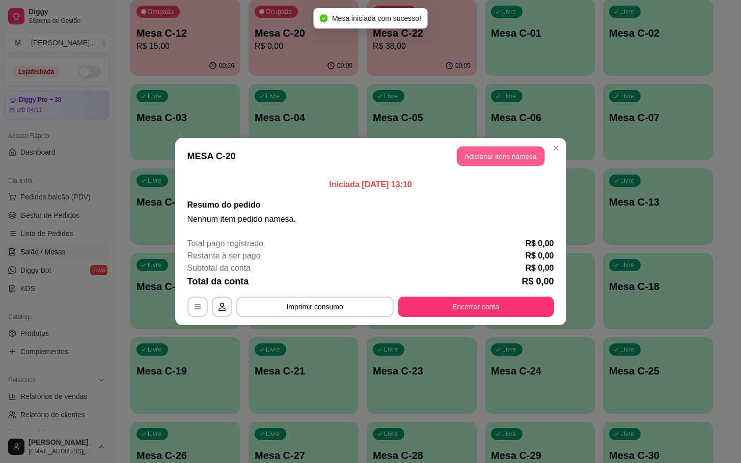
click at [490, 157] on button "Adicionar itens na mesa" at bounding box center [501, 157] width 88 height 20
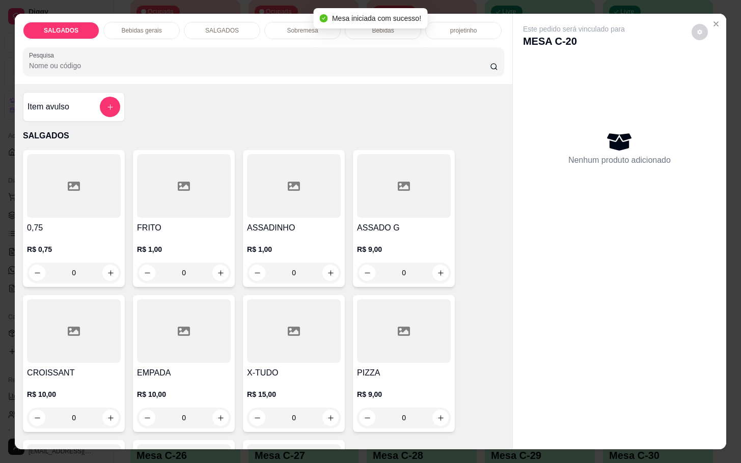
click at [482, 143] on div "Item avulso SALGADOS 0,75 R$ 0,75 0 FRITO R$ 1,00 0 ASSADINHO R$ 1,00 0 ASSADO …" at bounding box center [263, 266] width 497 height 365
click at [199, 269] on input "0" at bounding box center [183, 273] width 57 height 20
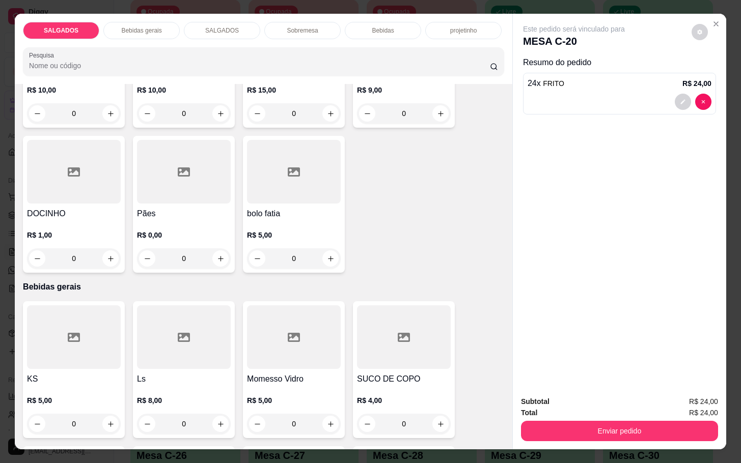
scroll to position [535, 0]
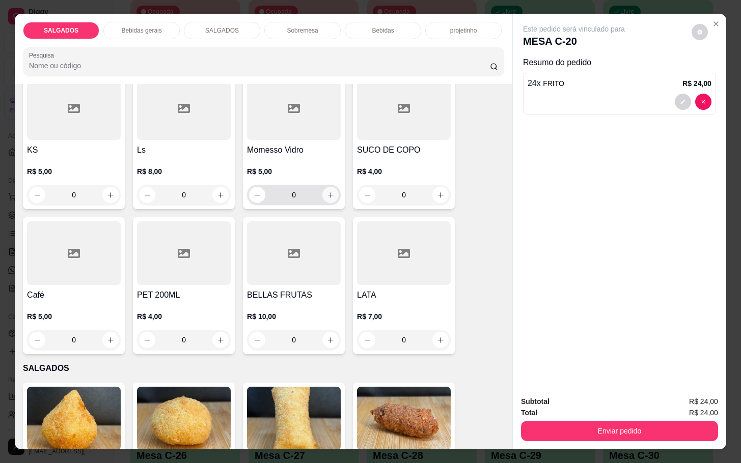
type input "24"
click at [324, 187] on button "increase-product-quantity" at bounding box center [331, 195] width 16 height 16
type input "1"
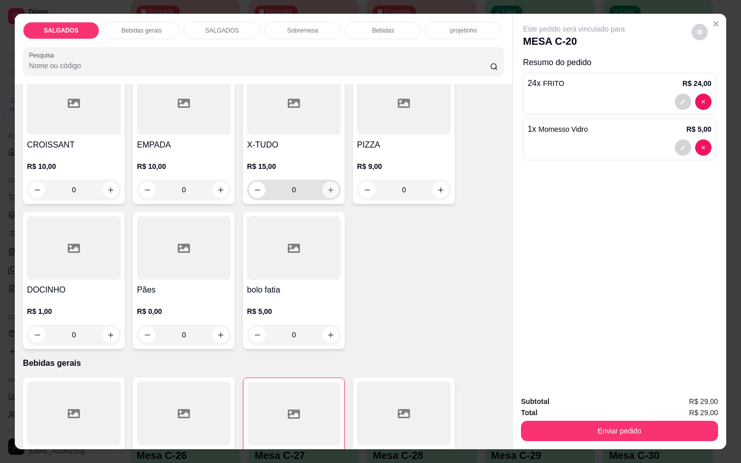
scroll to position [0, 0]
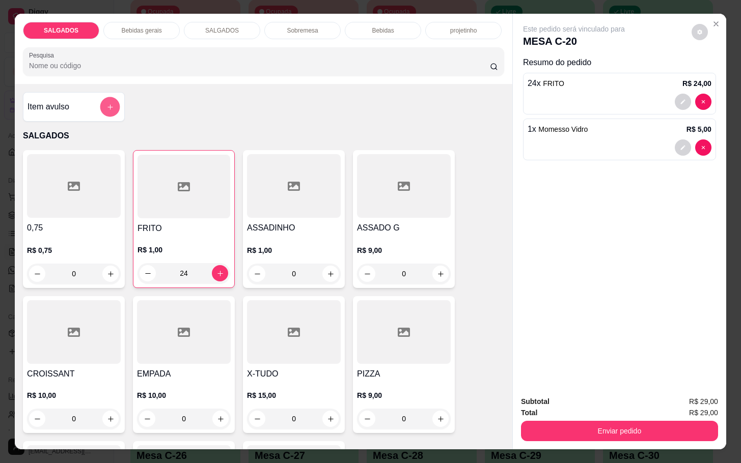
click at [92, 113] on div "Item avulso" at bounding box center [74, 107] width 102 height 30
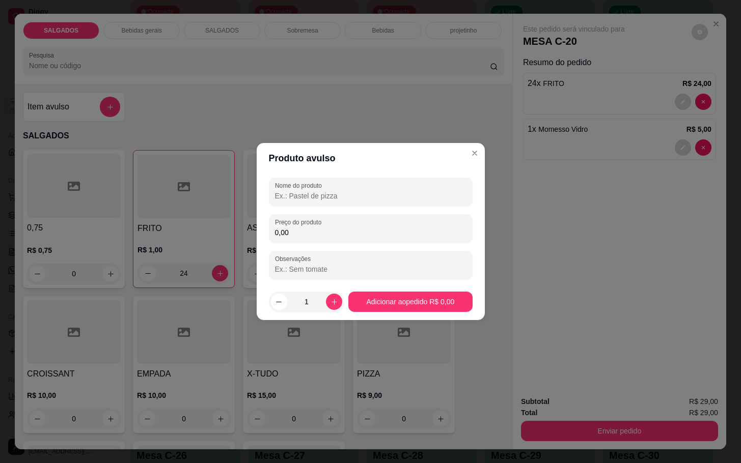
click at [360, 197] on input "Nome do produto" at bounding box center [370, 196] width 191 height 10
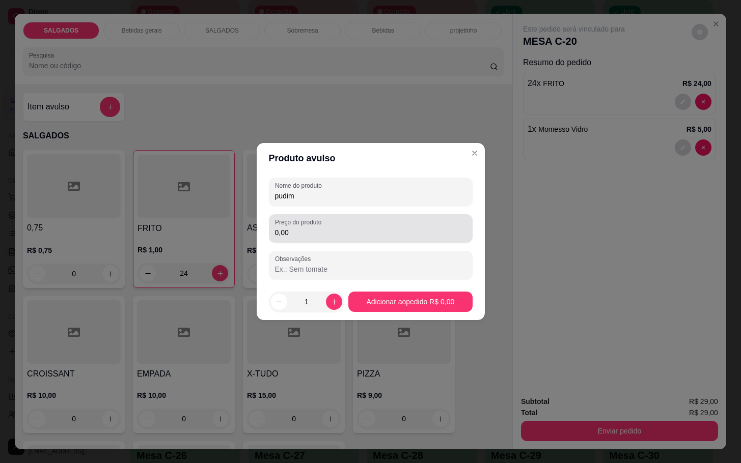
type input "pudim"
click at [381, 229] on input "0,00" at bounding box center [370, 233] width 191 height 10
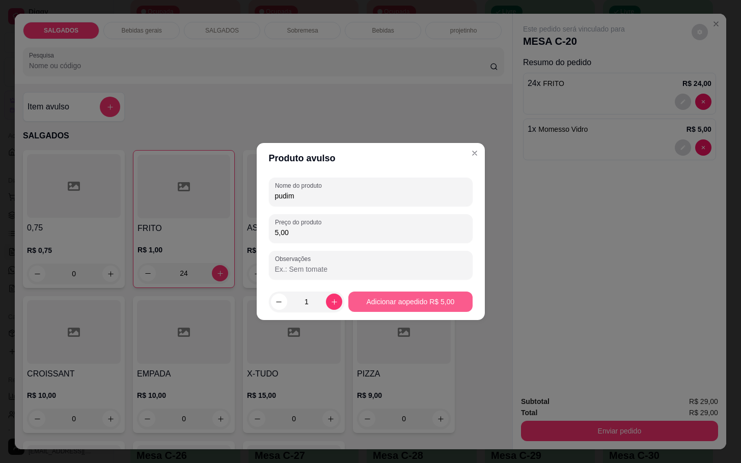
type input "5,00"
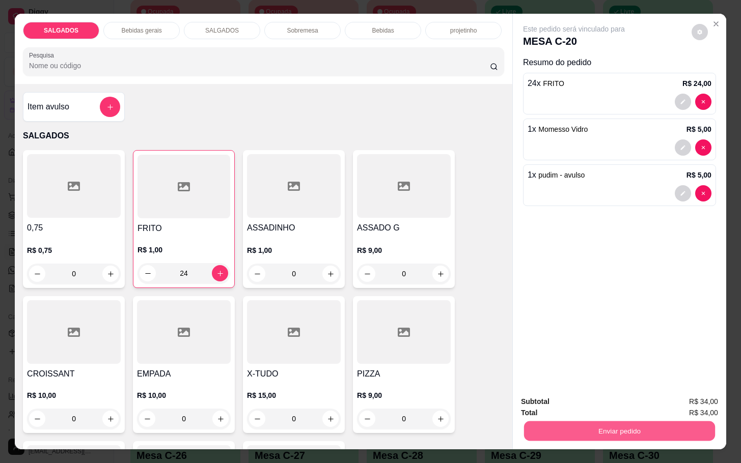
click at [627, 421] on button "Enviar pedido" at bounding box center [619, 431] width 191 height 20
click at [690, 392] on button "Enviar pedido" at bounding box center [690, 400] width 58 height 19
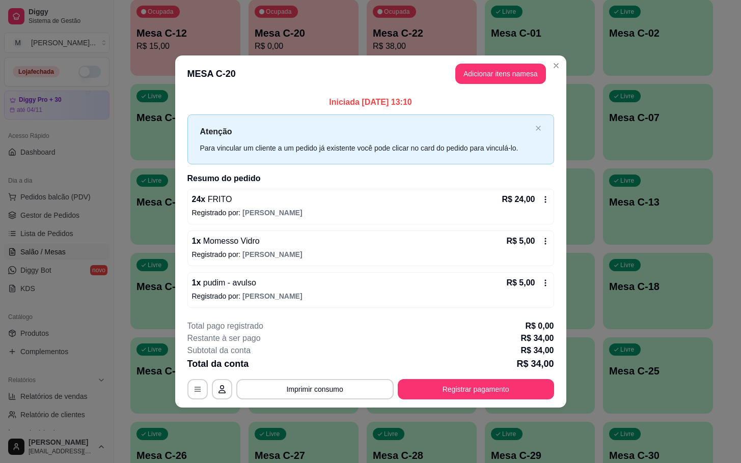
click at [540, 275] on div "1 x pudim - avulso R$ 5,00 Registrado por: [PERSON_NAME]" at bounding box center [370, 290] width 367 height 36
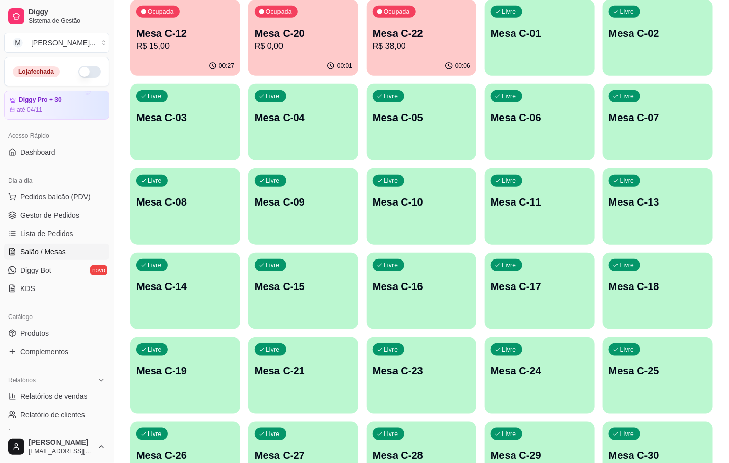
click at [414, 42] on p "R$ 38,00" at bounding box center [422, 46] width 98 height 12
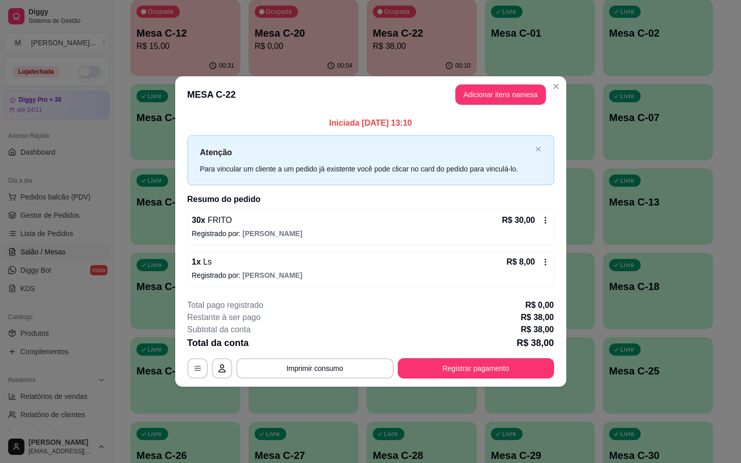
click at [468, 379] on footer "**********" at bounding box center [370, 339] width 391 height 96
click at [470, 365] on button "Registrar pagamento" at bounding box center [476, 368] width 156 height 20
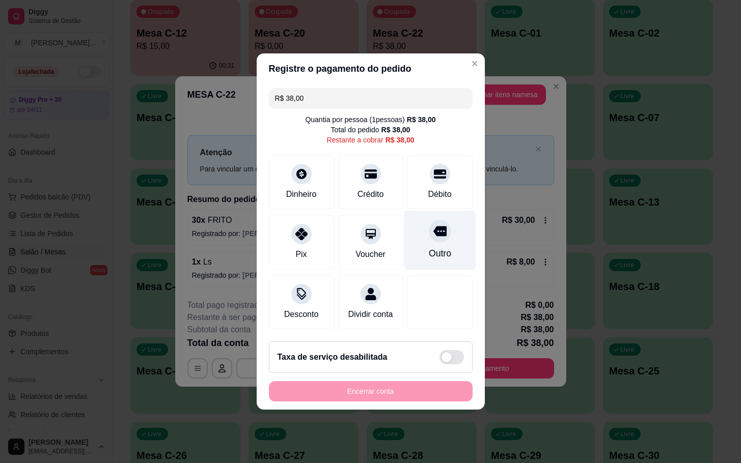
drag, startPoint x: 437, startPoint y: 256, endPoint x: 427, endPoint y: 255, distance: 10.7
click at [437, 255] on div "Outro" at bounding box center [440, 241] width 72 height 60
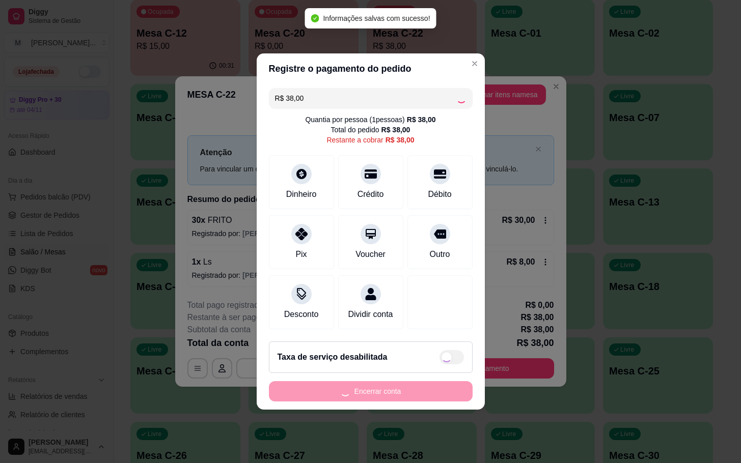
type input "R$ 0,00"
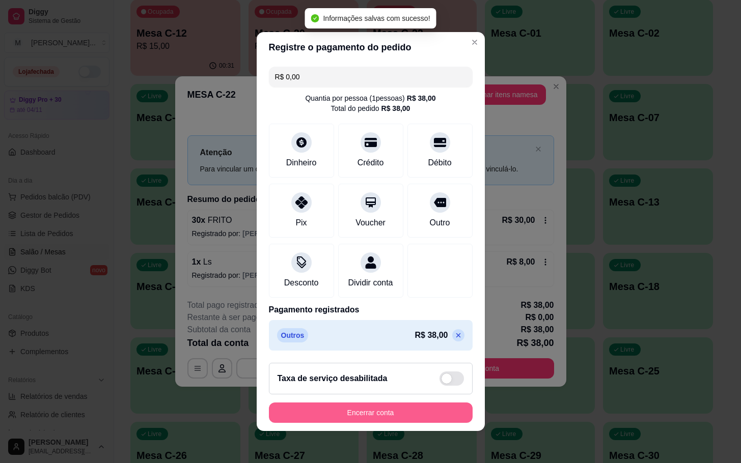
click at [388, 423] on button "Encerrar conta" at bounding box center [371, 413] width 204 height 20
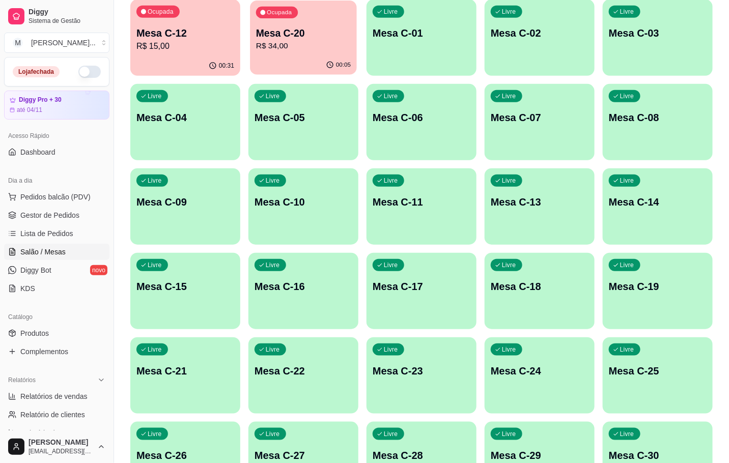
click at [290, 62] on div "00:05" at bounding box center [303, 64] width 107 height 19
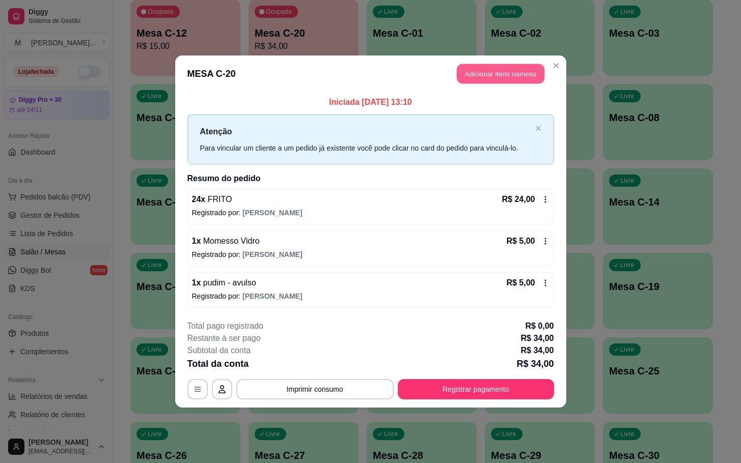
click at [492, 75] on button "Adicionar itens na mesa" at bounding box center [501, 74] width 88 height 20
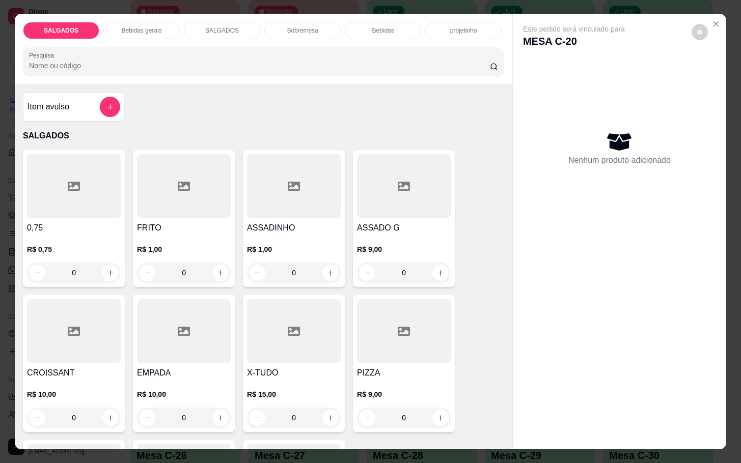
click at [196, 275] on input "0" at bounding box center [183, 273] width 57 height 20
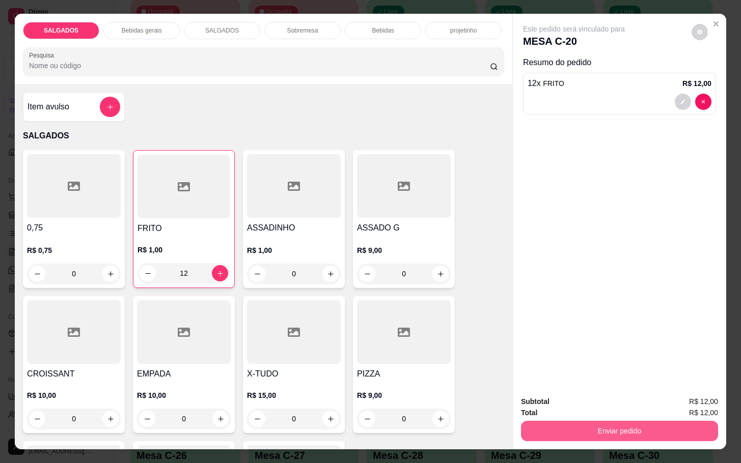
type input "12"
click at [630, 422] on button "Enviar pedido" at bounding box center [619, 431] width 191 height 20
click at [716, 402] on button "Enviar pedido" at bounding box center [690, 400] width 58 height 19
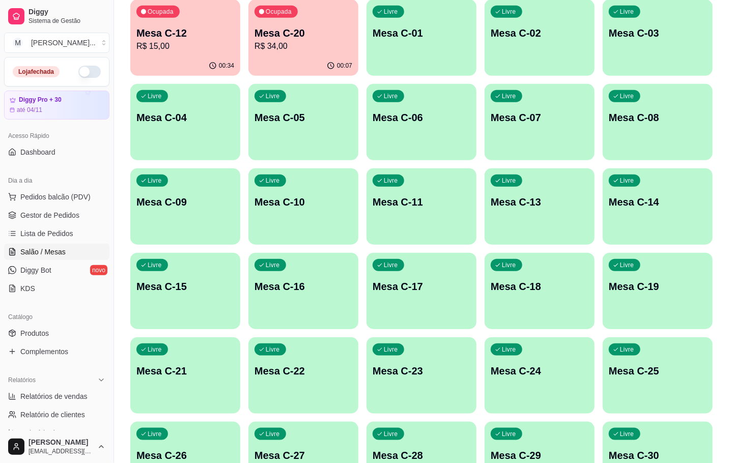
click at [153, 77] on div "Ocupada Mesa C-12 R$ 15,00 00:34 Ocupada Mesa C-20 R$ 34,00 00:07 Livre Mesa C-…" at bounding box center [421, 248] width 582 height 499
click at [147, 53] on div "Ocupada Mesa C-12 R$ 15,00" at bounding box center [185, 28] width 107 height 55
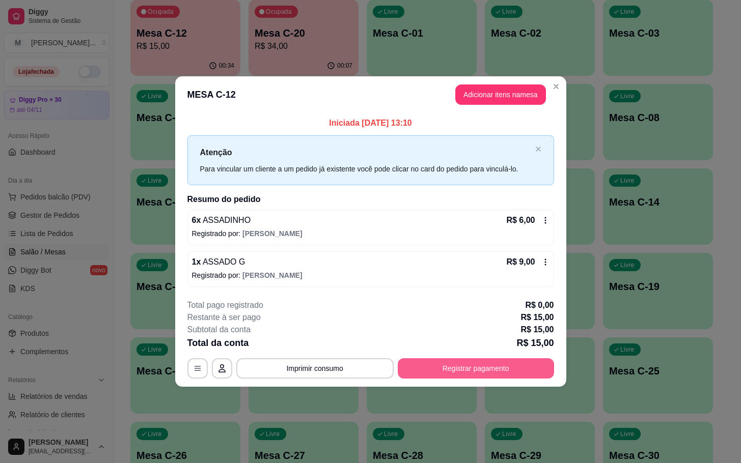
click at [434, 359] on button "Registrar pagamento" at bounding box center [476, 368] width 156 height 20
click at [474, 379] on footer "**********" at bounding box center [370, 339] width 391 height 96
click at [471, 375] on button "Registrar pagamento" at bounding box center [476, 368] width 152 height 20
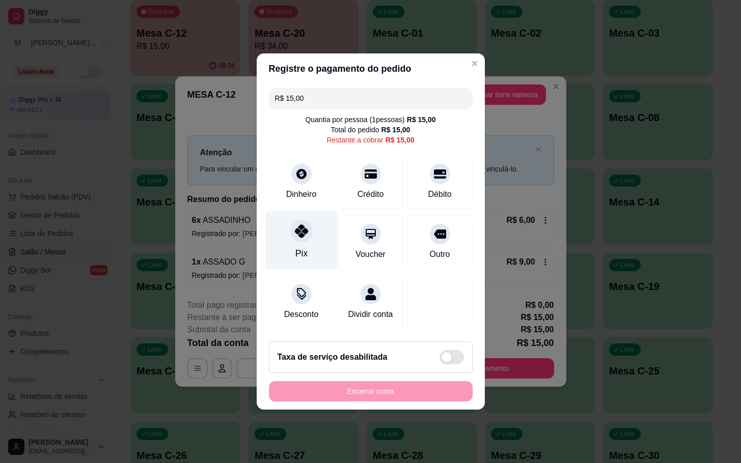
drag, startPoint x: 304, startPoint y: 231, endPoint x: 343, endPoint y: 266, distance: 52.6
click at [304, 231] on icon at bounding box center [300, 231] width 13 height 13
type input "R$ 0,00"
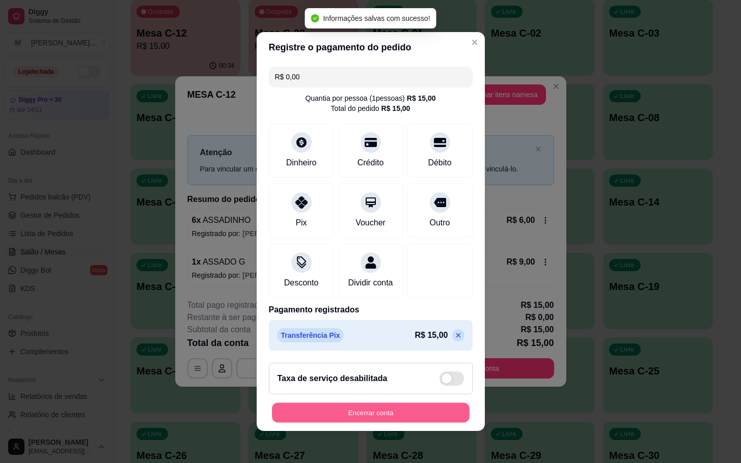
click at [371, 422] on button "Encerrar conta" at bounding box center [371, 413] width 198 height 20
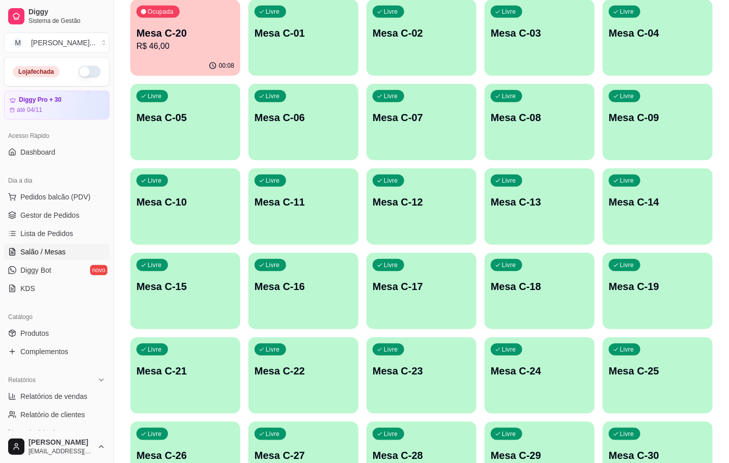
click at [217, 28] on p "Mesa C-20" at bounding box center [185, 33] width 98 height 14
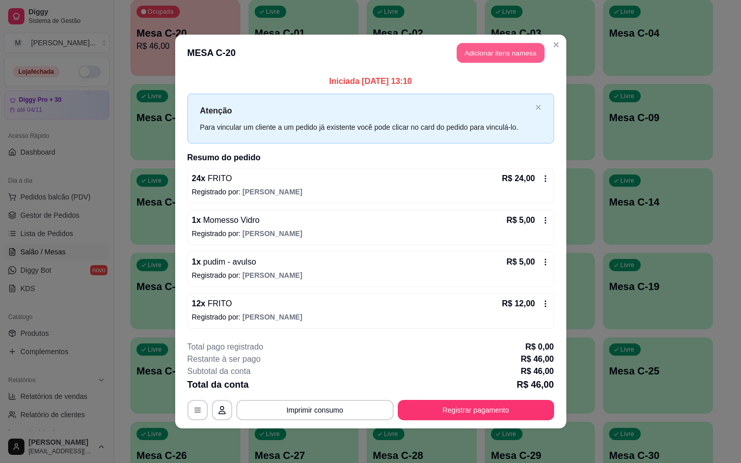
click at [524, 47] on button "Adicionar itens na mesa" at bounding box center [501, 53] width 88 height 20
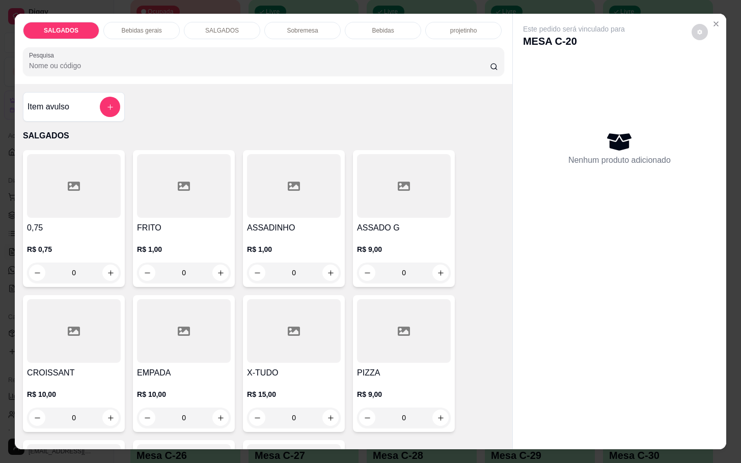
click at [141, 30] on div "Bebidas gerais" at bounding box center [141, 30] width 76 height 17
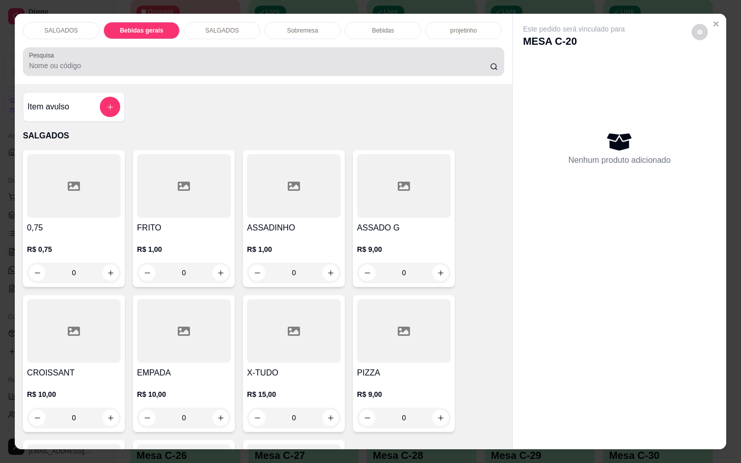
scroll to position [24, 0]
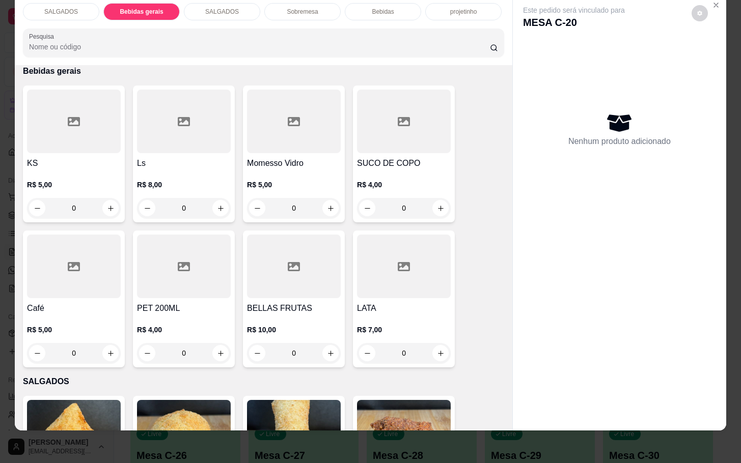
click at [298, 7] on div "Sobremesa" at bounding box center [302, 11] width 76 height 17
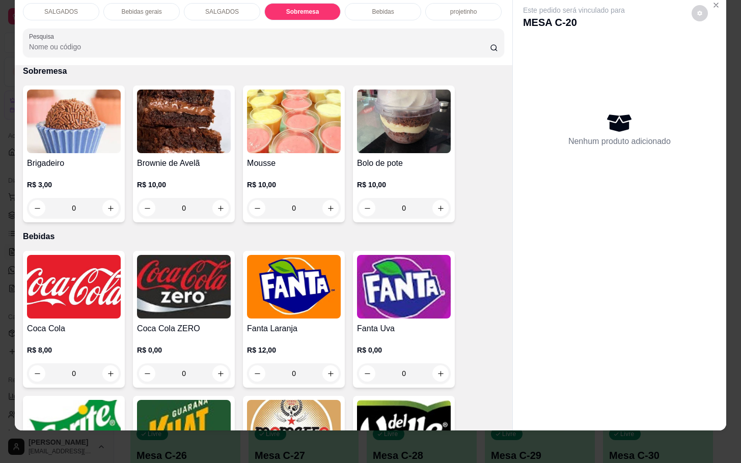
click at [89, 170] on div "R$ 3,00 0" at bounding box center [74, 194] width 94 height 49
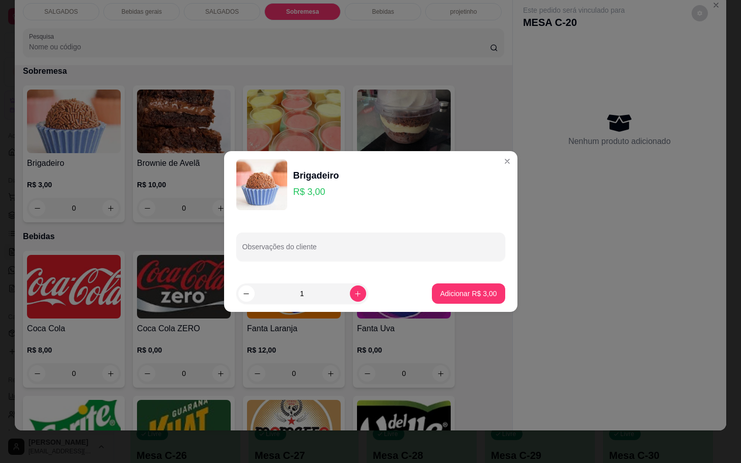
click at [483, 285] on button "Adicionar R$ 3,00" at bounding box center [468, 294] width 73 height 20
type input "1"
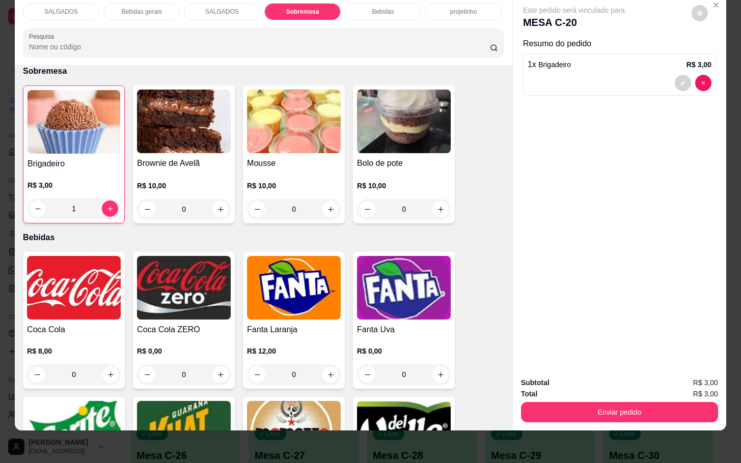
click at [628, 402] on button "Enviar pedido" at bounding box center [619, 412] width 197 height 20
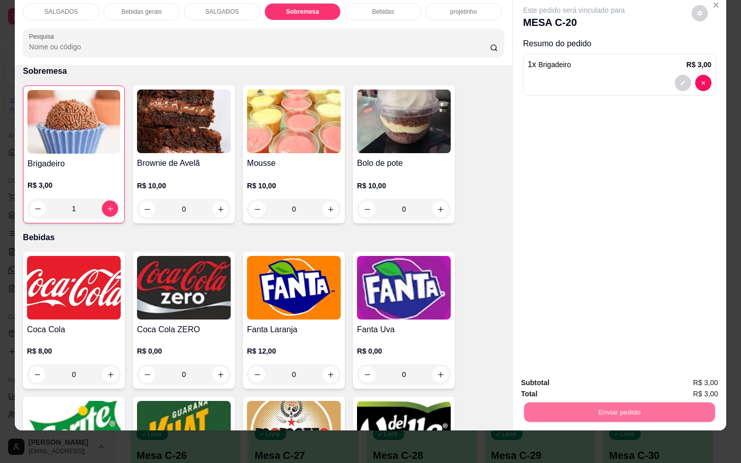
click at [670, 376] on button "Enviar pedido" at bounding box center [690, 376] width 56 height 19
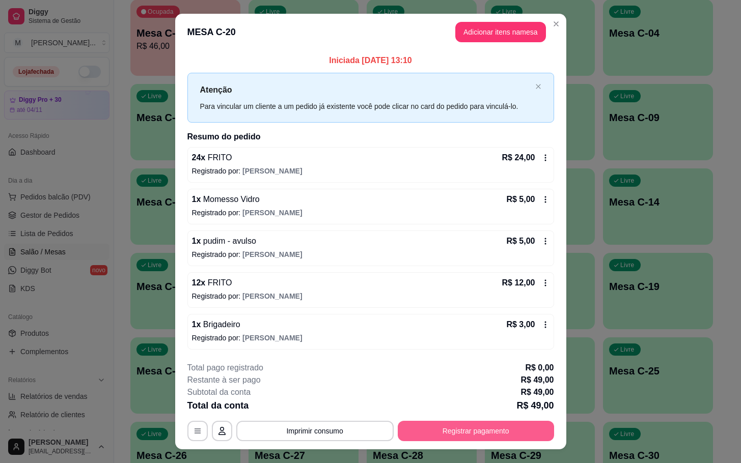
click at [440, 429] on button "Registrar pagamento" at bounding box center [476, 431] width 156 height 20
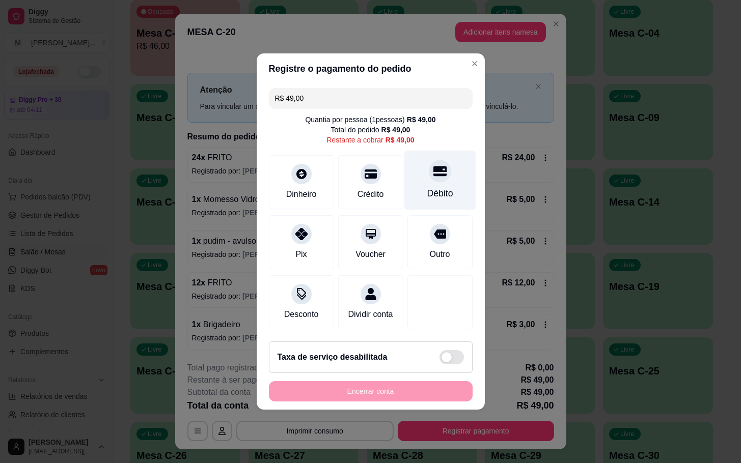
click at [435, 194] on div "Débito" at bounding box center [440, 181] width 72 height 60
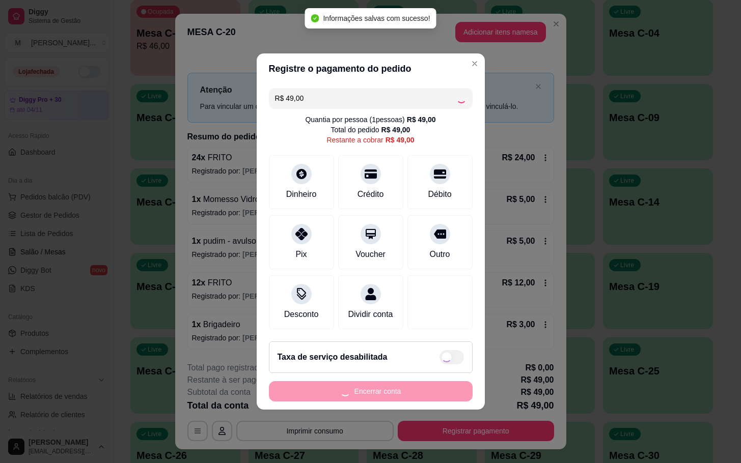
type input "R$ 0,00"
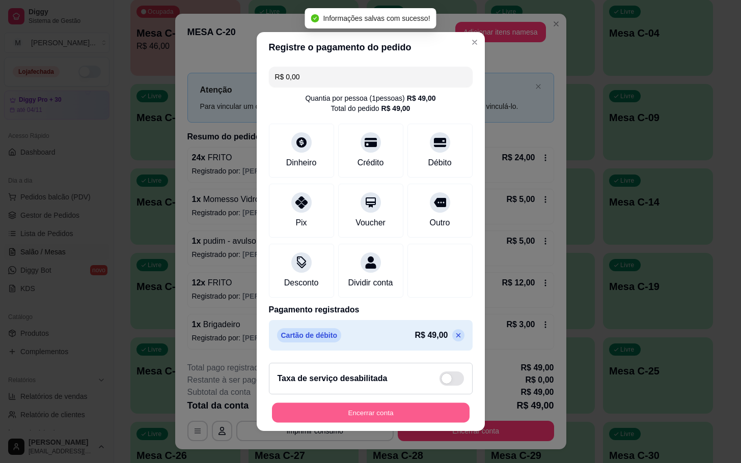
click at [390, 422] on button "Encerrar conta" at bounding box center [371, 413] width 198 height 20
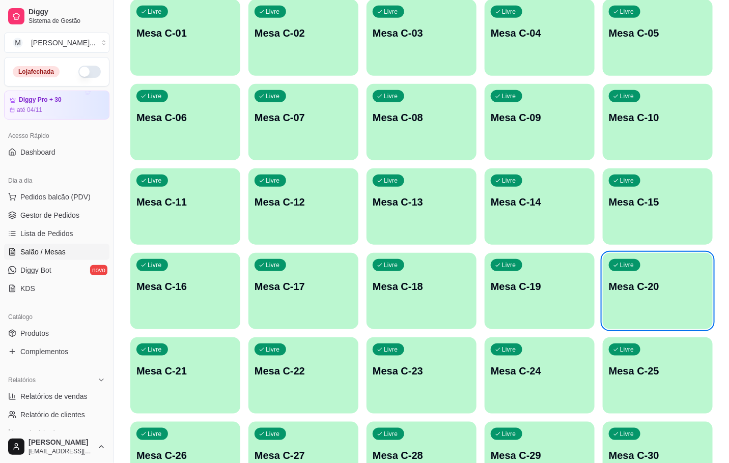
click at [328, 188] on div "Livre Mesa C-12" at bounding box center [303, 201] width 110 height 64
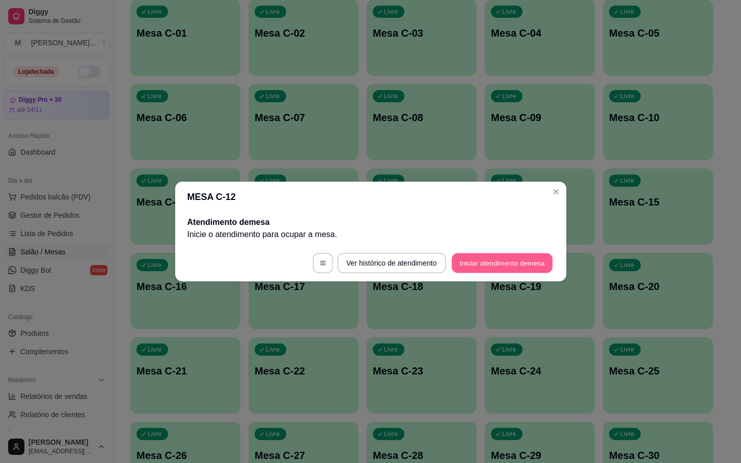
click at [463, 267] on button "Iniciar atendimento de mesa" at bounding box center [502, 264] width 101 height 20
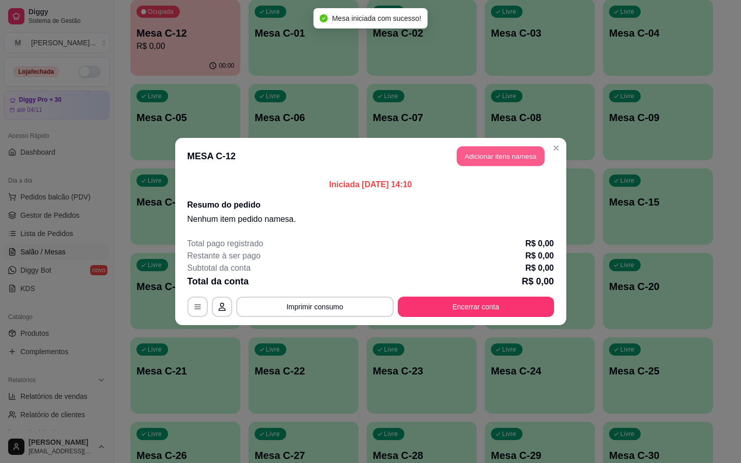
click at [532, 153] on button "Adicionar itens na mesa" at bounding box center [501, 157] width 88 height 20
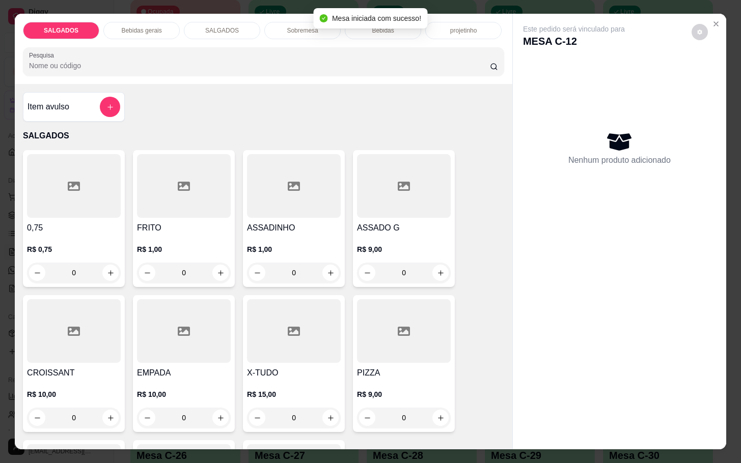
click at [381, 329] on div at bounding box center [404, 331] width 94 height 64
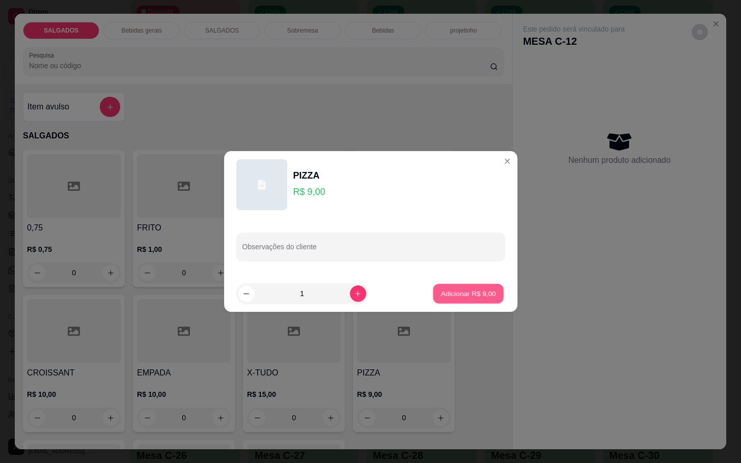
click at [473, 288] on button "Adicionar R$ 9,00" at bounding box center [468, 294] width 71 height 20
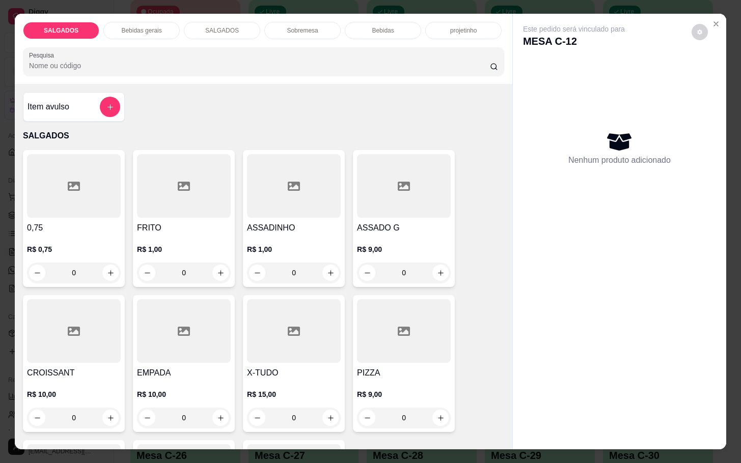
type input "1"
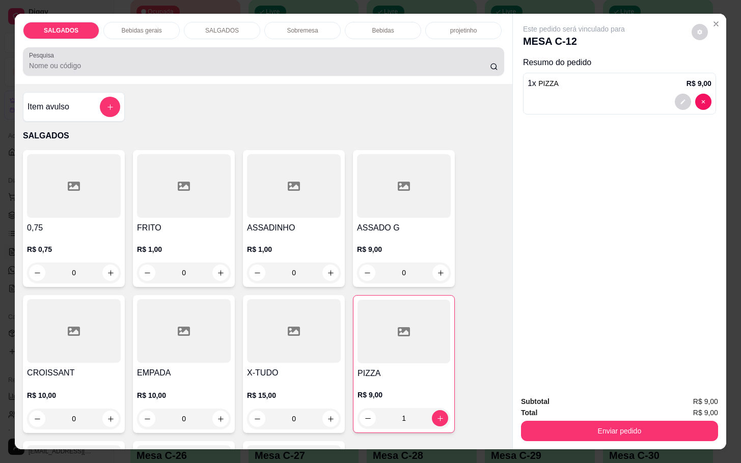
click at [163, 47] on div "Pesquisa" at bounding box center [263, 61] width 481 height 29
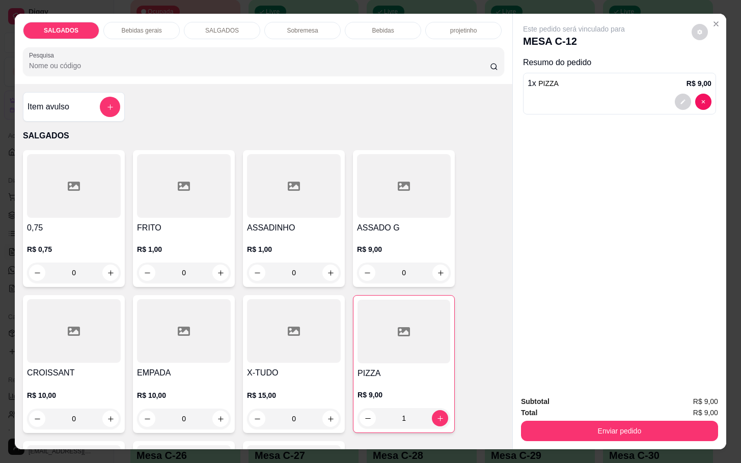
click at [132, 14] on div "SALGADOS Bebidas gerais SALGADOS Sobremesa Bebidas projetinho Pesquisa" at bounding box center [263, 49] width 497 height 70
click at [160, 26] on div "Bebidas gerais" at bounding box center [141, 30] width 76 height 17
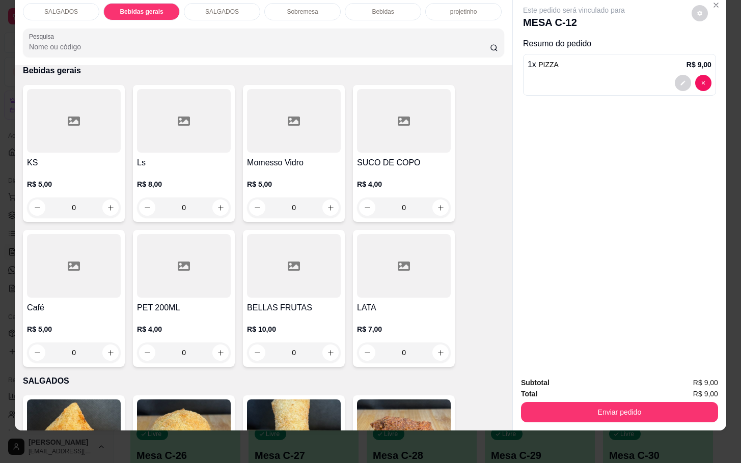
drag, startPoint x: 419, startPoint y: 159, endPoint x: 412, endPoint y: 162, distance: 7.3
click at [412, 169] on div "R$ 4,00 0" at bounding box center [404, 193] width 94 height 49
click at [483, 310] on footer "1 Adicionar R$ 4,00" at bounding box center [370, 293] width 293 height 37
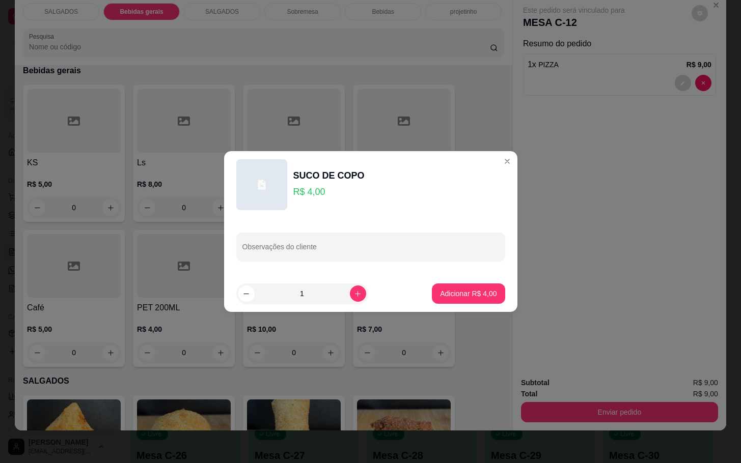
click at [485, 300] on button "Adicionar R$ 4,00" at bounding box center [468, 294] width 73 height 20
type input "1"
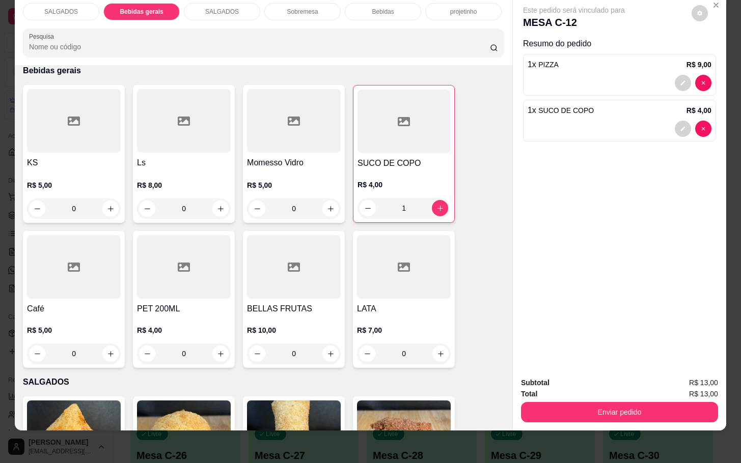
drag, startPoint x: 576, startPoint y: 414, endPoint x: 635, endPoint y: 405, distance: 60.3
click at [586, 411] on div "Subtotal R$ 13,00 Total R$ 13,00 Enviar pedido" at bounding box center [619, 400] width 213 height 62
click at [632, 402] on button "Enviar pedido" at bounding box center [619, 412] width 197 height 20
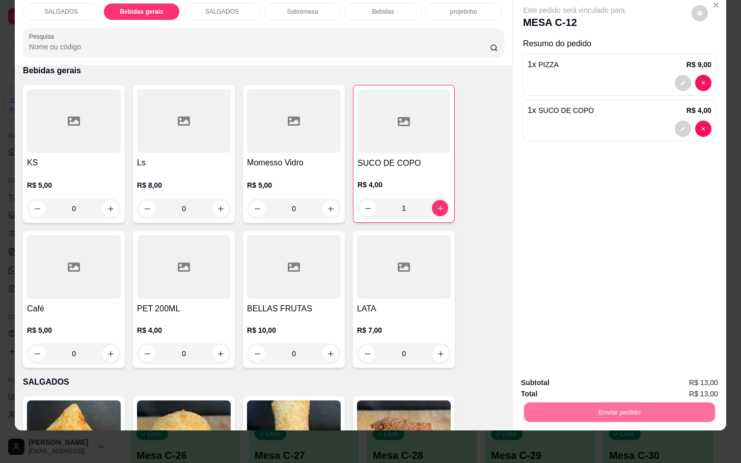
click at [702, 376] on button "Enviar pedido" at bounding box center [690, 376] width 58 height 19
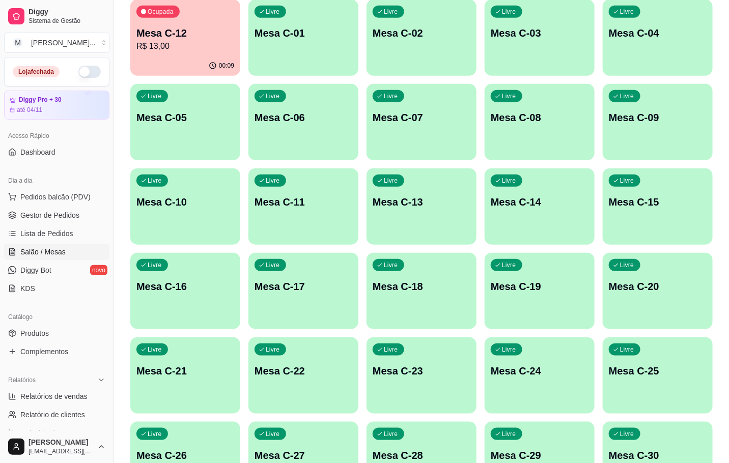
click at [227, 34] on p "Mesa C-12" at bounding box center [185, 33] width 98 height 14
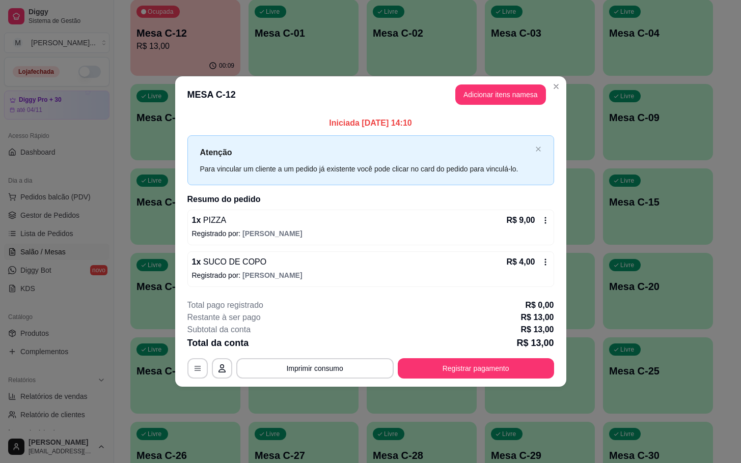
click at [542, 265] on icon at bounding box center [545, 262] width 8 height 8
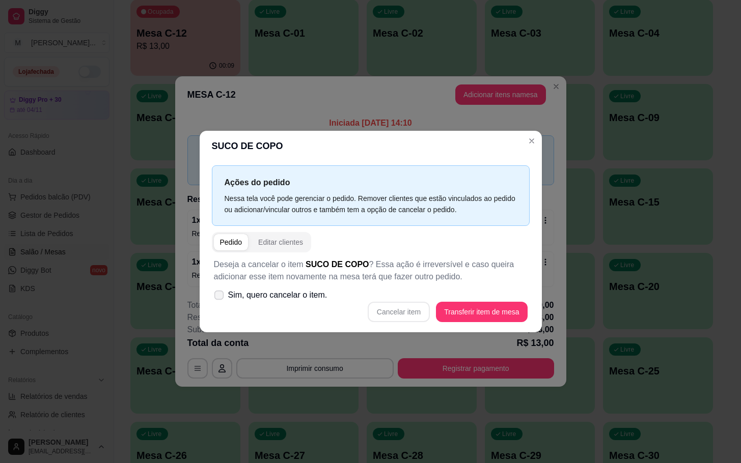
click at [306, 297] on span "Sim, quero cancelar o item." at bounding box center [277, 295] width 99 height 12
click at [220, 297] on input "Sim, quero cancelar o item." at bounding box center [216, 300] width 7 height 7
checkbox input "true"
click at [400, 309] on button "Cancelar item" at bounding box center [399, 312] width 61 height 20
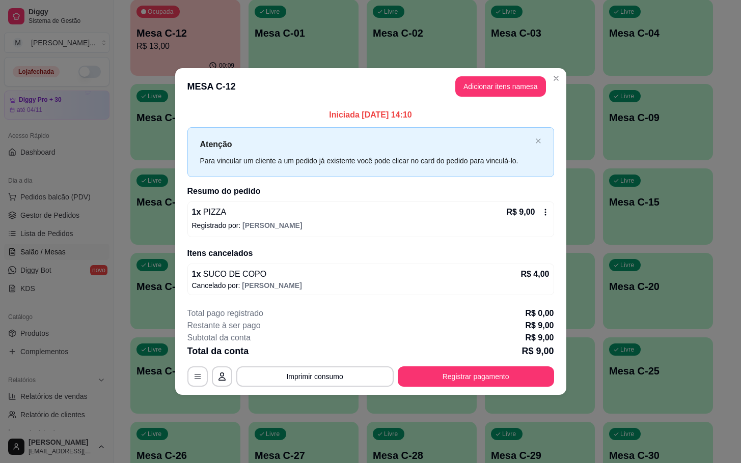
click at [544, 214] on icon at bounding box center [545, 212] width 8 height 8
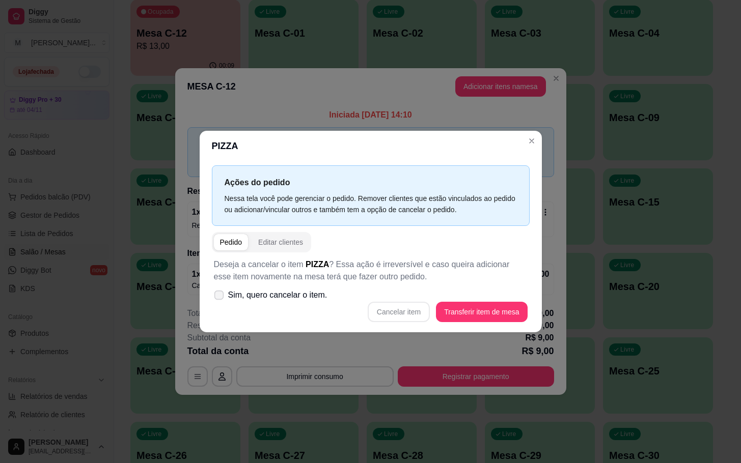
click at [294, 295] on span "Sim, quero cancelar o item." at bounding box center [277, 295] width 99 height 12
click at [220, 297] on input "Sim, quero cancelar o item." at bounding box center [216, 300] width 7 height 7
checkbox input "true"
click at [400, 312] on button "Cancelar item" at bounding box center [399, 312] width 61 height 20
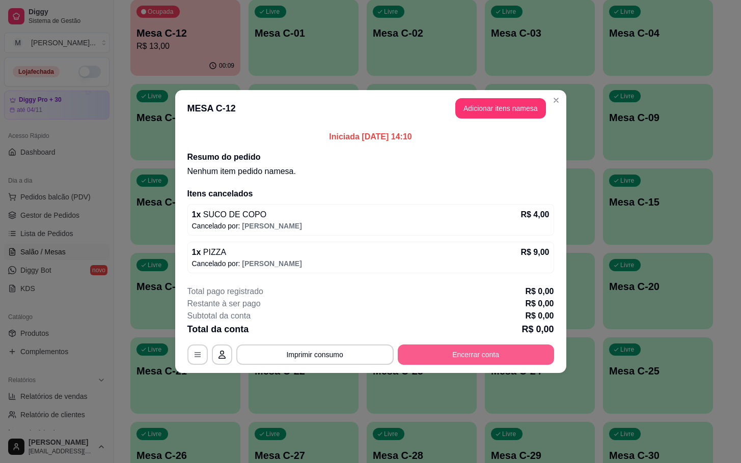
click at [423, 360] on button "Encerrar conta" at bounding box center [476, 355] width 156 height 20
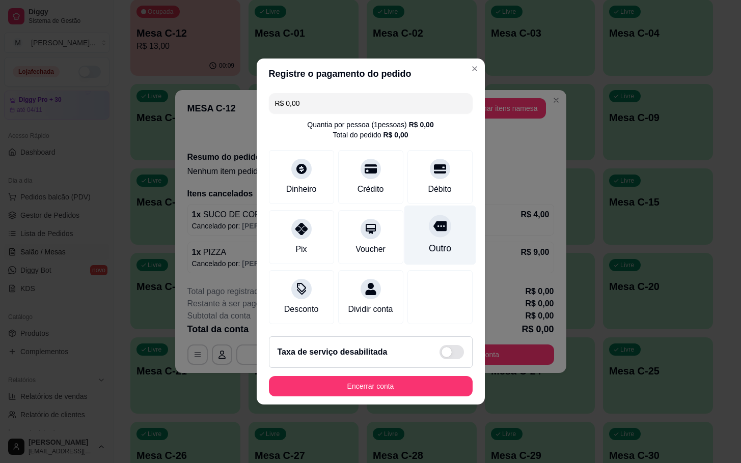
click at [414, 234] on div "Outro" at bounding box center [440, 236] width 72 height 60
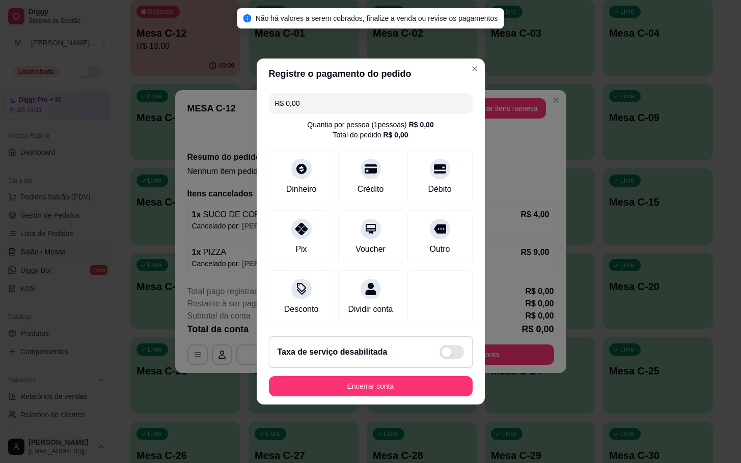
drag, startPoint x: 366, startPoint y: 408, endPoint x: 365, endPoint y: 403, distance: 5.1
click at [365, 405] on footer "Taxa de serviço desabilitada Encerrar conta" at bounding box center [371, 366] width 228 height 76
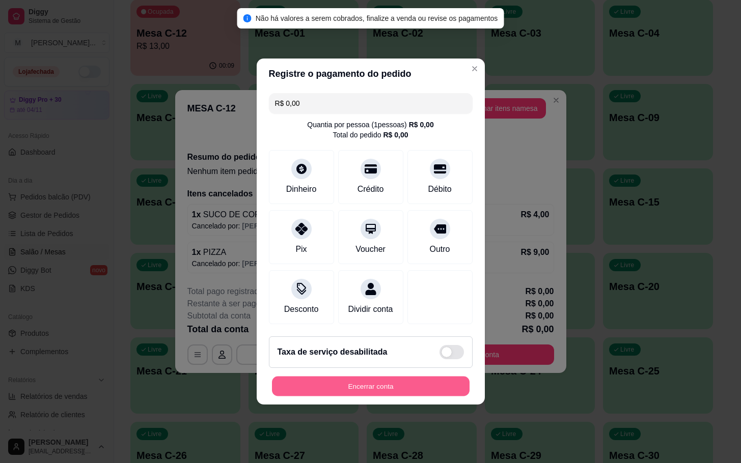
click at [365, 397] on button "Encerrar conta" at bounding box center [371, 387] width 198 height 20
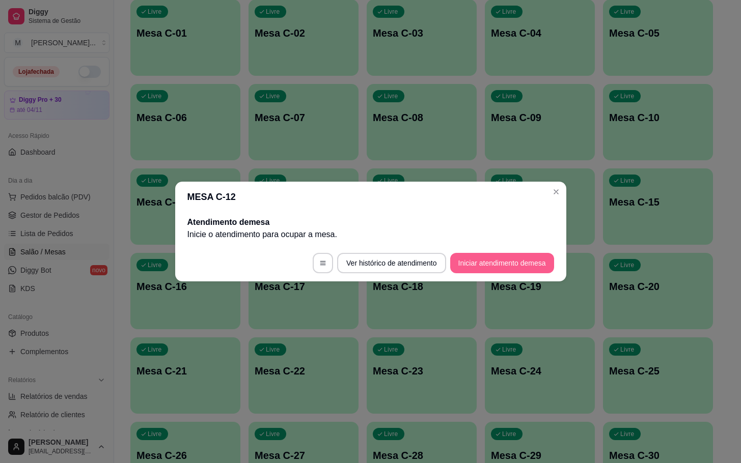
click at [515, 261] on button "Iniciar atendimento de mesa" at bounding box center [502, 263] width 104 height 20
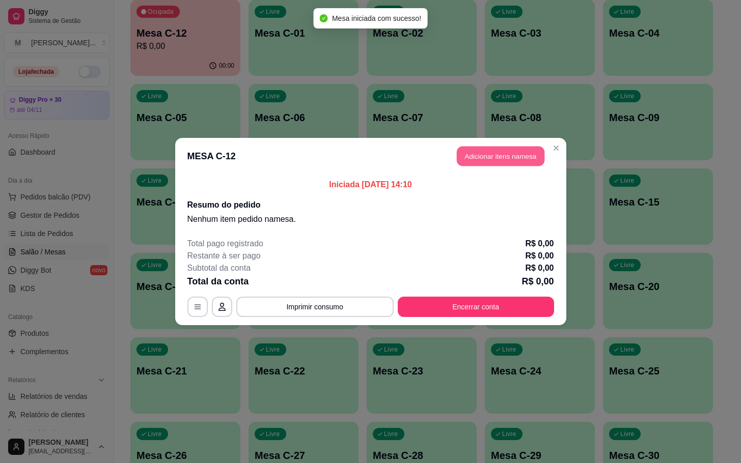
click at [473, 156] on button "Adicionar itens na mesa" at bounding box center [501, 157] width 88 height 20
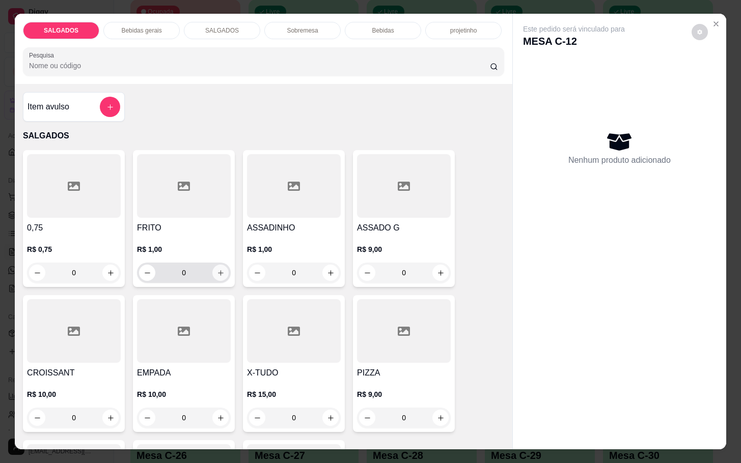
click at [217, 269] on icon "increase-product-quantity" at bounding box center [221, 273] width 8 height 8
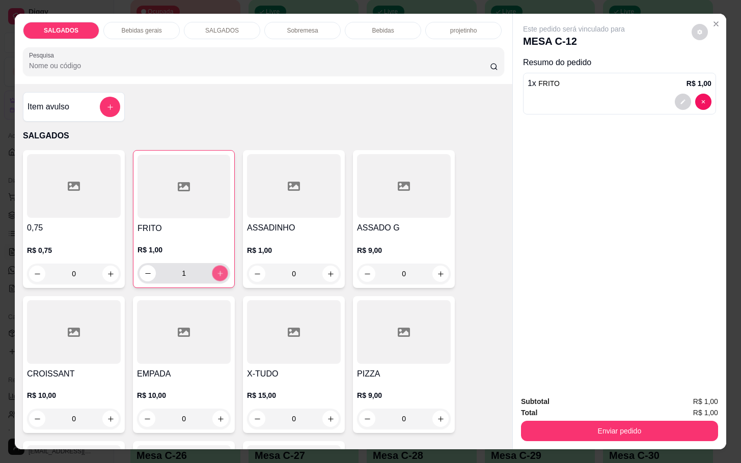
click at [216, 271] on icon "increase-product-quantity" at bounding box center [220, 274] width 8 height 8
click at [216, 270] on icon "increase-product-quantity" at bounding box center [220, 274] width 8 height 8
click at [217, 270] on icon "increase-product-quantity" at bounding box center [220, 274] width 8 height 8
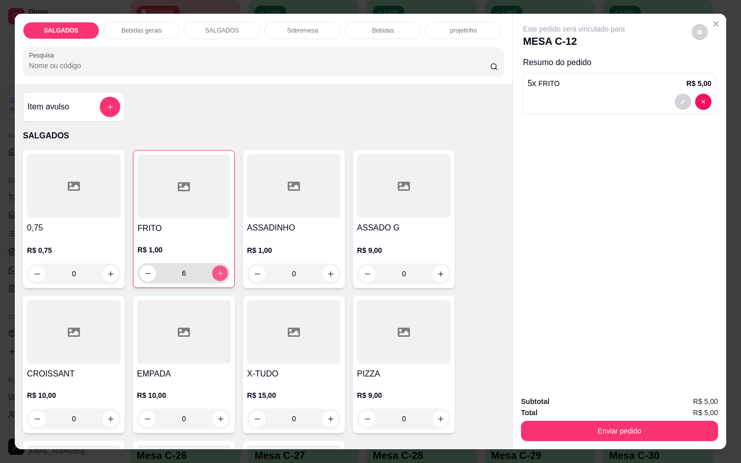
click at [217, 270] on icon "increase-product-quantity" at bounding box center [220, 274] width 8 height 8
click at [216, 266] on button "increase-product-quantity" at bounding box center [220, 274] width 16 height 16
click at [212, 266] on button "increase-product-quantity" at bounding box center [220, 274] width 16 height 16
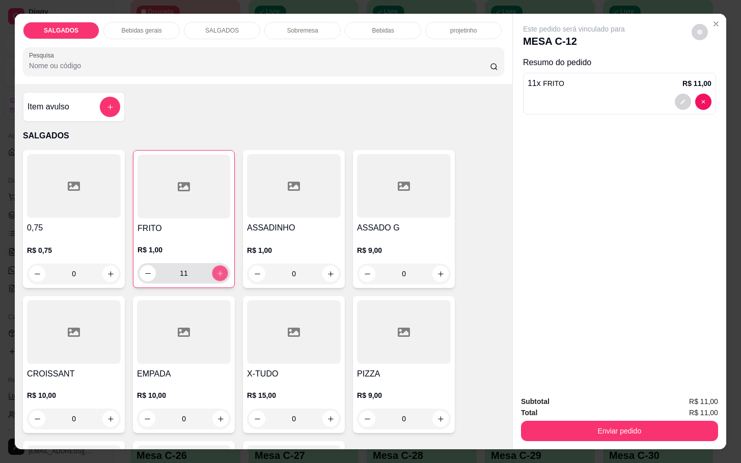
click at [216, 270] on icon "increase-product-quantity" at bounding box center [220, 274] width 8 height 8
click at [204, 267] on div "12" at bounding box center [184, 273] width 89 height 20
click at [202, 270] on input "12" at bounding box center [184, 273] width 56 height 20
click at [216, 270] on icon "increase-product-quantity" at bounding box center [220, 274] width 8 height 8
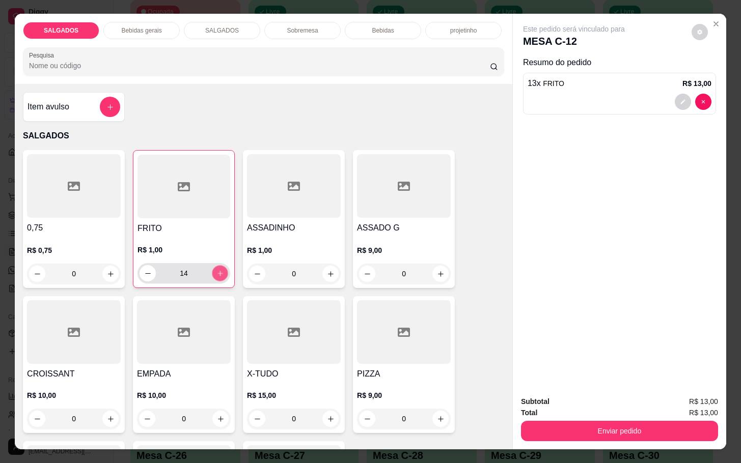
click at [220, 270] on button "increase-product-quantity" at bounding box center [220, 274] width 16 height 16
click at [220, 270] on button "increase-product-quantity" at bounding box center [220, 273] width 16 height 16
type input "16"
drag, startPoint x: 164, startPoint y: 26, endPoint x: 177, endPoint y: 36, distance: 16.1
click at [163, 26] on div "Bebidas gerais" at bounding box center [141, 30] width 76 height 17
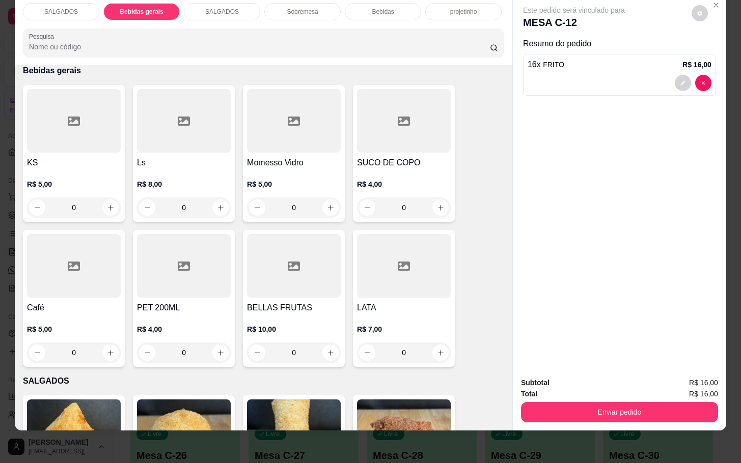
click at [289, 130] on div at bounding box center [294, 121] width 94 height 64
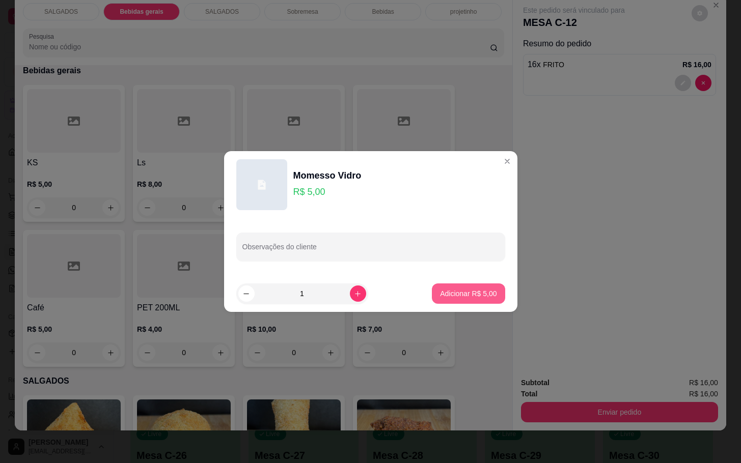
click at [450, 291] on p "Adicionar R$ 5,00" at bounding box center [468, 294] width 57 height 10
type input "1"
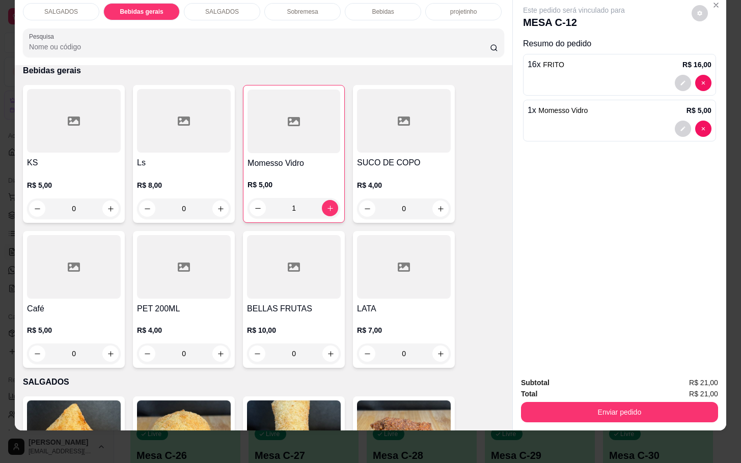
drag, startPoint x: 635, startPoint y: 388, endPoint x: 635, endPoint y: 395, distance: 6.1
click at [635, 400] on div "Enviar pedido" at bounding box center [619, 411] width 197 height 23
click at [635, 402] on button "Enviar pedido" at bounding box center [619, 412] width 197 height 20
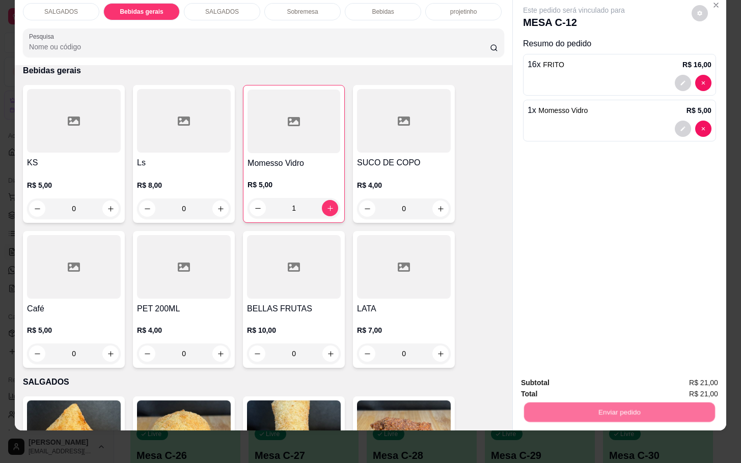
click at [706, 373] on button "Enviar pedido" at bounding box center [690, 376] width 58 height 19
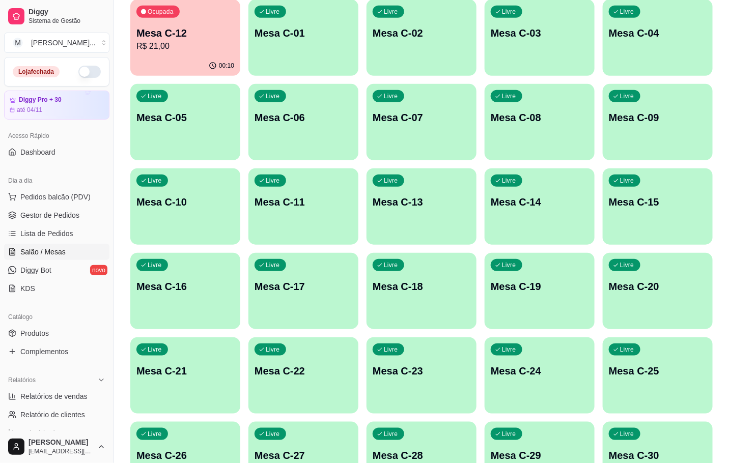
click at [200, 46] on p "R$ 21,00" at bounding box center [185, 46] width 98 height 12
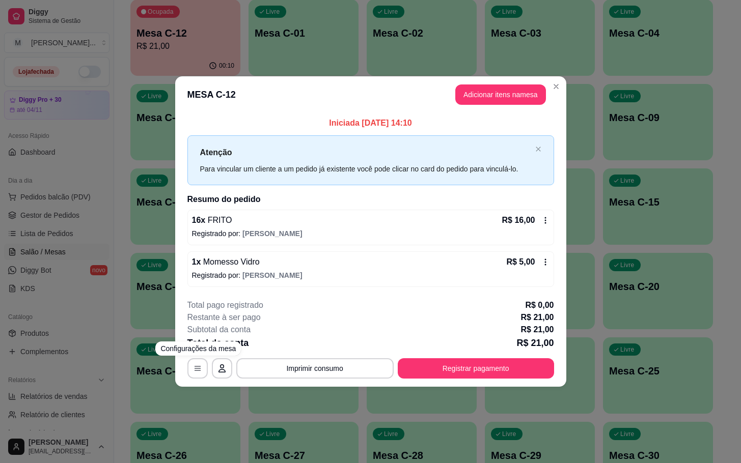
drag, startPoint x: 150, startPoint y: 351, endPoint x: 140, endPoint y: 356, distance: 11.6
click at [151, 351] on div "**********" at bounding box center [370, 231] width 741 height 463
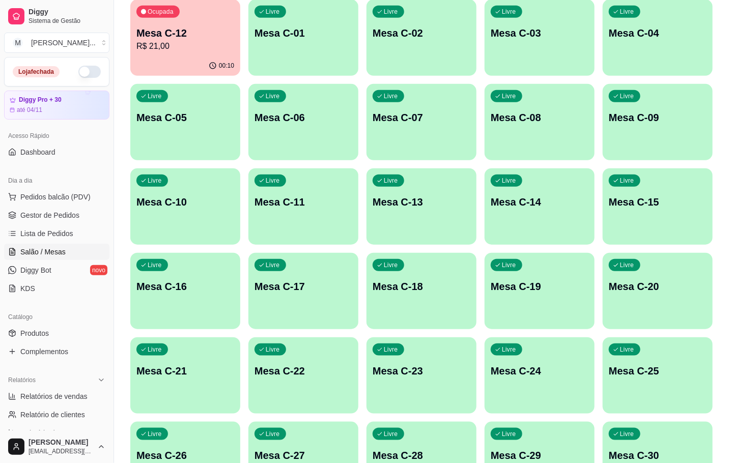
click at [195, 31] on p "Mesa C-12" at bounding box center [185, 33] width 98 height 14
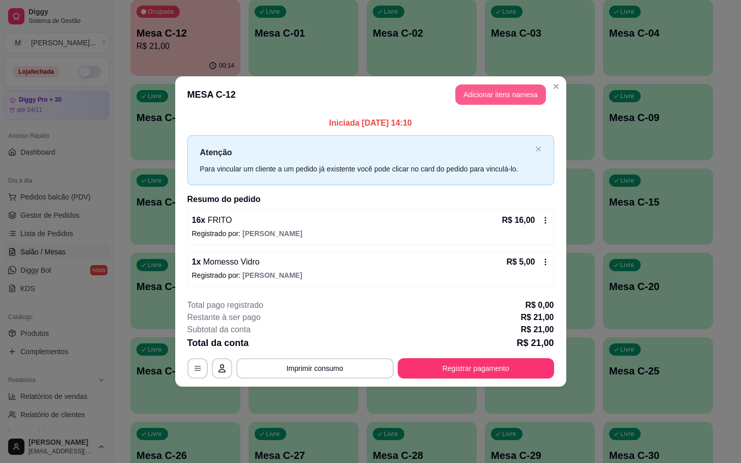
click at [505, 90] on button "Adicionar itens na mesa" at bounding box center [500, 95] width 91 height 20
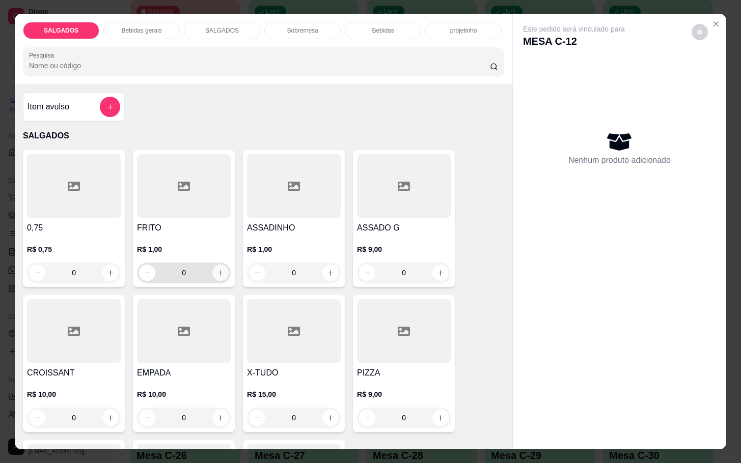
click at [217, 269] on icon "increase-product-quantity" at bounding box center [221, 273] width 8 height 8
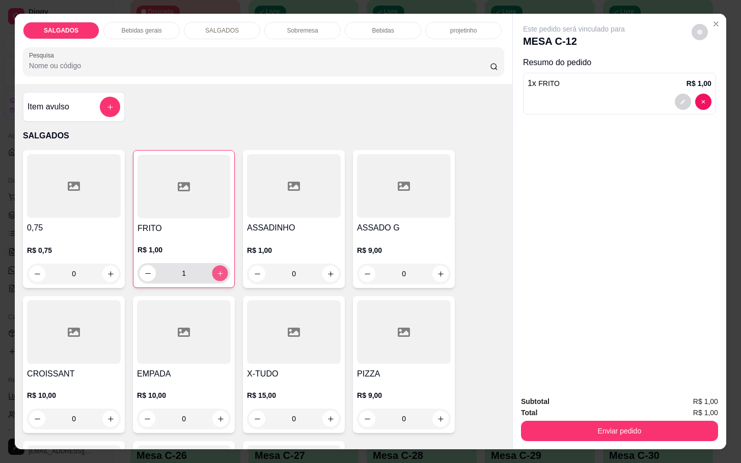
click at [216, 270] on icon "increase-product-quantity" at bounding box center [220, 274] width 8 height 8
type input "2"
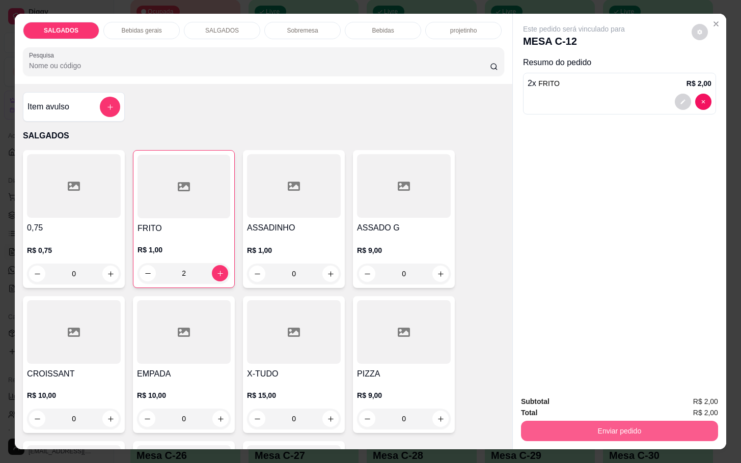
click at [580, 429] on button "Enviar pedido" at bounding box center [619, 431] width 197 height 20
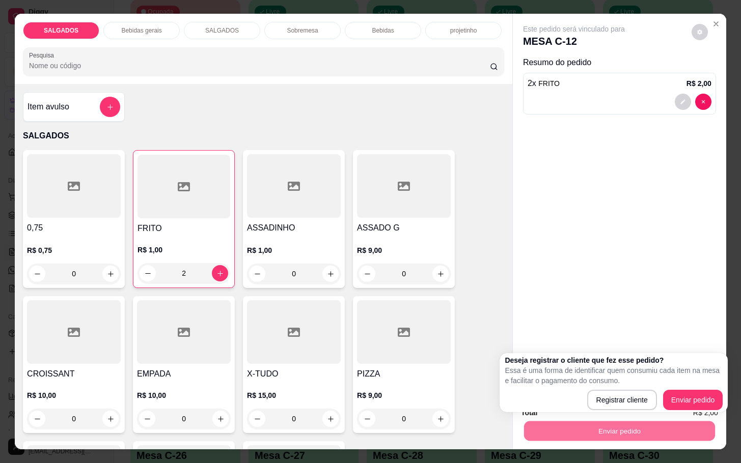
click at [728, 263] on body "Diggy Sistema de Gestão M Mila Salgados ... Loja fechada Diggy Pro + 30 até 04/…" at bounding box center [364, 31] width 729 height 463
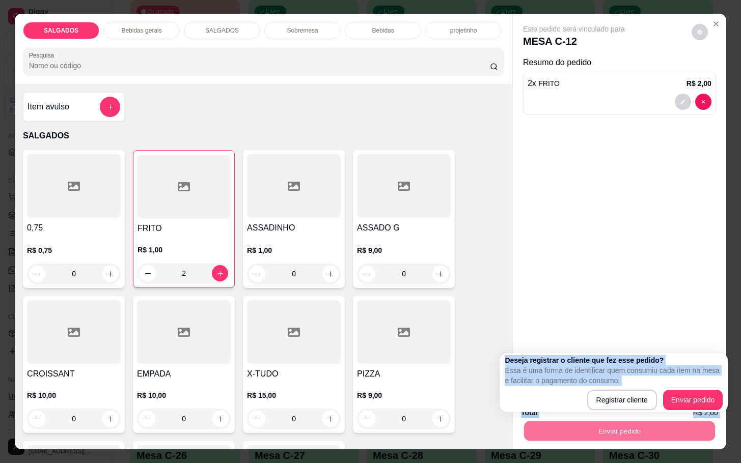
scroll to position [0, 3]
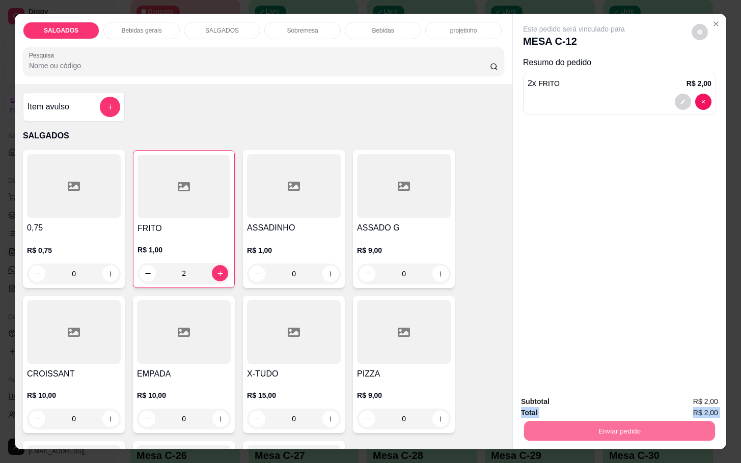
click at [715, 402] on button "Enviar pedido" at bounding box center [690, 400] width 58 height 19
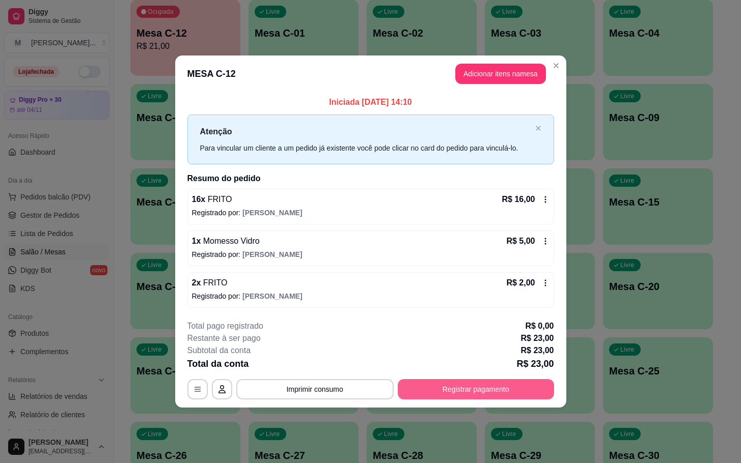
click at [489, 397] on button "Registrar pagamento" at bounding box center [476, 389] width 156 height 20
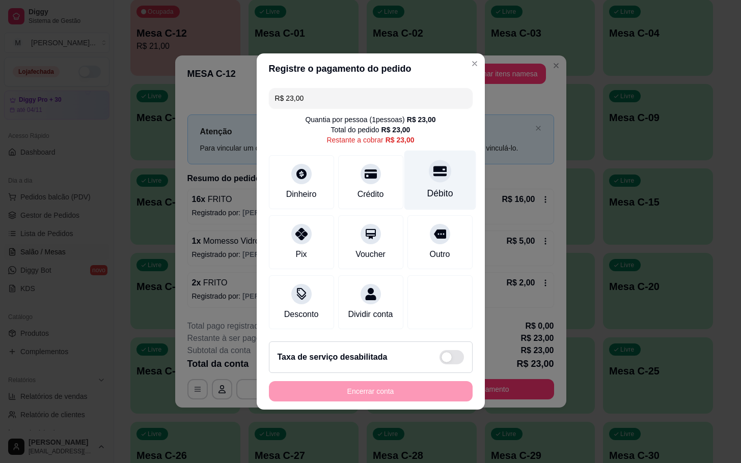
click at [437, 151] on div "Débito" at bounding box center [440, 181] width 72 height 60
type input "R$ 0,00"
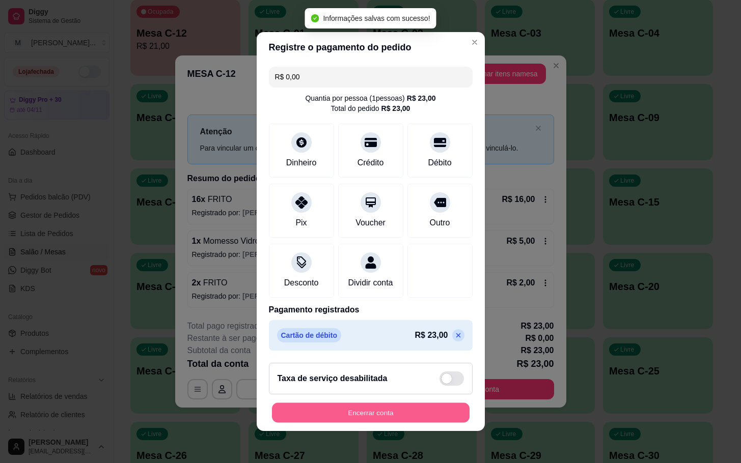
click at [450, 423] on button "Encerrar conta" at bounding box center [371, 413] width 198 height 20
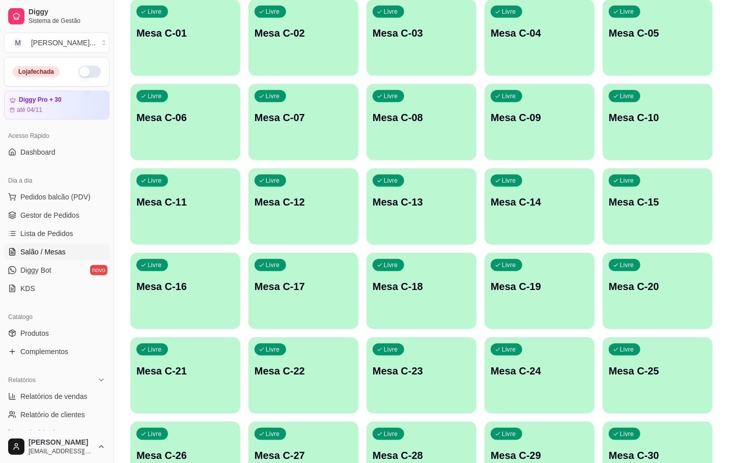
click at [645, 283] on p "Mesa C-20" at bounding box center [658, 287] width 98 height 14
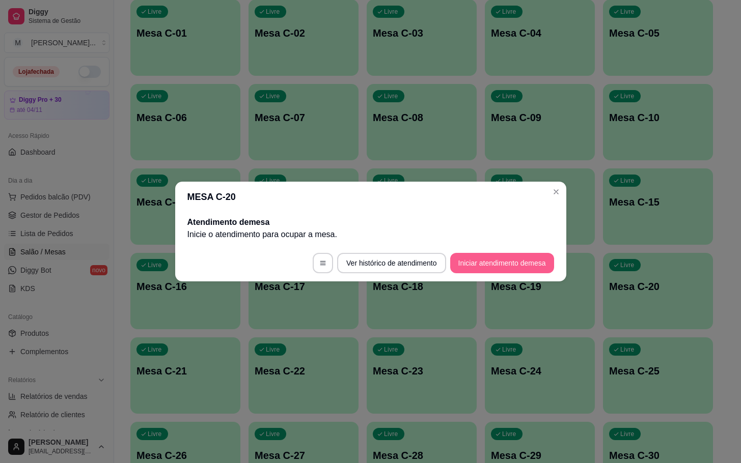
click at [470, 271] on button "Iniciar atendimento de mesa" at bounding box center [502, 263] width 104 height 20
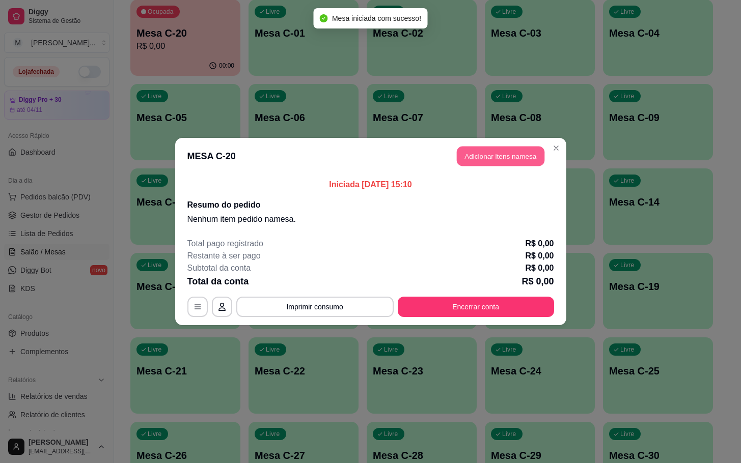
click at [464, 155] on button "Adicionar itens na mesa" at bounding box center [501, 157] width 88 height 20
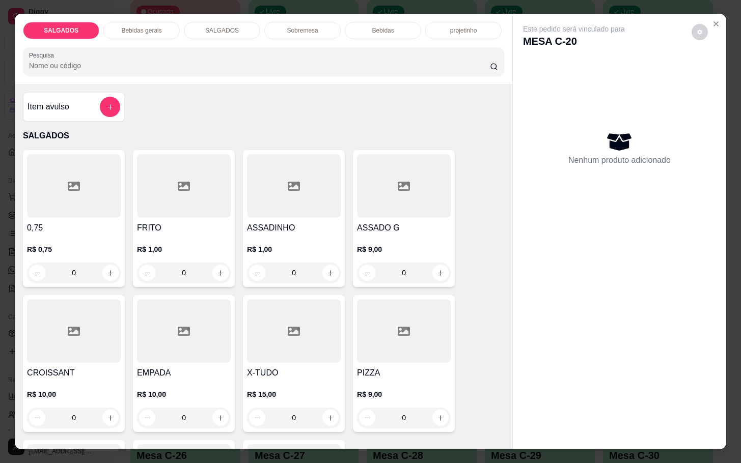
click at [201, 269] on input "0" at bounding box center [183, 273] width 57 height 20
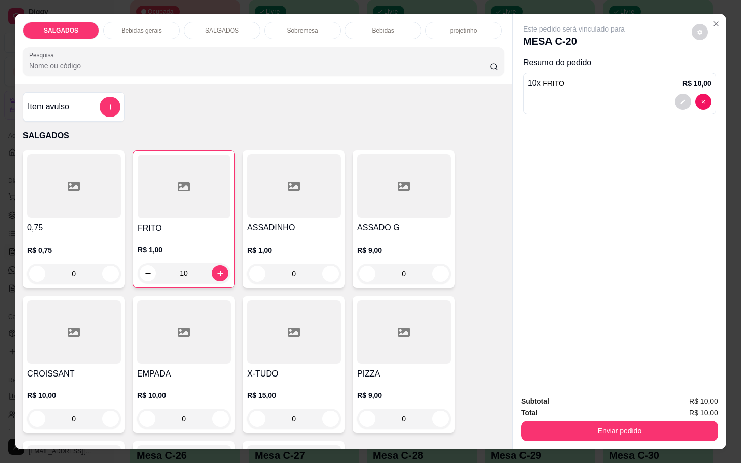
scroll to position [153, 0]
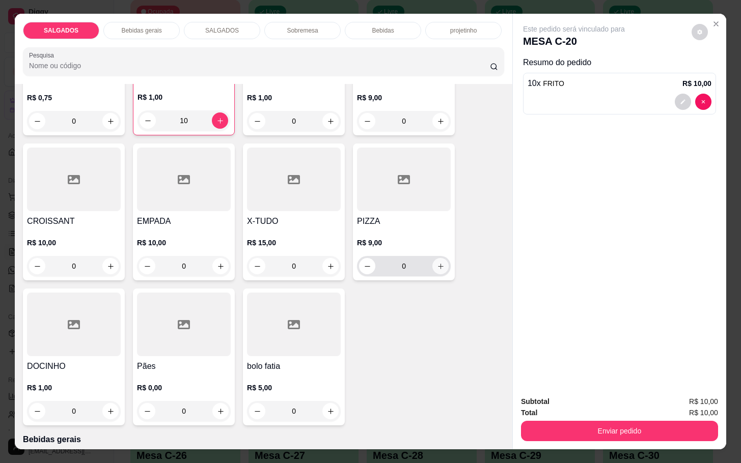
type input "10"
click at [437, 263] on icon "increase-product-quantity" at bounding box center [441, 267] width 8 height 8
type input "1"
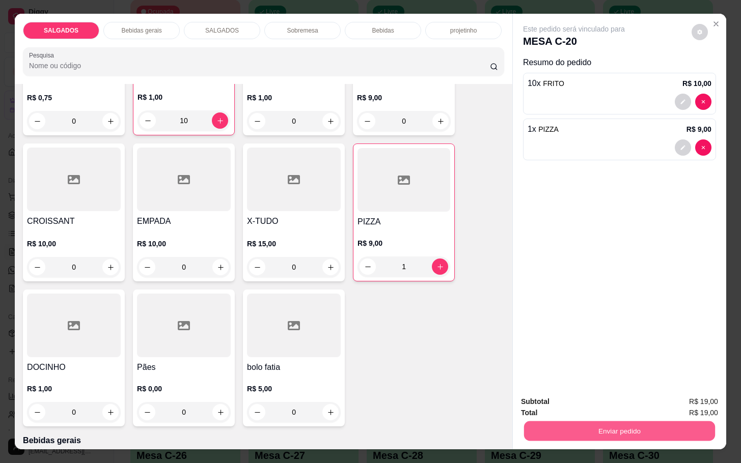
click at [613, 422] on button "Enviar pedido" at bounding box center [619, 431] width 191 height 20
click at [686, 407] on button "Enviar pedido" at bounding box center [690, 400] width 58 height 19
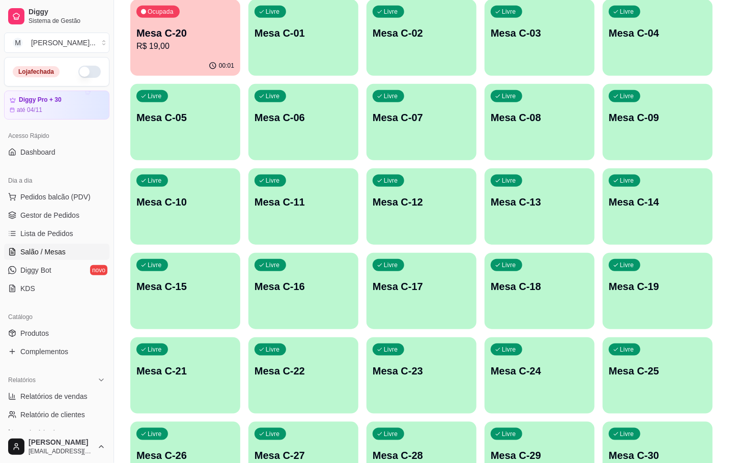
drag, startPoint x: 301, startPoint y: 162, endPoint x: 440, endPoint y: 153, distance: 138.8
click at [317, 166] on div "Ocupada Mesa C-20 R$ 19,00 00:01 Livre Mesa C-01 Livre Mesa C-02 Livre Mesa C-0…" at bounding box center [421, 248] width 582 height 499
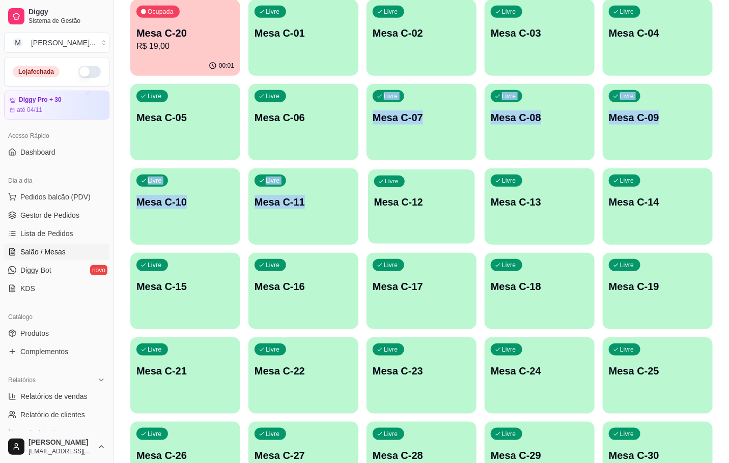
click at [434, 214] on div "Livre Mesa C-12" at bounding box center [421, 201] width 107 height 62
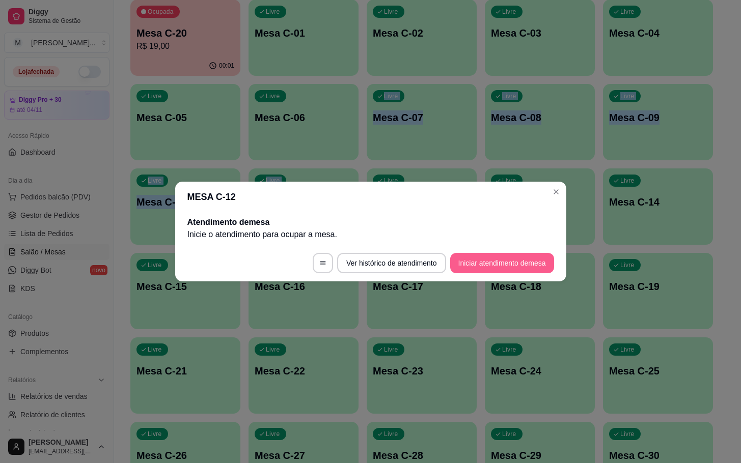
click at [490, 258] on button "Iniciar atendimento de mesa" at bounding box center [502, 263] width 104 height 20
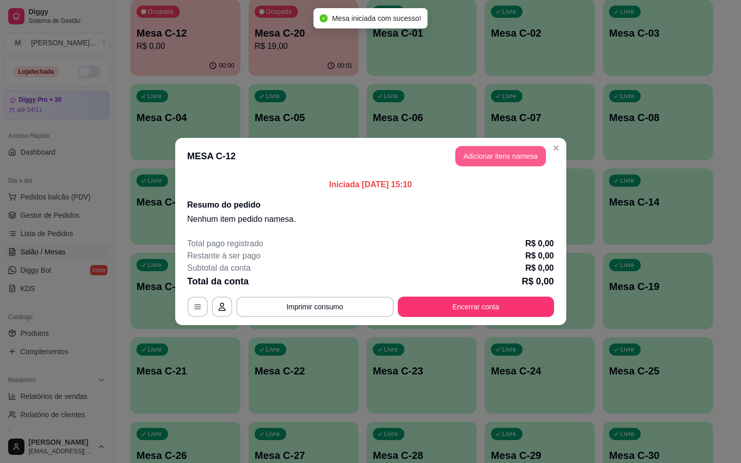
click at [483, 162] on button "Adicionar itens na mesa" at bounding box center [500, 156] width 91 height 20
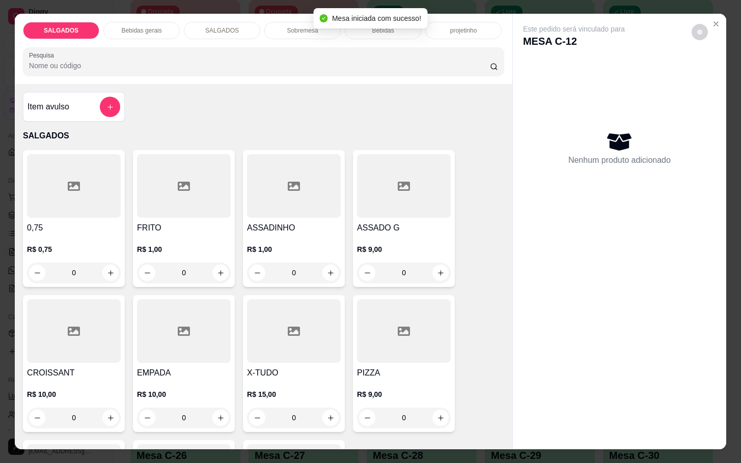
click at [187, 205] on div at bounding box center [184, 186] width 94 height 64
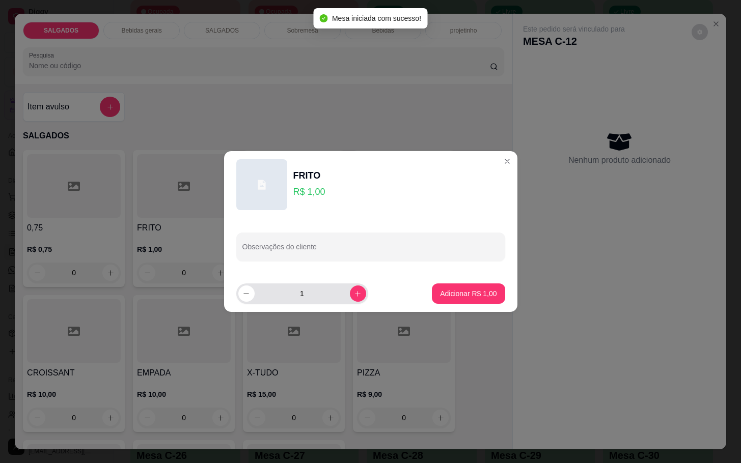
click at [314, 295] on input "1" at bounding box center [302, 294] width 95 height 20
type input "11"
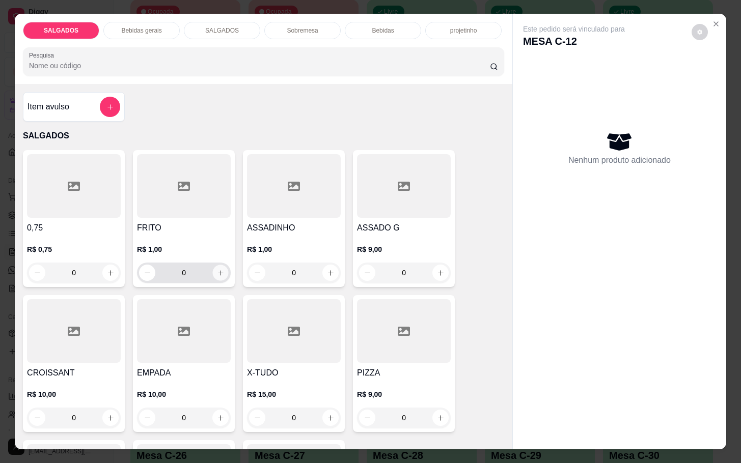
click at [213, 275] on button "increase-product-quantity" at bounding box center [221, 273] width 16 height 16
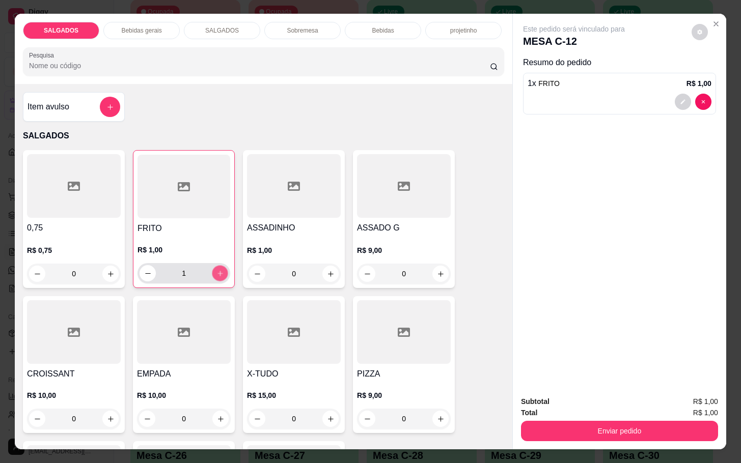
click at [212, 272] on button "increase-product-quantity" at bounding box center [220, 274] width 16 height 16
click at [216, 272] on icon "increase-product-quantity" at bounding box center [220, 274] width 8 height 8
click at [217, 273] on button "increase-product-quantity" at bounding box center [220, 274] width 16 height 16
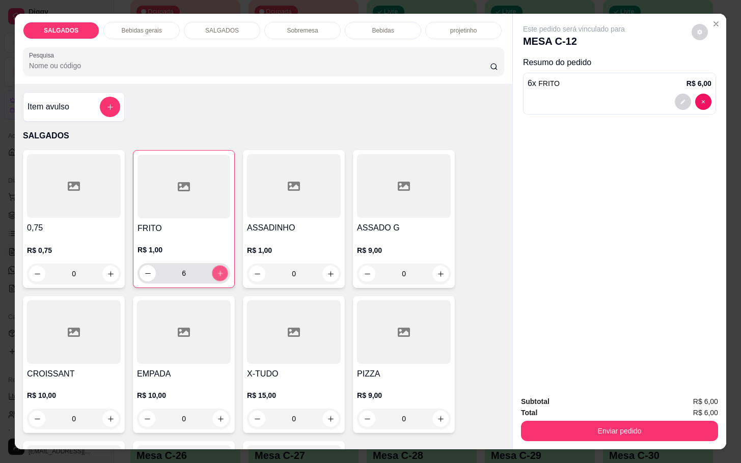
click at [218, 274] on button "increase-product-quantity" at bounding box center [220, 274] width 16 height 16
click at [220, 270] on button "increase-product-quantity" at bounding box center [220, 274] width 16 height 16
click at [220, 268] on button "increase-product-quantity" at bounding box center [220, 274] width 16 height 16
click at [218, 269] on button "increase-product-quantity" at bounding box center [220, 274] width 16 height 16
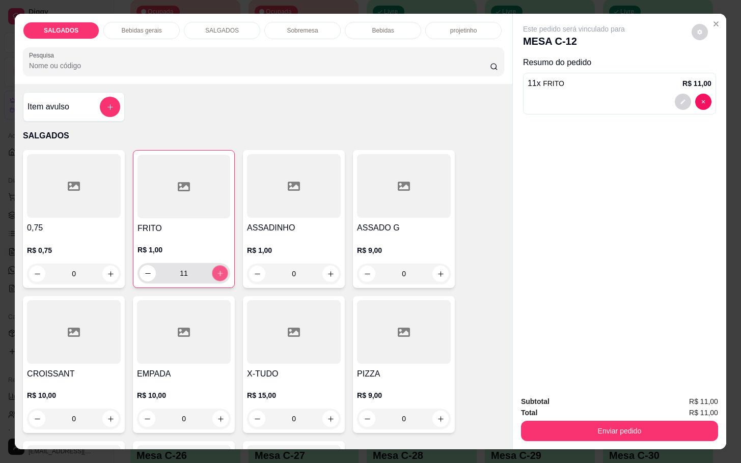
click at [218, 269] on button "increase-product-quantity" at bounding box center [220, 274] width 16 height 16
click at [148, 273] on button "decrease-product-quantity" at bounding box center [148, 273] width 16 height 16
type input "11"
click at [361, 28] on div "Bebidas" at bounding box center [383, 30] width 76 height 17
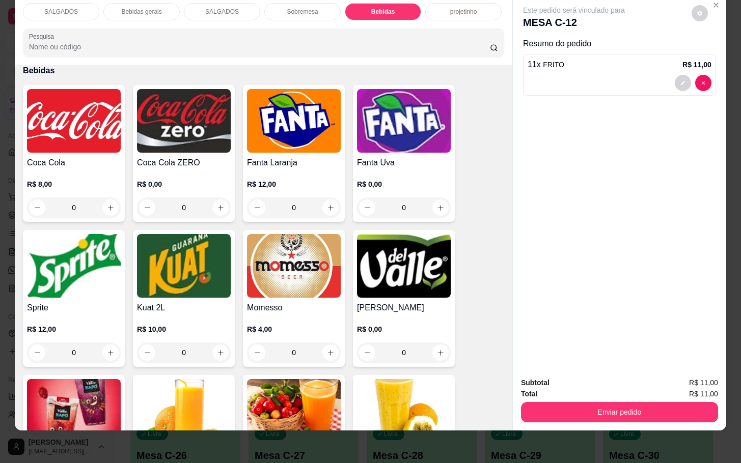
click at [337, 261] on div "Momesso R$ 4,00 0" at bounding box center [294, 298] width 102 height 137
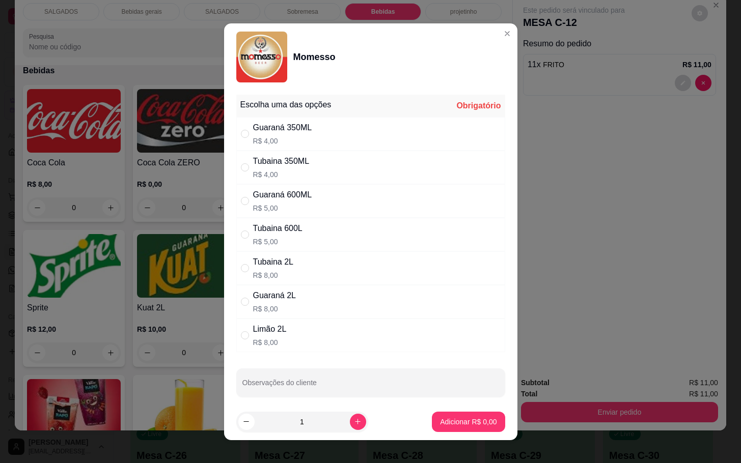
click at [405, 252] on div "Tubaina 600L R$ 5,00" at bounding box center [370, 235] width 269 height 34
click at [364, 350] on div "Limão 2L R$ 8,00" at bounding box center [370, 336] width 269 height 34
radio input "false"
radio input "true"
click at [473, 413] on button "Adicionar R$ 8,00" at bounding box center [468, 422] width 71 height 20
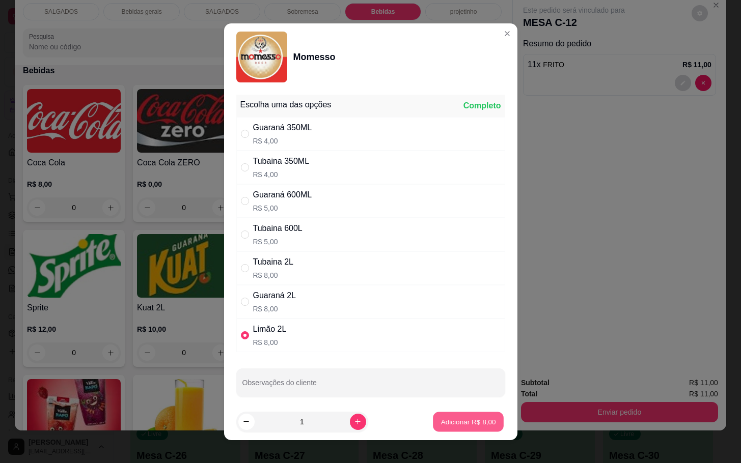
type input "1"
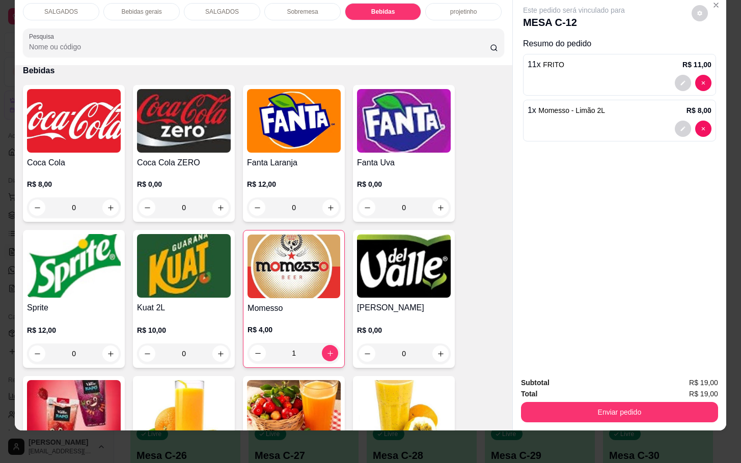
click at [652, 402] on button "Enviar pedido" at bounding box center [619, 412] width 197 height 20
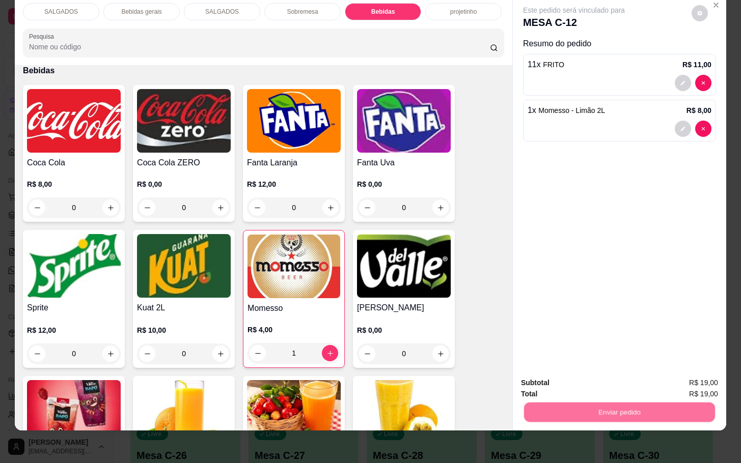
click at [717, 378] on button "Enviar pedido" at bounding box center [690, 376] width 58 height 19
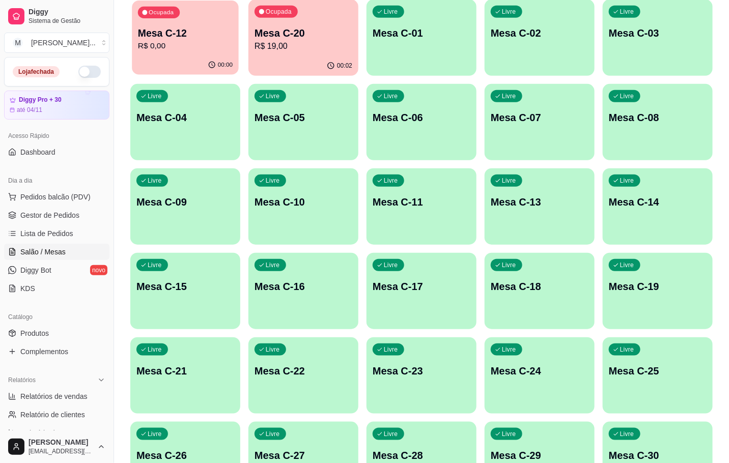
click at [211, 31] on p "Mesa C-12" at bounding box center [185, 33] width 95 height 14
click at [280, 54] on div "Ocupada Mesa C-20 R$ 19,00" at bounding box center [303, 27] width 110 height 57
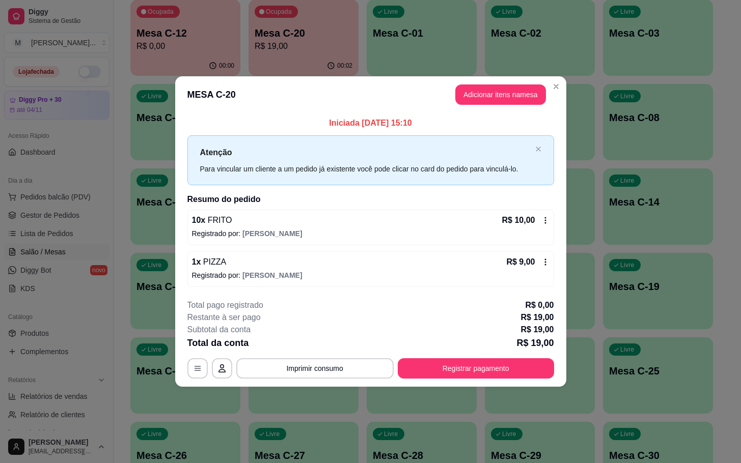
drag, startPoint x: 474, startPoint y: 107, endPoint x: 468, endPoint y: 105, distance: 6.0
click at [472, 107] on header "MESA C-20 Adicionar itens na mesa" at bounding box center [370, 94] width 391 height 37
click at [466, 102] on button "Adicionar itens na mesa" at bounding box center [501, 95] width 88 height 20
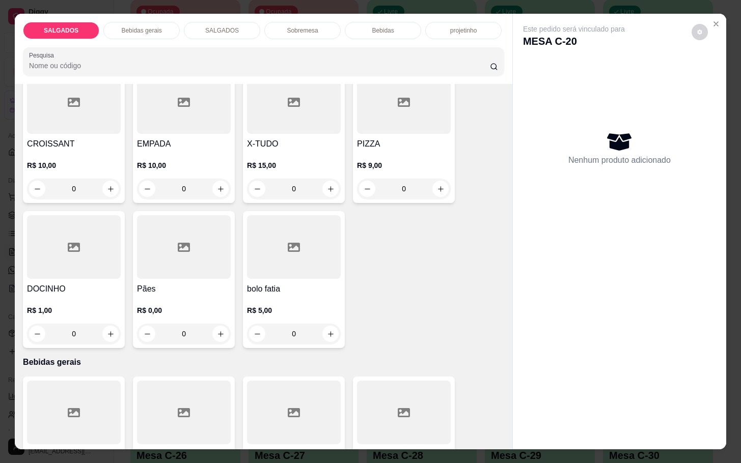
scroll to position [458, 0]
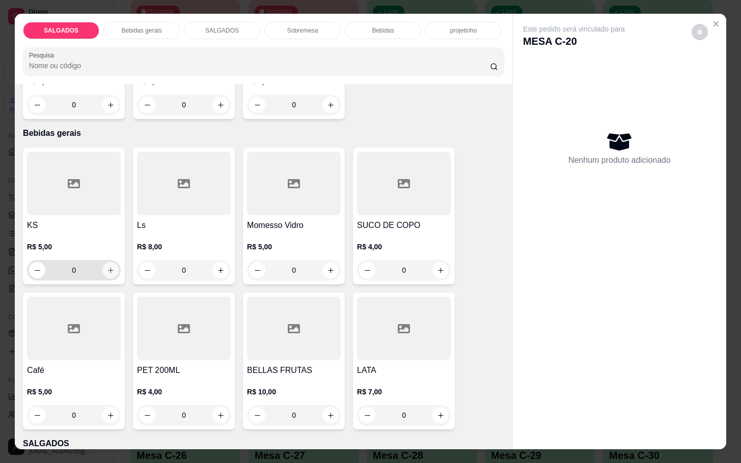
click at [102, 266] on button "increase-product-quantity" at bounding box center [110, 270] width 16 height 16
type input "1"
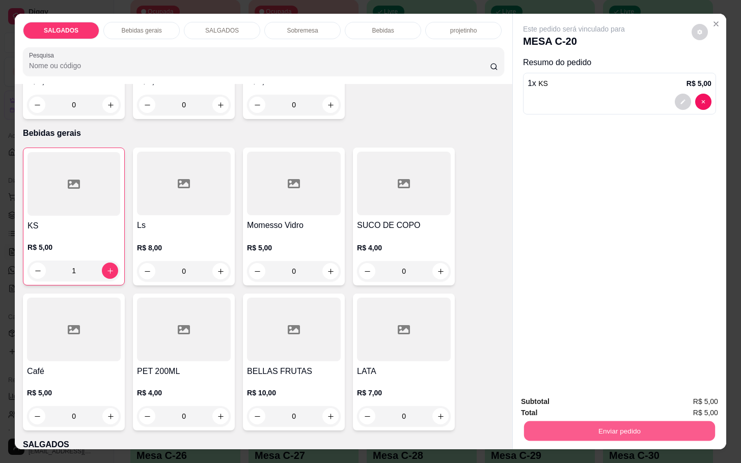
click at [588, 426] on button "Enviar pedido" at bounding box center [619, 431] width 191 height 20
click at [692, 394] on button "Enviar pedido" at bounding box center [690, 400] width 56 height 19
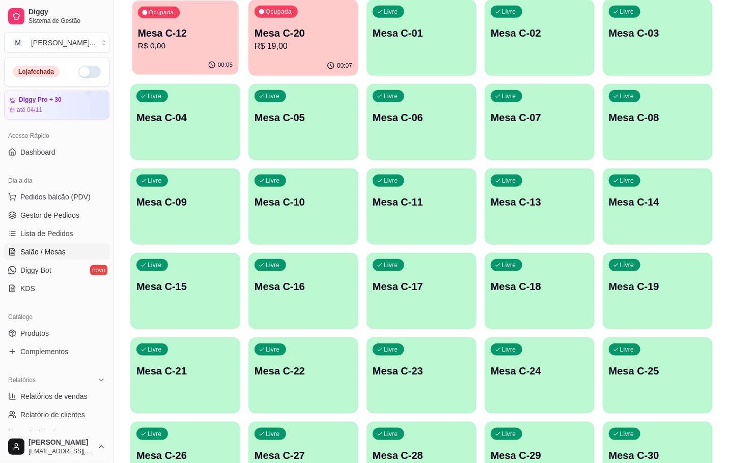
click at [133, 26] on div "Ocupada Mesa C-12 R$ 0,00" at bounding box center [185, 28] width 107 height 55
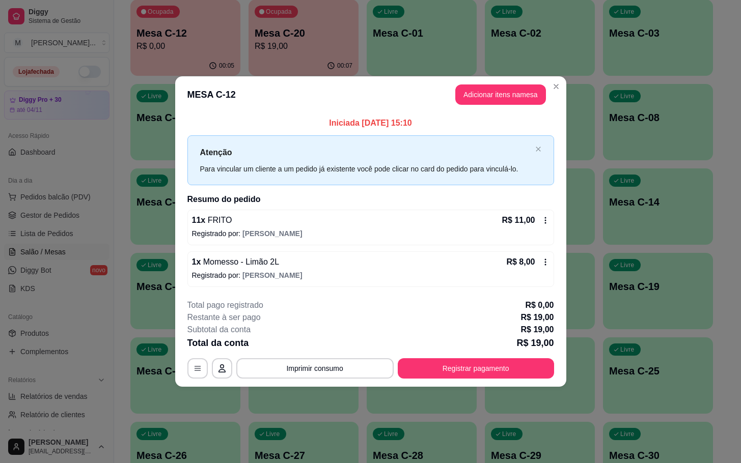
click at [463, 101] on button "Adicionar itens na mesa" at bounding box center [500, 95] width 91 height 20
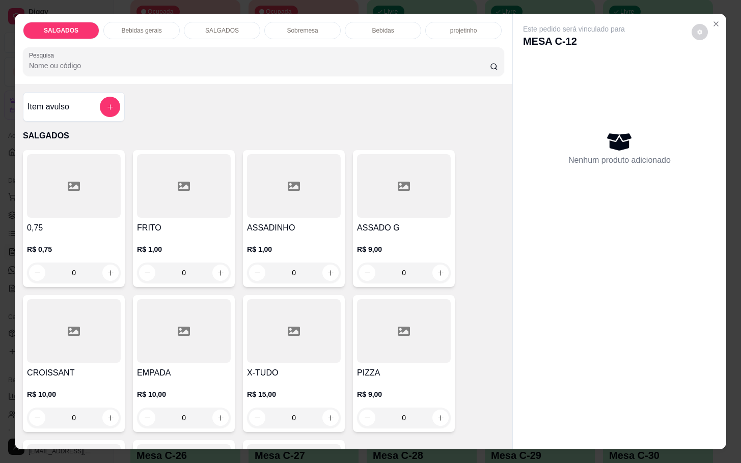
click at [295, 350] on div at bounding box center [294, 331] width 94 height 64
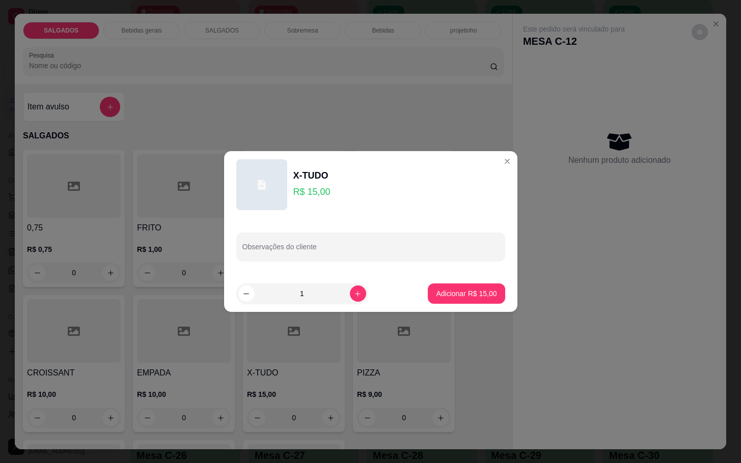
click at [458, 286] on button "Adicionar R$ 15,00" at bounding box center [466, 294] width 77 height 20
type input "1"
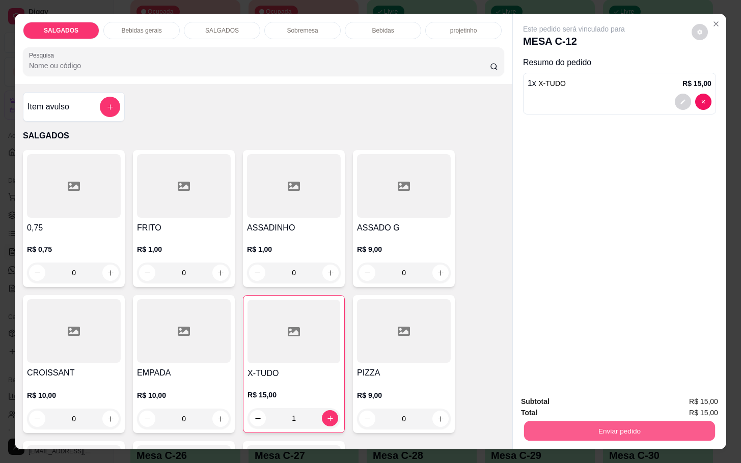
click at [552, 421] on button "Enviar pedido" at bounding box center [619, 431] width 191 height 20
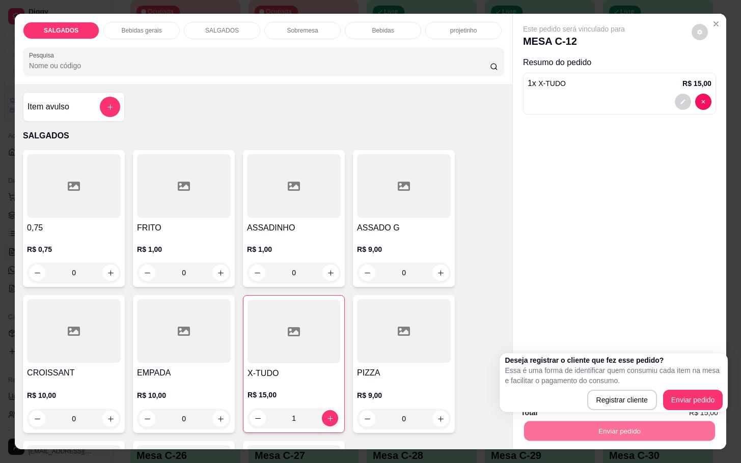
click at [673, 388] on div "Deseja registrar o cliente que fez esse pedido? Essa é uma forma de identificar…" at bounding box center [614, 382] width 218 height 55
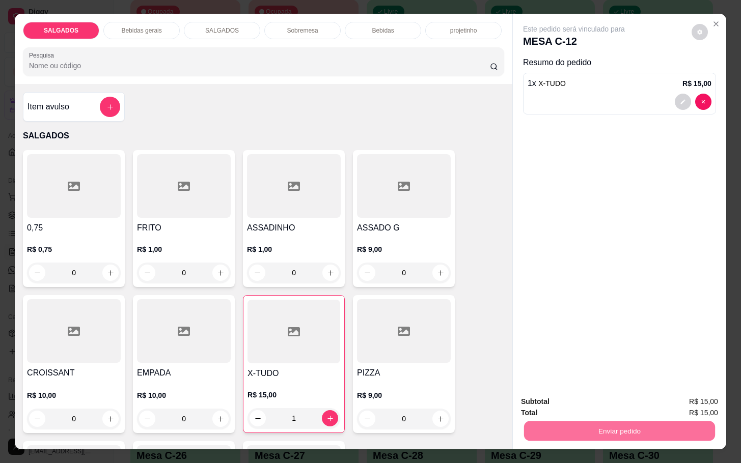
click at [675, 391] on button "Enviar pedido" at bounding box center [690, 400] width 56 height 19
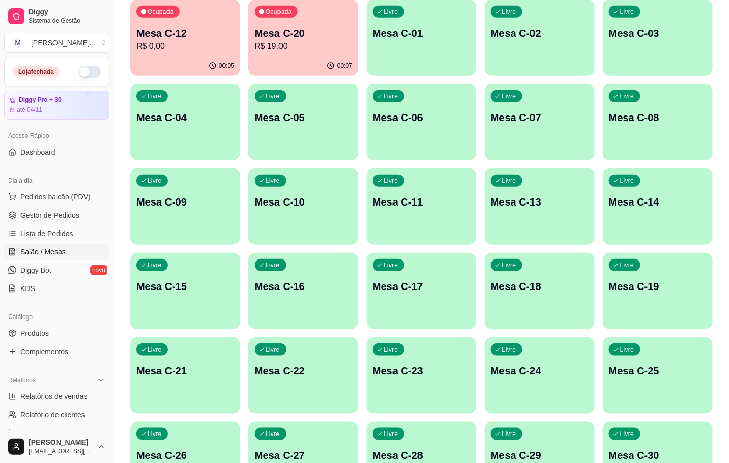
click at [327, 35] on p "Mesa C-20" at bounding box center [304, 33] width 98 height 14
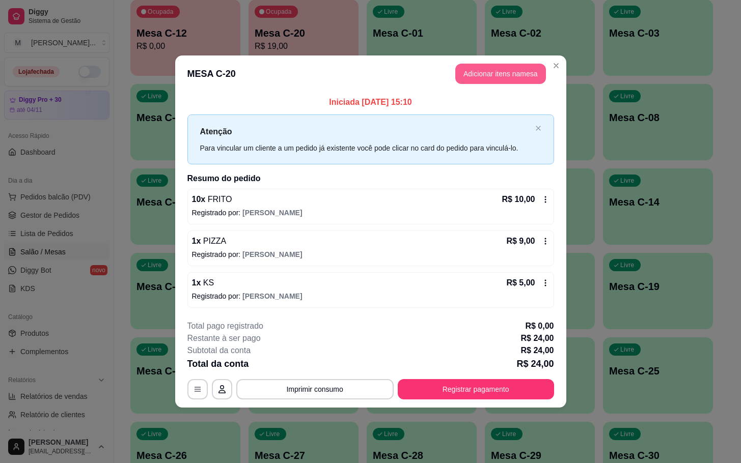
click at [479, 77] on button "Adicionar itens na mesa" at bounding box center [500, 74] width 91 height 20
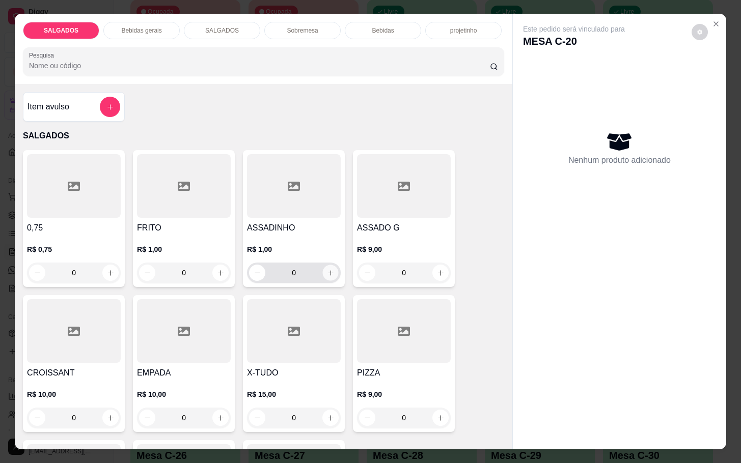
click at [327, 269] on icon "increase-product-quantity" at bounding box center [331, 273] width 8 height 8
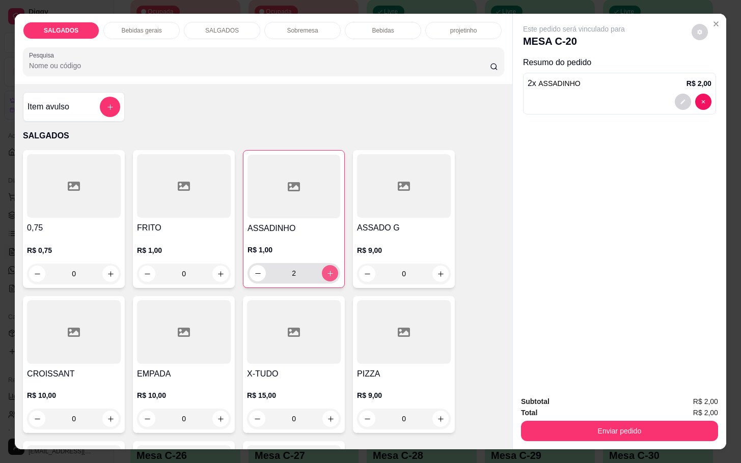
click at [326, 270] on icon "increase-product-quantity" at bounding box center [330, 274] width 8 height 8
type input "5"
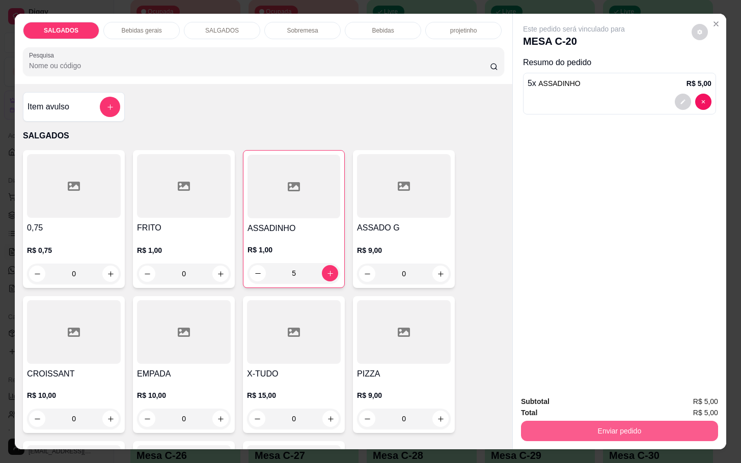
click at [570, 421] on button "Enviar pedido" at bounding box center [619, 431] width 197 height 20
click at [672, 392] on button "Enviar pedido" at bounding box center [690, 400] width 58 height 19
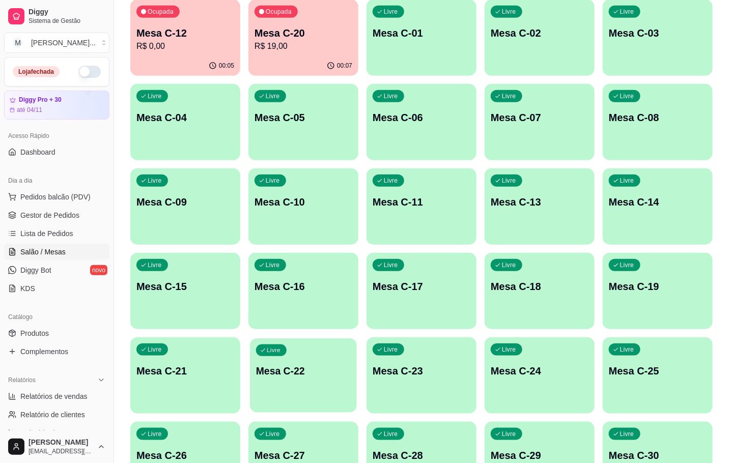
click at [272, 373] on p "Mesa C-22" at bounding box center [303, 372] width 95 height 14
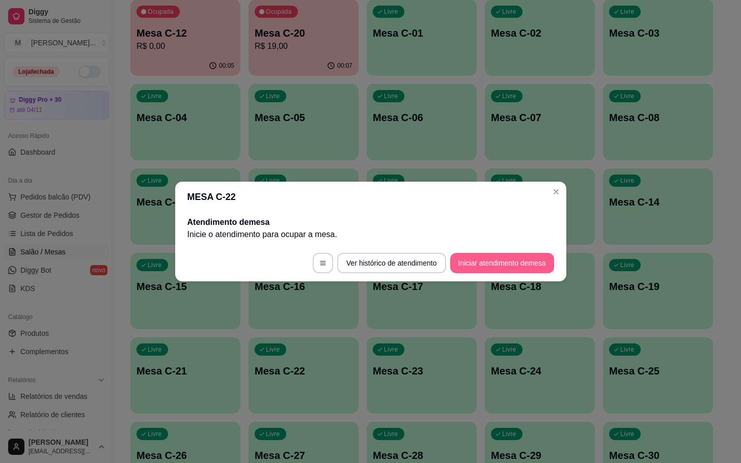
click at [495, 273] on footer "Ver histórico de atendimento Iniciar atendimento de mesa" at bounding box center [370, 263] width 391 height 37
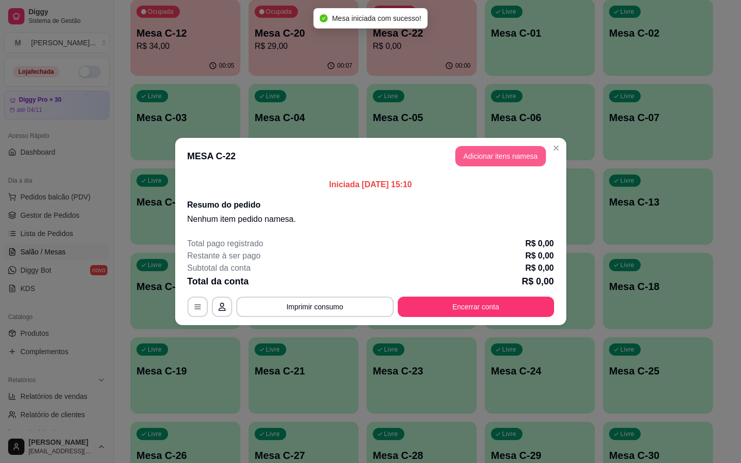
click at [466, 159] on button "Adicionar itens na mesa" at bounding box center [500, 156] width 91 height 20
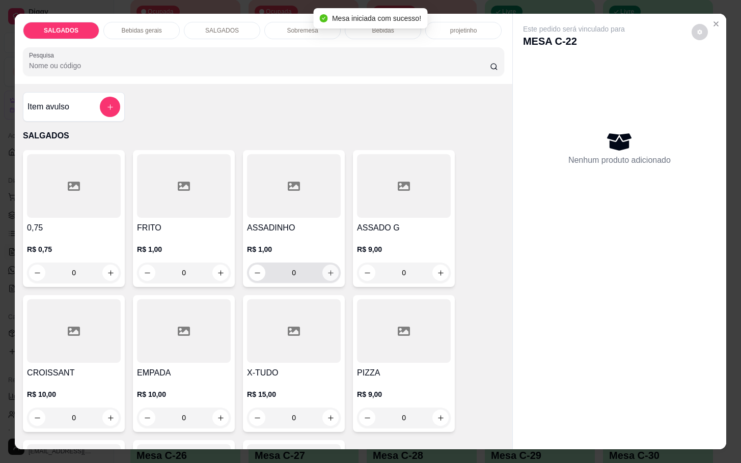
click at [327, 271] on icon "increase-product-quantity" at bounding box center [331, 273] width 8 height 8
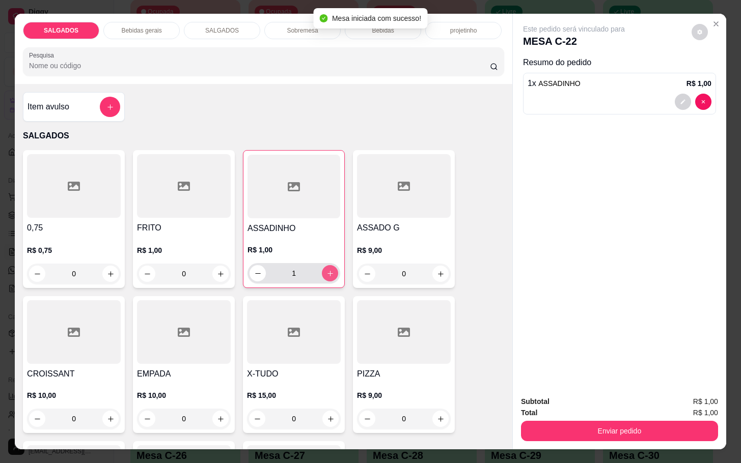
click at [327, 271] on icon "increase-product-quantity" at bounding box center [330, 274] width 8 height 8
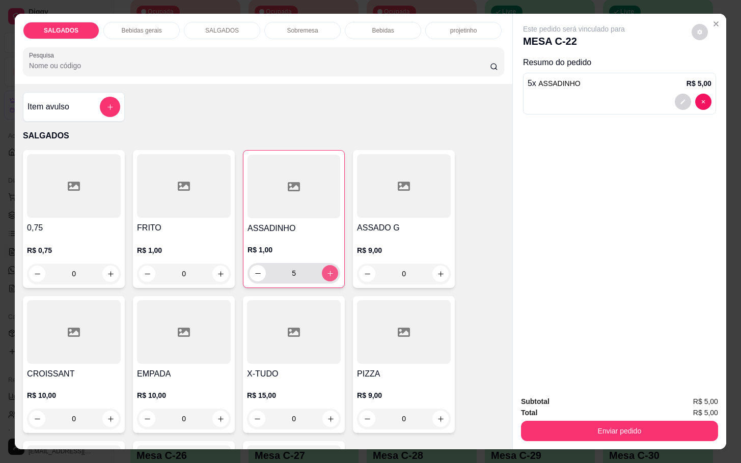
type input "6"
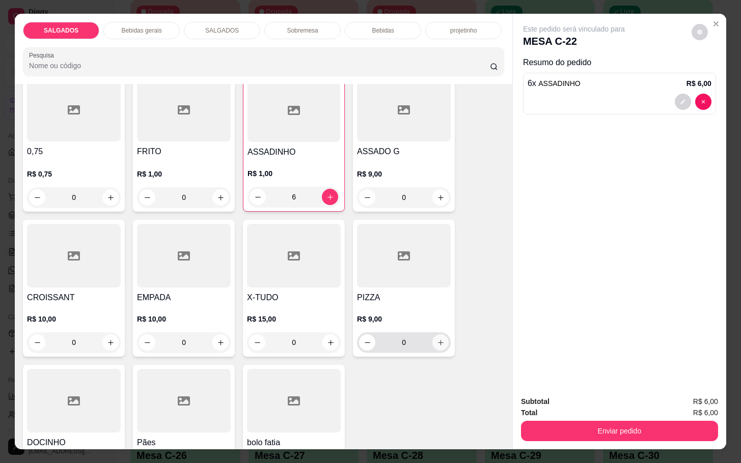
click at [437, 339] on icon "increase-product-quantity" at bounding box center [441, 343] width 8 height 8
type input "1"
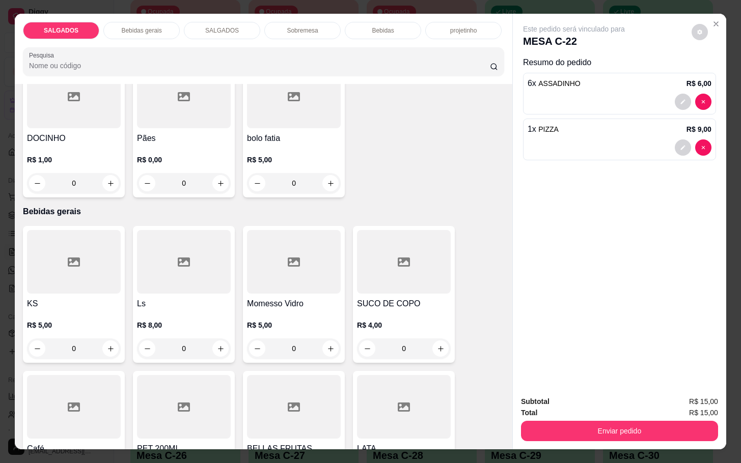
scroll to position [458, 0]
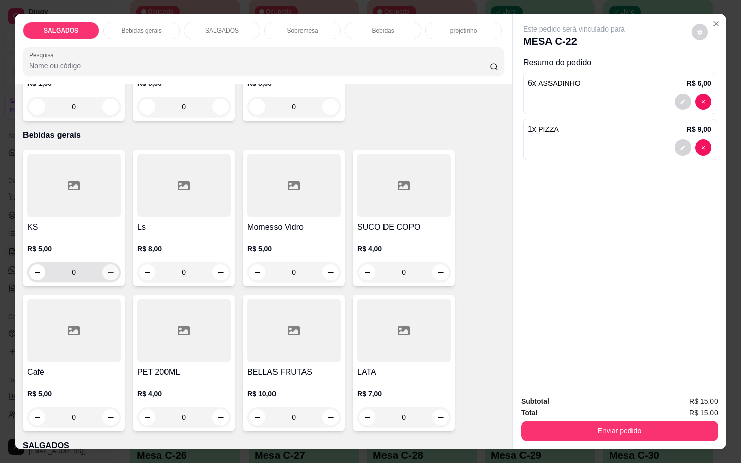
click at [107, 271] on icon "increase-product-quantity" at bounding box center [111, 273] width 8 height 8
type input "1"
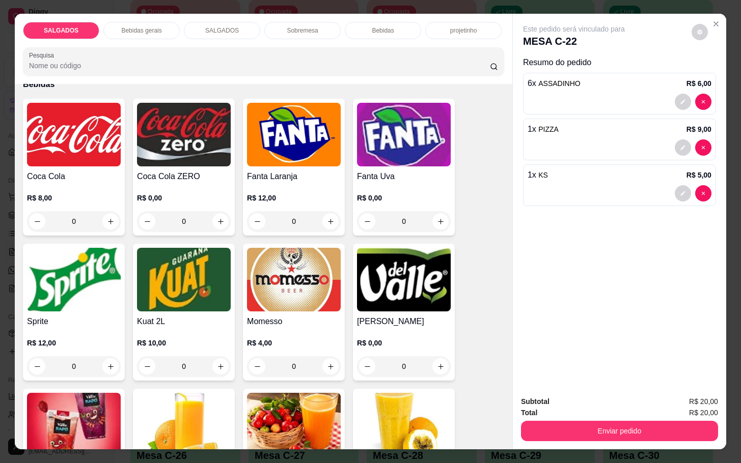
scroll to position [1909, 0]
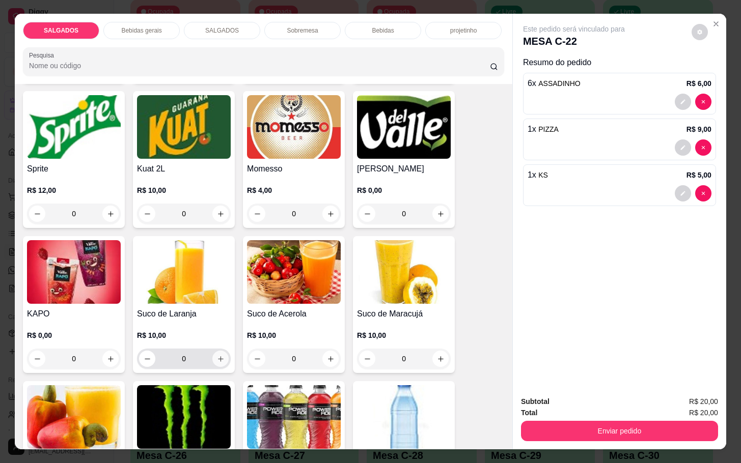
click at [217, 355] on icon "increase-product-quantity" at bounding box center [221, 359] width 8 height 8
type input "1"
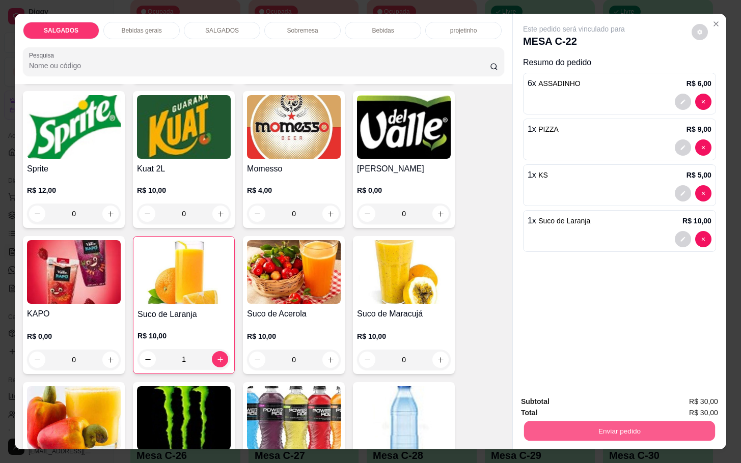
click at [563, 421] on button "Enviar pedido" at bounding box center [619, 431] width 191 height 20
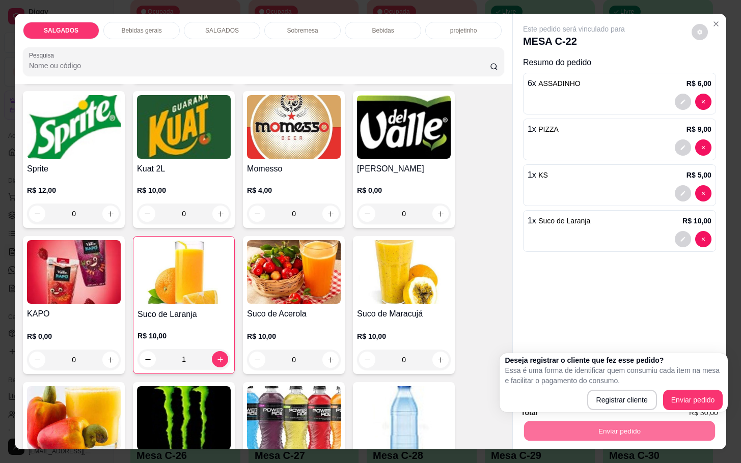
drag, startPoint x: 686, startPoint y: 390, endPoint x: 686, endPoint y: 402, distance: 12.2
click at [687, 398] on div "Deseja registrar o cliente que fez esse pedido? Essa é uma forma de identificar…" at bounding box center [614, 382] width 218 height 55
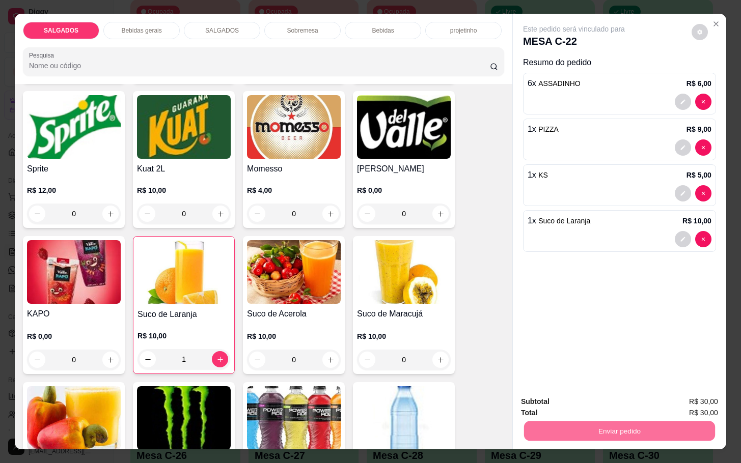
click at [686, 402] on button "Enviar pedido" at bounding box center [690, 400] width 56 height 19
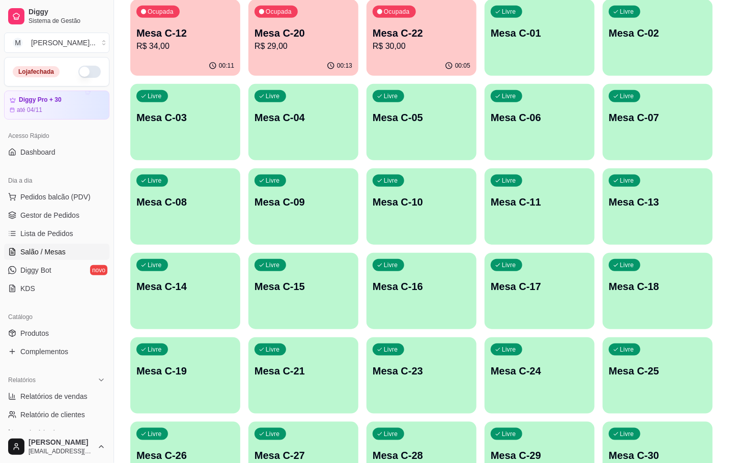
click at [447, 48] on p "R$ 30,00" at bounding box center [422, 46] width 98 height 12
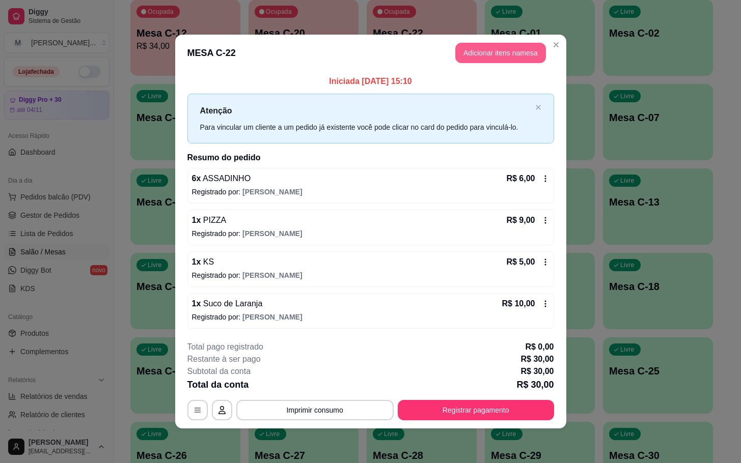
click at [506, 44] on button "Adicionar itens na mesa" at bounding box center [500, 53] width 91 height 20
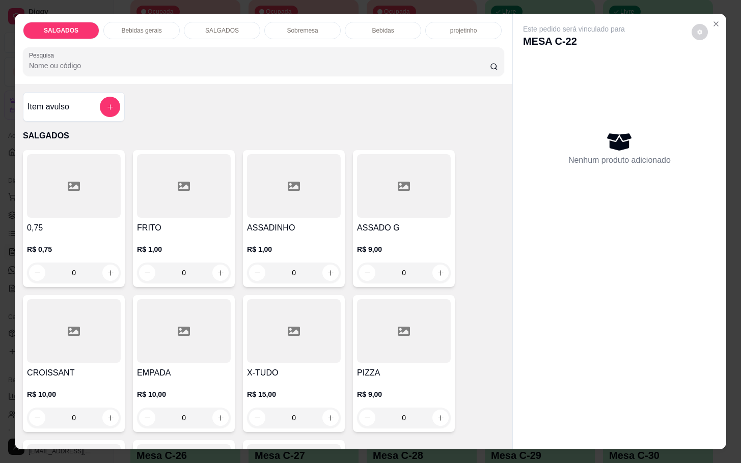
click at [193, 22] on div "SALGADOS" at bounding box center [222, 30] width 76 height 17
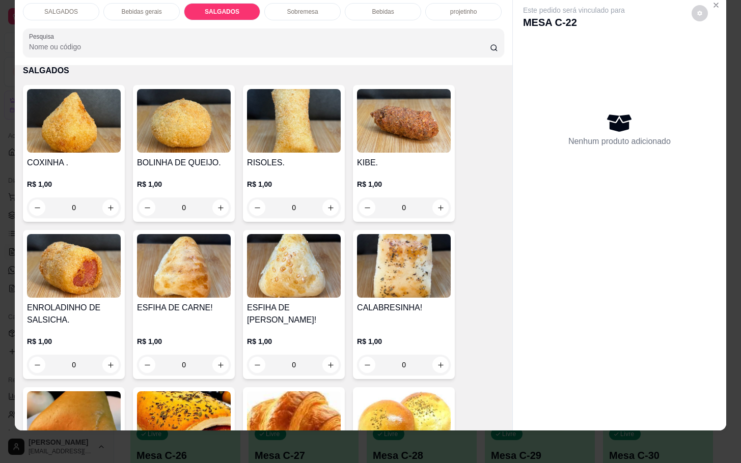
click at [301, 11] on div "SALGADOS Bebidas gerais SALGADOS Sobremesa Bebidas projetinho Pesquisa" at bounding box center [263, 30] width 497 height 70
click at [306, 8] on p "Sobremesa" at bounding box center [302, 12] width 31 height 8
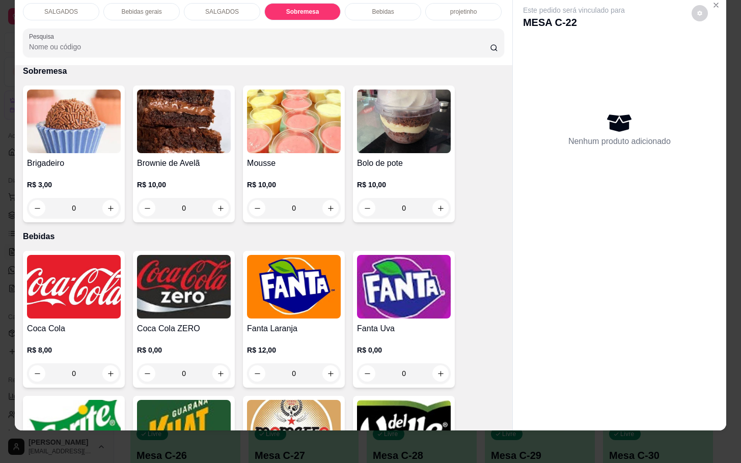
click at [52, 108] on img at bounding box center [74, 122] width 94 height 64
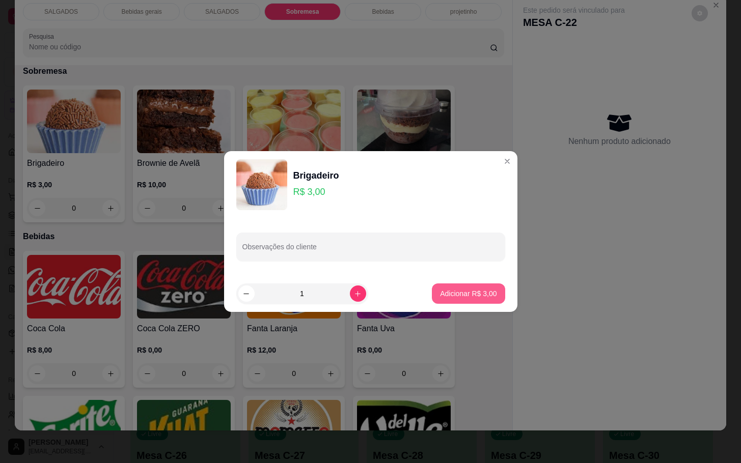
click at [472, 301] on button "Adicionar R$ 3,00" at bounding box center [468, 294] width 73 height 20
type input "1"
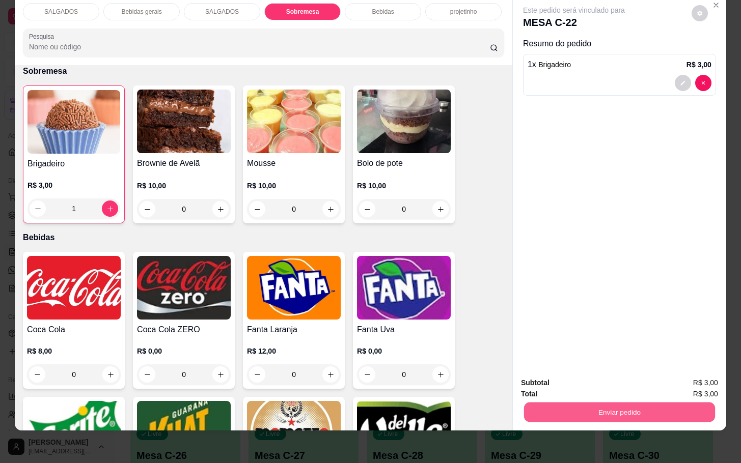
click at [656, 405] on button "Enviar pedido" at bounding box center [619, 412] width 191 height 20
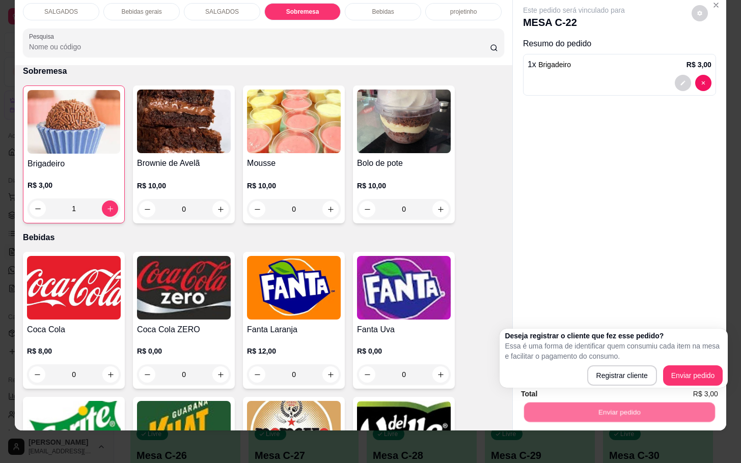
click at [684, 388] on div "Deseja registrar o cliente que fez esse pedido? Essa é uma forma de identificar…" at bounding box center [613, 358] width 228 height 59
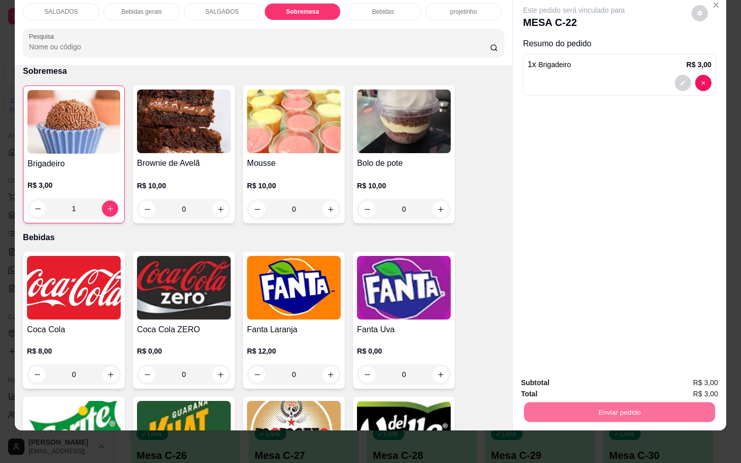
click at [686, 382] on button "Enviar pedido" at bounding box center [690, 376] width 58 height 19
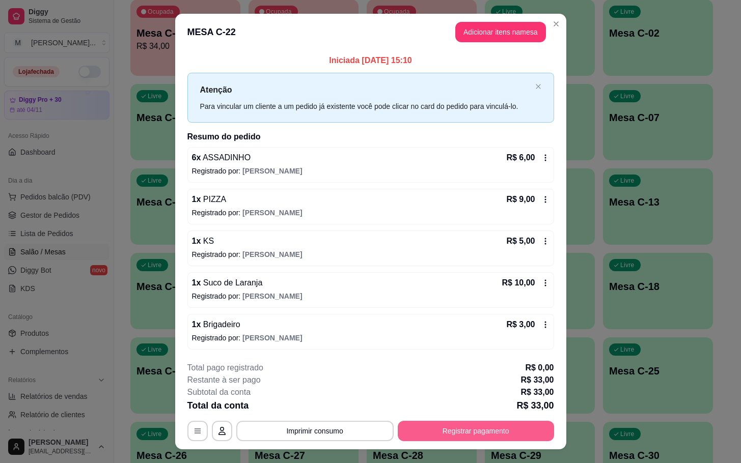
click at [484, 432] on button "Registrar pagamento" at bounding box center [476, 431] width 156 height 20
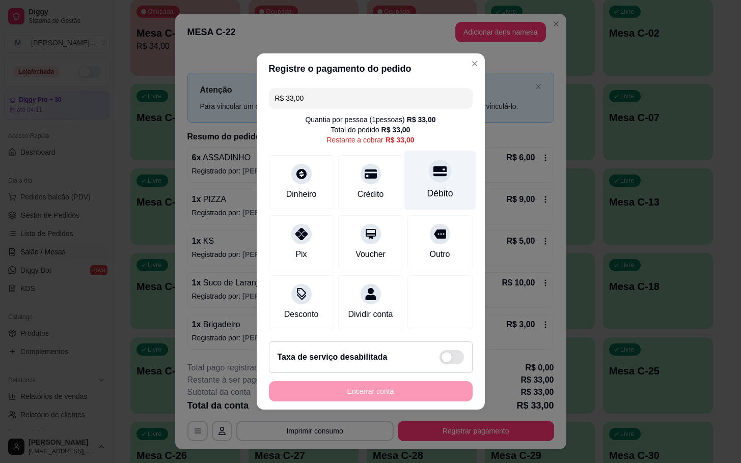
drag, startPoint x: 445, startPoint y: 179, endPoint x: 416, endPoint y: 196, distance: 33.1
click at [440, 179] on div "Débito" at bounding box center [440, 181] width 72 height 60
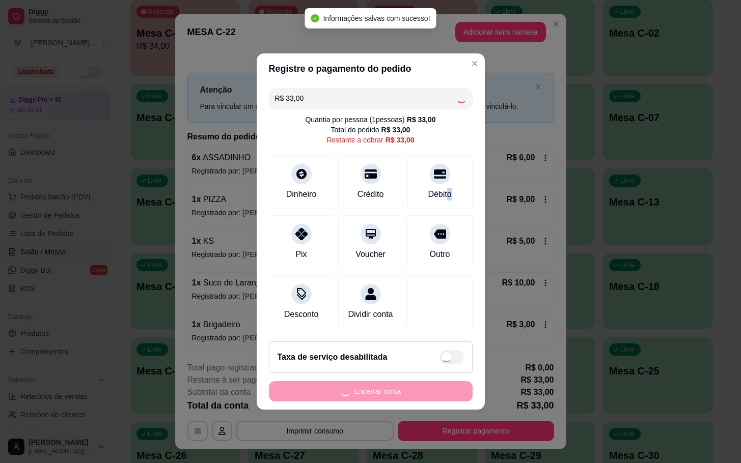
type input "R$ 0,00"
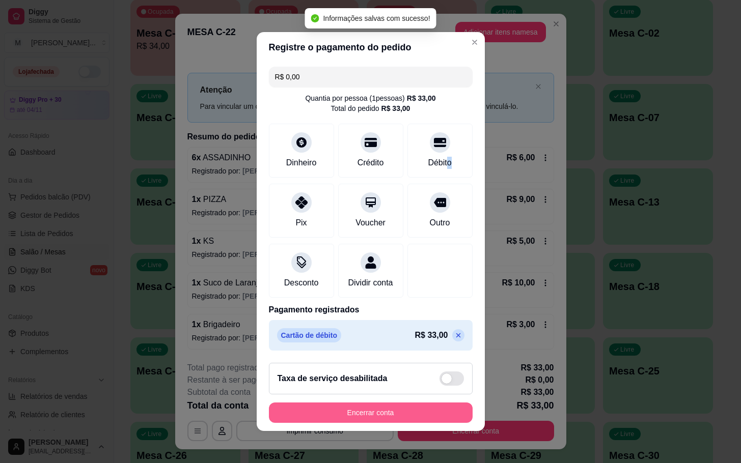
click at [426, 414] on button "Encerrar conta" at bounding box center [371, 413] width 204 height 20
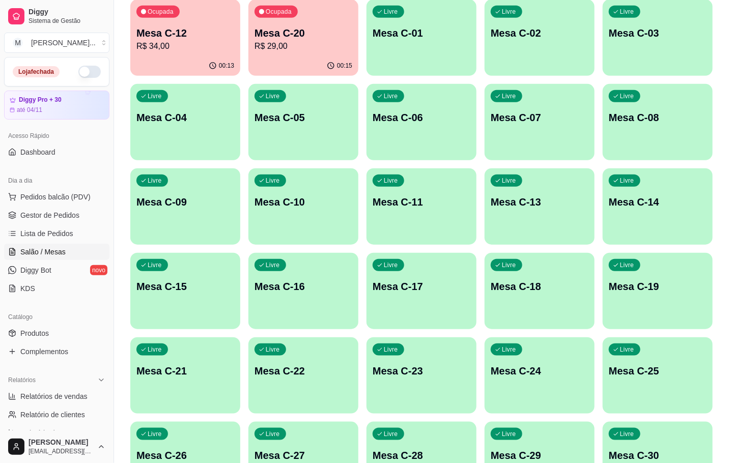
click at [522, 134] on div "Livre Mesa C-07" at bounding box center [540, 116] width 110 height 64
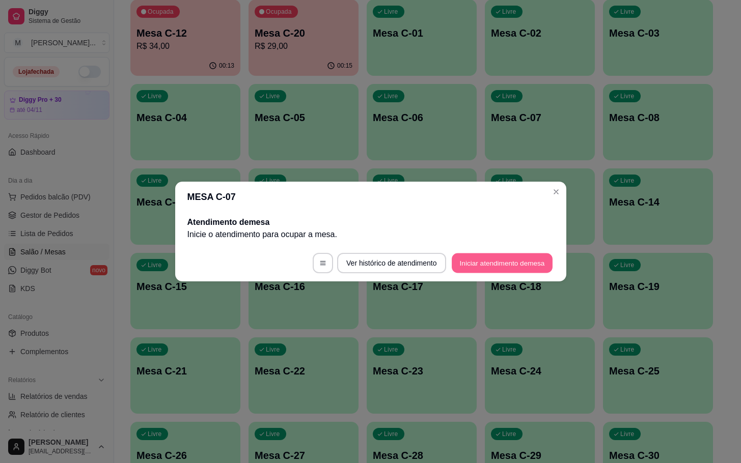
click at [512, 269] on button "Iniciar atendimento de mesa" at bounding box center [502, 264] width 101 height 20
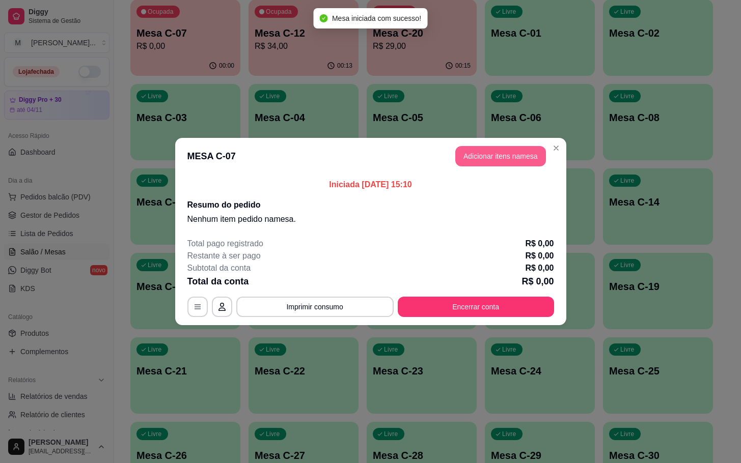
click at [494, 165] on button "Adicionar itens na mesa" at bounding box center [500, 156] width 91 height 20
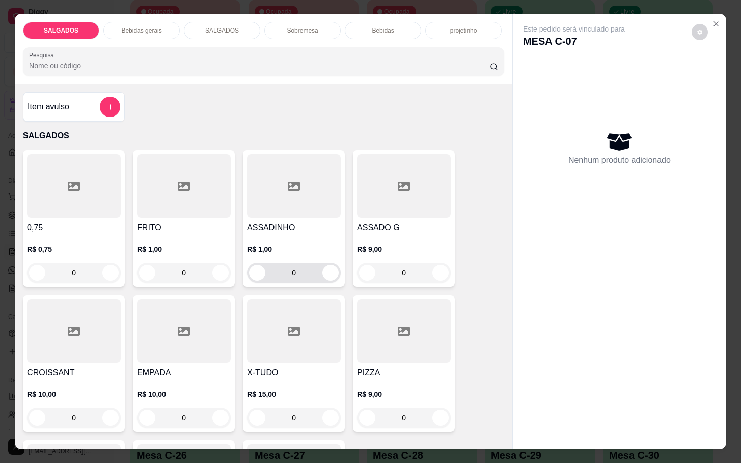
click at [297, 269] on input "0" at bounding box center [293, 273] width 57 height 20
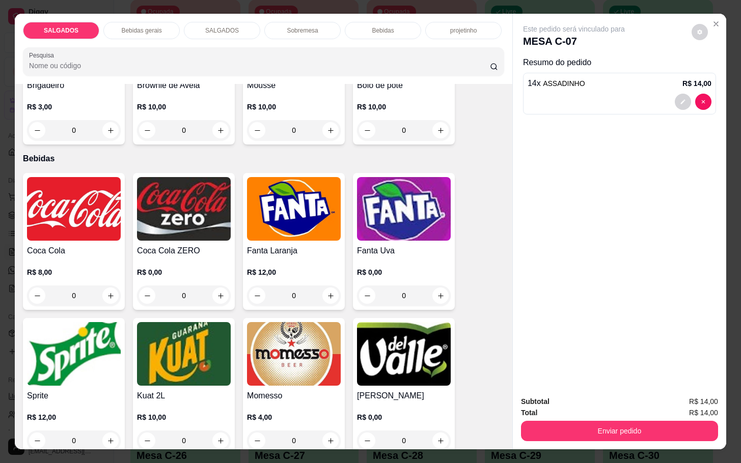
scroll to position [1757, 0]
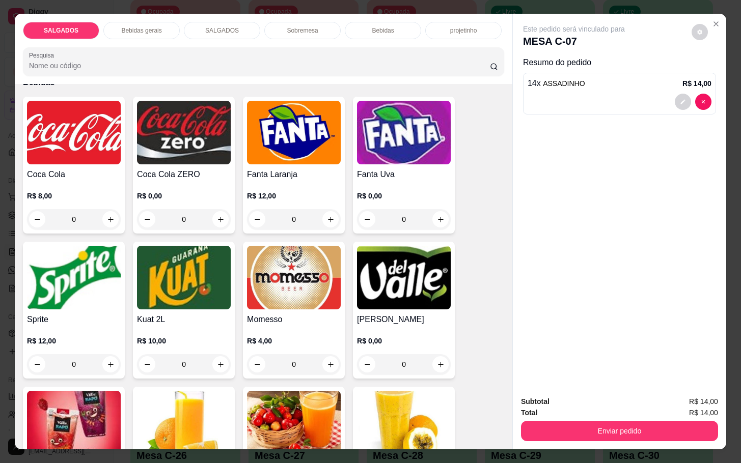
type input "14"
click at [280, 283] on img at bounding box center [294, 278] width 94 height 64
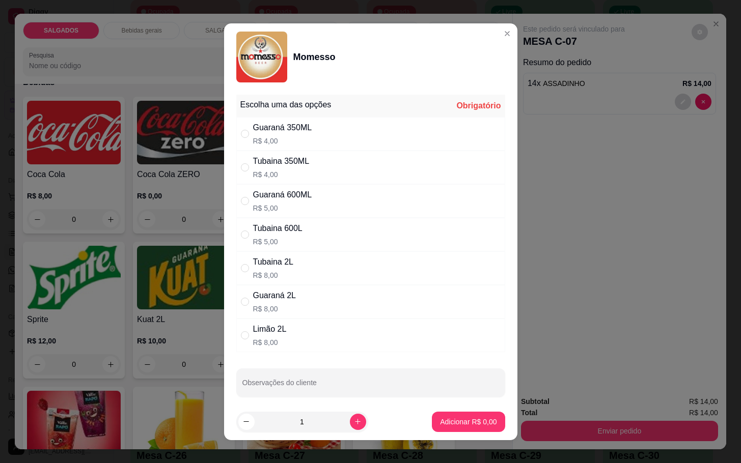
click at [292, 232] on div "Tubaina 600L" at bounding box center [277, 229] width 49 height 12
radio input "true"
click at [457, 412] on button "Adicionar R$ 5,00" at bounding box center [468, 422] width 71 height 20
type input "1"
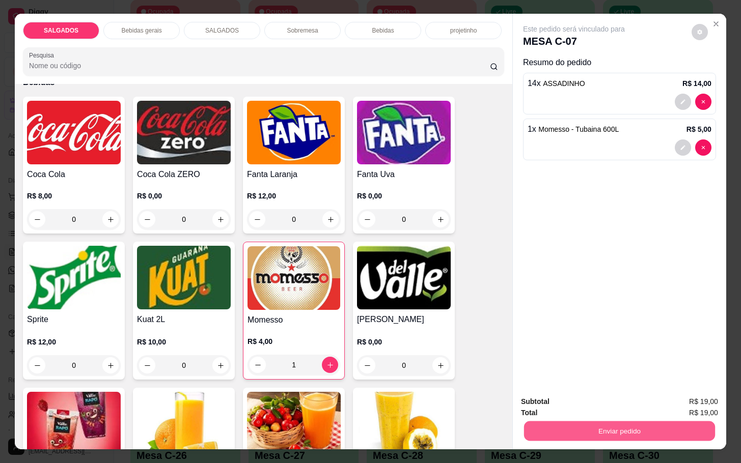
click at [613, 421] on button "Enviar pedido" at bounding box center [619, 431] width 191 height 20
click at [692, 408] on button "Enviar pedido" at bounding box center [690, 400] width 58 height 19
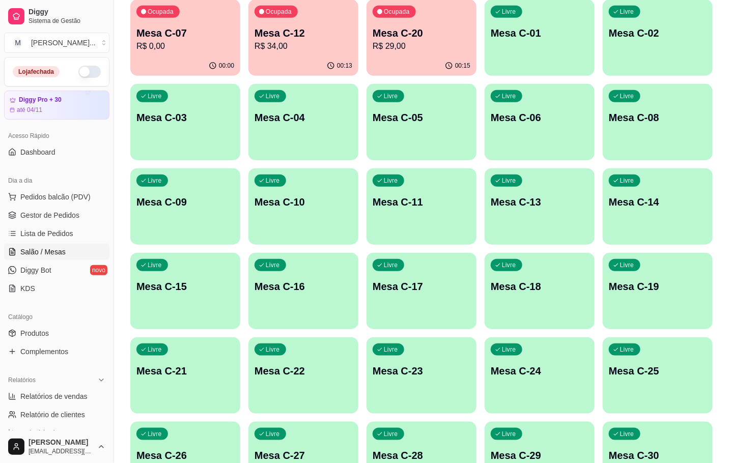
click at [425, 36] on p "Mesa C-20" at bounding box center [422, 33] width 98 height 14
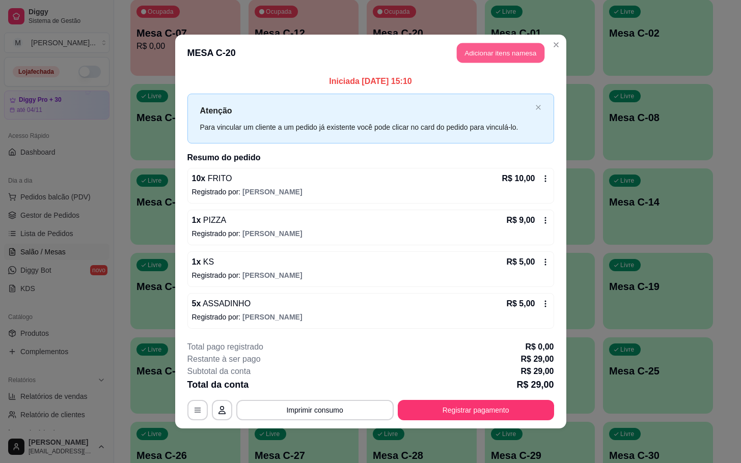
click at [503, 46] on button "Adicionar itens na mesa" at bounding box center [501, 53] width 88 height 20
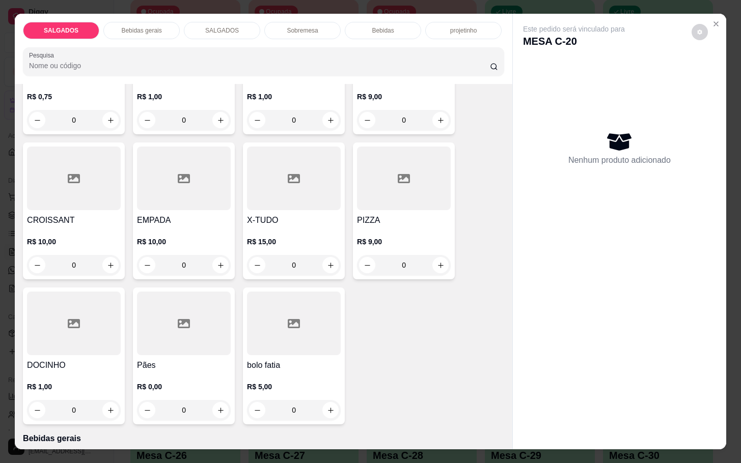
scroll to position [0, 0]
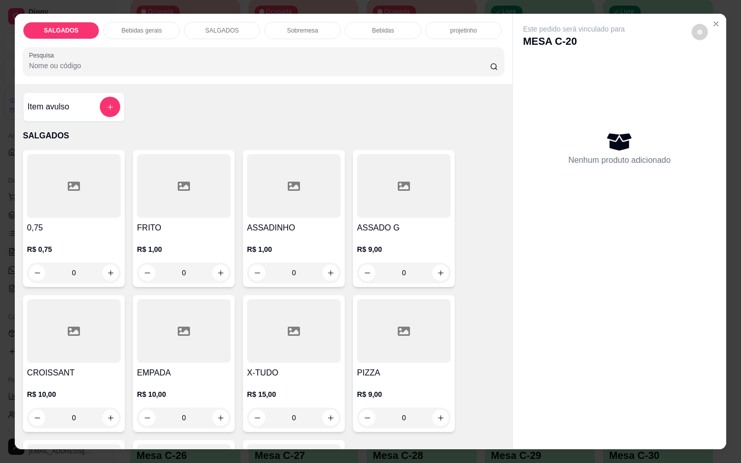
click at [109, 112] on div at bounding box center [110, 107] width 20 height 20
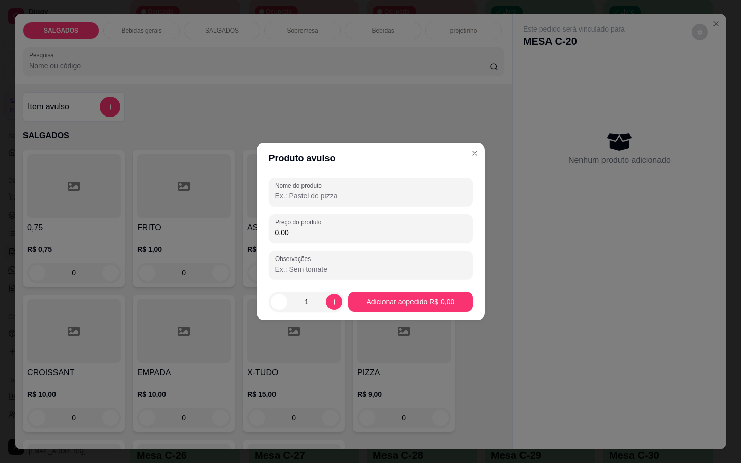
click at [327, 198] on input "Nome do produto" at bounding box center [370, 196] width 191 height 10
type input "ROCANBOLE"
click at [334, 221] on div "0,00" at bounding box center [370, 228] width 191 height 20
type input "2,50"
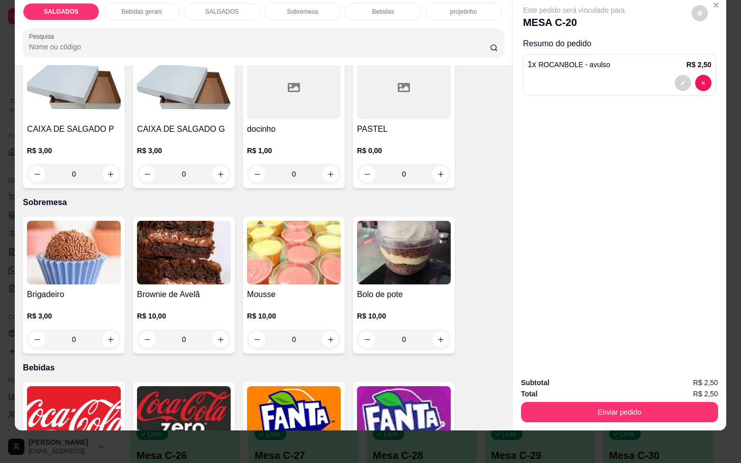
scroll to position [1528, 0]
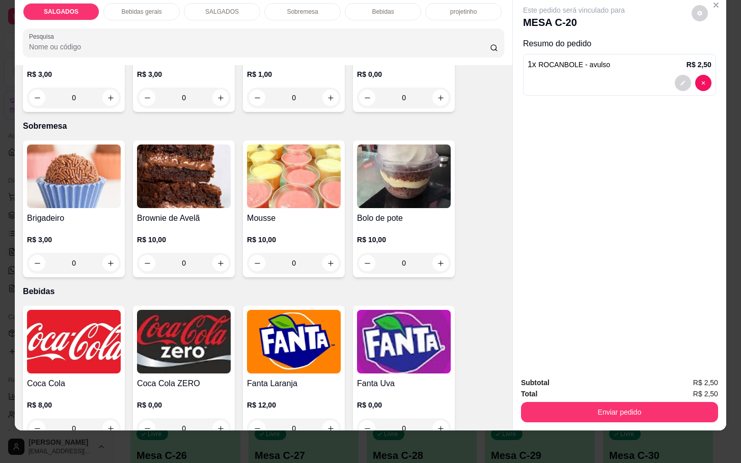
click at [416, 164] on img at bounding box center [404, 177] width 94 height 64
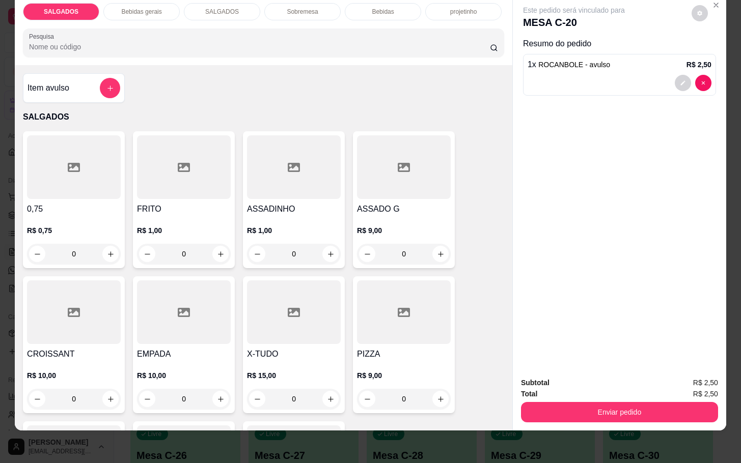
scroll to position [0, 0]
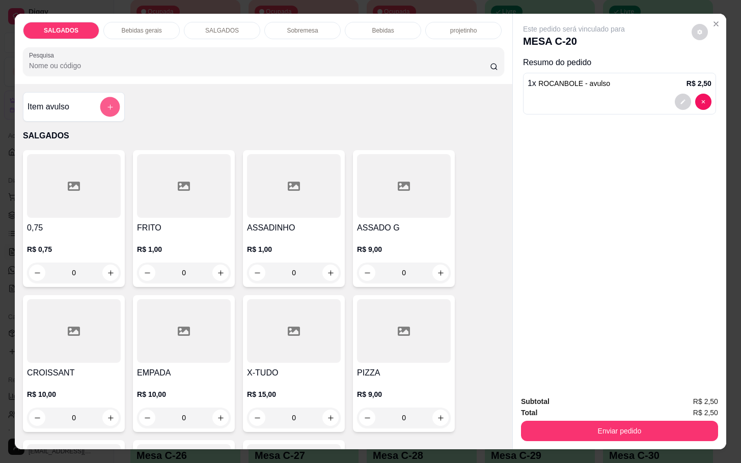
click at [101, 97] on button "add-separate-item" at bounding box center [110, 107] width 20 height 20
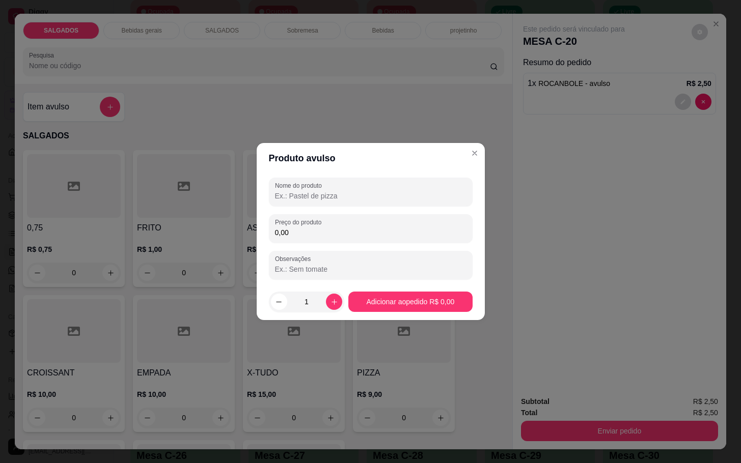
click at [352, 236] on input "0,00" at bounding box center [370, 233] width 191 height 10
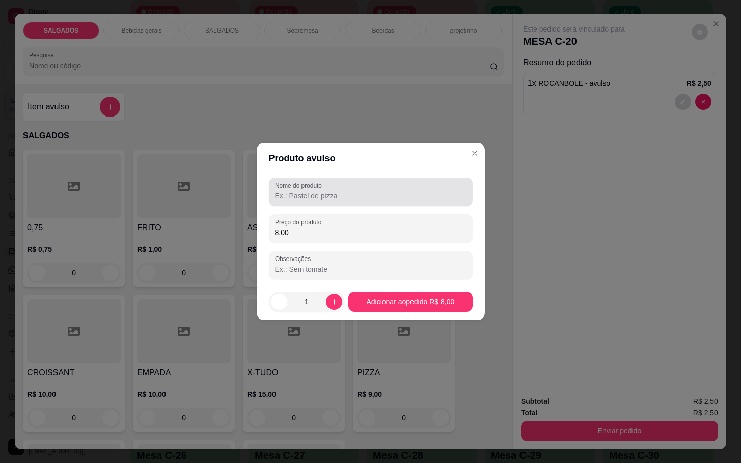
type input "8,00"
click at [438, 188] on div at bounding box center [370, 192] width 191 height 20
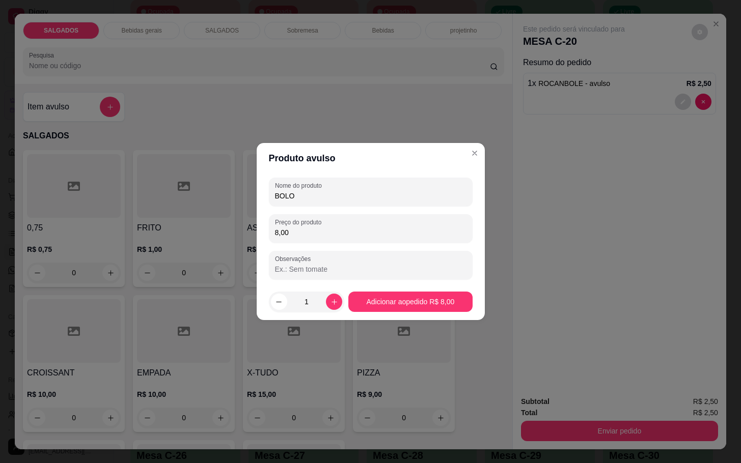
type input "BOLO"
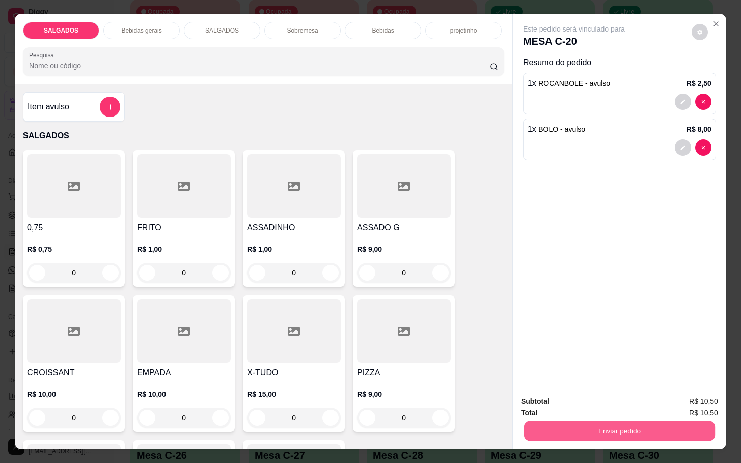
click at [635, 421] on button "Enviar pedido" at bounding box center [619, 431] width 191 height 20
click at [681, 403] on button "Enviar pedido" at bounding box center [690, 400] width 56 height 19
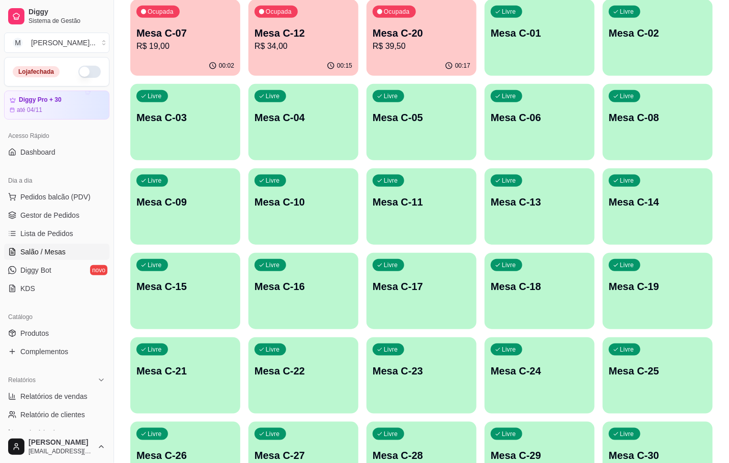
click at [307, 14] on div "Ocupada Mesa C-12 R$ 34,00" at bounding box center [303, 27] width 110 height 57
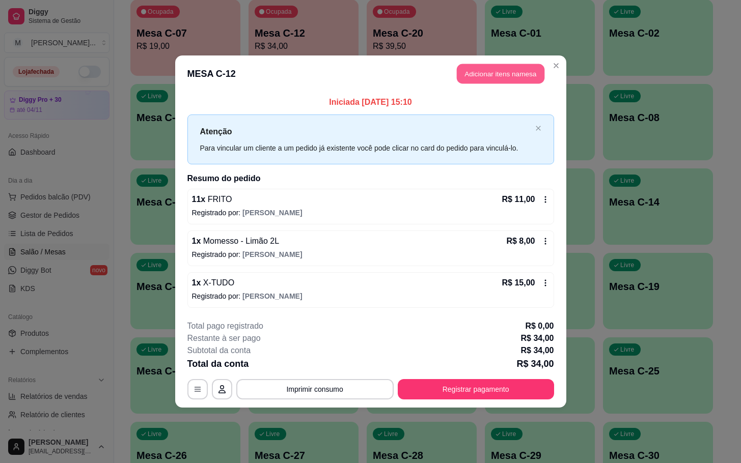
click at [507, 78] on button "Adicionar itens na mesa" at bounding box center [501, 74] width 88 height 20
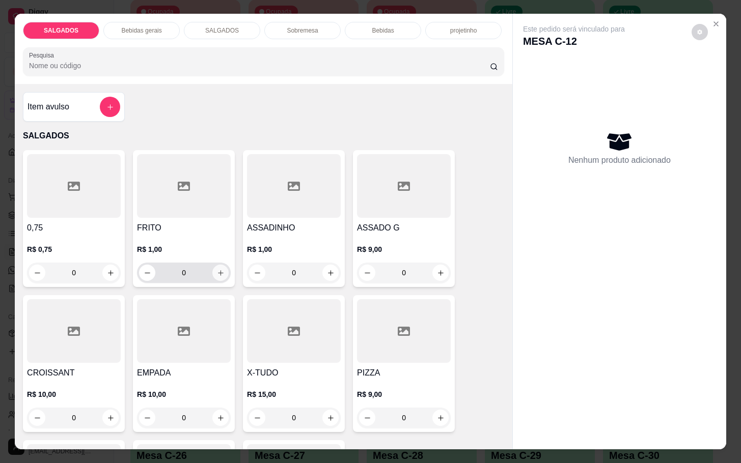
click at [212, 272] on button "increase-product-quantity" at bounding box center [220, 273] width 16 height 16
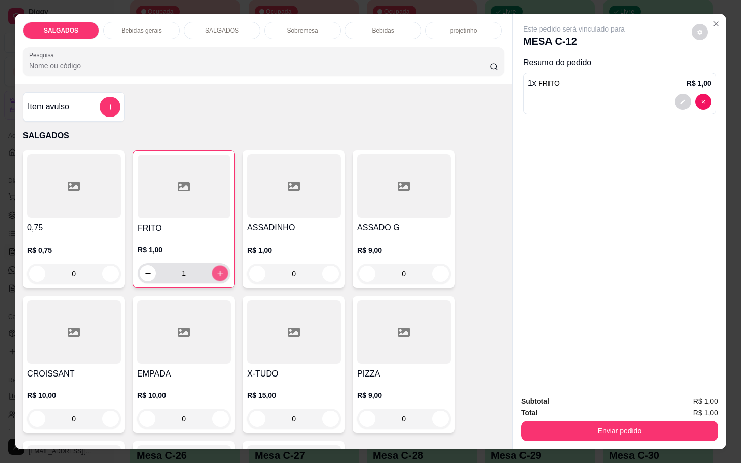
click at [216, 272] on icon "increase-product-quantity" at bounding box center [220, 274] width 8 height 8
type input "5"
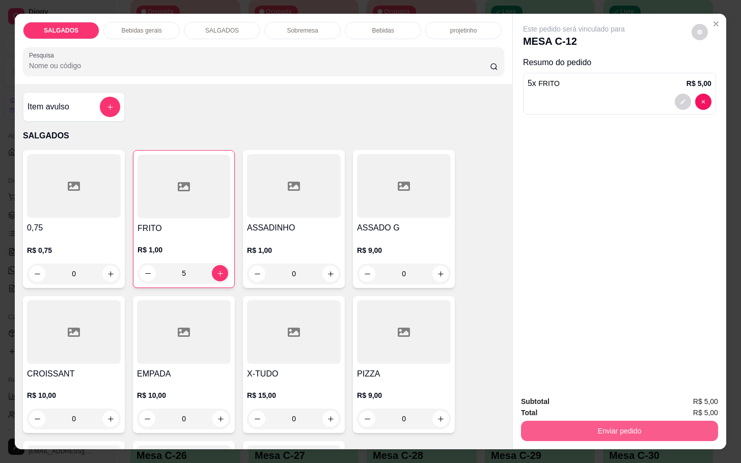
click at [642, 421] on button "Enviar pedido" at bounding box center [619, 431] width 197 height 20
click at [688, 396] on button "Enviar pedido" at bounding box center [693, 400] width 60 height 20
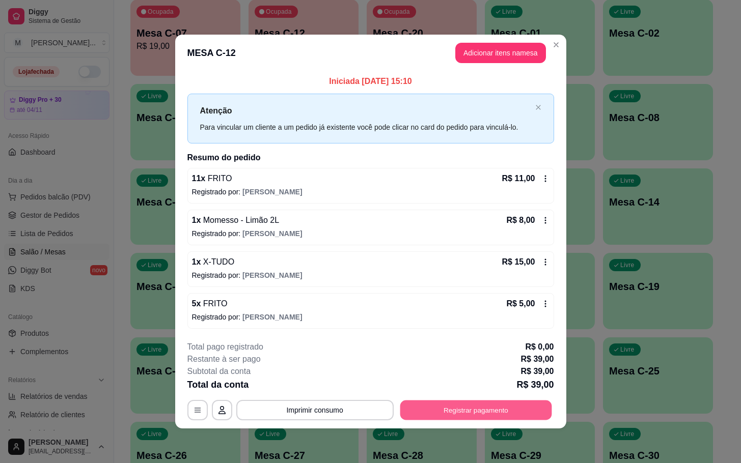
click at [489, 416] on button "Registrar pagamento" at bounding box center [476, 410] width 152 height 20
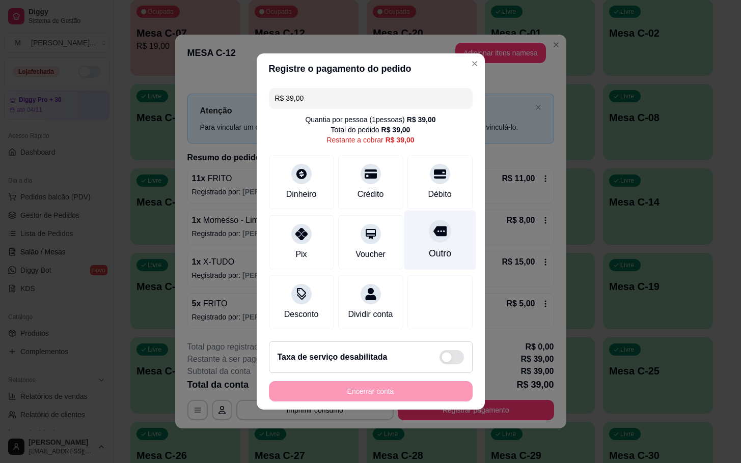
click at [448, 232] on div "Outro" at bounding box center [440, 241] width 72 height 60
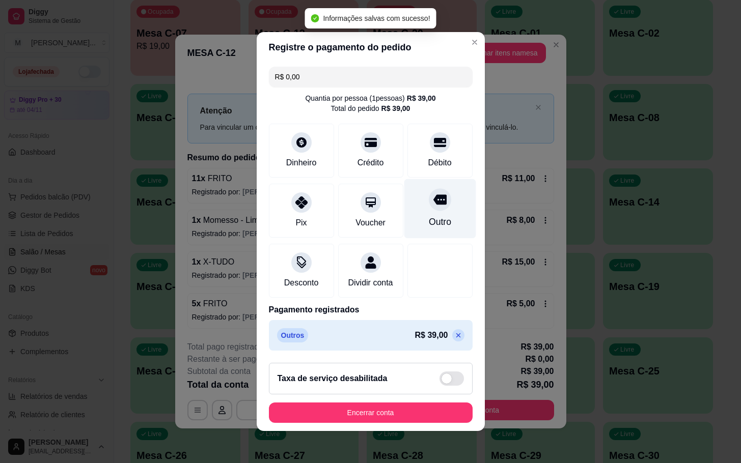
type input "R$ 0,00"
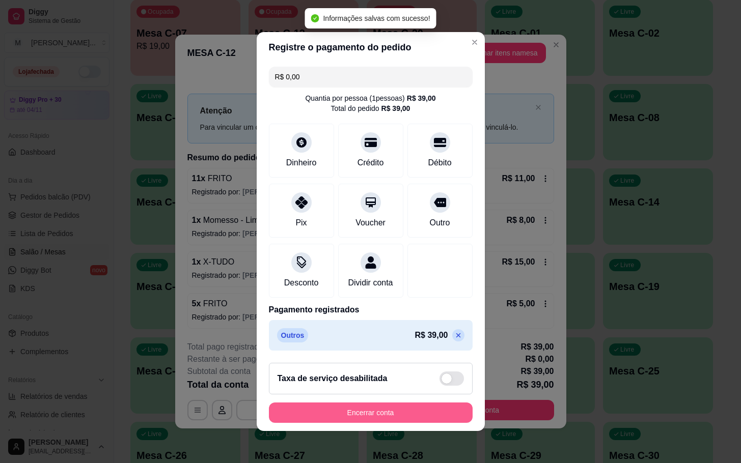
click at [409, 418] on button "Encerrar conta" at bounding box center [371, 413] width 204 height 20
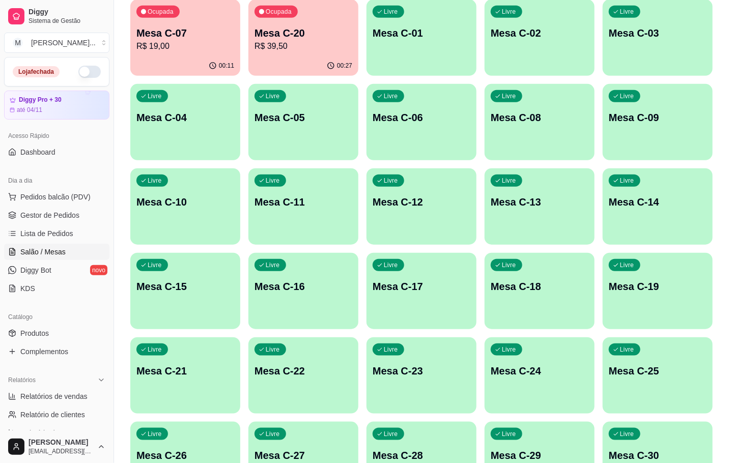
click at [155, 49] on p "R$ 19,00" at bounding box center [185, 46] width 98 height 12
click at [302, 43] on p "R$ 39,50" at bounding box center [303, 46] width 95 height 12
click at [162, 27] on p "Mesa C-07" at bounding box center [185, 33] width 95 height 14
